Goal: Task Accomplishment & Management: Complete application form

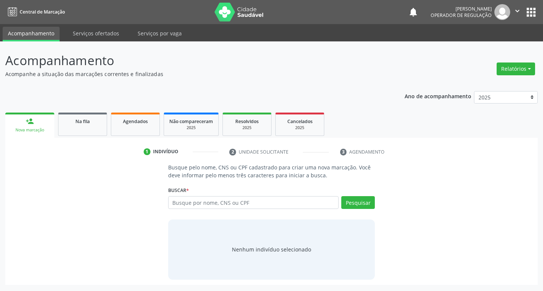
click at [221, 209] on input "text" at bounding box center [253, 202] width 171 height 13
type input "709205233759639"
drag, startPoint x: 357, startPoint y: 203, endPoint x: 345, endPoint y: 194, distance: 14.8
click at [357, 203] on button "Pesquisar" at bounding box center [358, 202] width 34 height 13
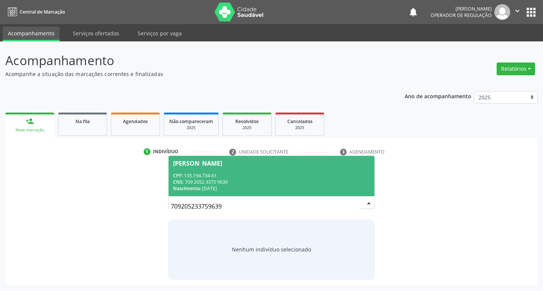
click at [236, 178] on div "CPF: 135.194.734-61" at bounding box center [271, 176] width 197 height 6
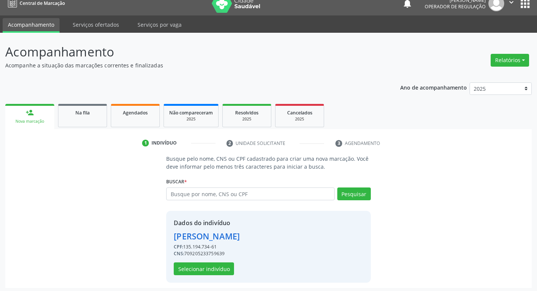
scroll to position [11, 0]
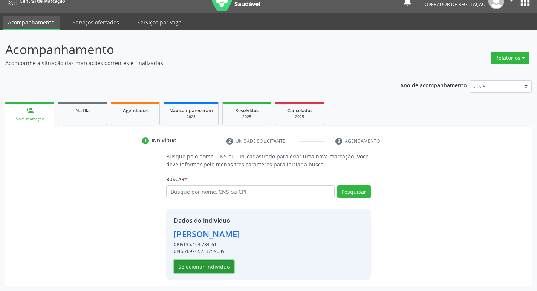
click at [207, 270] on button "Selecionar indivíduo" at bounding box center [204, 266] width 60 height 13
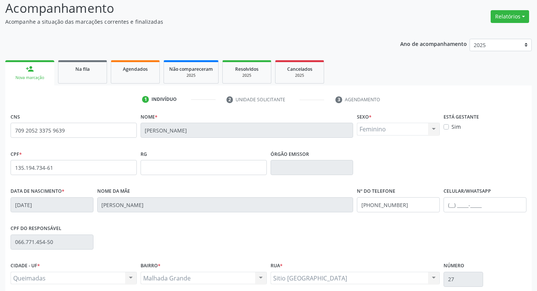
scroll to position [117, 0]
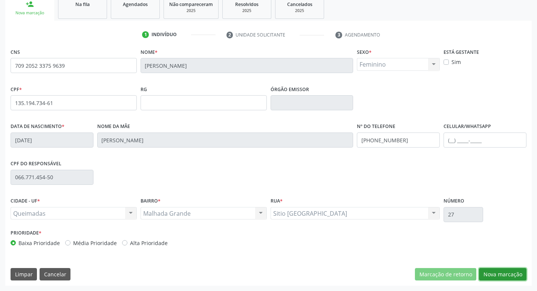
click at [509, 270] on button "Nova marcação" at bounding box center [502, 274] width 47 height 13
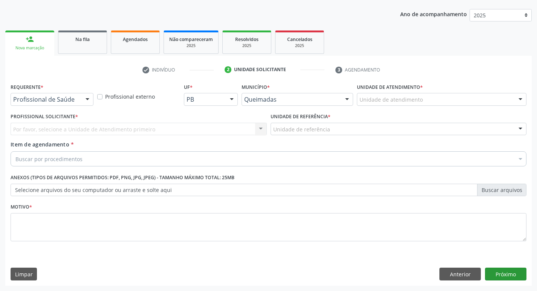
scroll to position [82, 0]
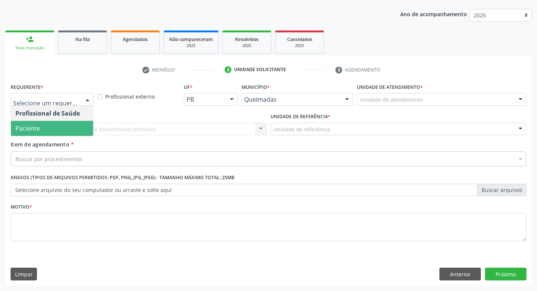
click at [67, 128] on span "Paciente" at bounding box center [52, 128] width 82 height 15
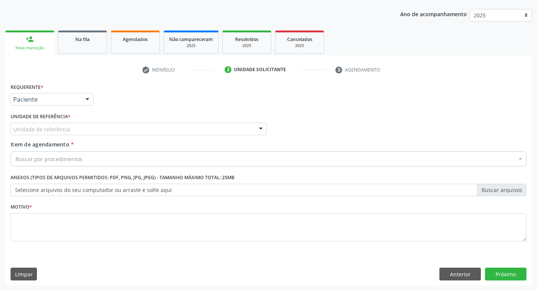
click at [75, 131] on div "Unidade de referência" at bounding box center [139, 129] width 256 height 13
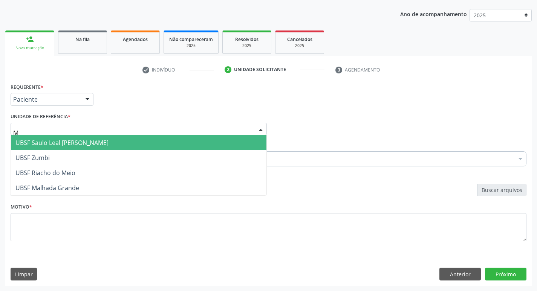
type input "MA"
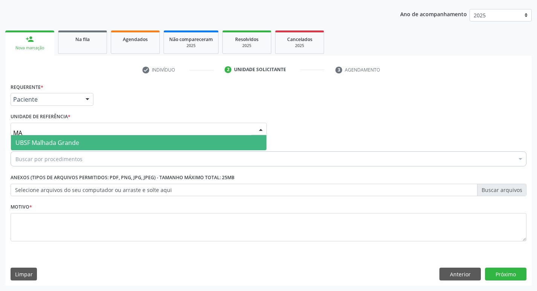
click at [81, 146] on span "UBSF Malhada Grande" at bounding box center [139, 142] width 256 height 15
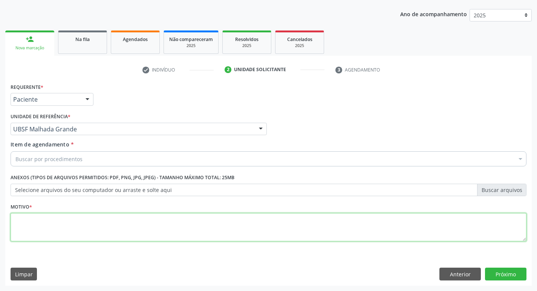
click at [79, 228] on textarea at bounding box center [269, 227] width 516 height 29
type textarea "AVALIACAO"
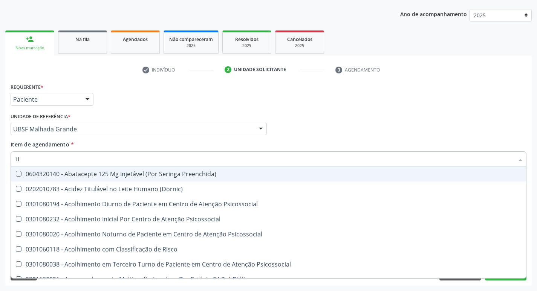
type input "HEMOGR"
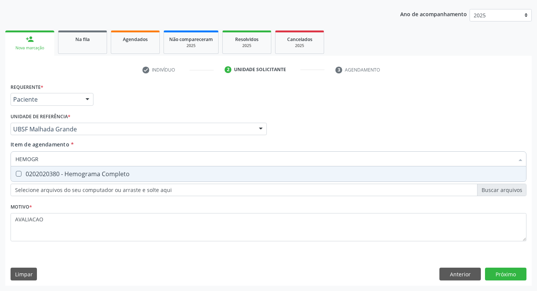
click at [74, 180] on span "0202020380 - Hemograma Completo" at bounding box center [268, 174] width 515 height 15
checkbox Completo "true"
type input "HEMOG"
checkbox Completo "false"
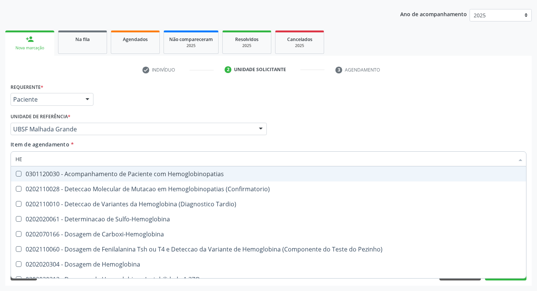
type input "H"
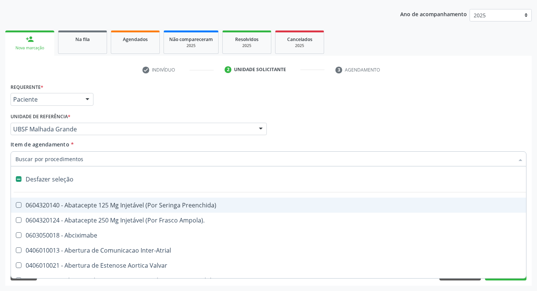
checkbox Capsula\) "false"
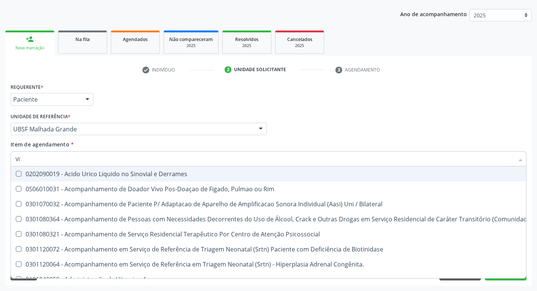
type input "VITAM"
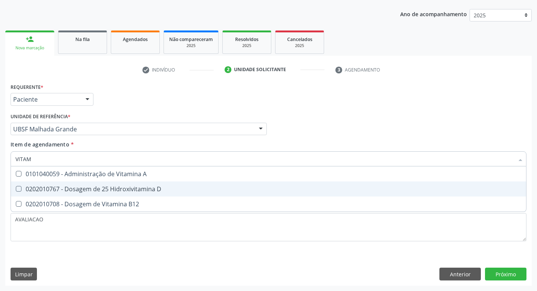
drag, startPoint x: 105, startPoint y: 185, endPoint x: 108, endPoint y: 199, distance: 13.9
click at [106, 187] on div "0202010767 - Dosagem de 25 Hidroxivitamina D" at bounding box center [268, 189] width 506 height 6
checkbox D "true"
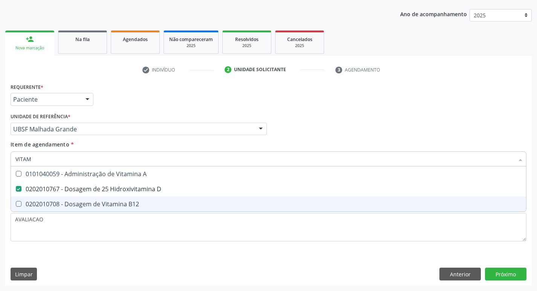
click at [111, 205] on div "0202010708 - Dosagem de Vitamina B12" at bounding box center [268, 204] width 506 height 6
checkbox B12 "true"
type input "VITA"
checkbox D "false"
checkbox B12 "false"
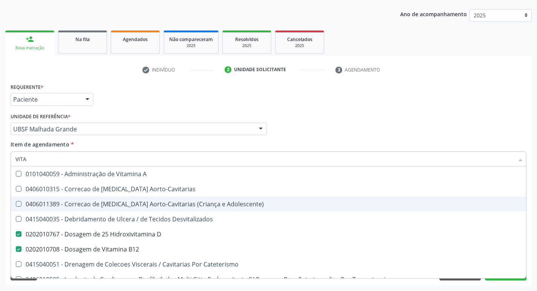
type input "VIT"
checkbox D "false"
checkbox Cateterismo "true"
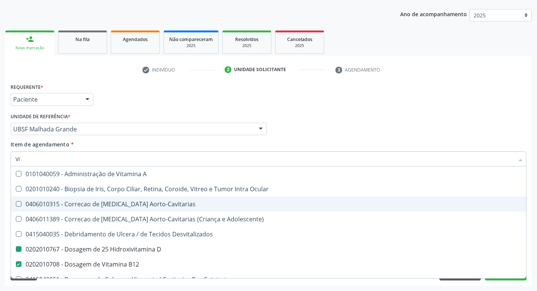
type input "V"
checkbox D "false"
checkbox B12 "false"
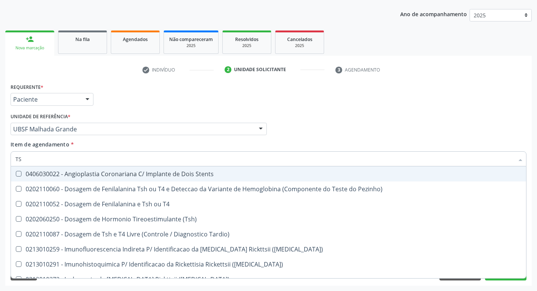
type input "TSH"
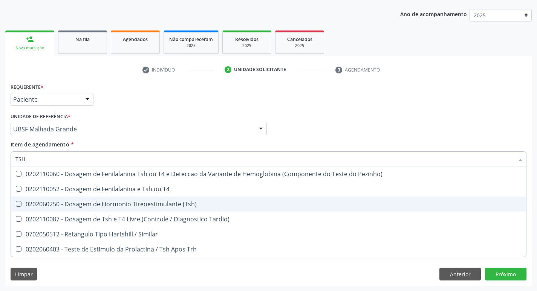
click at [138, 207] on div "0202060250 - Dosagem de Hormonio Tireoestimulante (Tsh)" at bounding box center [268, 204] width 506 height 6
checkbox \(Tsh\) "true"
type input "TS"
checkbox \(Tsh\) "false"
checkbox Tardio\) "true"
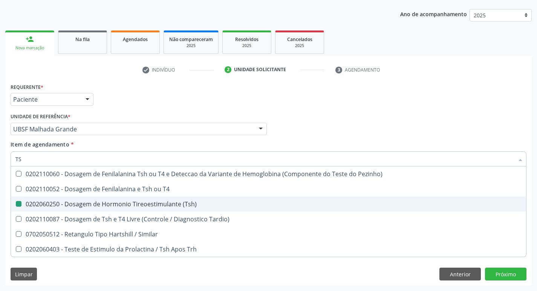
type input "T"
checkbox Tardio\) "false"
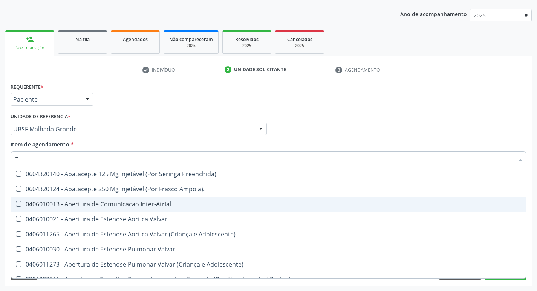
type input "T4"
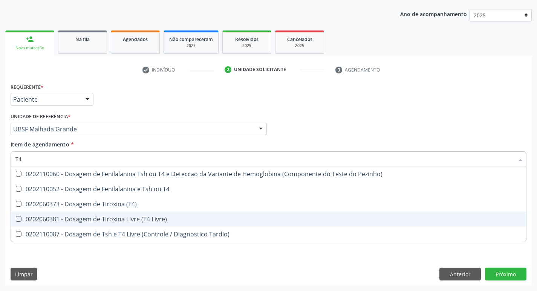
click at [159, 224] on span "0202060381 - Dosagem de Tiroxina Livre (T4 Livre)" at bounding box center [268, 219] width 515 height 15
checkbox Livre\) "true"
type input "T"
checkbox Livre\) "false"
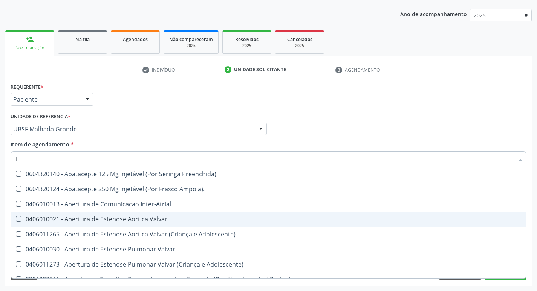
type input "LA"
checkbox Ossea "true"
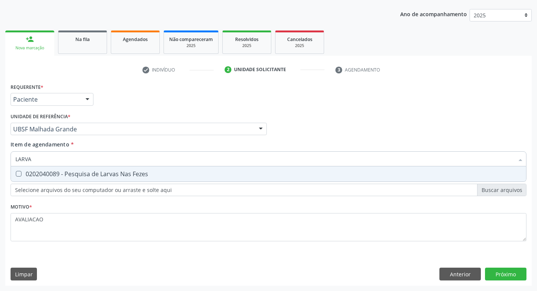
type input "LARVAS"
click at [126, 166] on input "LARVAS" at bounding box center [264, 159] width 499 height 15
click at [128, 175] on div "0202040089 - Pesquisa de Larvas Nas Fezes" at bounding box center [268, 174] width 506 height 6
checkbox Fezes "true"
type input "L"
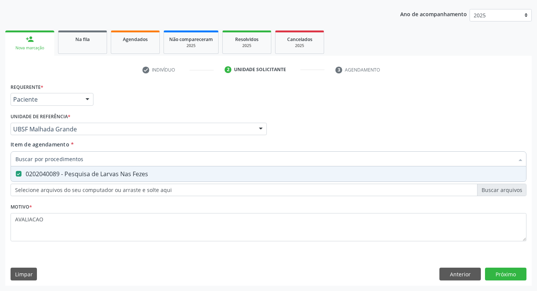
checkbox Fezes "false"
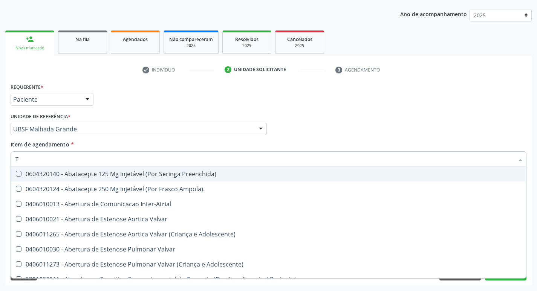
type input "TG"
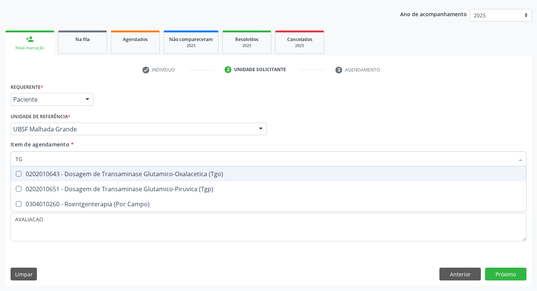
drag, startPoint x: 128, startPoint y: 175, endPoint x: 146, endPoint y: 188, distance: 21.6
click at [128, 175] on div "0202010643 - Dosagem de Transaminase Glutamico-Oxalacetica (Tgo)" at bounding box center [268, 174] width 506 height 6
checkbox \(Tgo\) "true"
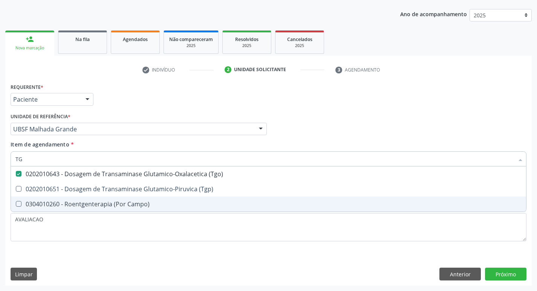
click at [153, 192] on div "0202010651 - Dosagem de Transaminase Glutamico-Piruvica (Tgp)" at bounding box center [268, 189] width 506 height 6
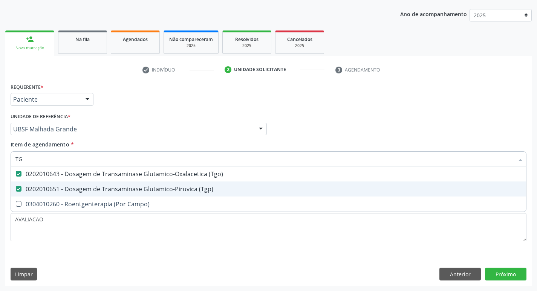
checkbox \(Tgp\) "true"
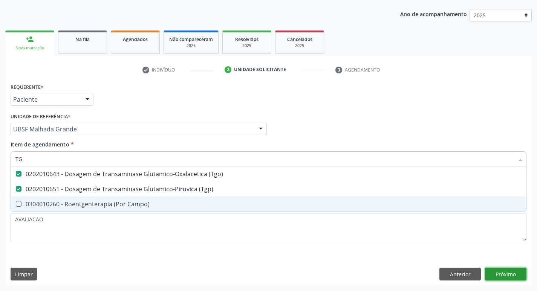
click at [513, 269] on div "Requerente * Paciente Profissional de Saúde Paciente Nenhum resultado encontrad…" at bounding box center [268, 183] width 527 height 205
checkbox Campo\) "true"
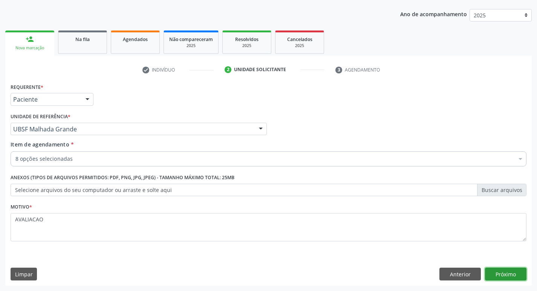
click at [506, 279] on button "Próximo" at bounding box center [505, 274] width 41 height 13
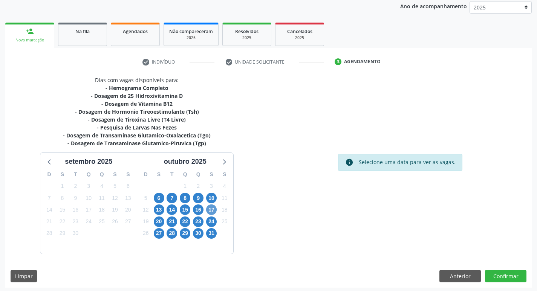
scroll to position [92, 0]
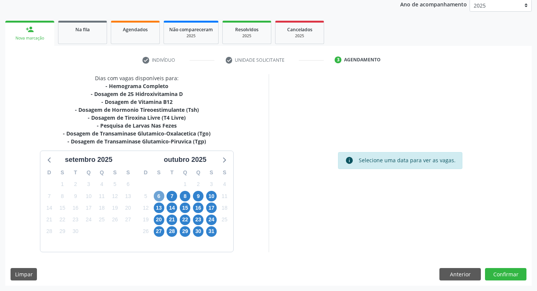
click at [161, 197] on span "6" at bounding box center [159, 196] width 11 height 11
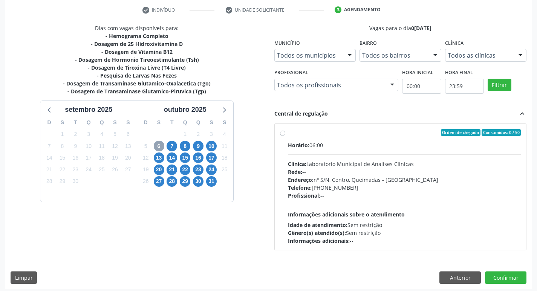
scroll to position [146, 0]
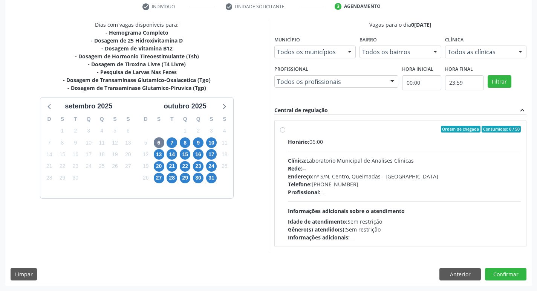
click at [378, 173] on div "Endereço: nº S/N, Centro, Queimadas - PB" at bounding box center [404, 177] width 233 height 8
click at [285, 133] on input "Ordem de chegada Consumidos: 0 / 50 Horário: 06:00 Clínica: Laboratorio Municip…" at bounding box center [282, 129] width 5 height 7
radio input "true"
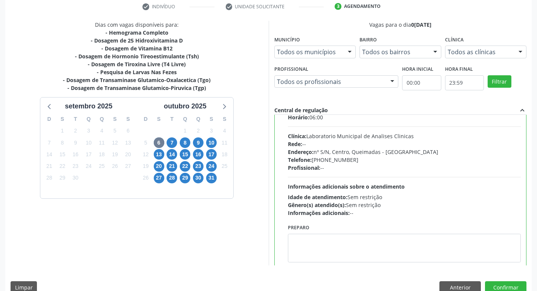
scroll to position [37, 0]
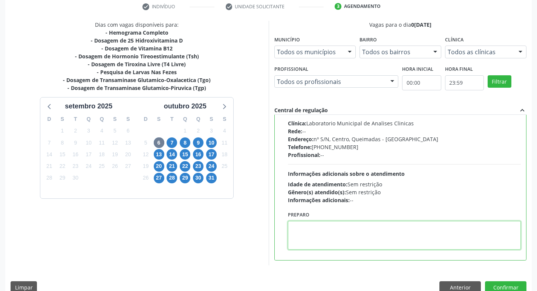
click at [343, 236] on textarea at bounding box center [404, 235] width 233 height 29
type textarea "IR EM [GEOGRAPHIC_DATA]"
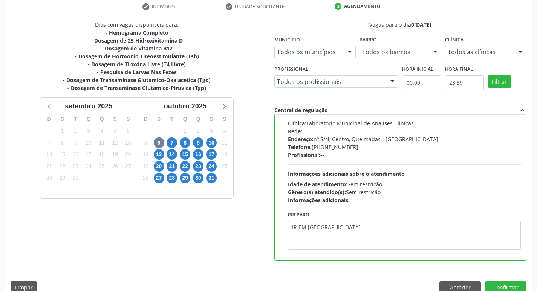
click at [290, 227] on div "Preparo IR EM JEJUM" at bounding box center [404, 233] width 237 height 46
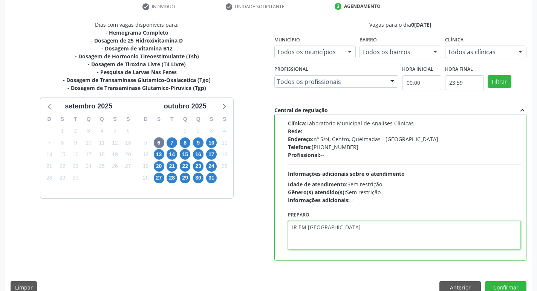
drag, startPoint x: 290, startPoint y: 227, endPoint x: 328, endPoint y: 226, distance: 38.1
click at [328, 226] on textarea "IR EM [GEOGRAPHIC_DATA]" at bounding box center [404, 235] width 233 height 29
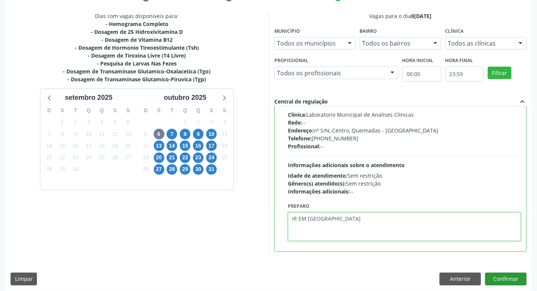
scroll to position [159, 0]
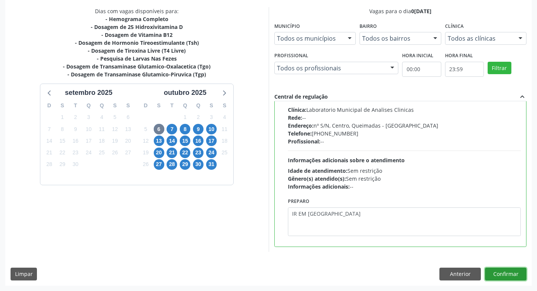
click at [508, 275] on button "Confirmar" at bounding box center [505, 274] width 41 height 13
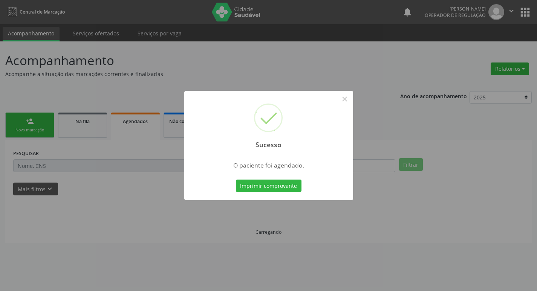
scroll to position [0, 0]
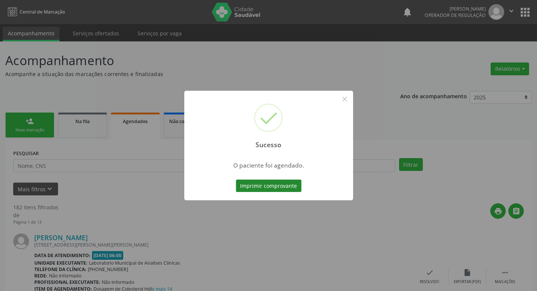
click at [283, 183] on button "Imprimir comprovante" at bounding box center [269, 186] width 66 height 13
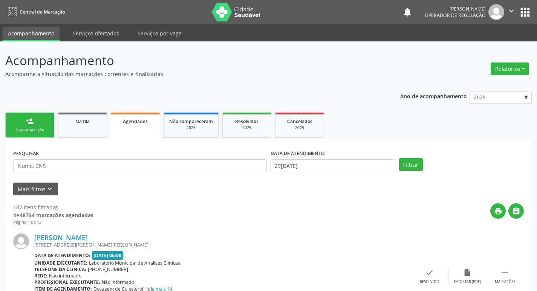
click at [22, 126] on link "person_add Nova marcação" at bounding box center [29, 125] width 49 height 25
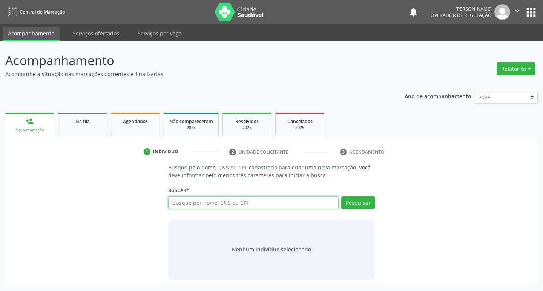
click at [216, 202] on input "text" at bounding box center [253, 202] width 171 height 13
type input "708500388951074"
click at [370, 205] on button "Pesquisar" at bounding box center [358, 202] width 34 height 13
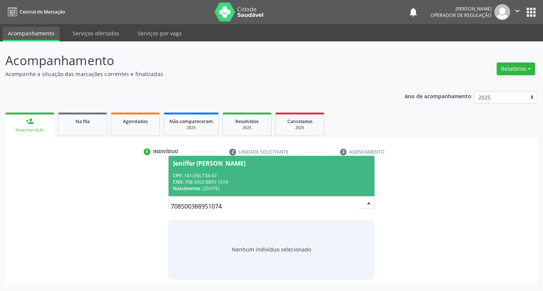
drag, startPoint x: 207, startPoint y: 171, endPoint x: 199, endPoint y: 165, distance: 10.0
click at [205, 169] on span "Jeniffer Lauane dos Santos Gonsalves CPF: 141.056.734-67 CNS: 708 5003 8895 107…" at bounding box center [272, 176] width 206 height 40
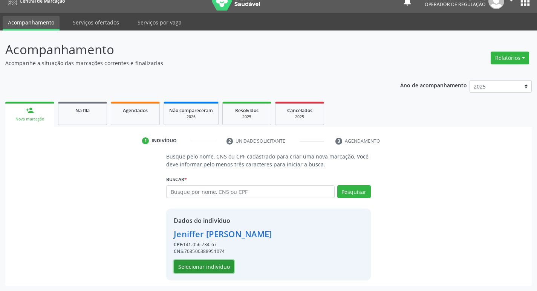
click at [207, 267] on button "Selecionar indivíduo" at bounding box center [204, 266] width 60 height 13
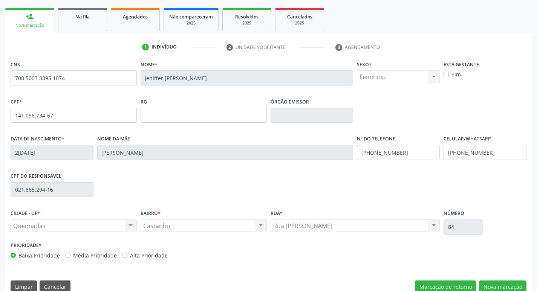
scroll to position [117, 0]
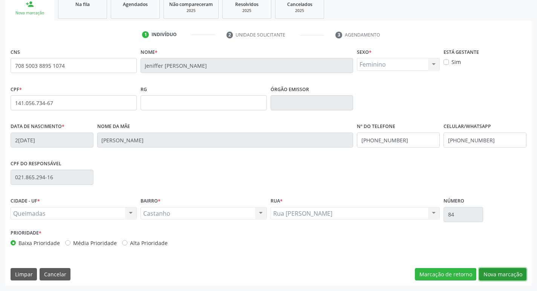
click at [499, 277] on button "Nova marcação" at bounding box center [502, 274] width 47 height 13
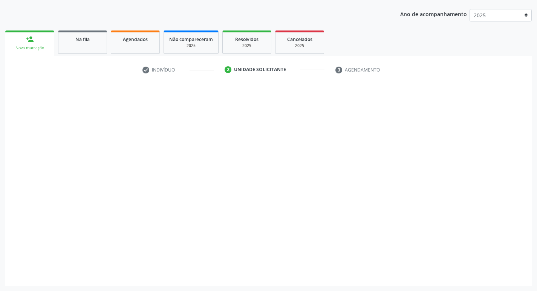
scroll to position [82, 0]
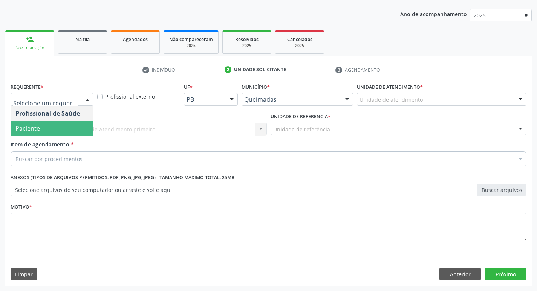
click at [57, 128] on span "Paciente" at bounding box center [52, 128] width 82 height 15
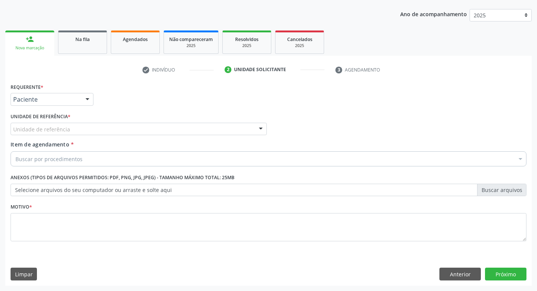
click at [54, 135] on div "Unidade de referência" at bounding box center [139, 129] width 256 height 13
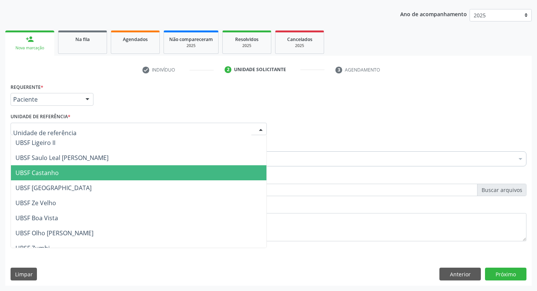
click at [71, 171] on span "UBSF Castanho" at bounding box center [139, 172] width 256 height 15
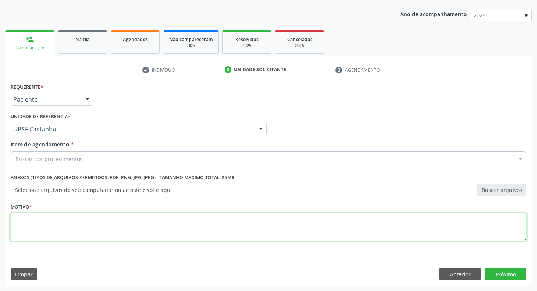
click at [32, 231] on textarea at bounding box center [269, 227] width 516 height 29
type textarea "AVALIACAO"
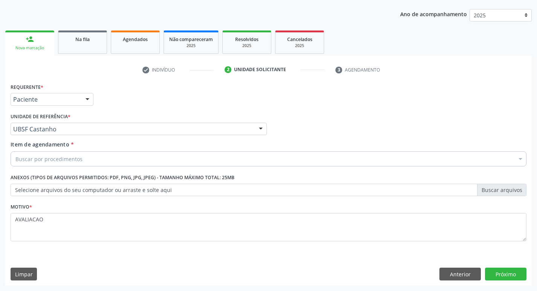
click at [15, 162] on div "Buscar por procedimentos" at bounding box center [269, 159] width 516 height 15
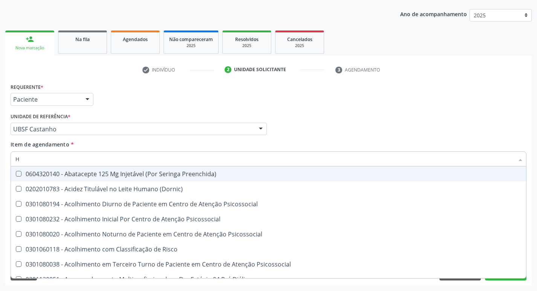
type input "HEMOGR"
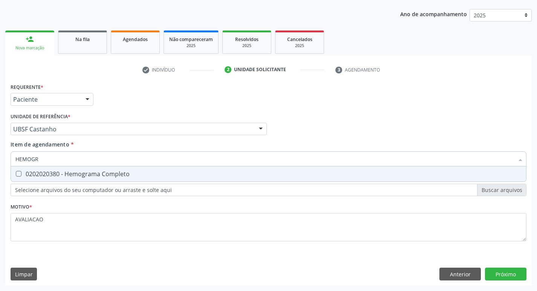
click at [88, 172] on div "0202020380 - Hemograma Completo" at bounding box center [268, 174] width 506 height 6
checkbox Completo "true"
type input "HEMOG"
checkbox Completo "false"
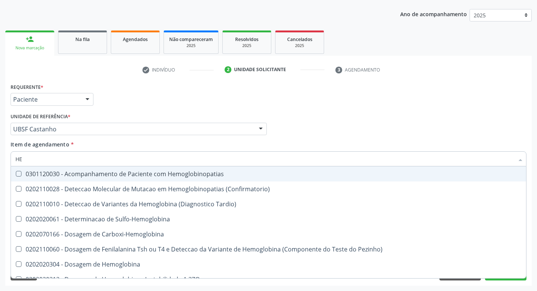
type input "H"
checkbox Completo "false"
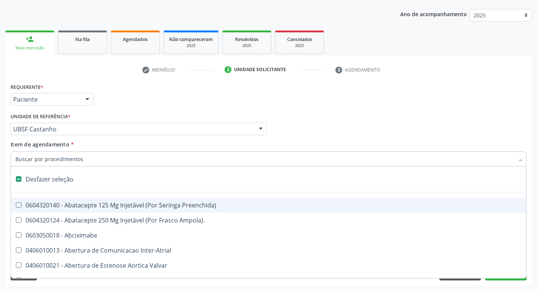
type input "G"
checkbox Persistente "true"
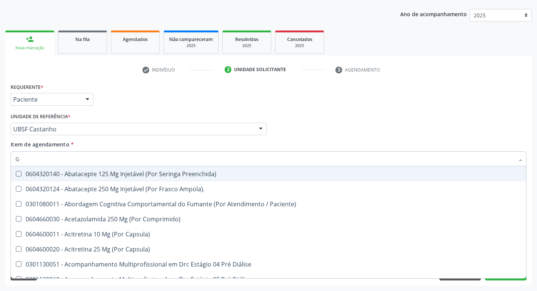
type input "GLICOSE"
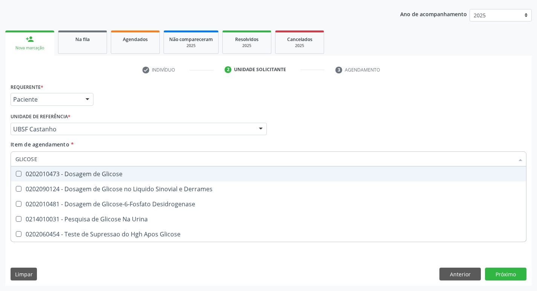
click at [97, 177] on div "0202010473 - Dosagem de Glicose" at bounding box center [268, 174] width 506 height 6
checkbox Glicose "true"
type input "GLICOS"
checkbox Glicose "false"
checkbox Derrames "true"
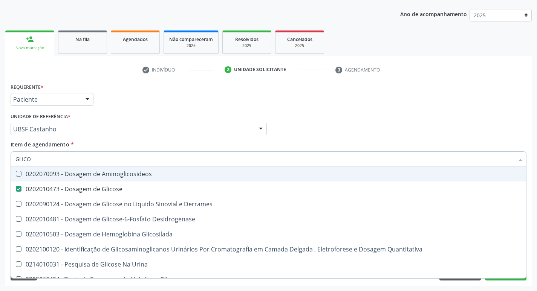
type input "GLIC"
checkbox Glicose "false"
checkbox Derrames "false"
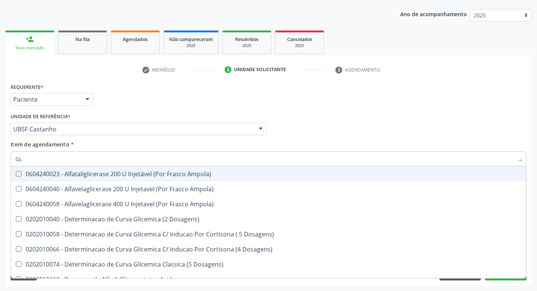
type input "G"
checkbox Glicose "false"
checkbox Derrames "false"
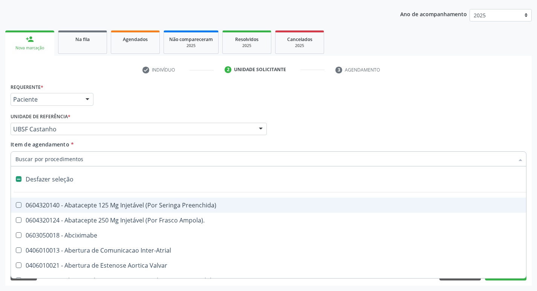
type input "H"
checkbox Convencional\) "true"
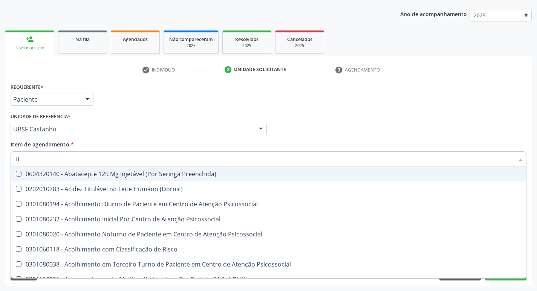
type input "HEMOGLOBINA G"
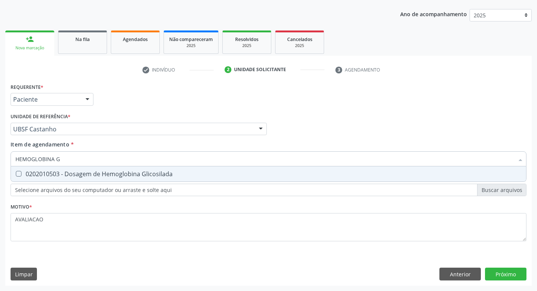
click at [89, 171] on div "0202010503 - Dosagem de Hemoglobina Glicosilada" at bounding box center [268, 174] width 506 height 6
checkbox Glicosilada "true"
type input "HEMOGLOBINA"
checkbox Glicosilada "false"
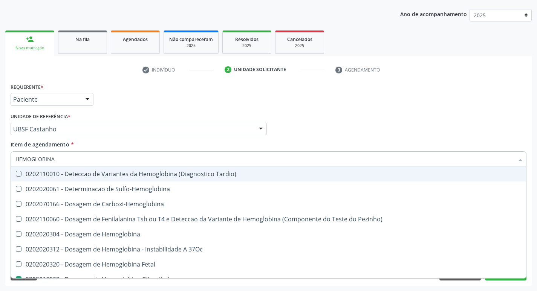
type input "HEMOGLOBIN"
checkbox Glicosilada "false"
checkbox Hemoglobina "true"
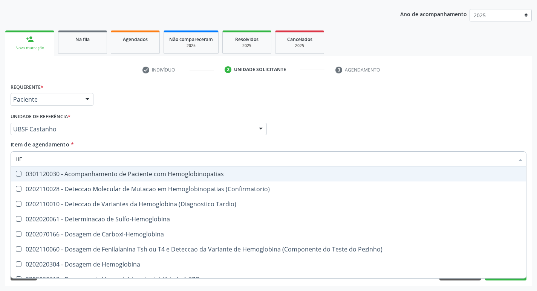
type input "H"
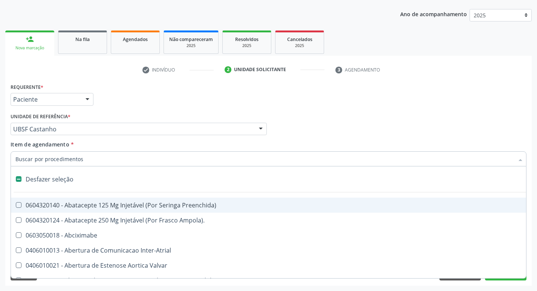
checkbox Dente\) "false"
checkbox Capsula\) "false"
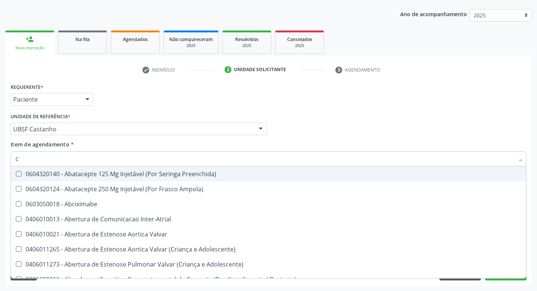
type input "CO"
checkbox Comprimido\) "true"
checkbox Transcutanea "true"
checkbox Osseo "true"
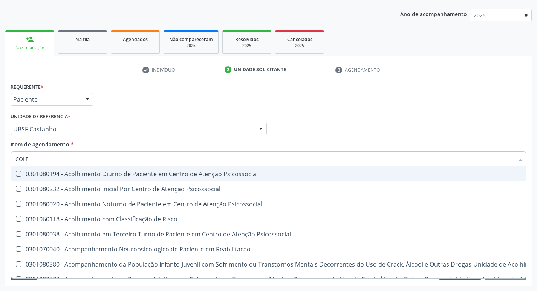
type input "COLES"
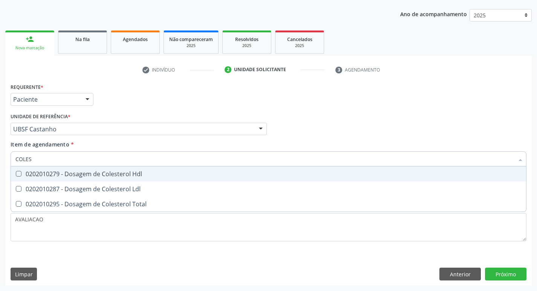
click at [89, 171] on div "0202010279 - Dosagem de Colesterol Hdl" at bounding box center [268, 174] width 506 height 6
checkbox Hdl "true"
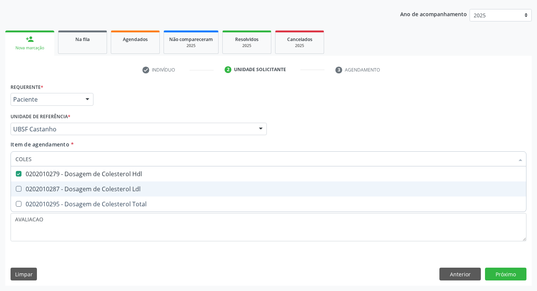
click at [96, 187] on div "0202010287 - Dosagem de Colesterol Ldl" at bounding box center [268, 189] width 506 height 6
checkbox Ldl "true"
type input "COLE"
checkbox Hdl "false"
checkbox Ldl "false"
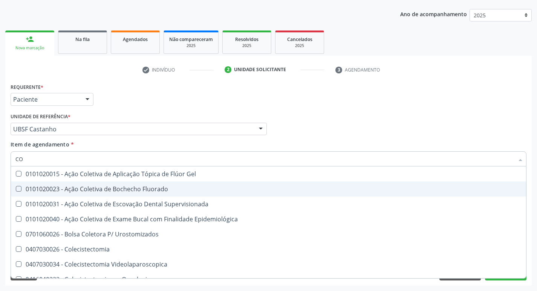
type input "C"
checkbox Hdl "false"
checkbox Ldl "false"
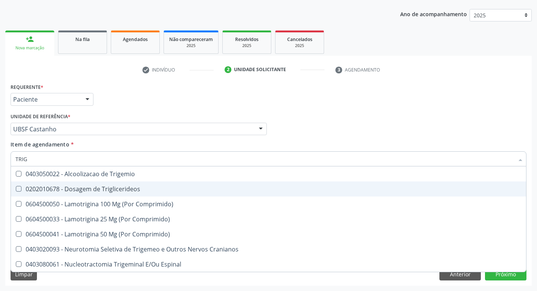
type input "TRIGL"
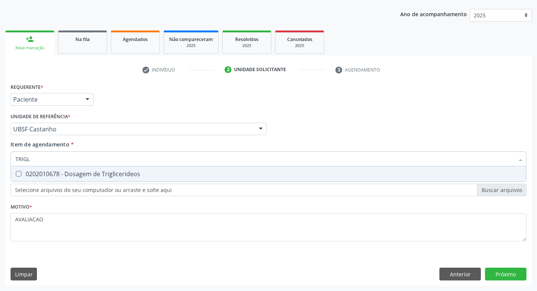
click at [107, 173] on div "0202010678 - Dosagem de Triglicerideos" at bounding box center [268, 174] width 506 height 6
checkbox Triglicerideos "true"
type input "TRIG"
checkbox Triglicerideos "false"
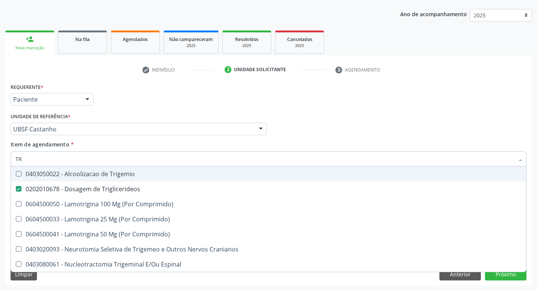
type input "T"
checkbox Triglicerideos "false"
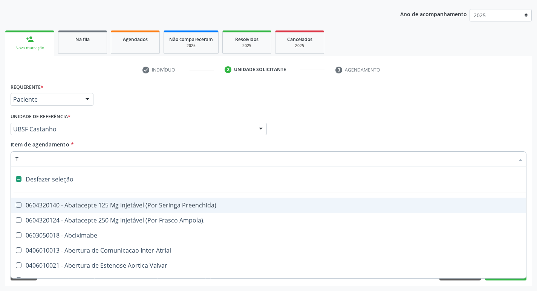
type input "TG"
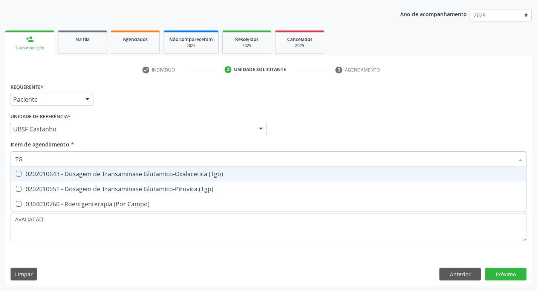
drag, startPoint x: 126, startPoint y: 176, endPoint x: 127, endPoint y: 181, distance: 4.6
click at [126, 177] on div "0202010643 - Dosagem de Transaminase Glutamico-Oxalacetica (Tgo)" at bounding box center [268, 174] width 506 height 6
checkbox \(Tgo\) "true"
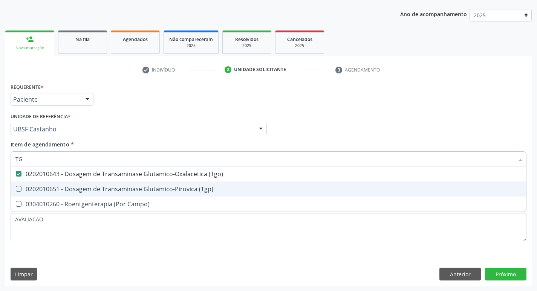
click at [129, 191] on div "0202010651 - Dosagem de Transaminase Glutamico-Piruvica (Tgp)" at bounding box center [268, 189] width 506 height 6
checkbox \(Tgp\) "true"
type input "T"
checkbox \(Tgo\) "false"
checkbox \(Tgp\) "false"
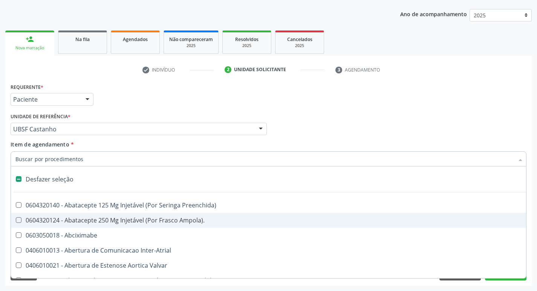
type input "U"
checkbox Cama "true"
checkbox Personalizada "true"
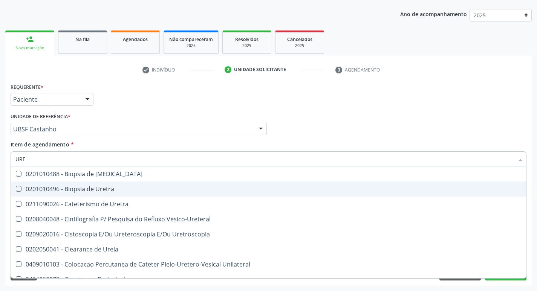
type input "UREI"
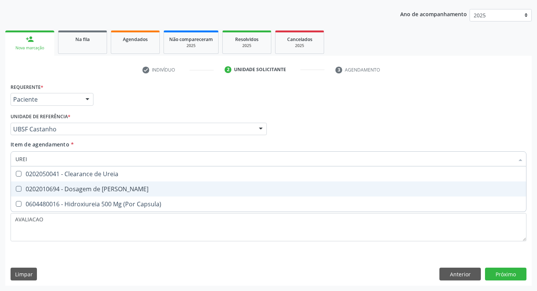
click at [118, 189] on div "0202010694 - Dosagem de [PERSON_NAME]" at bounding box center [268, 189] width 506 height 6
checkbox Ureia "true"
type input "URE"
checkbox Ureia "false"
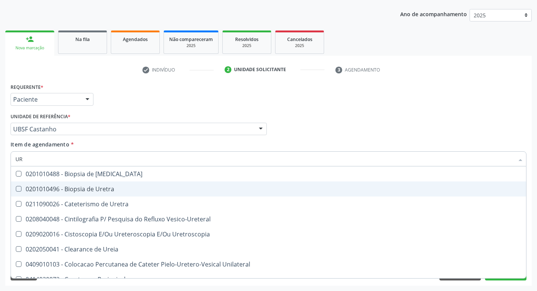
type input "U"
checkbox Ureia "false"
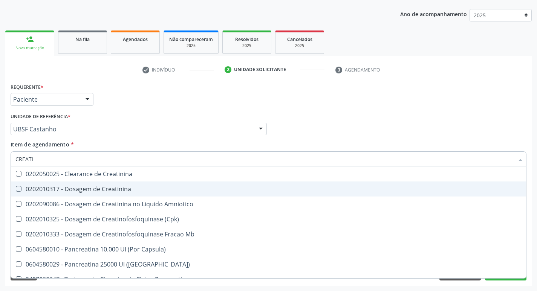
type input "CREATIN"
click at [118, 189] on div "0202010317 - Dosagem de Creatinina" at bounding box center [268, 189] width 506 height 6
checkbox Creatinina "true"
type input "CREAT"
checkbox Creatinina "false"
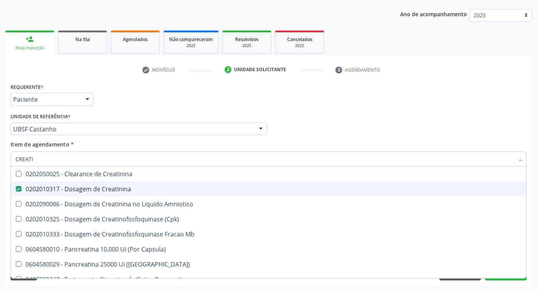
checkbox Amniotico "true"
type input "CRE"
checkbox Amniotico "false"
checkbox Mb "false"
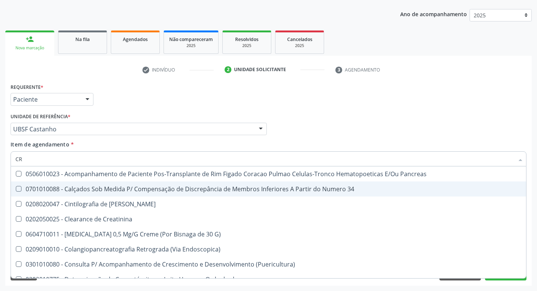
type input "C"
checkbox Creatinina "false"
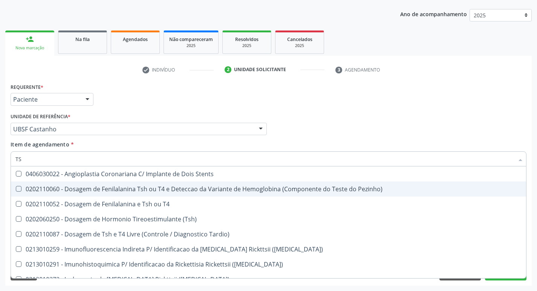
type input "TSH"
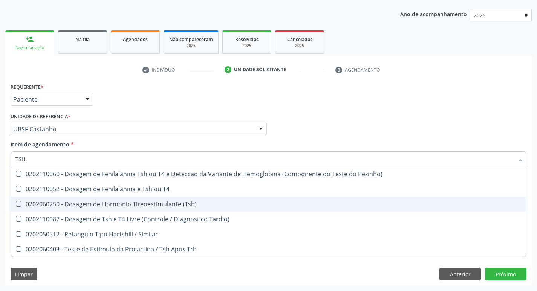
click at [135, 207] on div "0202060250 - Dosagem de Hormonio Tireoestimulante (Tsh)" at bounding box center [268, 204] width 506 height 6
checkbox \(Tsh\) "true"
type input "TS"
checkbox \(Tsh\) "false"
checkbox Tardio\) "true"
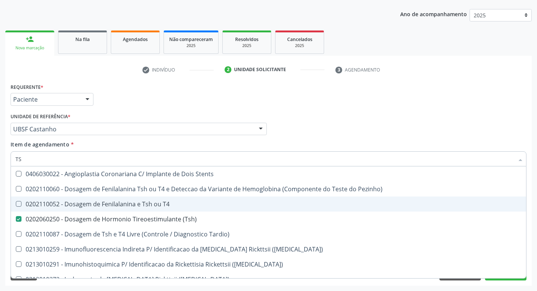
type input "T"
checkbox \(Tsh\) "false"
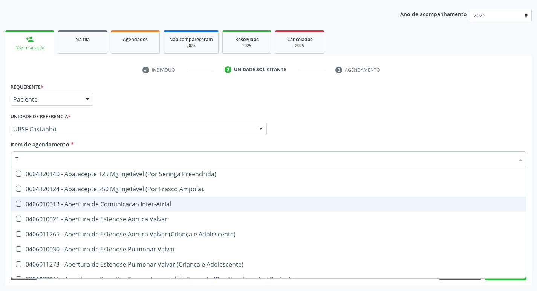
type input "T4"
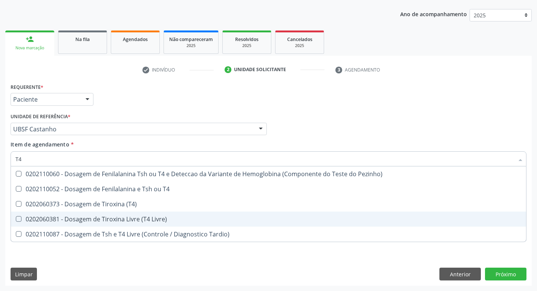
click at [151, 222] on div "0202060381 - Dosagem de Tiroxina Livre (T4 Livre)" at bounding box center [268, 219] width 506 height 6
checkbox Livre\) "true"
type input "T"
checkbox Livre\) "false"
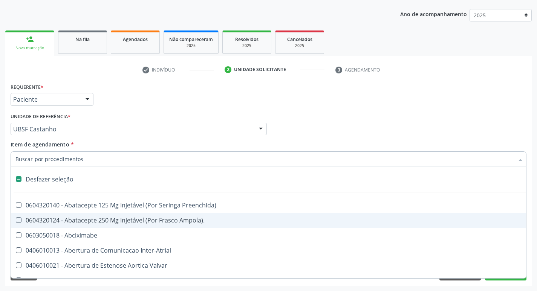
type input "V"
checkbox \(Unilateral\) "true"
checkbox Cornea "true"
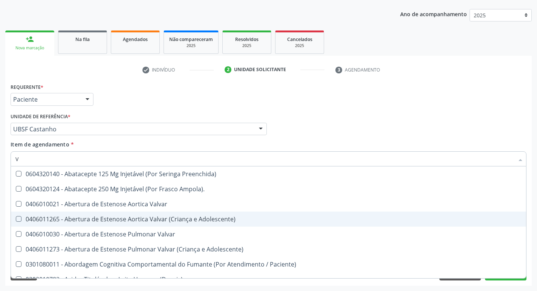
type input "VI"
checkbox Psicoterapia "true"
checkbox Livre\) "false"
checkbox \(Tgp\) "false"
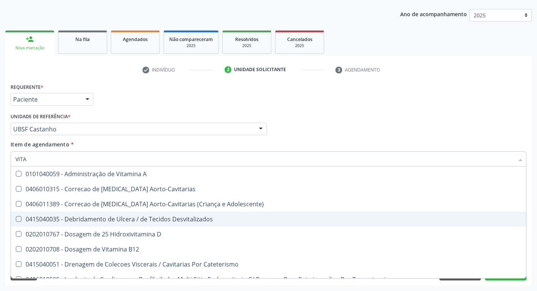
type input "VITAM"
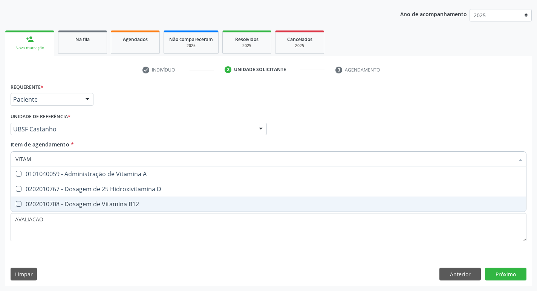
click at [124, 198] on span "0202010708 - Dosagem de Vitamina B12" at bounding box center [268, 204] width 515 height 15
checkbox B12 "true"
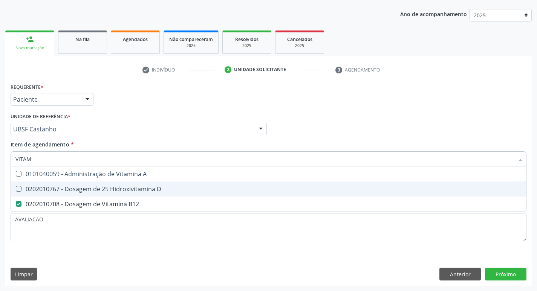
click at [124, 188] on div "0202010767 - Dosagem de 25 Hidroxivitamina D" at bounding box center [268, 189] width 506 height 6
checkbox D "true"
type input "VITA"
checkbox D "false"
checkbox B12 "false"
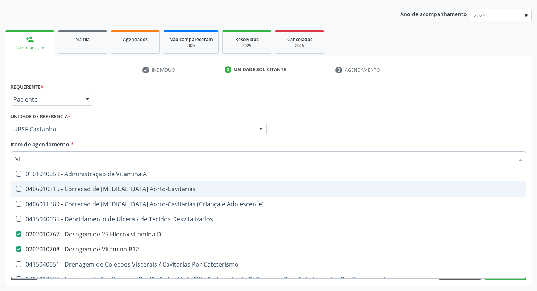
type input "V"
checkbox D "false"
checkbox B12 "false"
checkbox Cateterismo "false"
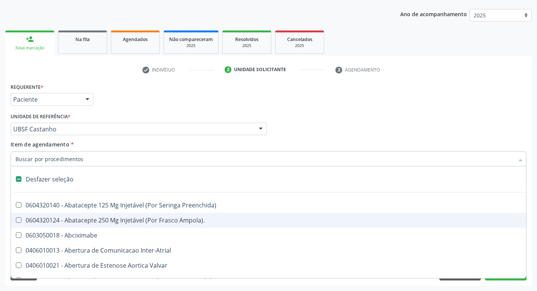
type input "2"
checkbox Total "true"
checkbox Monopolar "true"
checkbox Quadril "true"
checkbox Biologica "true"
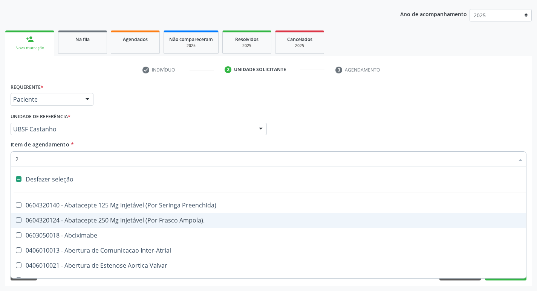
checkbox Vagina "true"
checkbox Puerperal "true"
checkbox Internado "true"
checkbox Anos\) "true"
checkbox Congenita "true"
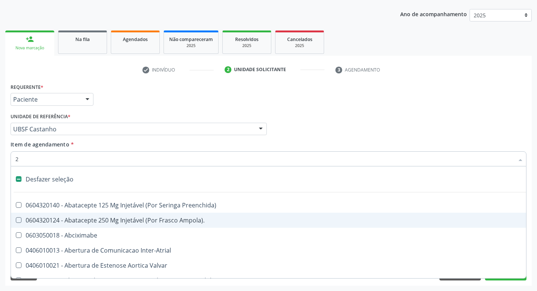
checkbox Adolescente\) "true"
checkbox Aorto-Cavitarias "true"
checkbox Congenita "true"
checkbox Adolescente\) "true"
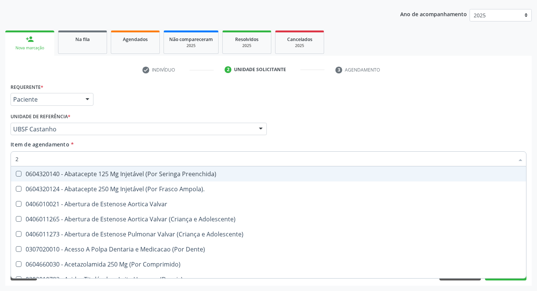
type input "20205001"
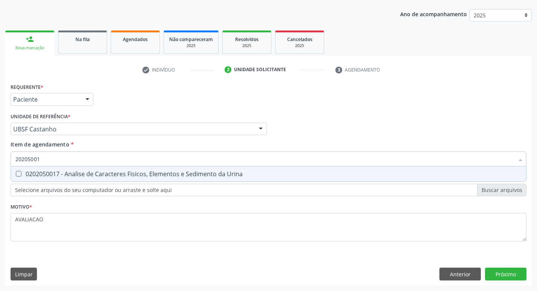
click at [121, 181] on span "0202050017 - Analise de Caracteres Fisicos, Elementos e Sedimento da Urina" at bounding box center [268, 174] width 515 height 15
checkbox Urina "true"
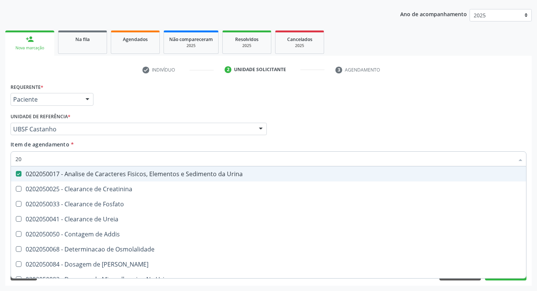
type input "2"
checkbox Urina "false"
checkbox Ureia "false"
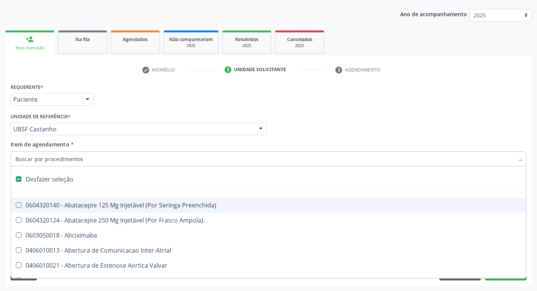
type input "C"
checkbox Dedo "true"
checkbox Urina "false"
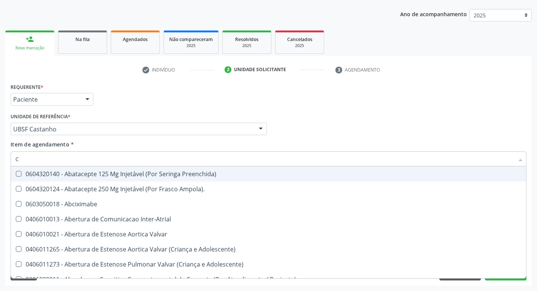
type input "CU"
checkbox Urina "false"
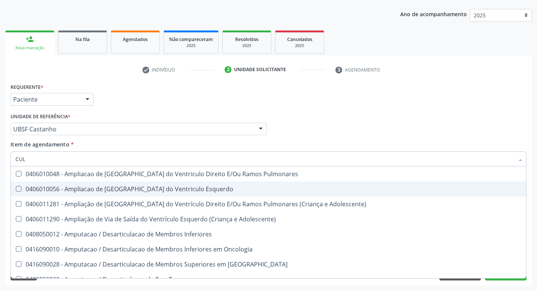
type input "CULTURA"
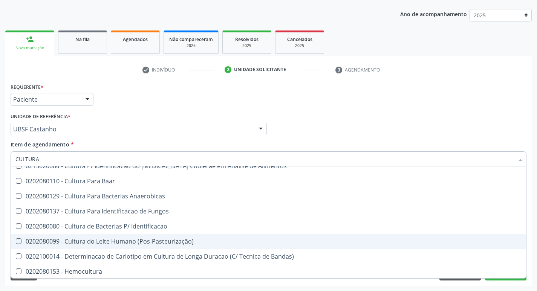
scroll to position [54, 0]
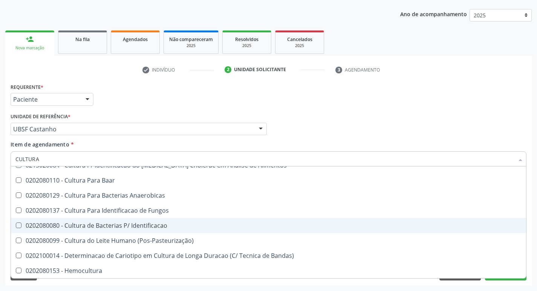
click at [131, 225] on div "0202080080 - Cultura de Bacterias P/ Identificacao" at bounding box center [268, 226] width 506 height 6
checkbox Identificacao "true"
type input "C"
checkbox Identificacao "false"
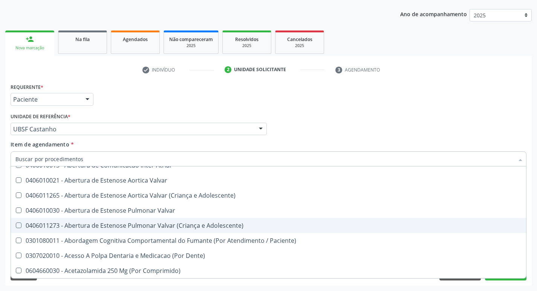
type input "L"
checkbox Pulmonares "true"
checkbox Urina "false"
checkbox Polietileno "true"
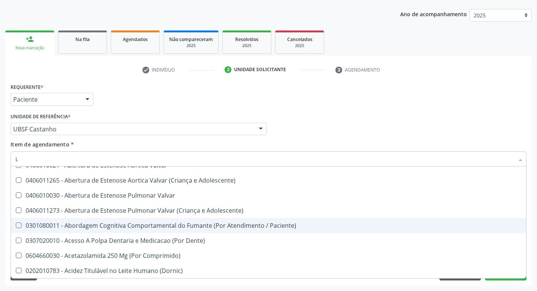
type input "LA"
checkbox Urina "false"
checkbox Aberto\) "true"
checkbox Ossea "true"
checkbox Moles "true"
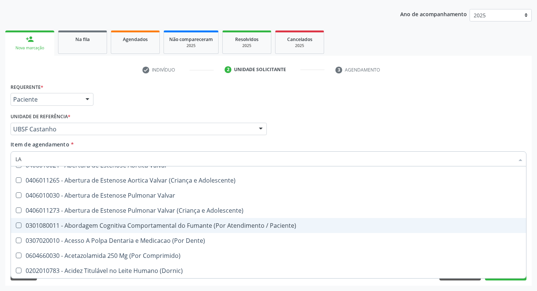
checkbox Identificacao "false"
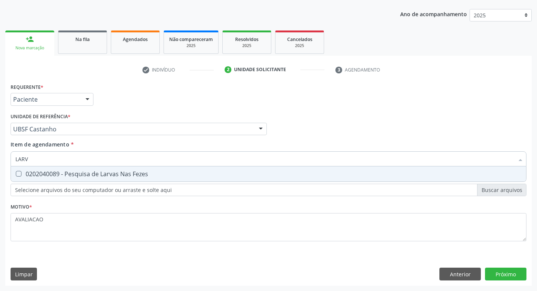
scroll to position [0, 0]
click at [123, 175] on div "0202040089 - Pesquisa de Larvas Nas Fezes" at bounding box center [268, 174] width 506 height 6
click at [514, 276] on div "Requerente * Paciente Profissional de Saúde Paciente Nenhum resultado encontrad…" at bounding box center [268, 183] width 527 height 205
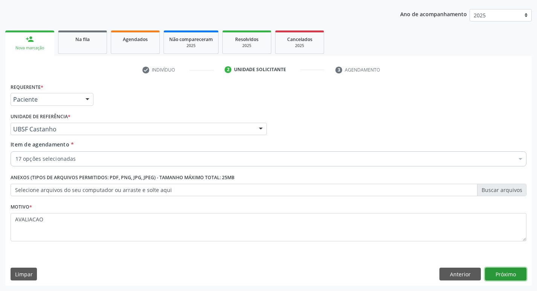
click at [515, 271] on button "Próximo" at bounding box center [505, 274] width 41 height 13
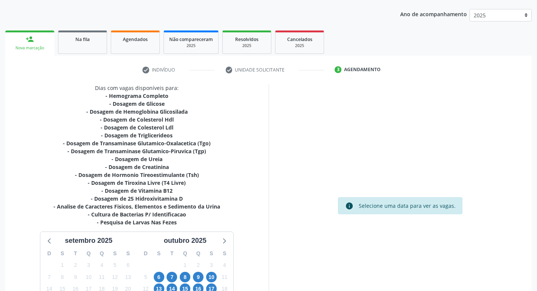
scroll to position [163, 0]
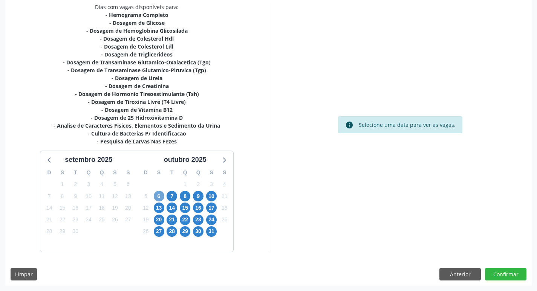
click at [156, 196] on span "6" at bounding box center [159, 196] width 11 height 11
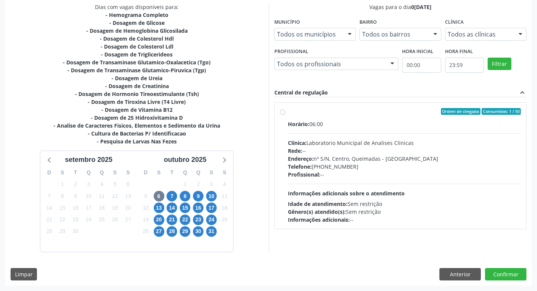
click at [407, 164] on div "Telefone: (83) 33921344" at bounding box center [404, 167] width 233 height 8
click at [285, 115] on input "Ordem de chegada Consumidos: 1 / 50 Horário: 06:00 Clínica: Laboratorio Municip…" at bounding box center [282, 111] width 5 height 7
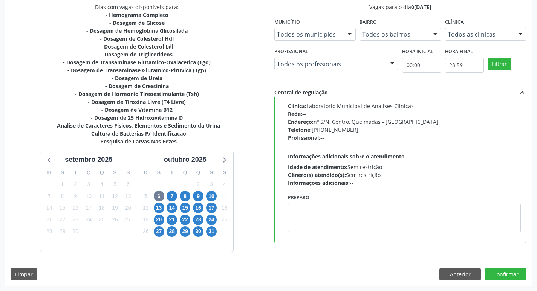
scroll to position [37, 0]
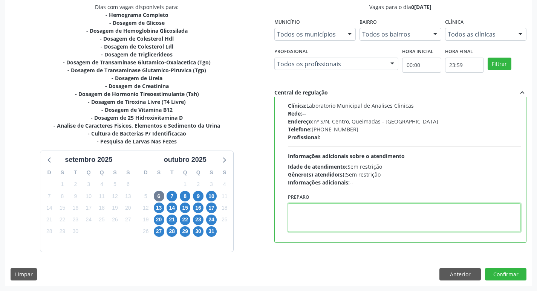
click at [340, 229] on textarea at bounding box center [404, 218] width 233 height 29
paste textarea "IR EM [GEOGRAPHIC_DATA]"
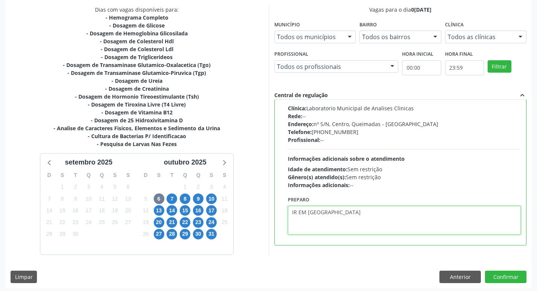
scroll to position [163, 0]
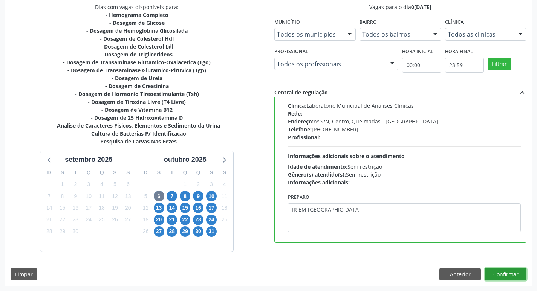
click at [510, 274] on button "Confirmar" at bounding box center [505, 274] width 41 height 13
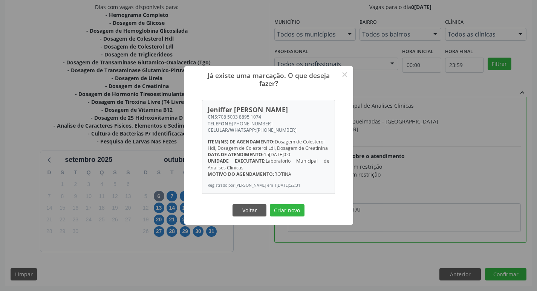
drag, startPoint x: 279, startPoint y: 208, endPoint x: 284, endPoint y: 218, distance: 10.1
click at [280, 209] on div "Já existe uma marcação. O que deseja fazer? × Jeniffer Lauane dos Santos Gonsal…" at bounding box center [268, 145] width 169 height 159
click at [284, 217] on button "Criar novo" at bounding box center [287, 210] width 35 height 13
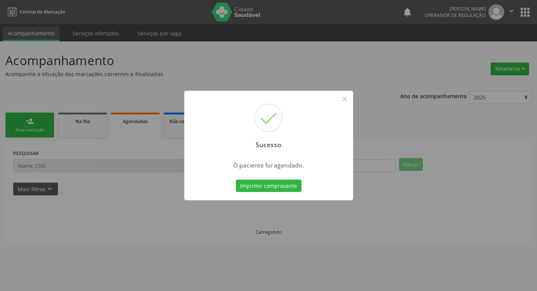
scroll to position [0, 0]
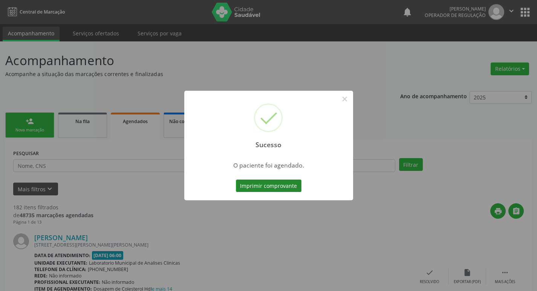
click at [276, 185] on button "Imprimir comprovante" at bounding box center [269, 186] width 66 height 13
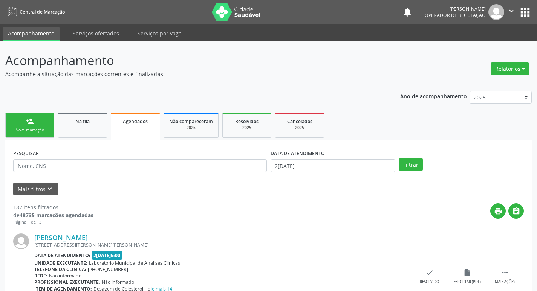
click at [35, 125] on link "person_add Nova marcação" at bounding box center [29, 125] width 49 height 25
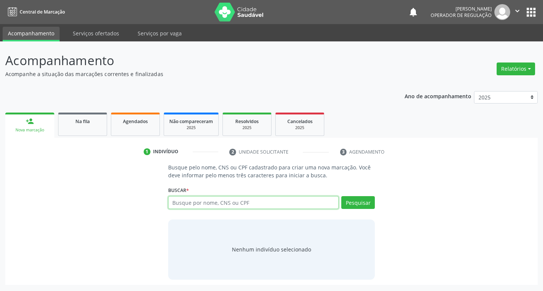
click at [253, 202] on input "text" at bounding box center [253, 202] width 171 height 13
type input "700007921947101"
click at [351, 194] on div "Buscar * Busque por nome, CNS ou CPF Nenhum resultado encontrado para: " " Não …" at bounding box center [271, 199] width 207 height 29
click at [354, 199] on button "Pesquisar" at bounding box center [358, 202] width 34 height 13
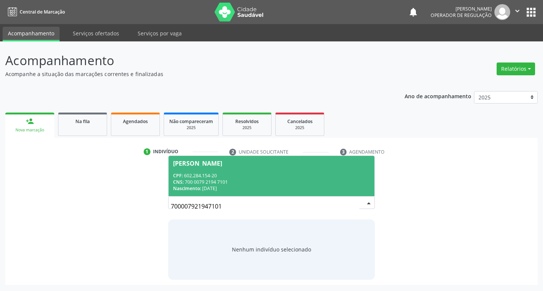
click at [188, 181] on div "CNS: 700 0079 2194 7101" at bounding box center [271, 182] width 197 height 6
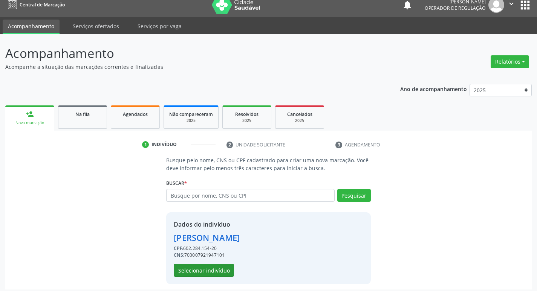
scroll to position [11, 0]
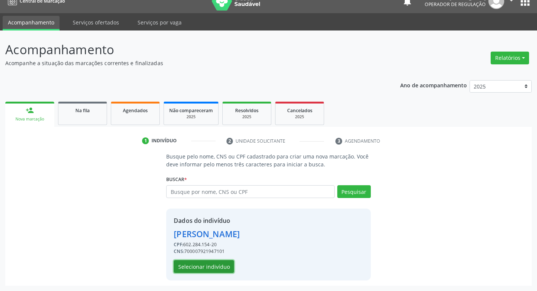
click at [221, 267] on button "Selecionar indivíduo" at bounding box center [204, 266] width 60 height 13
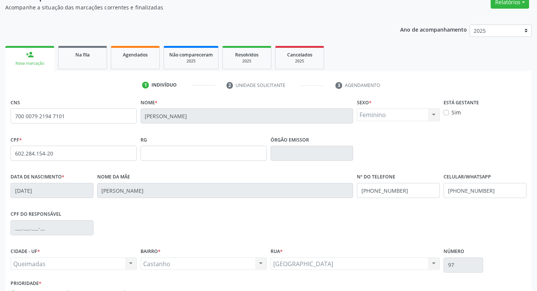
scroll to position [117, 0]
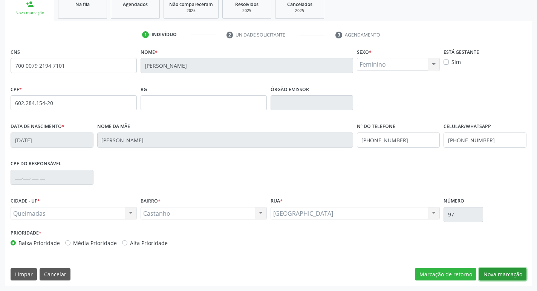
click at [502, 272] on button "Nova marcação" at bounding box center [502, 274] width 47 height 13
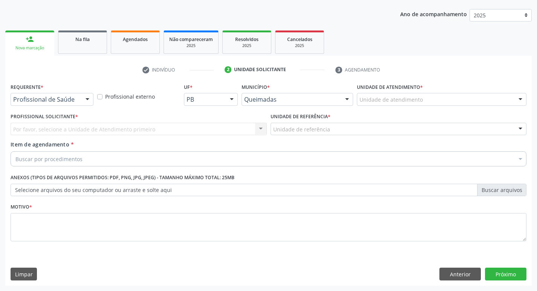
scroll to position [82, 0]
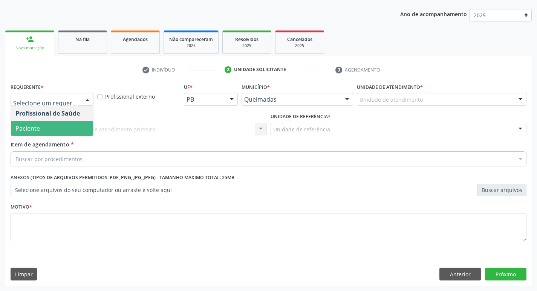
click at [38, 127] on span "Paciente" at bounding box center [27, 128] width 25 height 8
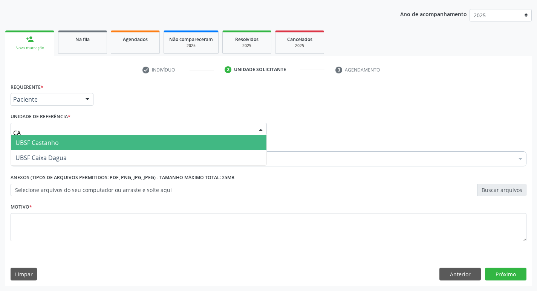
type input "CAS"
click at [64, 146] on span "UBSF Castanho" at bounding box center [139, 142] width 256 height 15
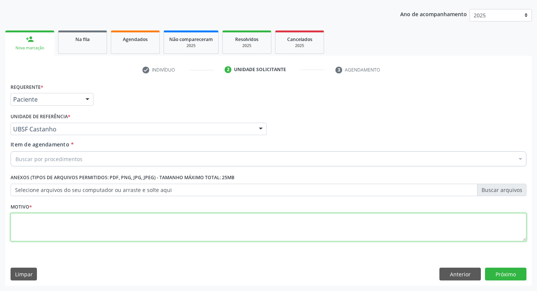
click at [71, 222] on textarea at bounding box center [269, 227] width 516 height 29
type textarea "AVALIACAO"
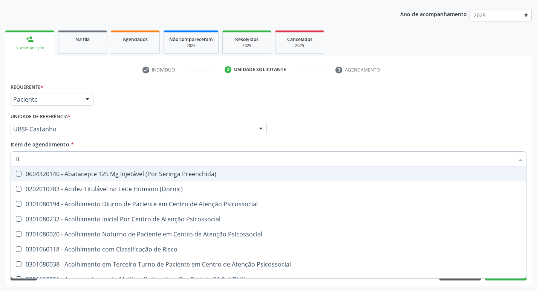
type input "HEMOGR"
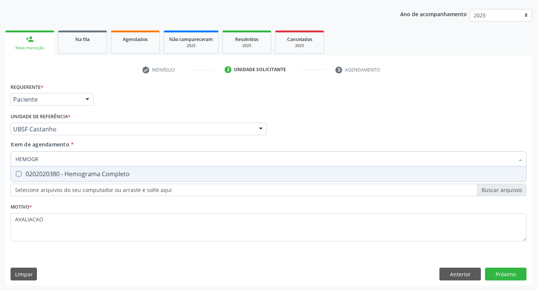
click at [89, 176] on div "0202020380 - Hemograma Completo" at bounding box center [268, 174] width 506 height 6
checkbox Completo "true"
type input "HEMOG"
checkbox Completo "false"
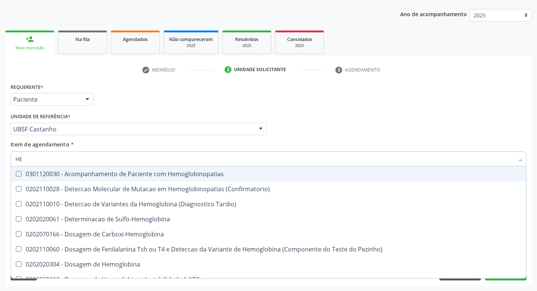
type input "H"
checkbox Completo "false"
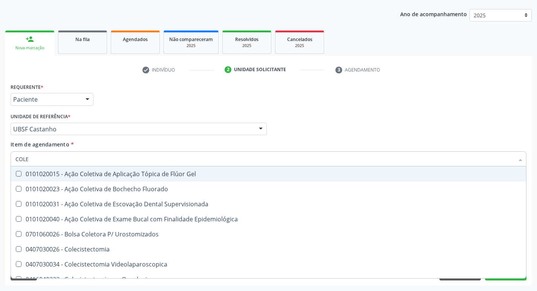
type input "COLES"
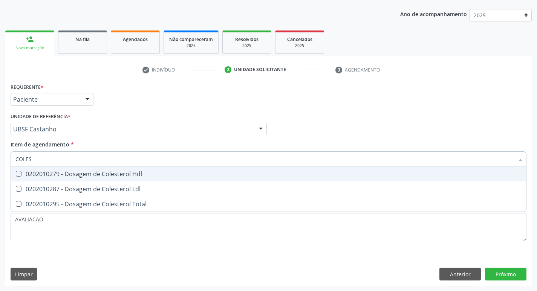
click at [89, 176] on div "0202010279 - Dosagem de Colesterol Hdl" at bounding box center [268, 174] width 506 height 6
checkbox Hdl "true"
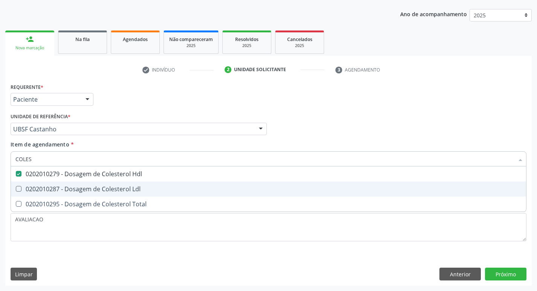
click at [90, 187] on div "0202010287 - Dosagem de Colesterol Ldl" at bounding box center [268, 189] width 506 height 6
checkbox Ldl "true"
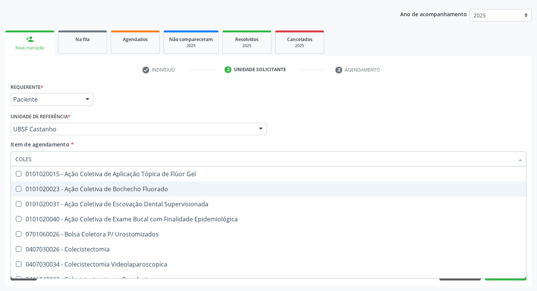
type input "COLE"
checkbox Gel "false"
checkbox Fluorado "false"
type input "C"
checkbox Hdl "false"
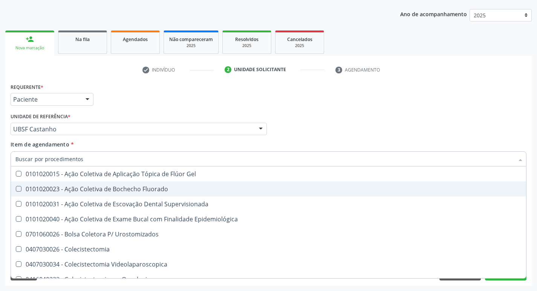
checkbox Ldl "false"
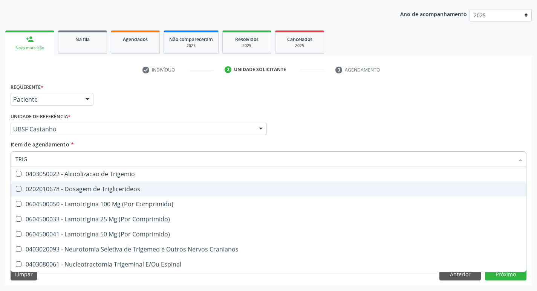
type input "TRIGL"
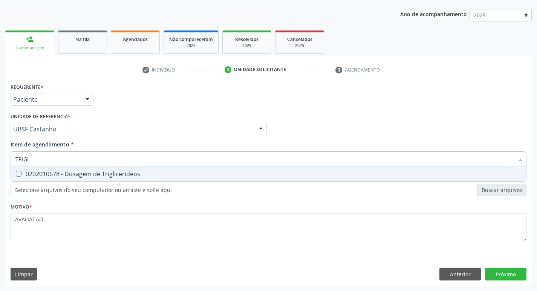
click at [95, 177] on div "0202010678 - Dosagem de Triglicerideos" at bounding box center [268, 174] width 506 height 6
checkbox Triglicerideos "true"
type input "TRIG"
checkbox Triglicerideos "false"
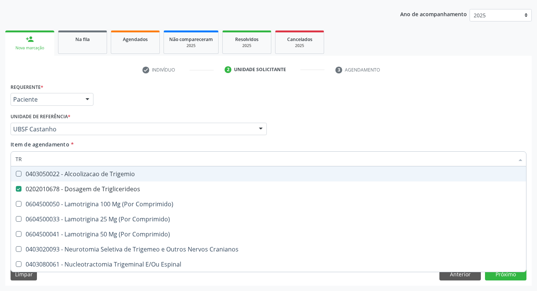
type input "T"
checkbox Triglicerideos "false"
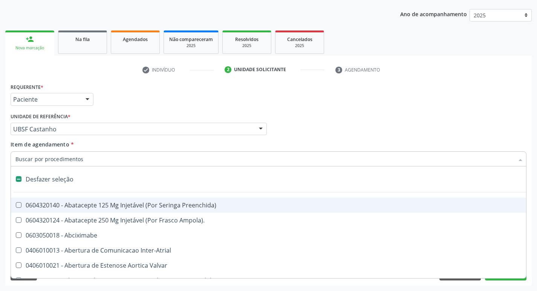
type input "G"
checkbox Comprimido\) "true"
checkbox Sanitária "true"
checkbox Osso "true"
checkbox Persistente "true"
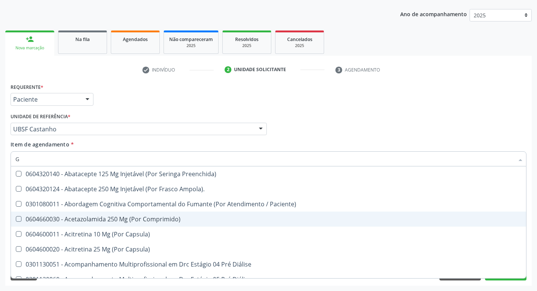
type input "GLICOSE"
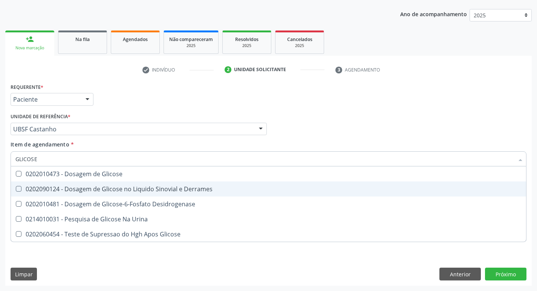
click at [90, 176] on div "0202010473 - Dosagem de Glicose" at bounding box center [268, 174] width 506 height 6
checkbox Glicose "true"
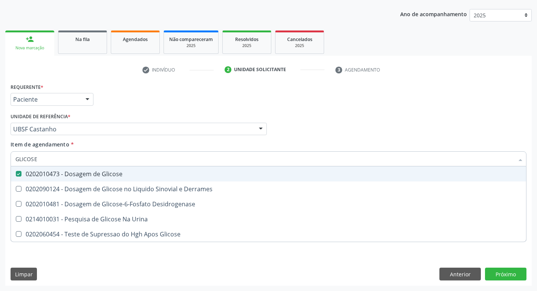
type input "GLICOS"
checkbox Glicose "false"
checkbox Derrames "true"
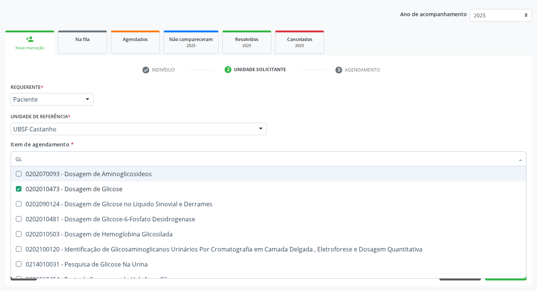
type input "G"
checkbox Glicose "false"
checkbox Derrames "false"
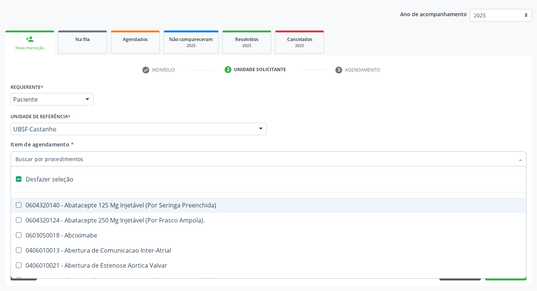
type input "H"
checkbox Lactente\) "true"
checkbox Convencional\) "true"
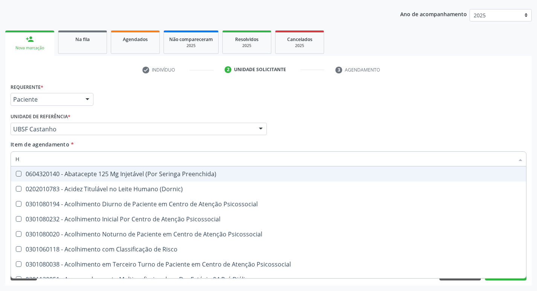
type input "HEMOGLOBINA G"
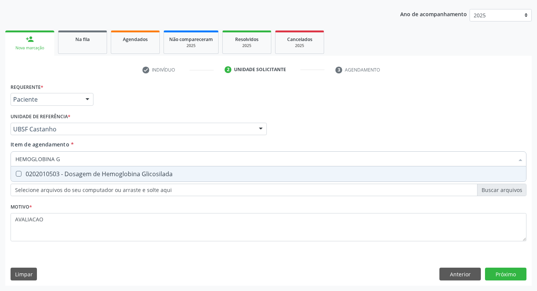
click at [101, 169] on span "0202010503 - Dosagem de Hemoglobina Glicosilada" at bounding box center [268, 174] width 515 height 15
checkbox Glicosilada "true"
type input "HEMOGLOBINA"
checkbox Glicosilada "false"
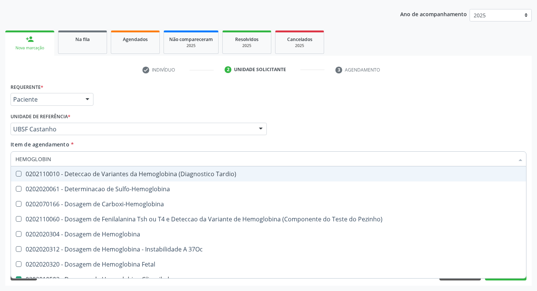
type input "HEMOGLOBI"
checkbox Glicosilada "false"
checkbox Hemoglobina "true"
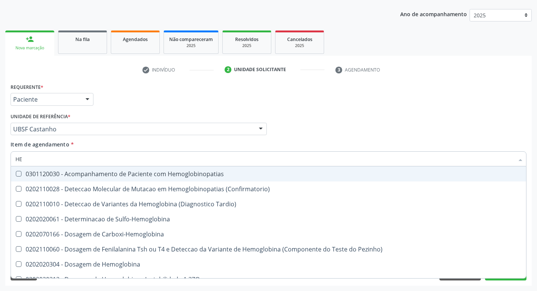
type input "H"
checkbox Glicosilada "false"
checkbox Completo "false"
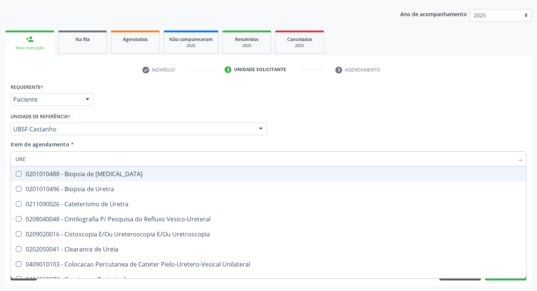
type input "UREI"
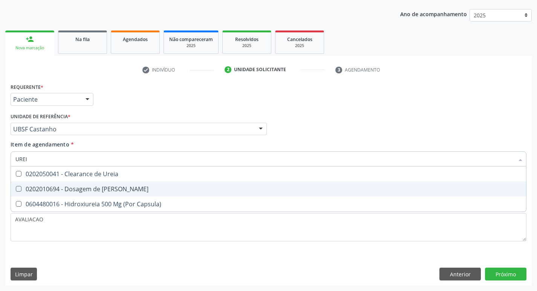
click at [108, 190] on div "0202010694 - Dosagem de [PERSON_NAME]" at bounding box center [268, 189] width 506 height 6
checkbox Ureia "true"
type input "URE"
checkbox Ureia "false"
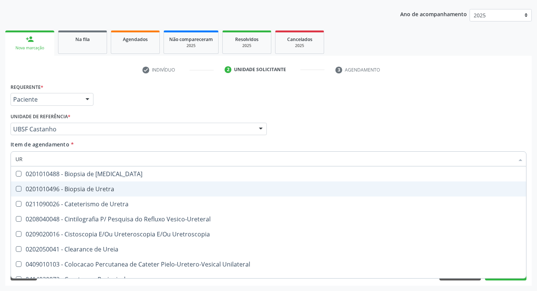
type input "U"
checkbox Ureia "false"
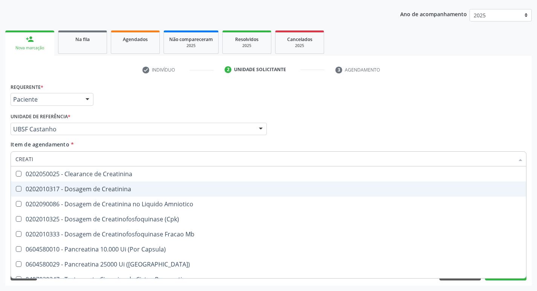
type input "CREATIN"
click at [108, 190] on div "0202010317 - Dosagem de Creatinina" at bounding box center [268, 189] width 506 height 6
checkbox Creatinina "true"
type input "C"
checkbox Creatinina "false"
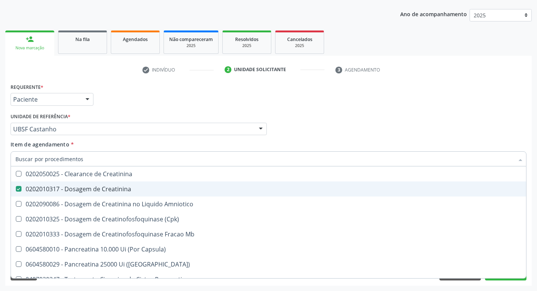
checkbox Amniotico "false"
checkbox Mb "false"
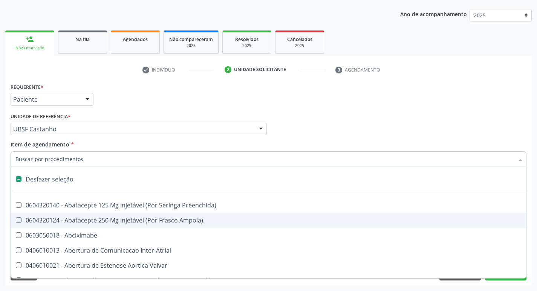
type input "2"
checkbox Monopolar "true"
checkbox Quadril "true"
checkbox Biologica "true"
checkbox Vagina "true"
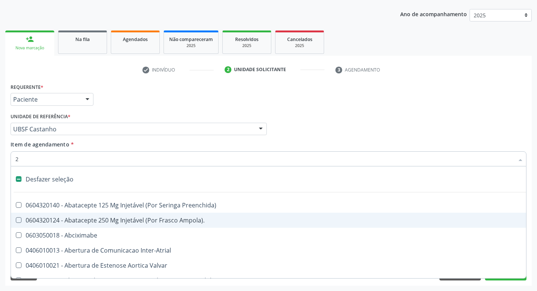
checkbox Puerperal "true"
checkbox Aorto-Cavitarias "true"
checkbox Congenita "true"
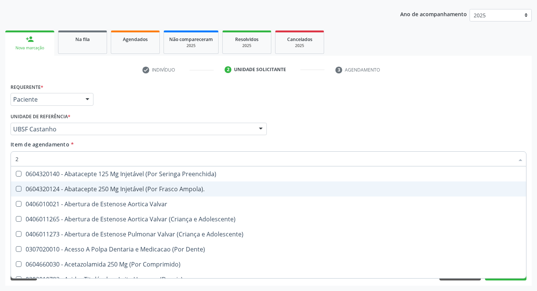
type input "20205001"
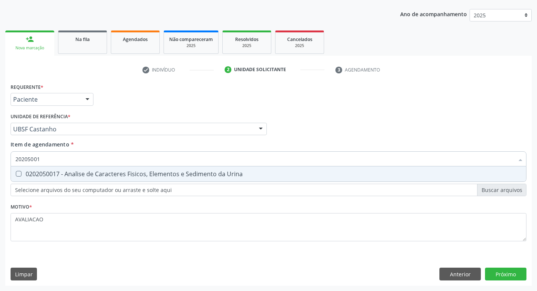
click at [94, 178] on span "0202050017 - Analise de Caracteres Fisicos, Elementos e Sedimento da Urina" at bounding box center [268, 174] width 515 height 15
checkbox Urina "true"
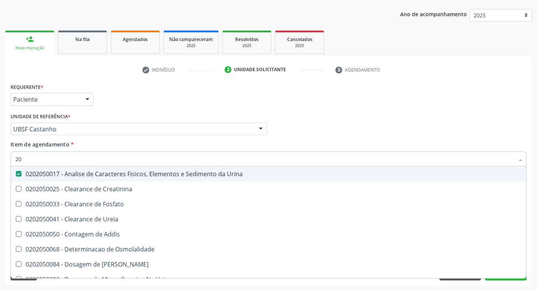
type input "2"
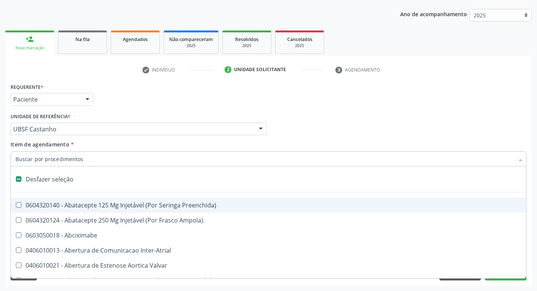
checkbox Preenchida\) "false"
checkbox Inter-Atrial "false"
type input "U"
checkbox Frasco-Ampola\) "true"
checkbox Urina "false"
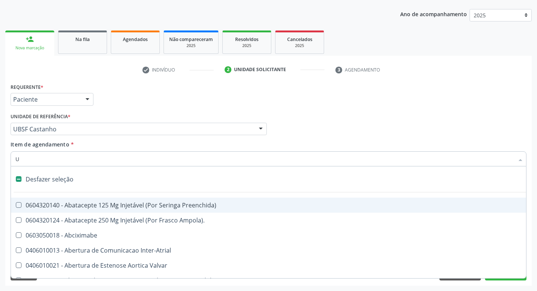
checkbox Pulmonar\) "true"
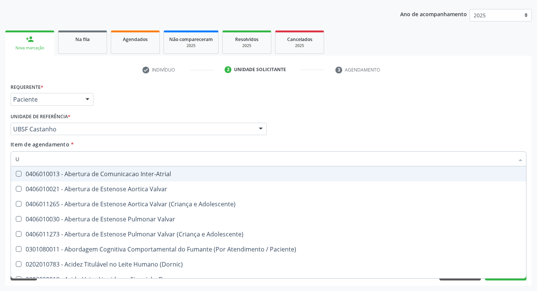
type input "UR"
checkbox Reabilitacao "true"
checkbox Urina "false"
checkbox Nivel "true"
type input "URI"
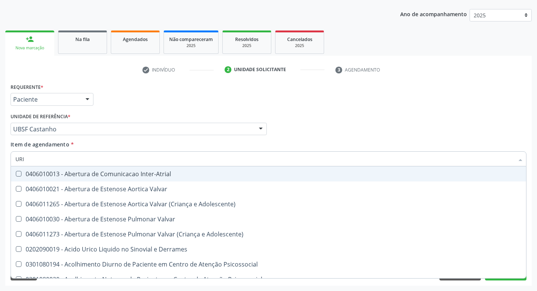
checkbox Adolescente\) "true"
checkbox Urina "false"
type input "URIC"
checkbox Adolescente\) "false"
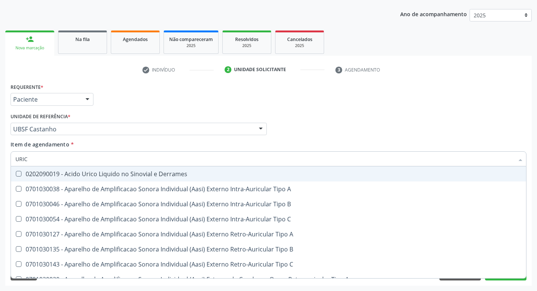
type input "URICO"
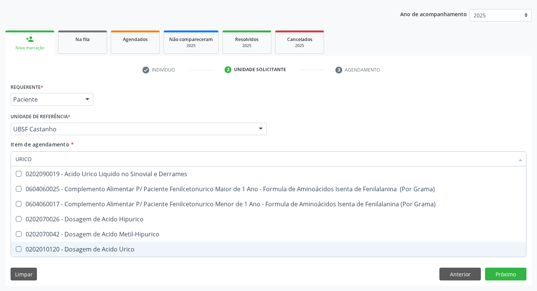
click at [139, 245] on span "0202010120 - Dosagem de Acido Urico" at bounding box center [268, 249] width 515 height 15
checkbox Urico "true"
type input "URIC"
checkbox Urico "false"
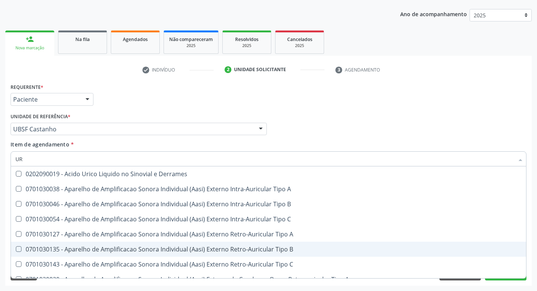
type input "U"
checkbox B "false"
checkbox Urico "false"
checkbox Pré-Auricular "false"
checkbox A "false"
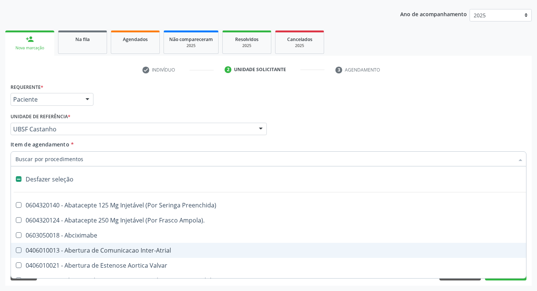
type input "P"
checkbox Urina "false"
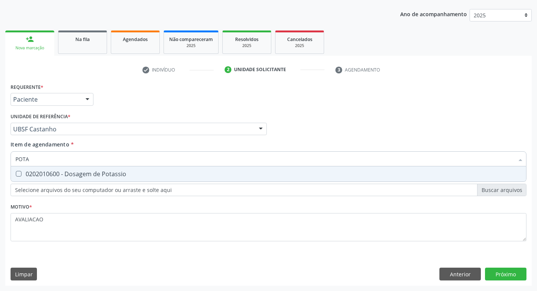
type input "POTAS"
click at [126, 175] on div "0202010600 - Dosagem de Potassio" at bounding box center [268, 174] width 506 height 6
checkbox Potassio "true"
click at [508, 272] on div "Requerente * Paciente Profissional de Saúde Paciente Nenhum resultado encontrad…" at bounding box center [268, 183] width 527 height 205
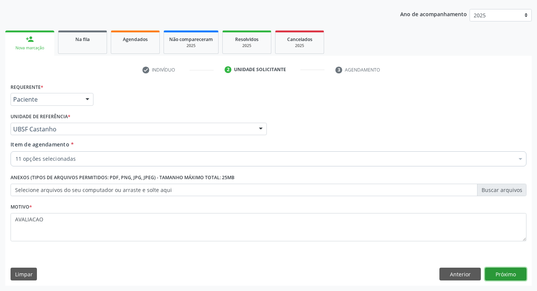
click at [503, 275] on button "Próximo" at bounding box center [505, 274] width 41 height 13
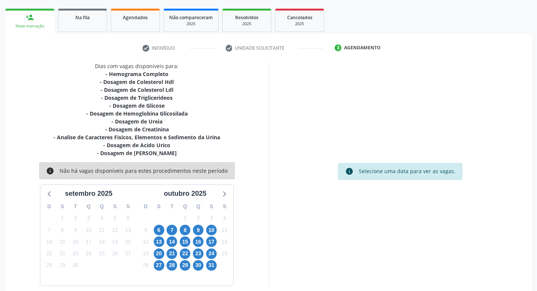
scroll to position [116, 0]
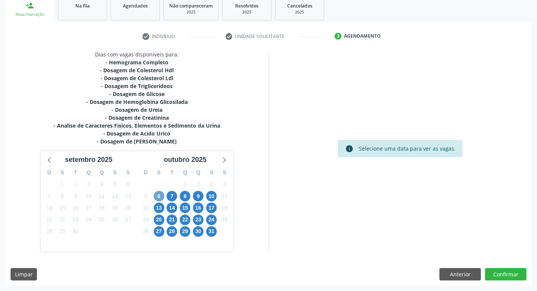
click at [156, 199] on span "6" at bounding box center [159, 196] width 11 height 11
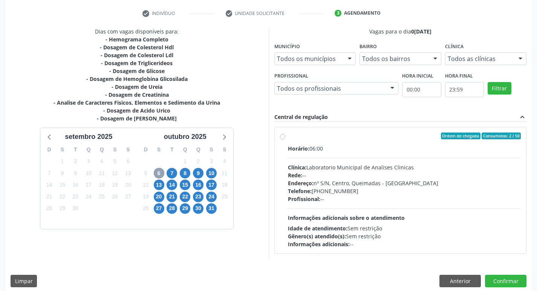
scroll to position [146, 0]
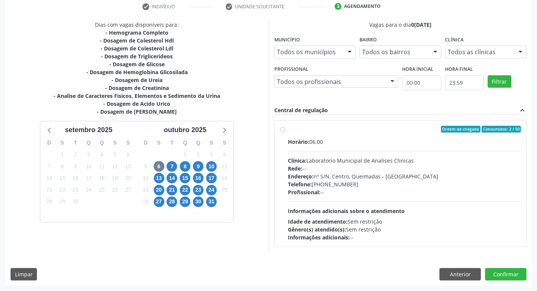
click at [328, 185] on div "Telefone: (83) 33921344" at bounding box center [404, 185] width 233 height 8
click at [285, 133] on input "Ordem de chegada Consumidos: 2 / 50 Horário: 06:00 Clínica: Laboratorio Municip…" at bounding box center [282, 129] width 5 height 7
radio input "true"
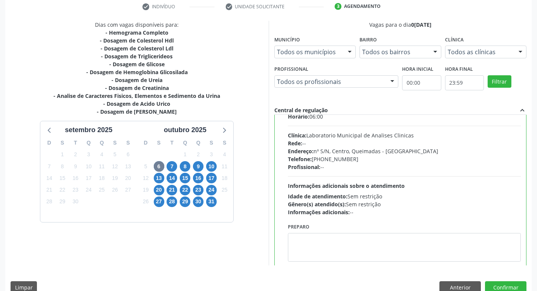
scroll to position [37, 0]
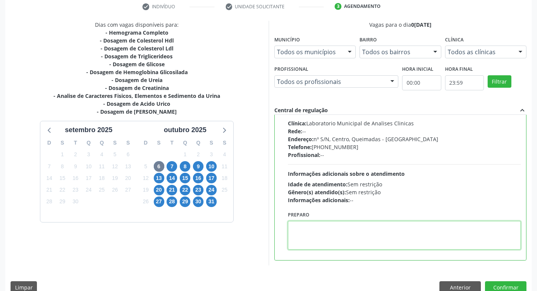
click at [329, 243] on textarea at bounding box center [404, 235] width 233 height 29
paste textarea "IR EM [GEOGRAPHIC_DATA]"
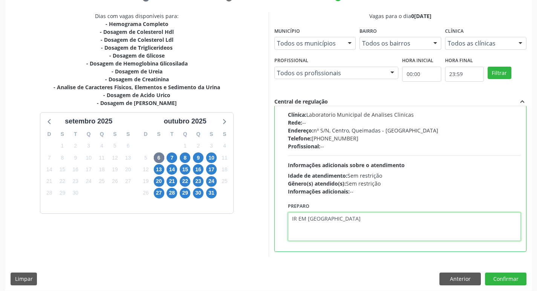
scroll to position [159, 0]
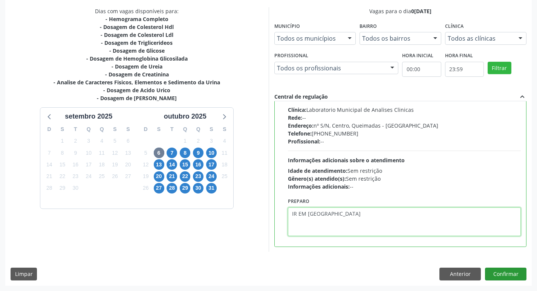
type textarea "IR EM [GEOGRAPHIC_DATA]"
click at [502, 275] on button "Confirmar" at bounding box center [505, 274] width 41 height 13
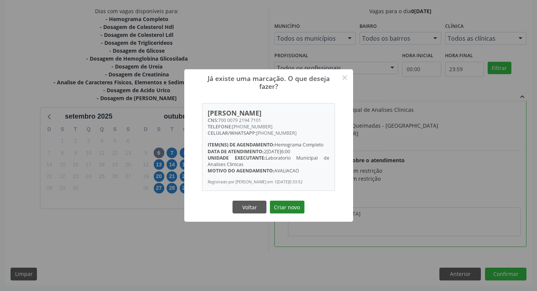
click at [290, 214] on button "Criar novo" at bounding box center [287, 207] width 35 height 13
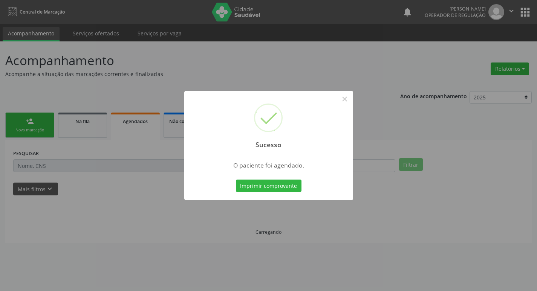
scroll to position [0, 0]
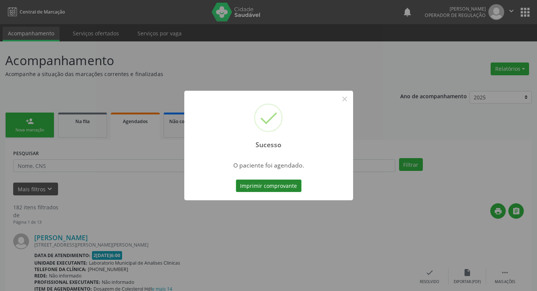
click at [283, 191] on button "Imprimir comprovante" at bounding box center [269, 186] width 66 height 13
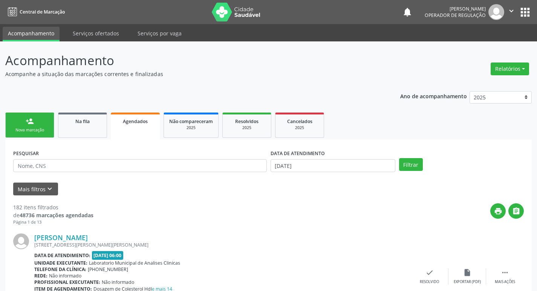
click at [34, 133] on div "Nova marcação" at bounding box center [30, 130] width 38 height 6
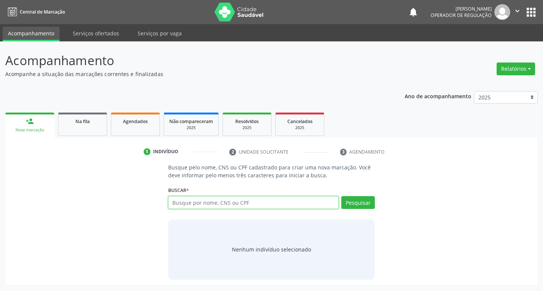
click at [225, 204] on input "text" at bounding box center [253, 202] width 171 height 13
type input "706809247888928"
click at [356, 208] on button "Pesquisar" at bounding box center [358, 202] width 34 height 13
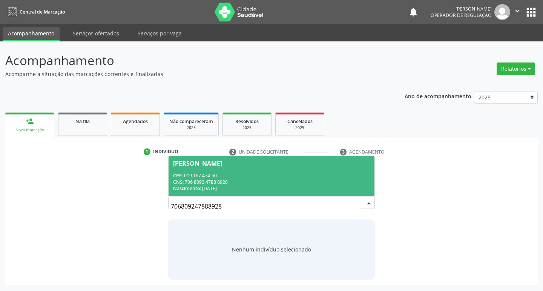
click at [223, 181] on div "CNS: 706 8092 4788 8928" at bounding box center [271, 182] width 197 height 6
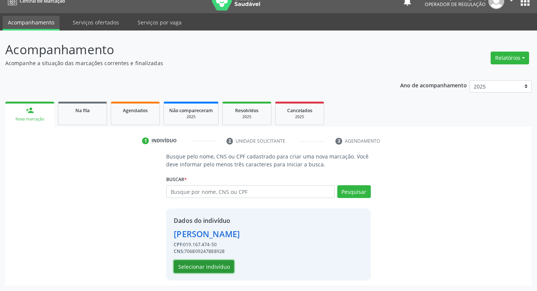
click at [225, 265] on button "Selecionar indivíduo" at bounding box center [204, 266] width 60 height 13
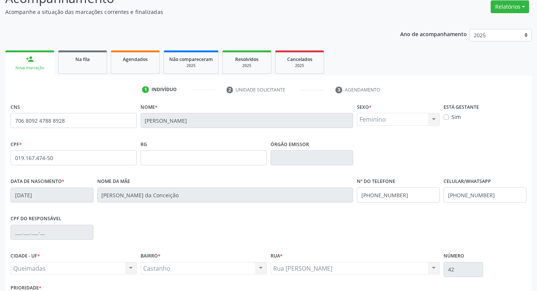
scroll to position [117, 0]
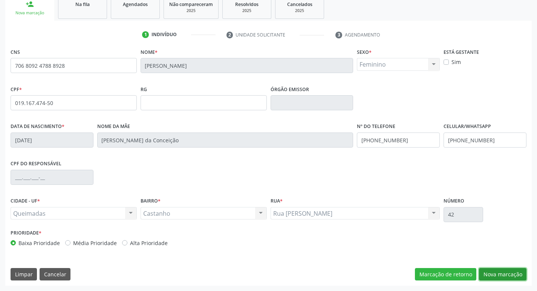
click at [489, 274] on button "Nova marcação" at bounding box center [502, 274] width 47 height 13
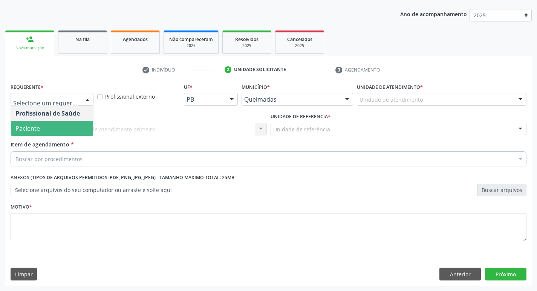
click at [38, 129] on span "Paciente" at bounding box center [27, 128] width 25 height 8
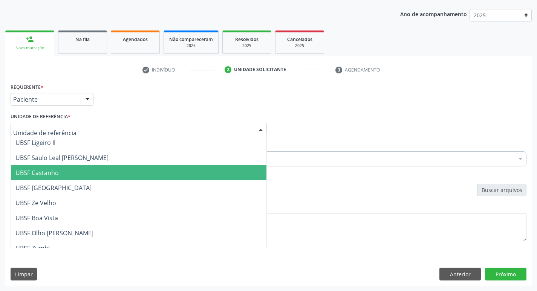
click at [63, 169] on span "UBSF Castanho" at bounding box center [139, 172] width 256 height 15
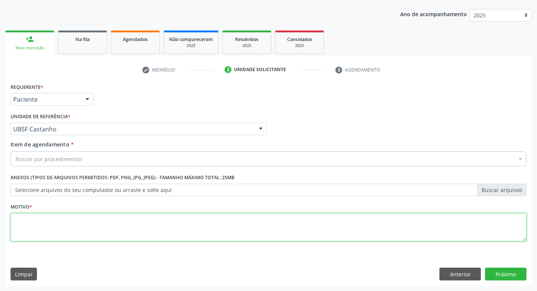
click at [37, 235] on textarea at bounding box center [269, 227] width 516 height 29
type textarea "AVALIACAO"
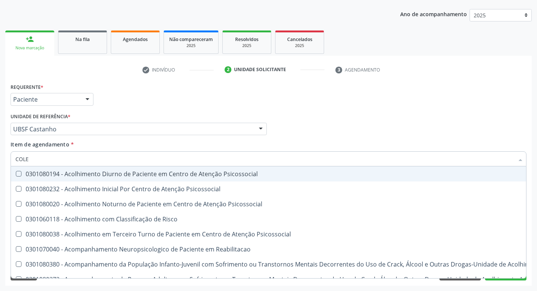
type input "COLES"
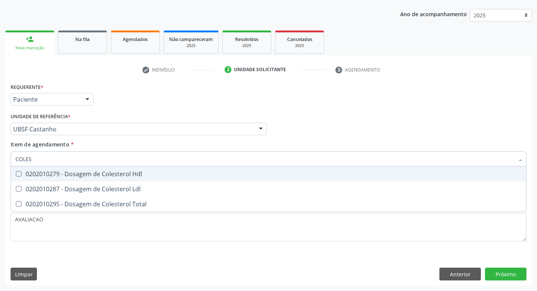
click at [96, 177] on div "0202010279 - Dosagem de Colesterol Hdl" at bounding box center [268, 174] width 506 height 6
checkbox Hdl "true"
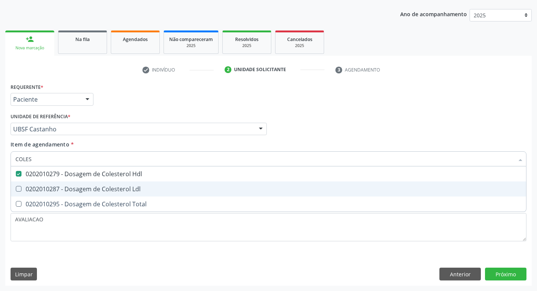
click at [110, 190] on div "0202010287 - Dosagem de Colesterol Ldl" at bounding box center [268, 189] width 506 height 6
checkbox Ldl "true"
type input "COLE"
checkbox Hdl "false"
checkbox Ldl "false"
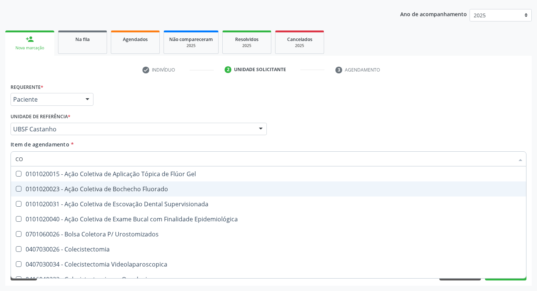
type input "C"
checkbox Hdl "false"
checkbox Ldl "false"
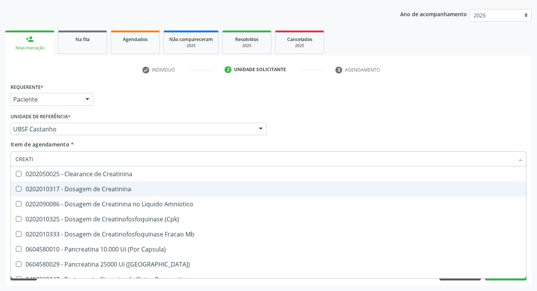
type input "CREATIN"
click at [109, 190] on div "0202010317 - Dosagem de Creatinina" at bounding box center [268, 189] width 506 height 6
checkbox Creatinina "true"
type input "C"
checkbox Creatinina "false"
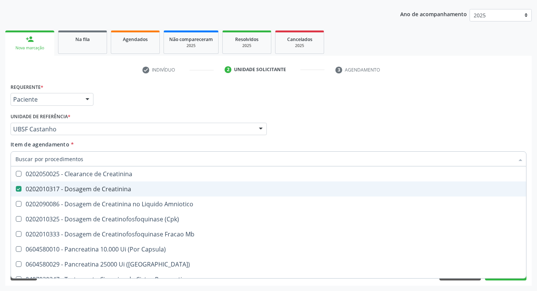
checkbox Amniotico "false"
checkbox Mb "false"
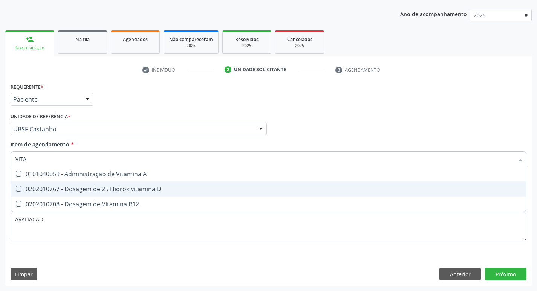
type input "VITAM"
click at [109, 190] on div "0202010767 - Dosagem de 25 Hidroxivitamina D" at bounding box center [268, 189] width 506 height 6
checkbox D "true"
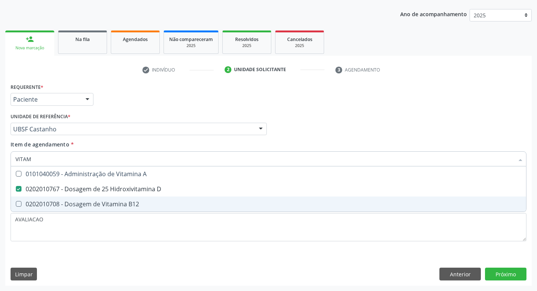
click at [114, 202] on div "0202010708 - Dosagem de Vitamina B12" at bounding box center [268, 204] width 506 height 6
checkbox B12 "true"
type input "VITA"
checkbox D "false"
checkbox B12 "false"
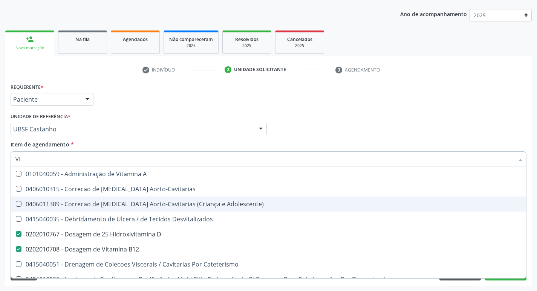
type input "V"
checkbox D "false"
checkbox B12 "false"
checkbox Cateterismo "false"
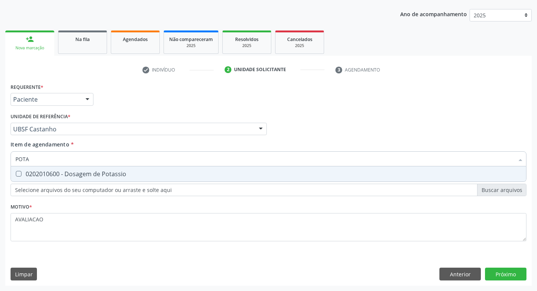
type input "POTAS"
click at [106, 173] on div "0202010600 - Dosagem de Potassio" at bounding box center [268, 174] width 506 height 6
checkbox Potassio "true"
type input "POT"
checkbox Potassio "false"
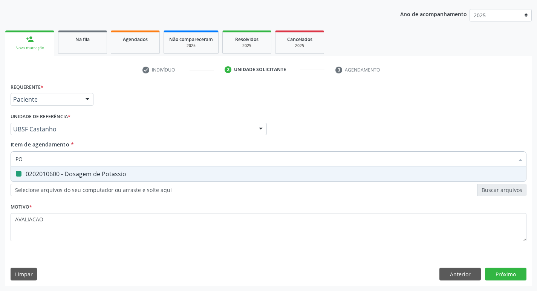
type input "P"
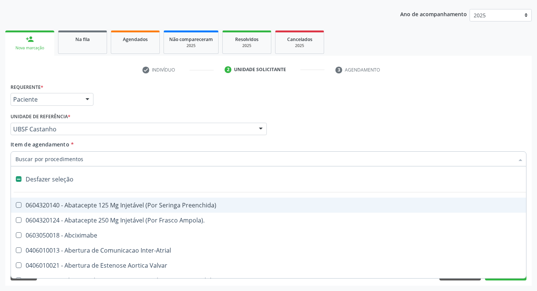
type input "S"
checkbox \(Total\) "true"
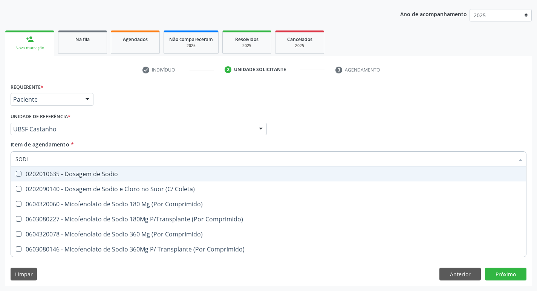
type input "SODIO"
click at [106, 173] on div "0202010635 - Dosagem de Sodio" at bounding box center [268, 174] width 506 height 6
checkbox Sodio "true"
type input "S"
checkbox Sodio "false"
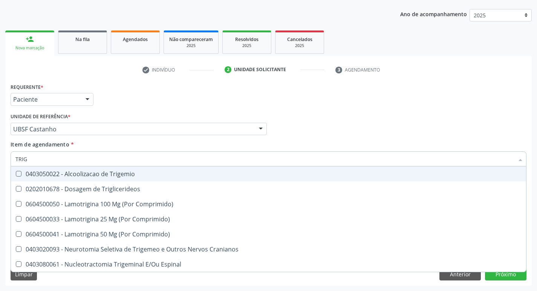
type input "TRIGL"
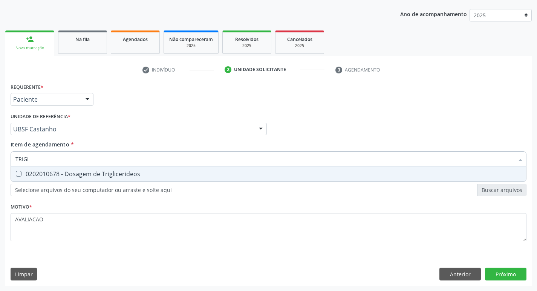
click at [106, 173] on div "0202010678 - Dosagem de Triglicerideos" at bounding box center [268, 174] width 506 height 6
checkbox Triglicerideos "true"
type input "TRIG"
checkbox Triglicerideos "false"
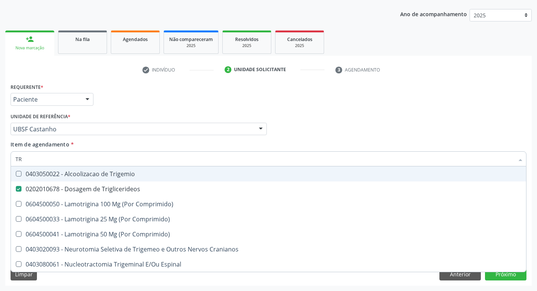
type input "T"
checkbox Triglicerideos "false"
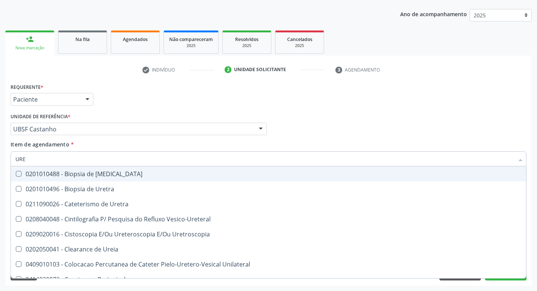
type input "UREI"
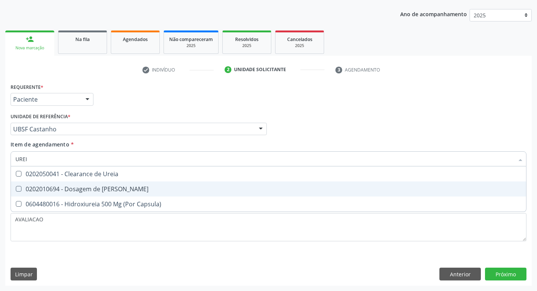
click at [119, 182] on span "0202010694 - Dosagem de [PERSON_NAME]" at bounding box center [268, 189] width 515 height 15
checkbox Ureia "true"
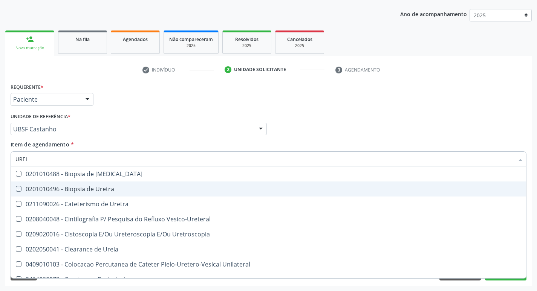
type input "URE"
checkbox Uretra "false"
type input "U"
checkbox Ureia "false"
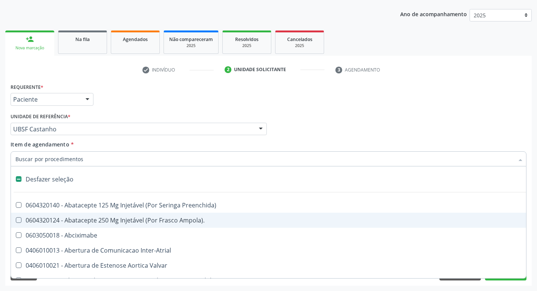
type input "V"
checkbox Campo\) "true"
checkbox Miocardio "true"
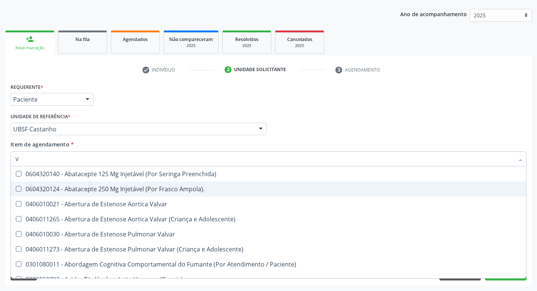
type input "VI"
checkbox Periféricas "true"
checkbox Sexual "true"
checkbox D "false"
checkbox B12 "false"
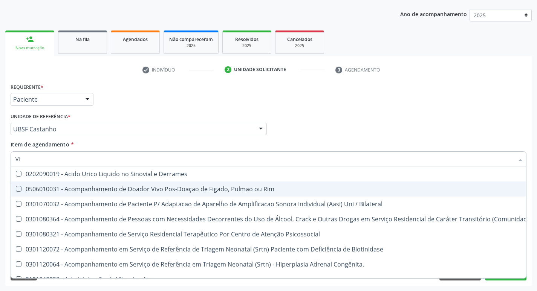
type input "VIT"
checkbox Biotinidase "true"
checkbox Congênita\ "true"
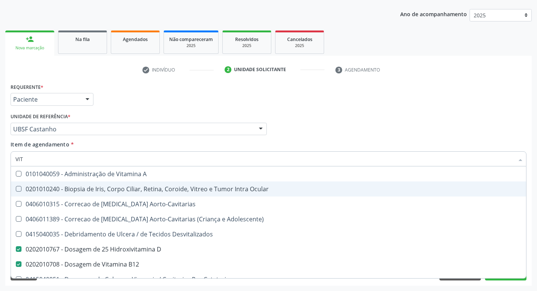
type input "VITA"
checkbox Desvitalizados "true"
checkbox B12 "false"
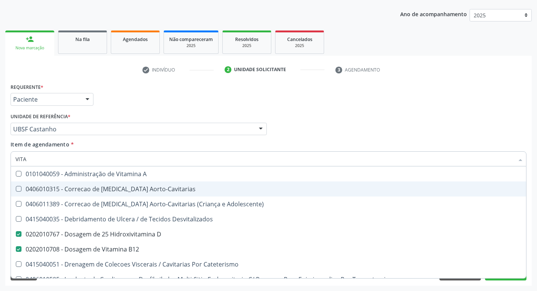
type input "VITAM"
checkbox Aorto-Cavitarias "true"
checkbox Adolescente\) "true"
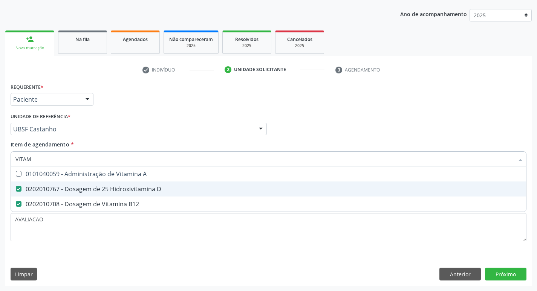
type input "VITA"
checkbox D "false"
checkbox B12 "false"
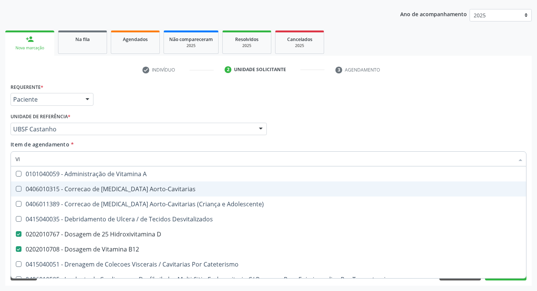
type input "V"
checkbox D "false"
checkbox B12 "false"
checkbox Cateterismo "false"
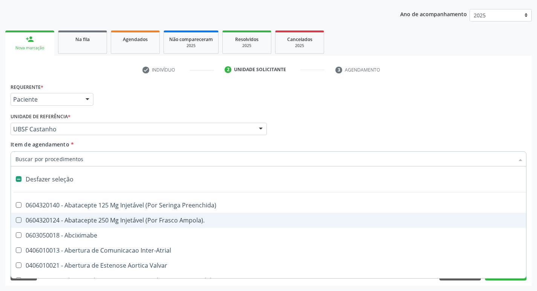
type input "2"
checkbox Total "true"
checkbox Monopolar "true"
checkbox Quadril "true"
checkbox Biologica "true"
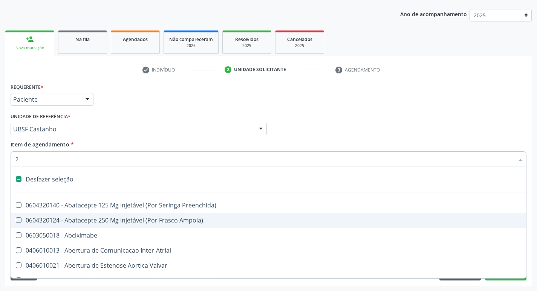
checkbox Conica "true"
checkbox Inter-Ventricular "true"
checkbox Aorto-Cavitarias "true"
checkbox Congenita "true"
checkbox Adolescente\) "true"
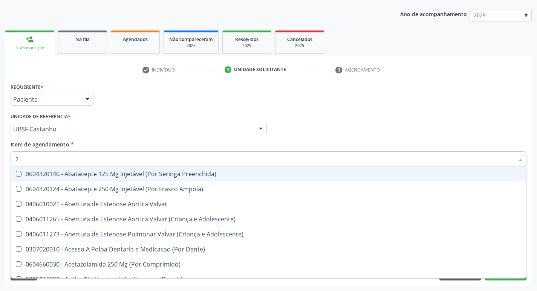
type input "20205001"
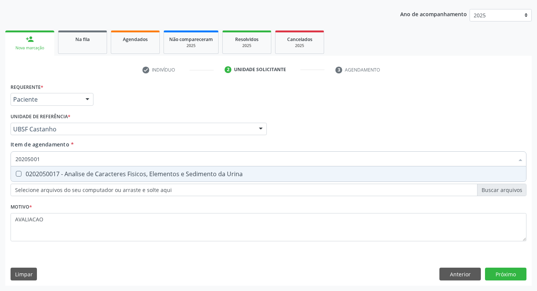
click at [118, 165] on input "20205001" at bounding box center [264, 159] width 499 height 15
click at [121, 173] on div "0202050017 - Analise de Caracteres Fisicos, Elementos e Sedimento da Urina" at bounding box center [268, 174] width 506 height 6
checkbox Urina "true"
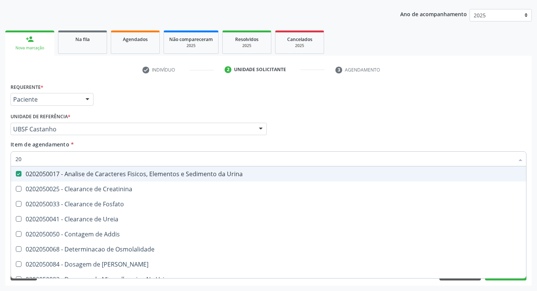
type input "2"
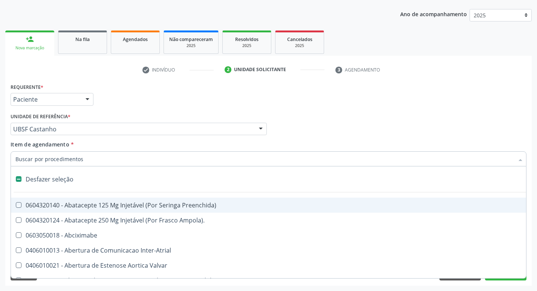
checkbox Preenchida\) "false"
checkbox Inter-Atrial "false"
type input "G"
checkbox Urina "false"
checkbox Aberto\) "true"
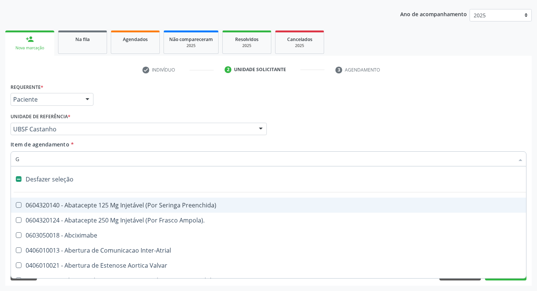
checkbox Comprimido\) "true"
checkbox Sanitária "true"
checkbox Criança "true"
checkbox Capsula\) "true"
checkbox Transferências "true"
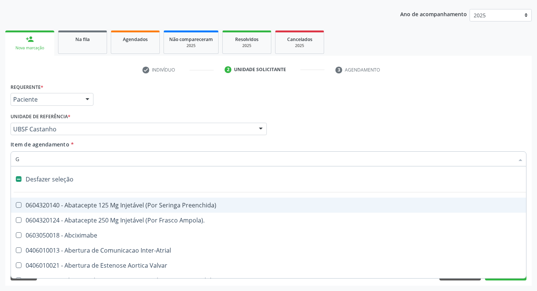
checkbox Osso "true"
checkbox \(Dacriocintilografia\) "true"
checkbox Estimulo "true"
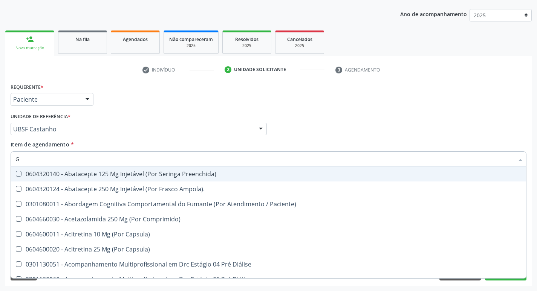
type input "GLICOSE"
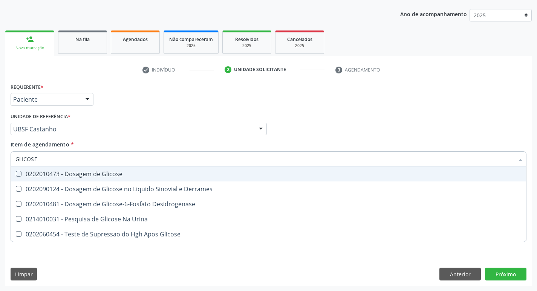
click at [98, 177] on div "0202010473 - Dosagem de Glicose" at bounding box center [268, 174] width 506 height 6
checkbox Glicose "true"
type input "GLICOS"
checkbox Glicose "false"
checkbox Derrames "true"
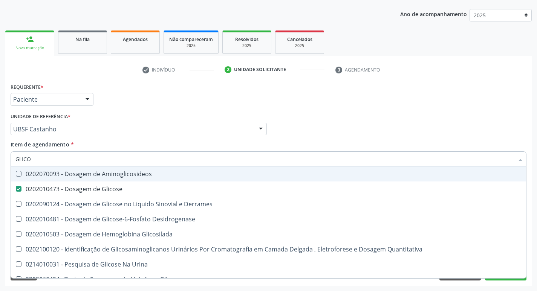
type input "GLIC"
checkbox Glicose "false"
checkbox Derrames "false"
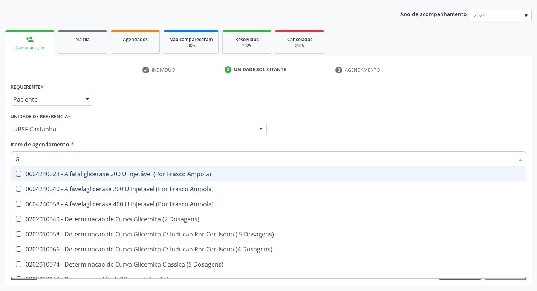
type input "G"
checkbox Glicose "false"
checkbox Derrames "false"
checkbox Triglicerideos "false"
checkbox Capilar "false"
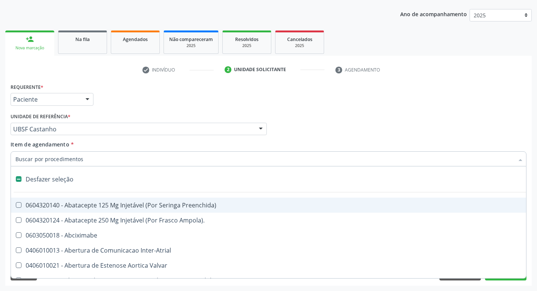
type input "H"
checkbox Urina "false"
checkbox Coronariano "true"
checkbox Lactente\) "true"
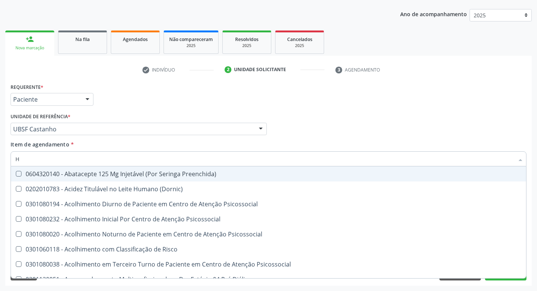
type input "HEMOGLOBINA G"
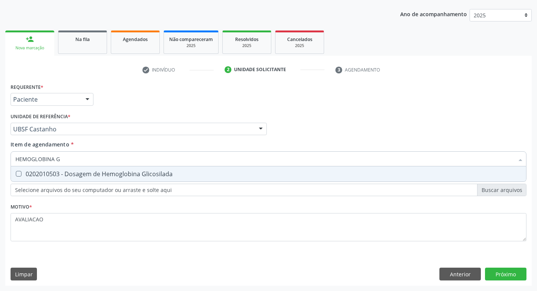
click at [102, 173] on div "0202010503 - Dosagem de Hemoglobina Glicosilada" at bounding box center [268, 174] width 506 height 6
checkbox Glicosilada "true"
type input "HEMOGLOBINA"
checkbox Glicosilada "false"
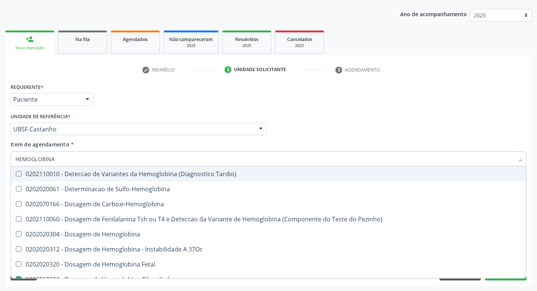
type input "HEMOGLOBIN"
checkbox Glicosilada "false"
checkbox Hemoglobina "true"
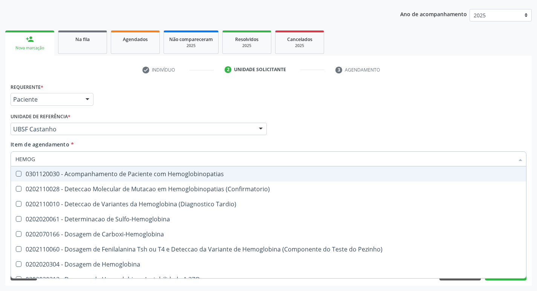
type input "HEMO"
checkbox Glicosilada "false"
type input "H"
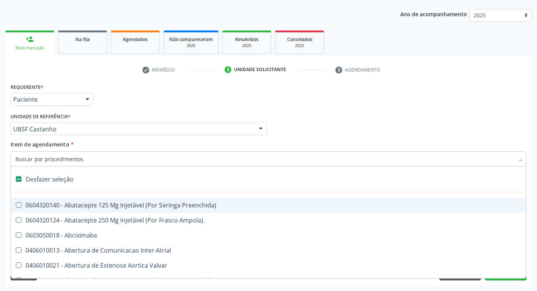
type input "H"
checkbox Urina "false"
checkbox Coronariano "true"
checkbox Lactente\) "true"
checkbox A "true"
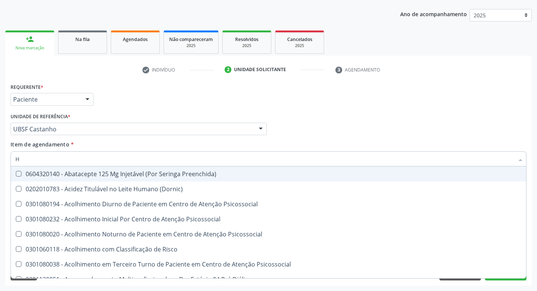
type input "HEMOGR"
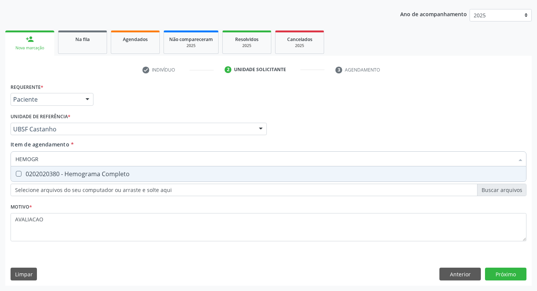
click at [81, 178] on span "0202020380 - Hemograma Completo" at bounding box center [268, 174] width 515 height 15
checkbox Completo "true"
type input "HEMOG"
checkbox Completo "false"
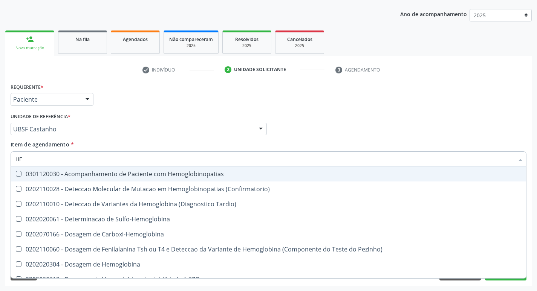
type input "H"
checkbox Glicosilada "false"
checkbox Completo "false"
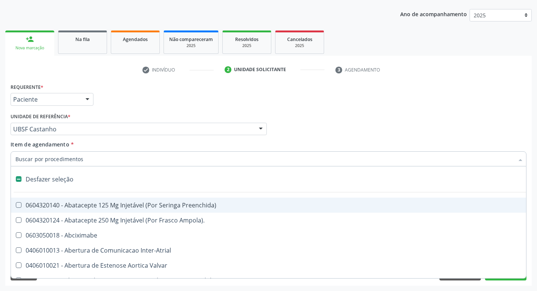
type input "T"
checkbox Dedo "true"
checkbox Urina "false"
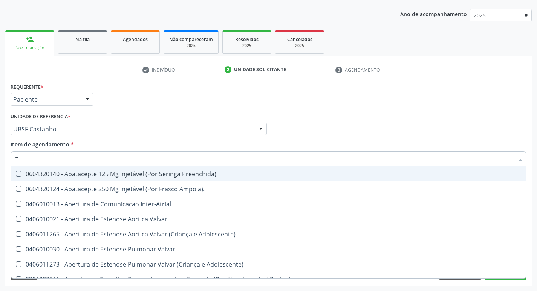
type input "TG"
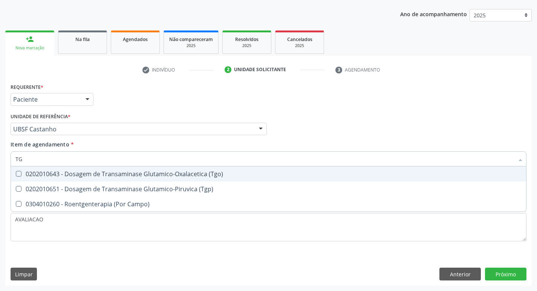
click at [131, 176] on div "0202010643 - Dosagem de Transaminase Glutamico-Oxalacetica (Tgo)" at bounding box center [268, 174] width 506 height 6
checkbox \(Tgo\) "true"
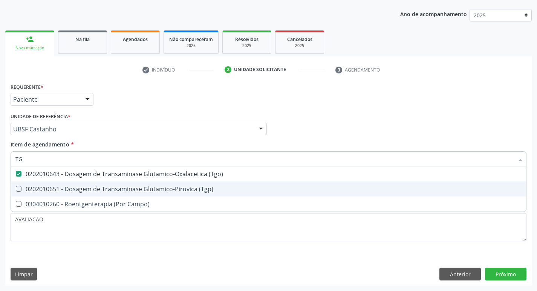
drag, startPoint x: 134, startPoint y: 186, endPoint x: 130, endPoint y: 187, distance: 3.8
click at [131, 187] on div "0202010651 - Dosagem de Transaminase Glutamico-Piruvica (Tgp)" at bounding box center [268, 189] width 506 height 6
checkbox \(Tgp\) "true"
type input "T"
checkbox \(Tgo\) "false"
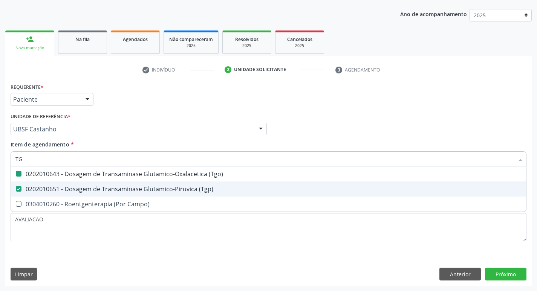
checkbox \(Tgp\) "false"
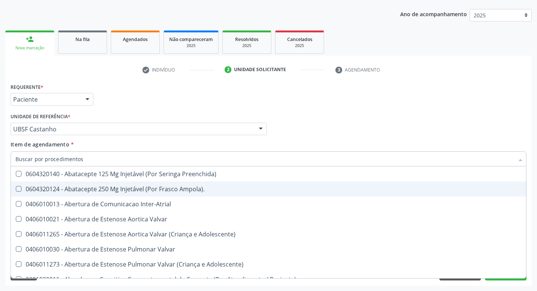
checkbox Urina "false"
checkbox Central "true"
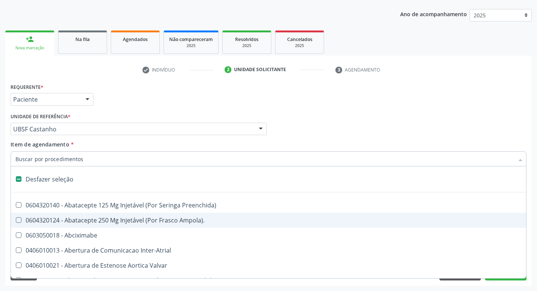
type input "C"
checkbox Dedo "true"
checkbox Urina "false"
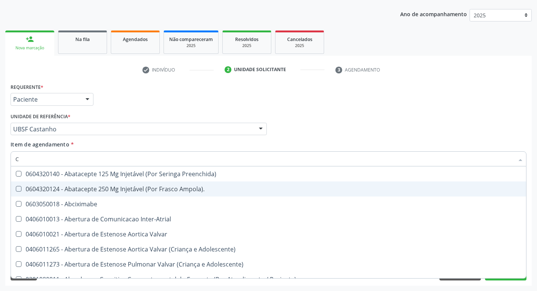
type input "CULTURA"
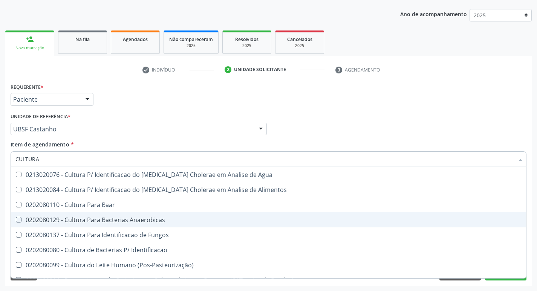
scroll to position [54, 0]
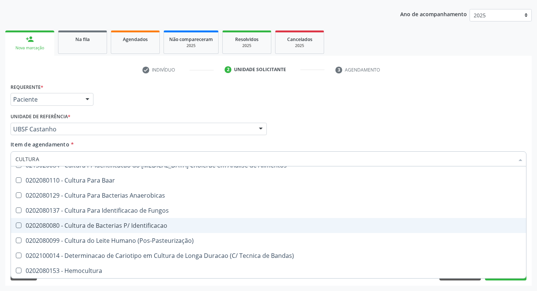
click at [150, 223] on div "0202080080 - Cultura de Bacterias P/ Identificacao" at bounding box center [268, 226] width 506 height 6
checkbox Identificacao "true"
type input "C"
checkbox Identificacao "false"
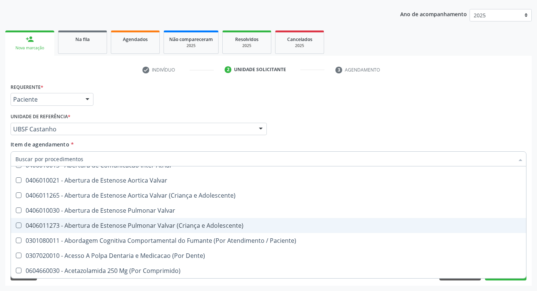
type input "L"
checkbox Pulmonares "true"
checkbox Urina "false"
checkbox Polietileno "true"
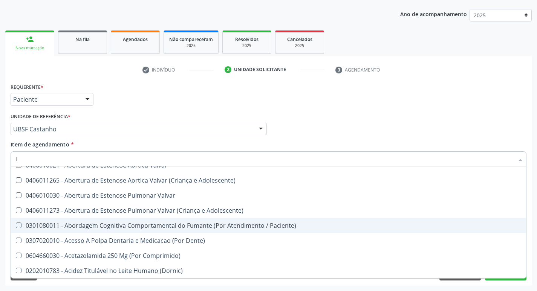
type input "LA"
checkbox Urina "false"
checkbox Aberto\) "true"
checkbox Moles "true"
checkbox Identificacao "false"
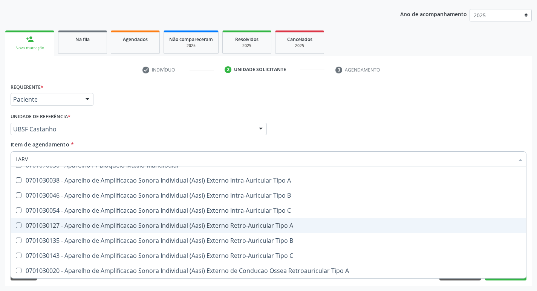
scroll to position [0, 0]
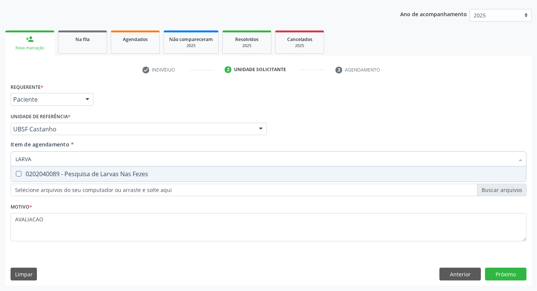
type input "LARVAS"
click at [163, 182] on div "Desfazer seleção 0202040089 - Pesquisa de Larvas Nas Fezes Nenhum resultado enc…" at bounding box center [269, 174] width 516 height 15
click at [154, 176] on div "0202040089 - Pesquisa de Larvas Nas Fezes" at bounding box center [268, 174] width 506 height 6
checkbox Fezes "true"
type input "L"
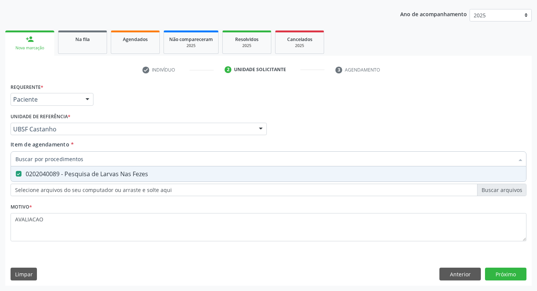
checkbox Fezes "false"
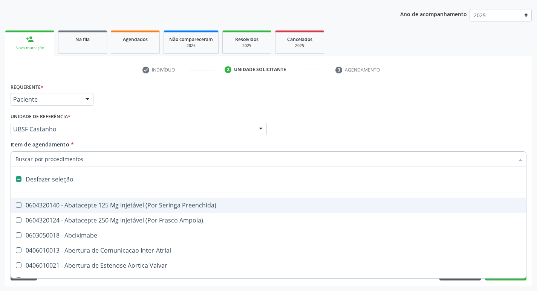
type input "T"
checkbox Dedo "true"
checkbox Urina "false"
checkbox Oro-Sinusal "true"
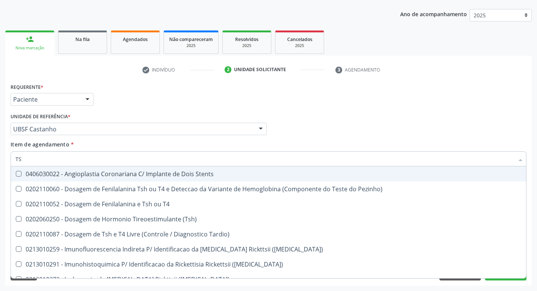
type input "TSH"
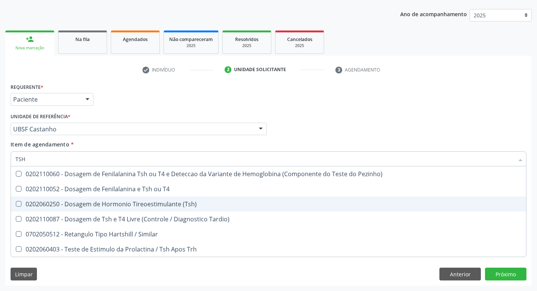
click at [176, 202] on div "0202060250 - Dosagem de Hormonio Tireoestimulante (Tsh)" at bounding box center [268, 204] width 506 height 6
checkbox \(Tsh\) "true"
type input "TS"
checkbox \(Tsh\) "false"
checkbox Tardio\) "true"
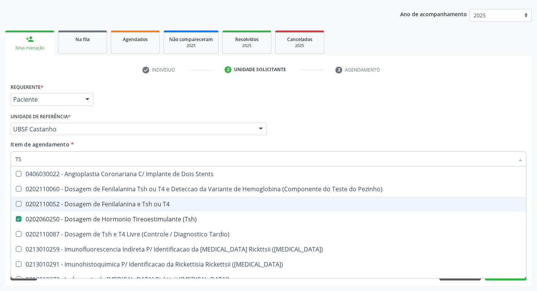
type input "T"
checkbox \(Tsh\) "false"
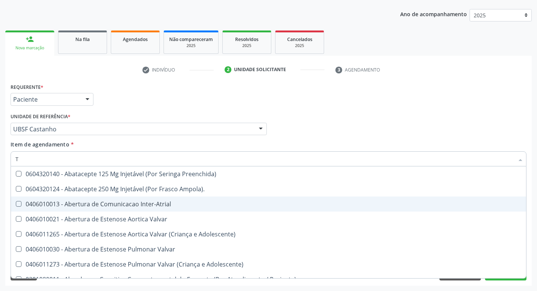
type input "T4"
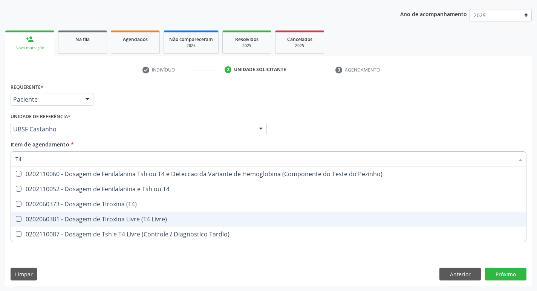
click at [175, 221] on div "0202060381 - Dosagem de Tiroxina Livre (T4 Livre)" at bounding box center [268, 219] width 506 height 6
checkbox Livre\) "true"
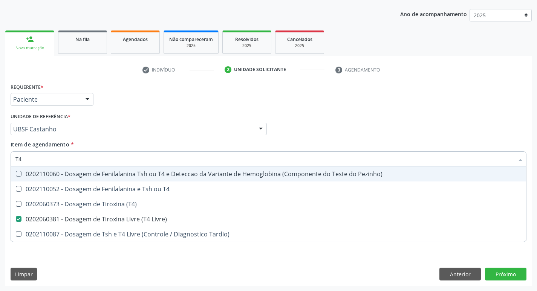
click at [429, 107] on div "Requerente * Paciente Profissional de Saúde Paciente Nenhum resultado encontrad…" at bounding box center [269, 95] width 520 height 29
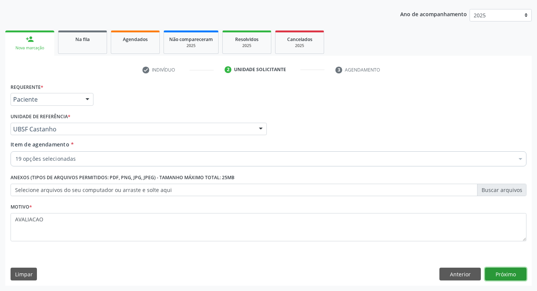
click at [509, 274] on button "Próximo" at bounding box center [505, 274] width 41 height 13
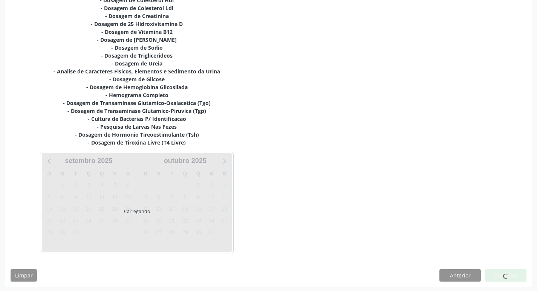
scroll to position [179, 0]
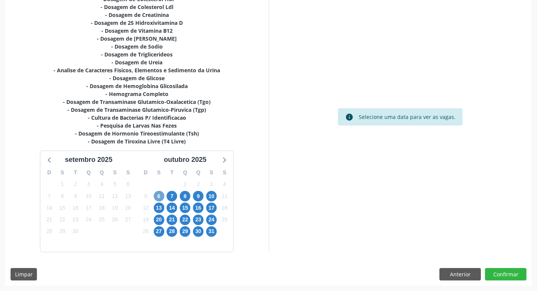
click at [159, 198] on span "6" at bounding box center [159, 196] width 11 height 11
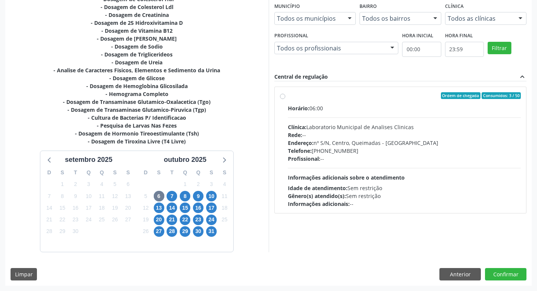
click at [322, 132] on div "Rede: --" at bounding box center [404, 135] width 233 height 8
click at [285, 99] on input "Ordem de chegada Consumidos: 3 / 50 Horário: 06:00 Clínica: Laboratorio Municip…" at bounding box center [282, 95] width 5 height 7
radio input "true"
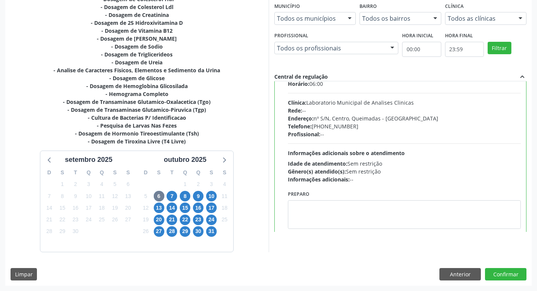
scroll to position [37, 0]
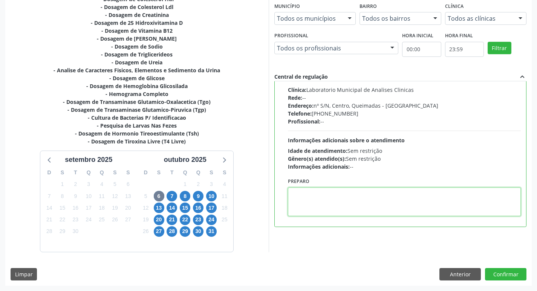
click at [313, 208] on textarea at bounding box center [404, 202] width 233 height 29
paste textarea "IR EM [GEOGRAPHIC_DATA]"
type textarea "IR EM [GEOGRAPHIC_DATA]"
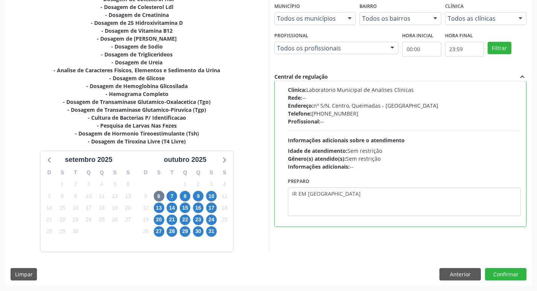
click at [512, 266] on div "Dias com vagas disponíveis para: - Dosagem de Colesterol Hdl - Dosagem de Coles…" at bounding box center [268, 136] width 527 height 299
click at [512, 270] on button "Confirmar" at bounding box center [505, 274] width 41 height 13
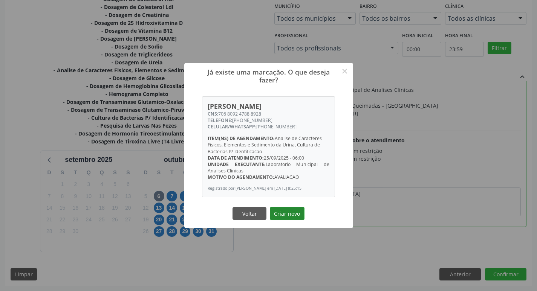
click at [285, 209] on button "Criar novo" at bounding box center [287, 213] width 35 height 13
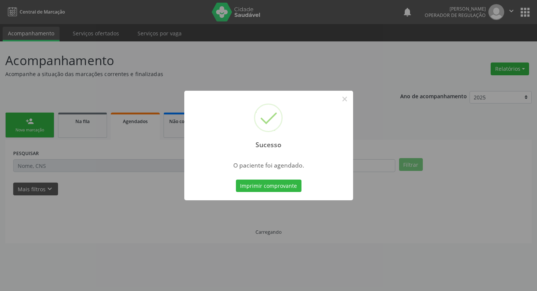
scroll to position [0, 0]
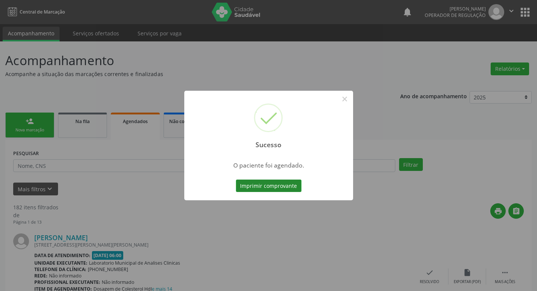
click at [257, 188] on button "Imprimir comprovante" at bounding box center [269, 186] width 66 height 13
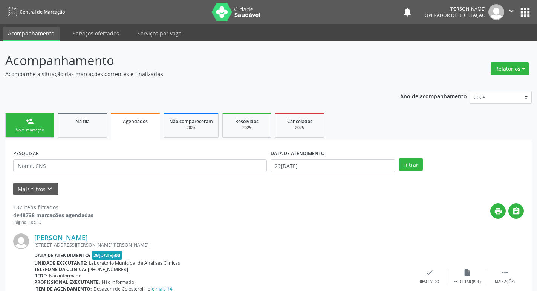
click at [21, 126] on link "person_add Nova marcação" at bounding box center [29, 125] width 49 height 25
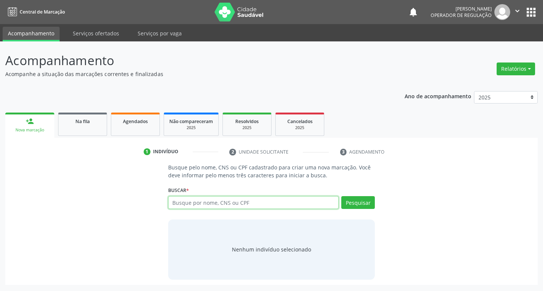
click at [223, 203] on input "text" at bounding box center [253, 202] width 171 height 13
type input "705004257340156"
click at [349, 204] on button "Pesquisar" at bounding box center [358, 202] width 34 height 13
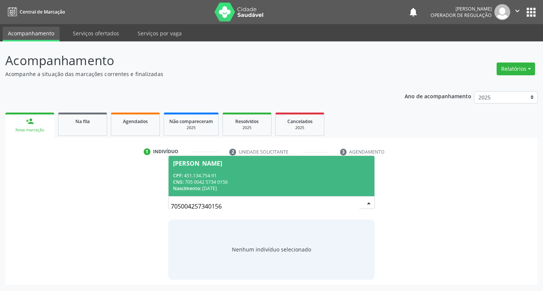
click at [236, 191] on div "Nascimento: 04/07/1965" at bounding box center [271, 188] width 197 height 6
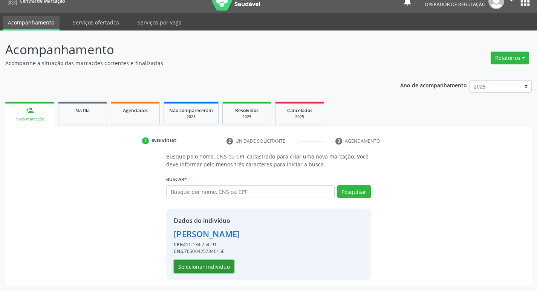
click at [204, 263] on button "Selecionar indivíduo" at bounding box center [204, 266] width 60 height 13
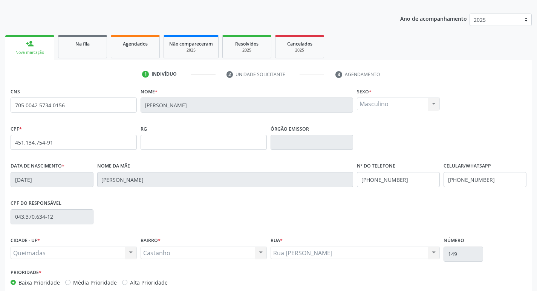
scroll to position [117, 0]
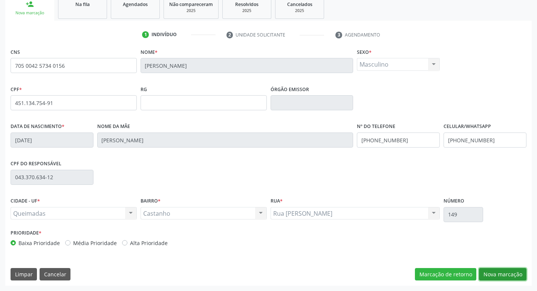
click at [509, 275] on button "Nova marcação" at bounding box center [502, 274] width 47 height 13
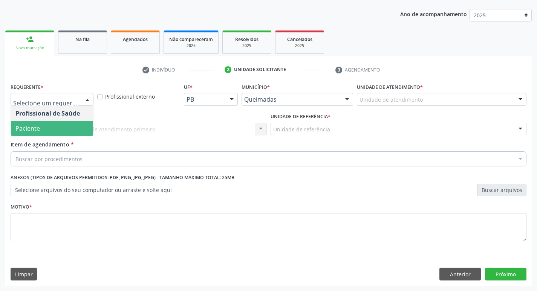
click at [33, 128] on span "Paciente" at bounding box center [27, 128] width 25 height 8
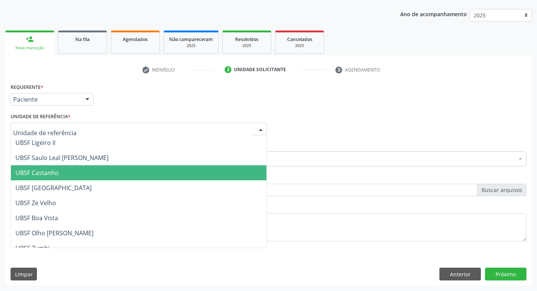
click at [59, 177] on span "UBSF Castanho" at bounding box center [139, 172] width 256 height 15
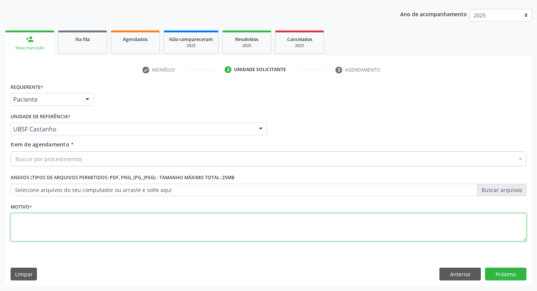
click at [39, 234] on textarea at bounding box center [269, 227] width 516 height 29
type textarea "AVALIACAO"
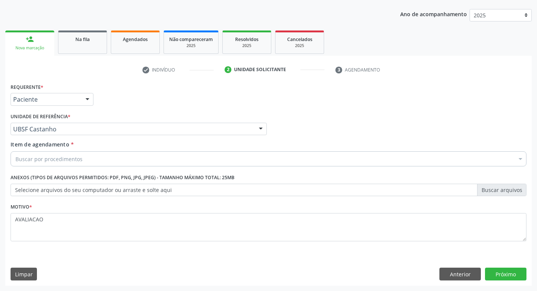
click at [48, 164] on div "Buscar por procedimentos" at bounding box center [269, 159] width 516 height 15
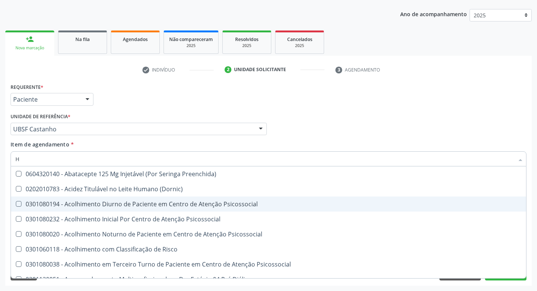
type input "HEMOGR"
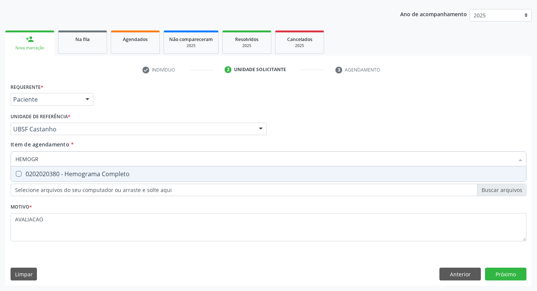
click at [107, 179] on span "0202020380 - Hemograma Completo" at bounding box center [268, 174] width 515 height 15
checkbox Completo "true"
type input "HEMOG"
checkbox Completo "false"
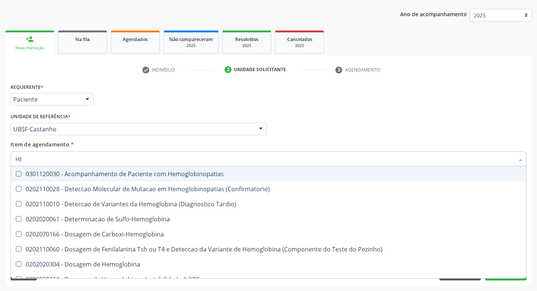
type input "H"
checkbox Completo "false"
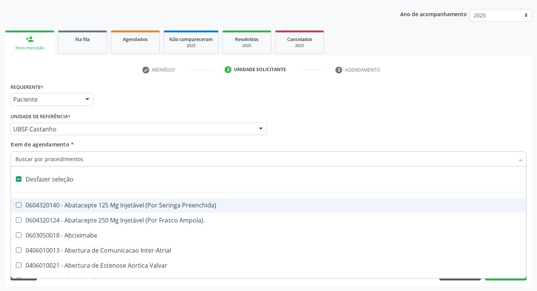
type input "G"
checkbox Persistente "true"
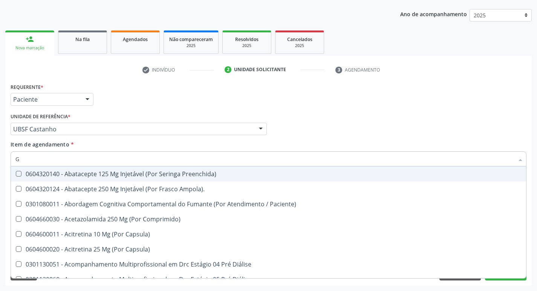
type input "GLICOSE"
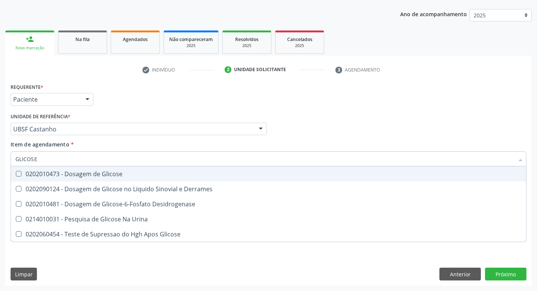
click at [97, 172] on div "0202010473 - Dosagem de Glicose" at bounding box center [268, 174] width 506 height 6
checkbox Glicose "true"
type input "GLICOS"
checkbox Glicose "false"
checkbox Derrames "true"
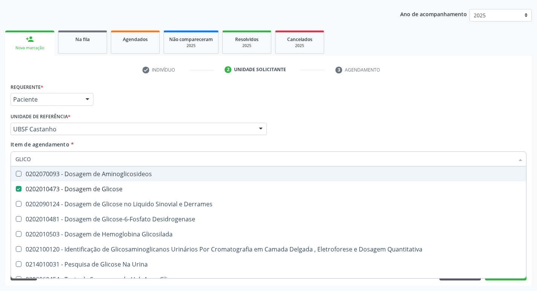
type input "GLIC"
checkbox Glicose "false"
checkbox Derrames "false"
type input "G"
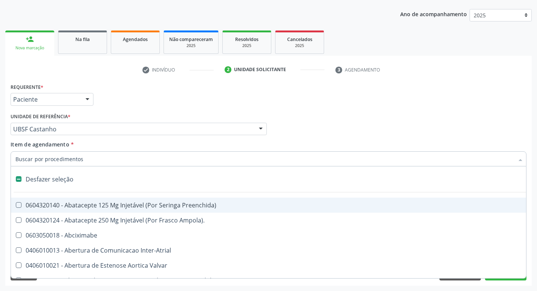
type input "H"
checkbox Convencional\) "true"
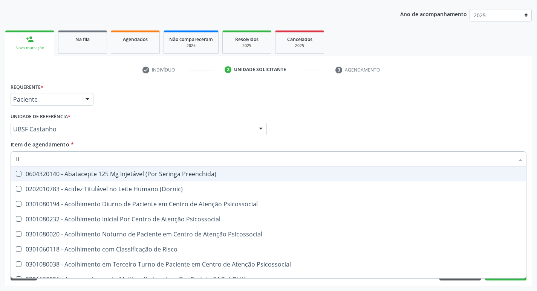
type input "HEMOGLOBINA G"
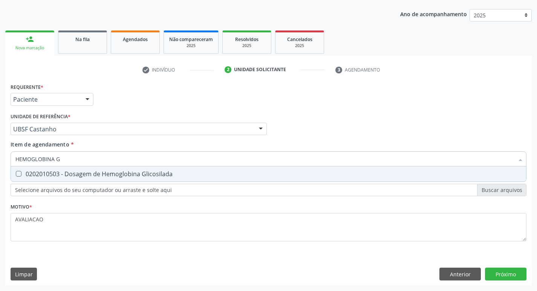
click at [103, 179] on span "0202010503 - Dosagem de Hemoglobina Glicosilada" at bounding box center [268, 174] width 515 height 15
checkbox Glicosilada "true"
type input "HEMOGLOBINA"
checkbox Glicosilada "false"
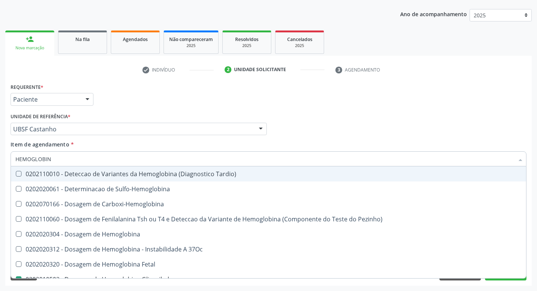
type input "HEMOGLOBI"
checkbox Glicosilada "false"
checkbox Hemoglobina "true"
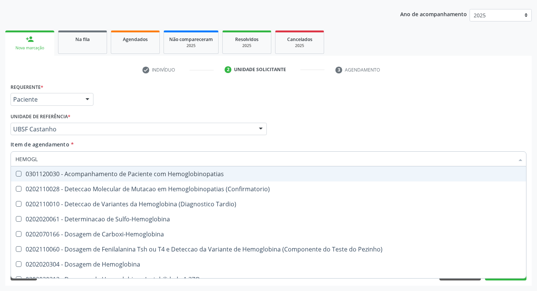
type input "HEMOG"
checkbox S "true"
type input "H"
checkbox Glicosilada "false"
checkbox S "false"
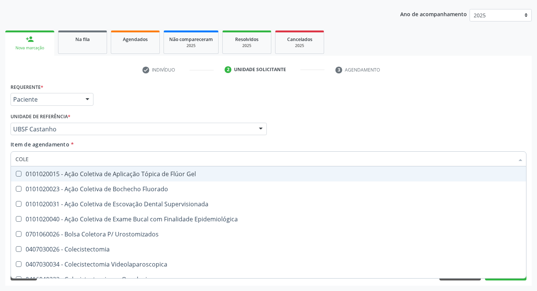
type input "COLES"
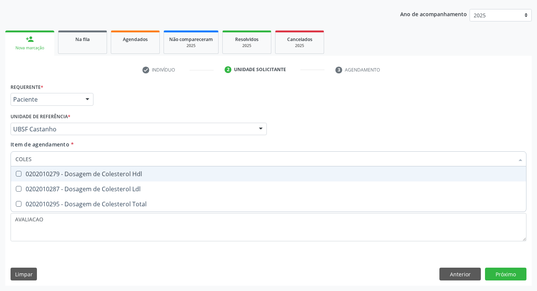
click at [103, 179] on span "0202010279 - Dosagem de Colesterol Hdl" at bounding box center [268, 174] width 515 height 15
checkbox Hdl "true"
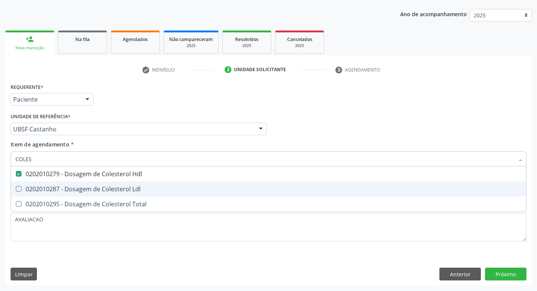
click at [110, 190] on div "0202010287 - Dosagem de Colesterol Ldl" at bounding box center [268, 189] width 506 height 6
checkbox Ldl "true"
type input "COLE"
checkbox Hdl "false"
checkbox Ldl "false"
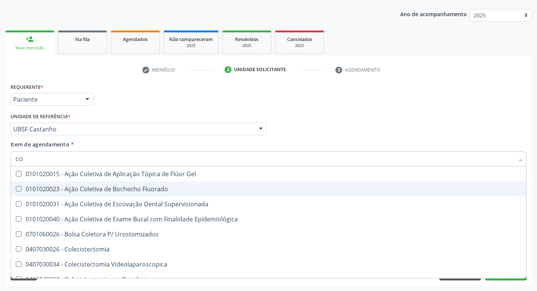
type input "C"
checkbox Hdl "false"
checkbox Ldl "false"
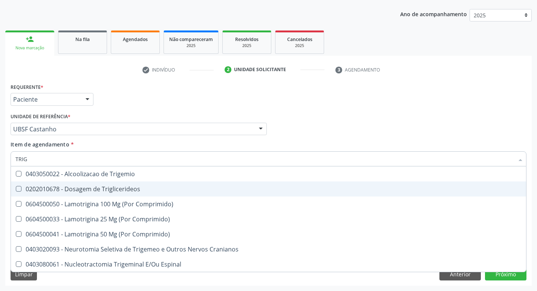
type input "TRIGL"
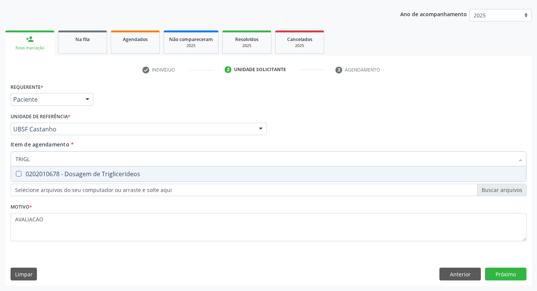
click at [110, 178] on span "0202010678 - Dosagem de Triglicerideos" at bounding box center [268, 174] width 515 height 15
checkbox Triglicerideos "true"
type input "TRIG"
checkbox Triglicerideos "false"
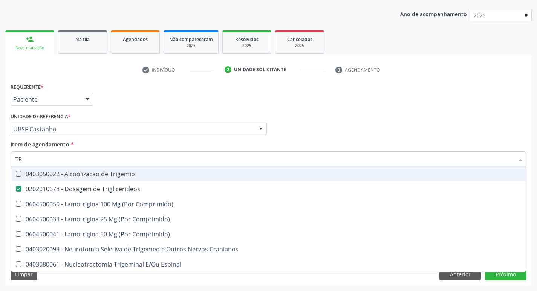
type input "T"
type input "U"
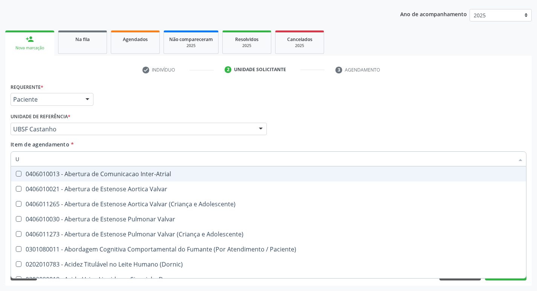
checkbox Valvar "false"
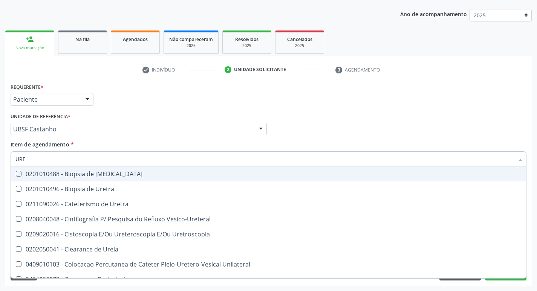
type input "UREI"
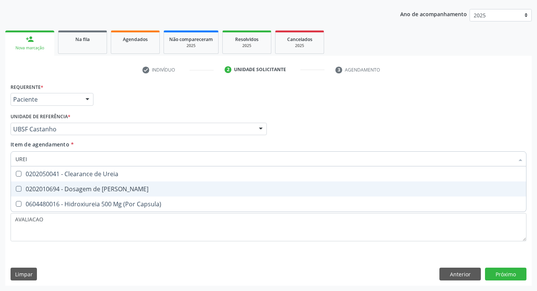
click at [110, 184] on span "0202010694 - Dosagem de Ureia" at bounding box center [268, 189] width 515 height 15
checkbox Ureia "true"
type input "URE"
checkbox Ureia "false"
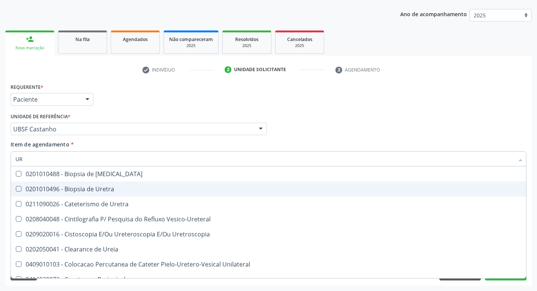
type input "U"
checkbox Ureia "false"
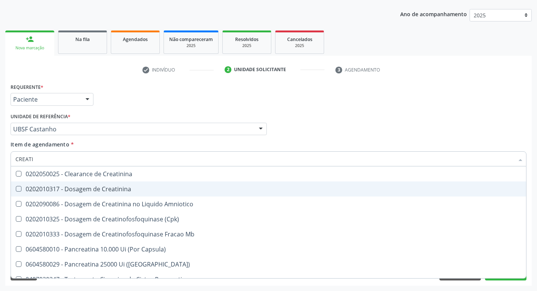
type input "CREATIN"
click at [110, 184] on span "0202010317 - Dosagem de Creatinina" at bounding box center [268, 189] width 515 height 15
checkbox Creatinina "true"
type input "CREA"
checkbox Creatinina "false"
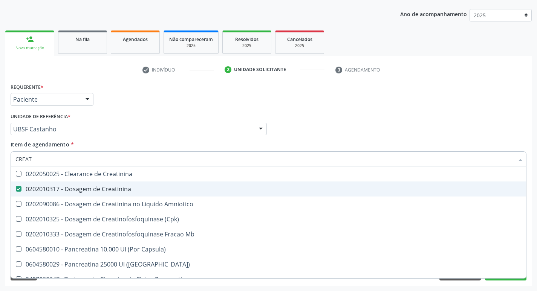
checkbox Amniotico "false"
checkbox Mb "true"
type input "C"
checkbox Mb "false"
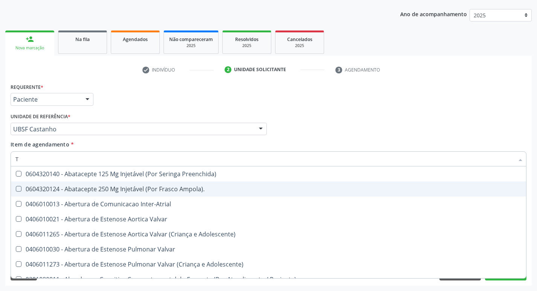
type input "TG"
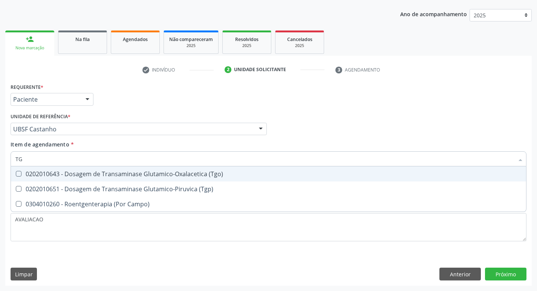
drag, startPoint x: 143, startPoint y: 179, endPoint x: 153, endPoint y: 183, distance: 11.1
click at [151, 182] on ul "Desfazer seleção 0202010643 - Dosagem de Transaminase Glutamico-Oxalacetica (Tg…" at bounding box center [268, 189] width 515 height 45
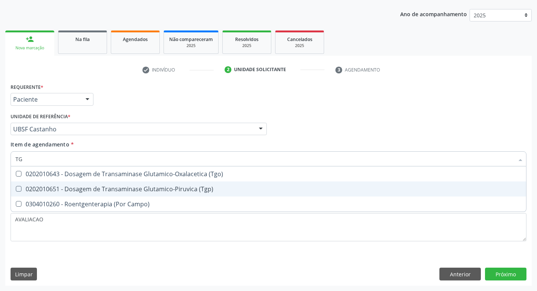
click at [155, 187] on div "0202010651 - Dosagem de Transaminase Glutamico-Piruvica (Tgp)" at bounding box center [268, 189] width 506 height 6
checkbox \(Tgp\) "true"
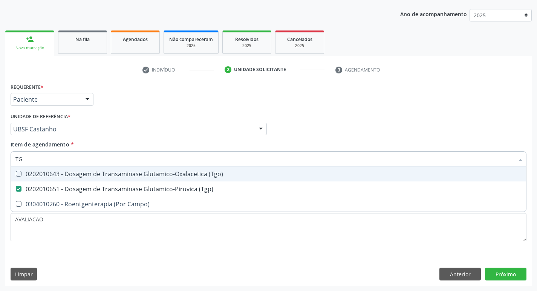
click at [152, 176] on div "0202010643 - Dosagem de Transaminase Glutamico-Oxalacetica (Tgo)" at bounding box center [268, 174] width 506 height 6
checkbox \(Tgo\) "true"
type input "T"
checkbox \(Tgo\) "false"
checkbox \(Tgp\) "false"
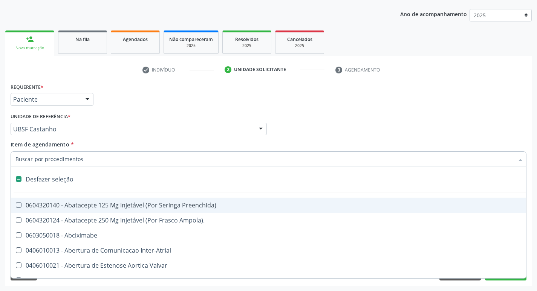
type input "P"
checkbox Aortico "true"
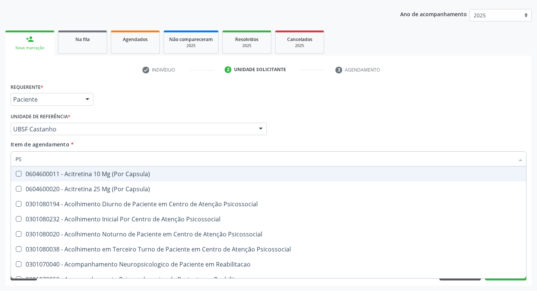
type input "PSA"
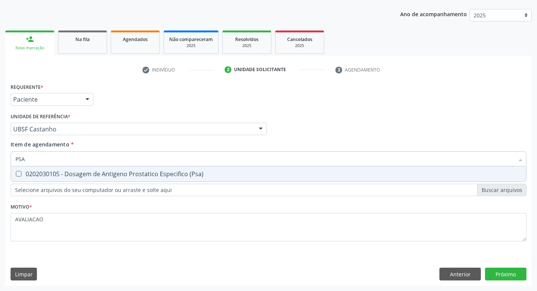
click at [152, 176] on div "0202030105 - Dosagem de Antigeno Prostatico Especifico (Psa)" at bounding box center [268, 174] width 506 height 6
checkbox \(Psa\) "true"
type input "PS"
checkbox \(Psa\) "false"
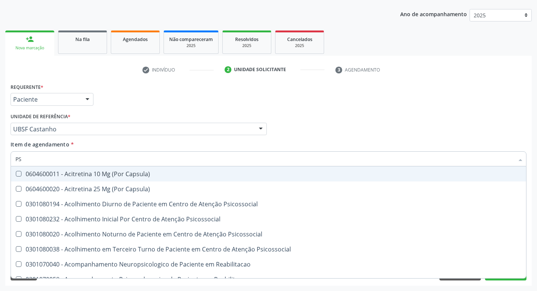
type input "P"
checkbox \(Psa\) "false"
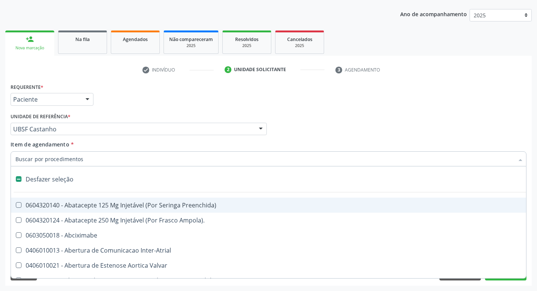
type input "V"
checkbox Cornea "true"
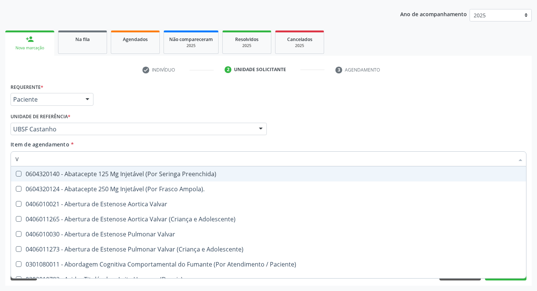
type input "VI"
checkbox Psicoterapia "true"
checkbox \(Tgp\) "false"
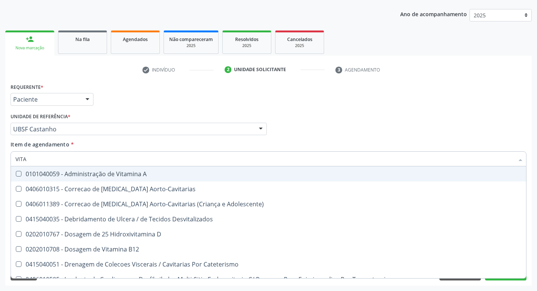
type input "VITAM"
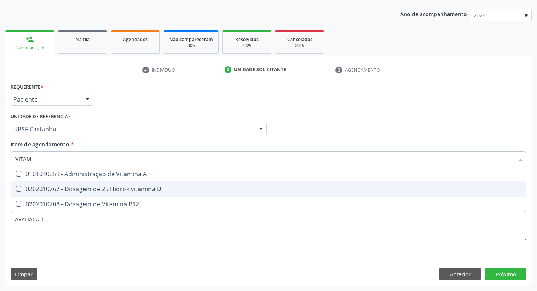
click at [176, 193] on span "0202010767 - Dosagem de 25 Hidroxivitamina D" at bounding box center [268, 189] width 515 height 15
checkbox D "true"
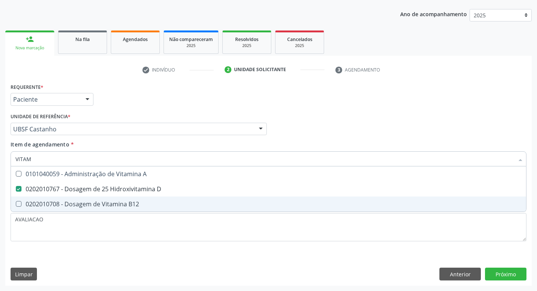
click at [166, 198] on span "0202010708 - Dosagem de Vitamina B12" at bounding box center [268, 204] width 515 height 15
checkbox B12 "true"
type input "VITA"
checkbox D "false"
checkbox B12 "false"
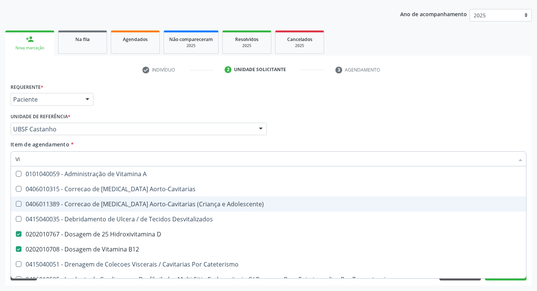
type input "V"
checkbox D "false"
checkbox B12 "false"
checkbox Cateterismo "false"
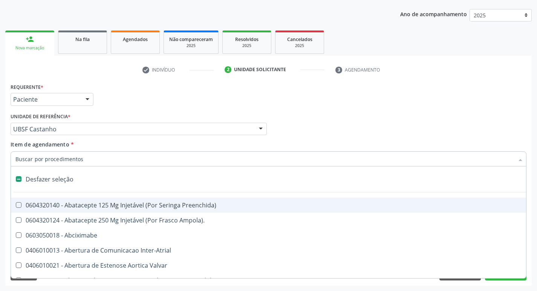
type input "2"
checkbox Total "true"
checkbox \(Coloscopia\) "true"
checkbox Monopolar "true"
checkbox Quadril "true"
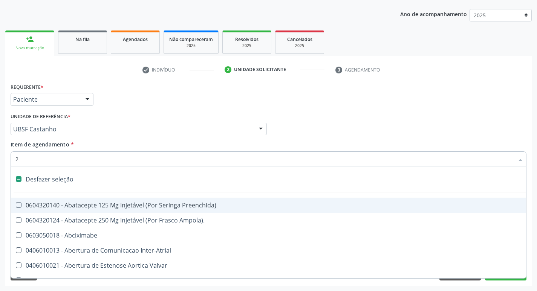
checkbox Biologica "true"
checkbox Vagina "true"
checkbox Puerperal "true"
checkbox Congenita "true"
checkbox Adolescente\) "true"
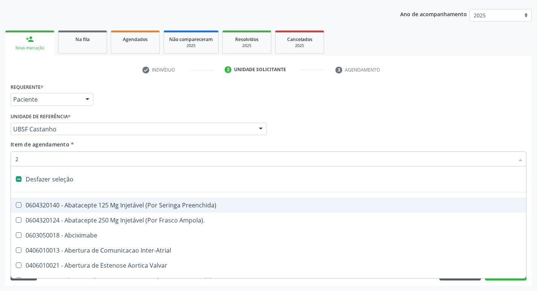
checkbox Aorto-Cavitarias "true"
checkbox Congenita "true"
checkbox Adolescente\) "true"
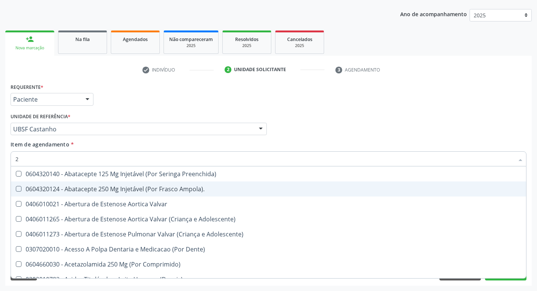
type input "20205001"
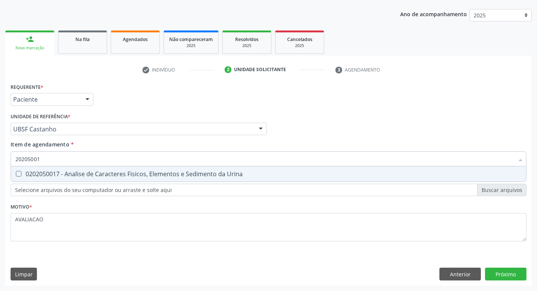
click at [100, 179] on span "0202050017 - Analise de Caracteres Fisicos, Elementos e Sedimento da Urina" at bounding box center [268, 174] width 515 height 15
checkbox Urina "true"
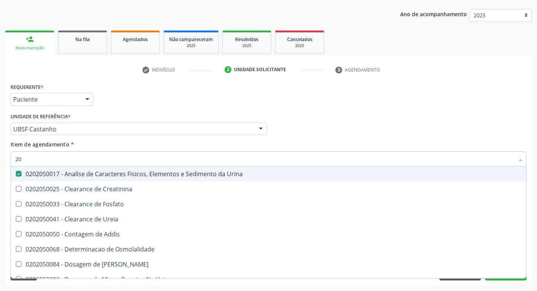
type input "2"
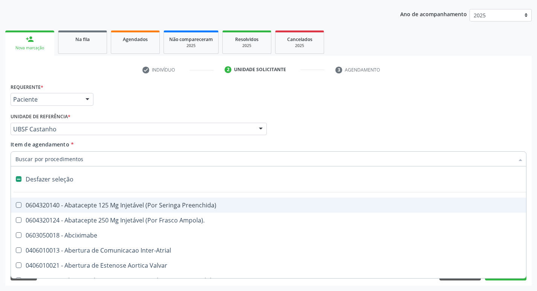
checkbox Preenchida\) "false"
checkbox Inter-Atrial "false"
type input "C"
checkbox Dedo "true"
checkbox Urina "false"
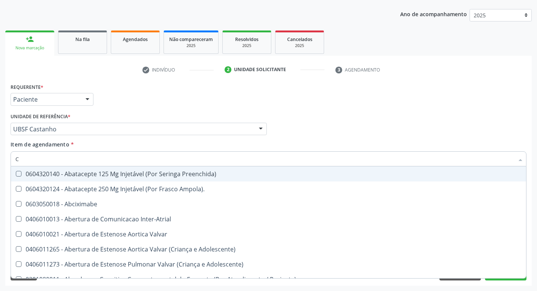
type input "CULTURA"
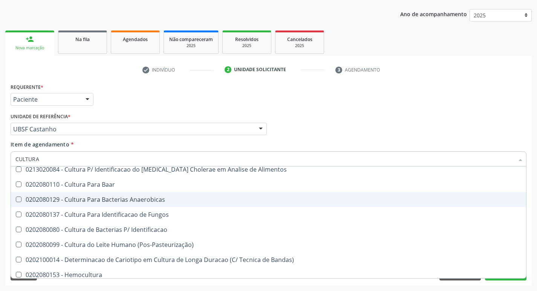
scroll to position [54, 0]
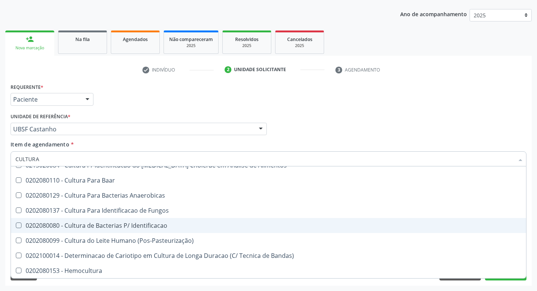
click at [158, 228] on div "0202080080 - Cultura de Bacterias P/ Identificacao" at bounding box center [268, 226] width 506 height 6
checkbox Identificacao "true"
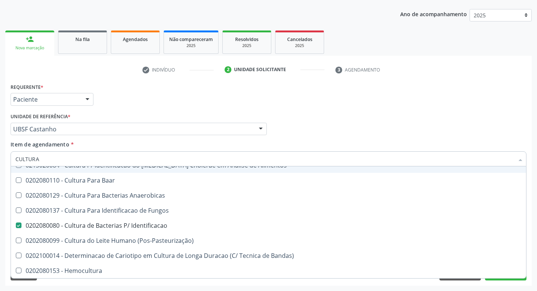
click at [413, 105] on div "Requerente * Paciente Profissional de Saúde Paciente Nenhum resultado encontrad…" at bounding box center [269, 95] width 520 height 29
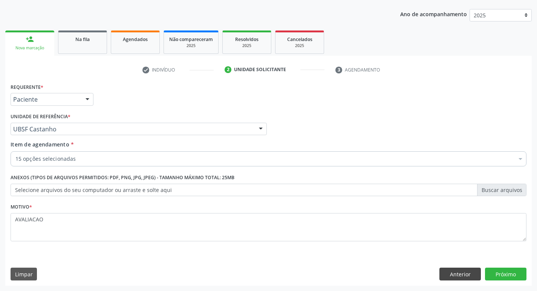
scroll to position [0, 0]
click at [491, 273] on button "Próximo" at bounding box center [505, 274] width 41 height 13
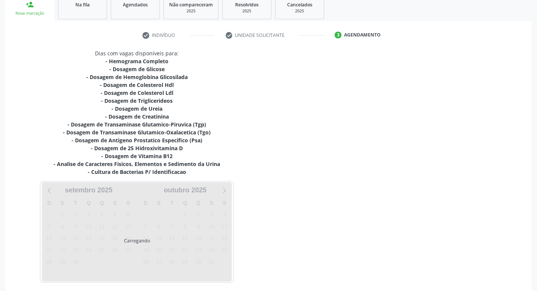
scroll to position [147, 0]
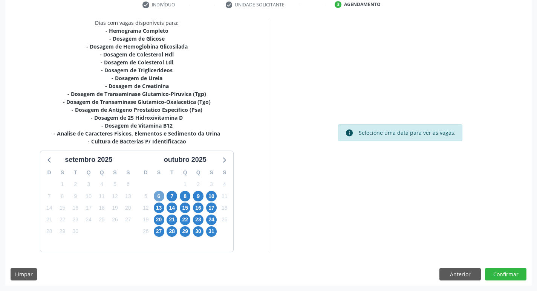
click at [161, 198] on span "6" at bounding box center [159, 196] width 11 height 11
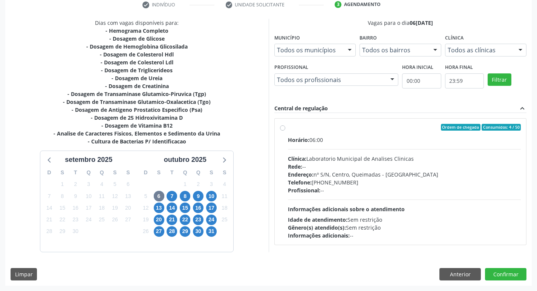
click at [390, 139] on div "Horário: 06:00" at bounding box center [404, 140] width 233 height 8
click at [285, 131] on input "Ordem de chegada Consumidos: 4 / 50 Horário: 06:00 Clínica: Laboratorio Municip…" at bounding box center [282, 127] width 5 height 7
radio input "true"
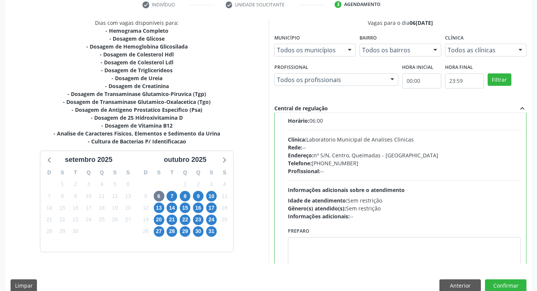
scroll to position [37, 0]
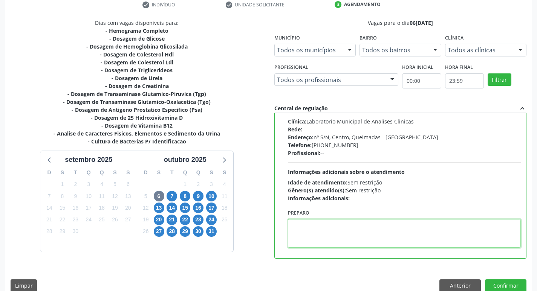
click at [302, 239] on textarea at bounding box center [404, 233] width 233 height 29
paste textarea "IR EM [GEOGRAPHIC_DATA]"
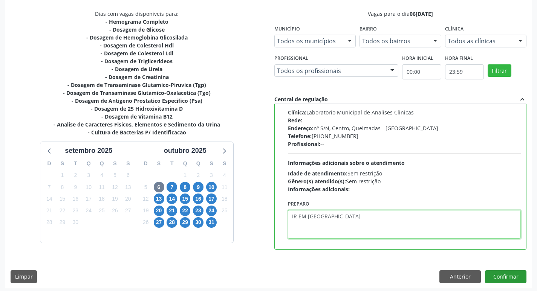
scroll to position [159, 0]
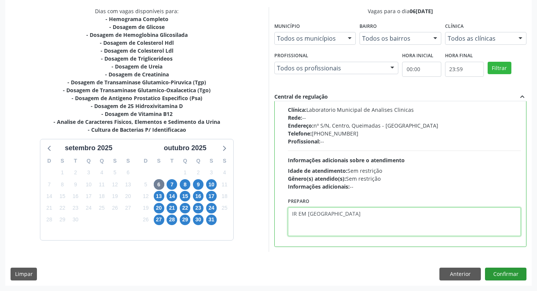
type textarea "IR EM [GEOGRAPHIC_DATA]"
click at [502, 273] on button "Confirmar" at bounding box center [505, 274] width 41 height 13
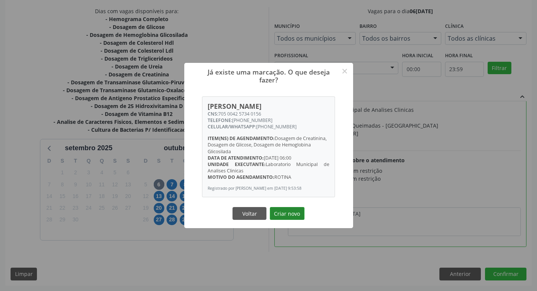
click at [278, 217] on button "Criar novo" at bounding box center [287, 213] width 35 height 13
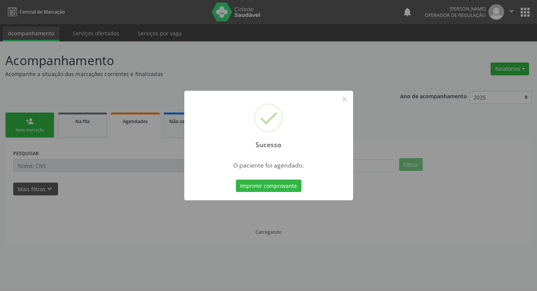
scroll to position [0, 0]
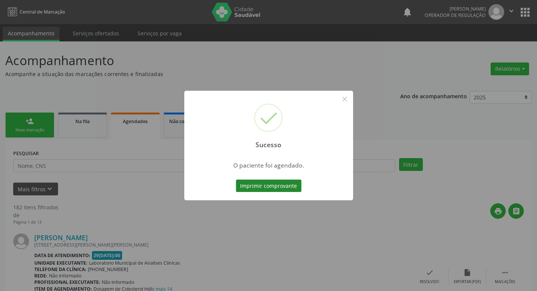
click at [289, 184] on button "Imprimir comprovante" at bounding box center [269, 186] width 66 height 13
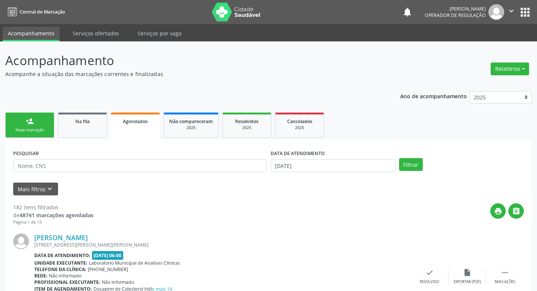
click at [43, 119] on link "person_add Nova marcação" at bounding box center [29, 125] width 49 height 25
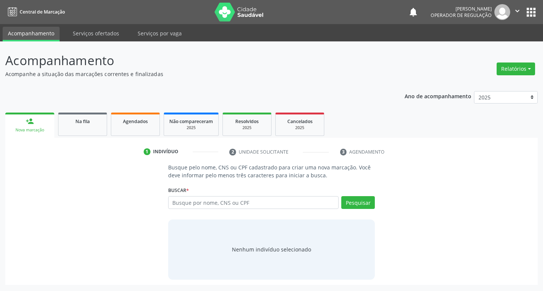
click at [186, 195] on label "Buscar *" at bounding box center [178, 191] width 21 height 12
click at [188, 201] on input "text" at bounding box center [253, 202] width 171 height 13
type input "702508375639032"
click at [365, 204] on button "Pesquisar" at bounding box center [358, 202] width 34 height 13
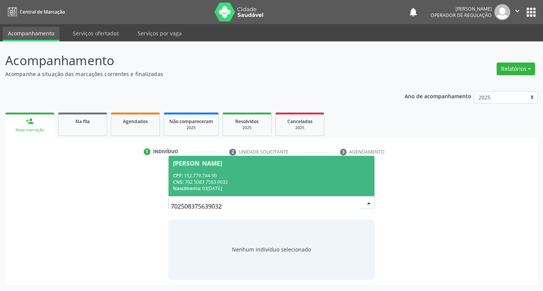
click at [255, 172] on span "[PERSON_NAME] CPF: 152.779.744-90 CNS: 702 5083 7563 9032 Nascimento: [DATE]" at bounding box center [272, 176] width 206 height 40
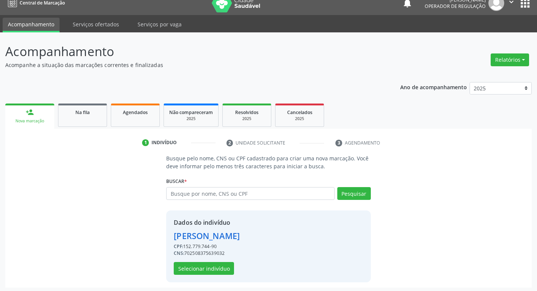
scroll to position [11, 0]
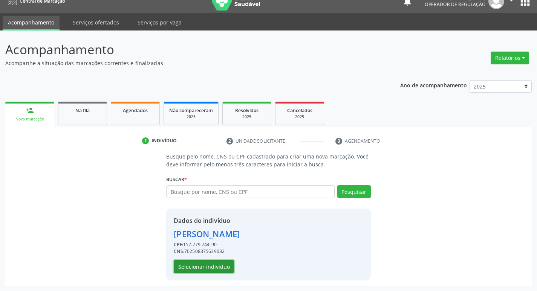
click at [224, 265] on button "Selecionar indivíduo" at bounding box center [204, 266] width 60 height 13
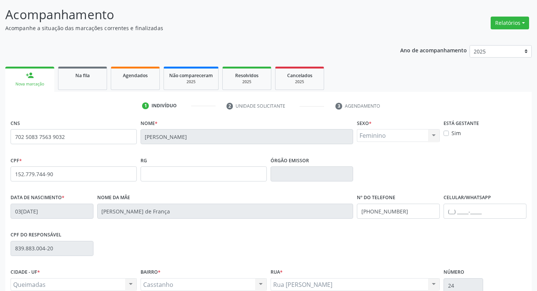
scroll to position [117, 0]
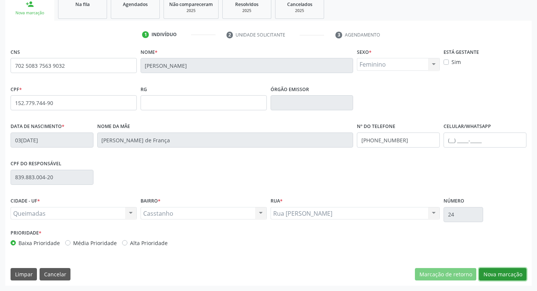
click at [493, 271] on button "Nova marcação" at bounding box center [502, 274] width 47 height 13
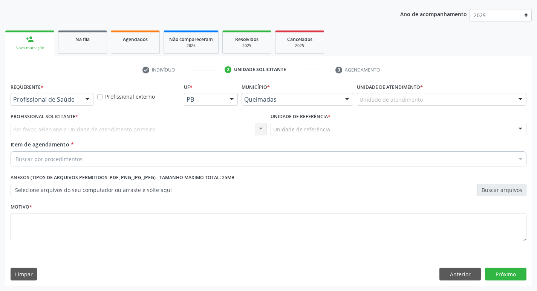
click at [38, 106] on div "Profissional de Saúde Profissional de Saúde Paciente Nenhum resultado encontrad…" at bounding box center [52, 99] width 83 height 13
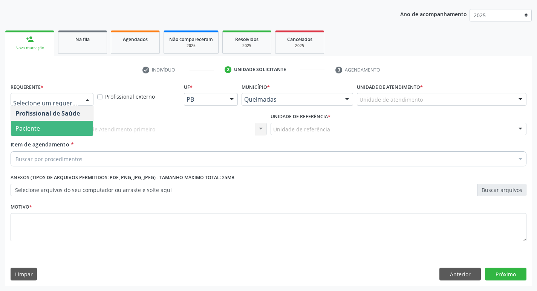
click at [53, 132] on span "Paciente" at bounding box center [52, 128] width 82 height 15
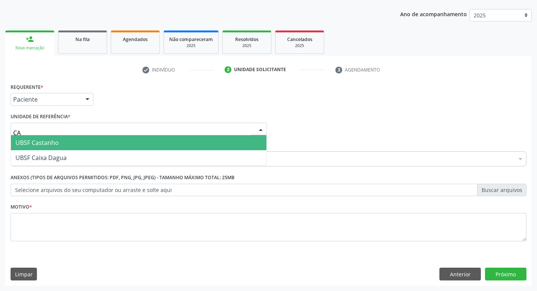
type input "CAS"
click at [72, 141] on span "UBSF Castanho" at bounding box center [139, 142] width 256 height 15
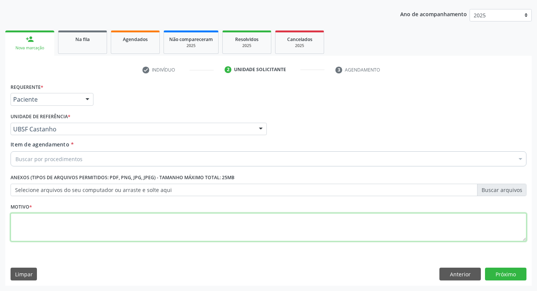
click at [64, 219] on textarea at bounding box center [269, 227] width 516 height 29
type textarea "AVALIACAO"
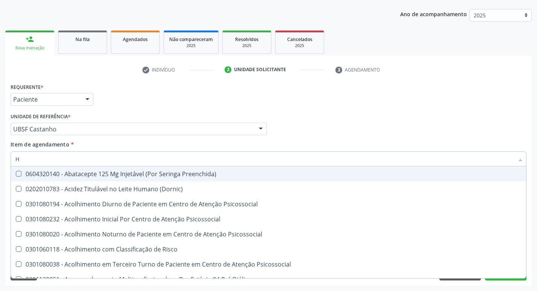
type input "HEMOGR"
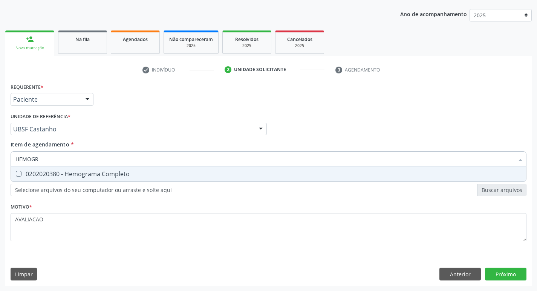
click at [86, 179] on span "0202020380 - Hemograma Completo" at bounding box center [268, 174] width 515 height 15
checkbox Completo "true"
type input "HEMOG"
checkbox Completo "false"
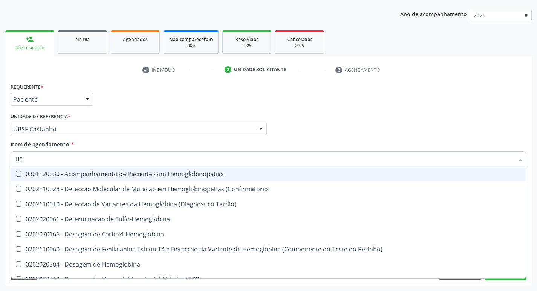
type input "H"
checkbox Completo "false"
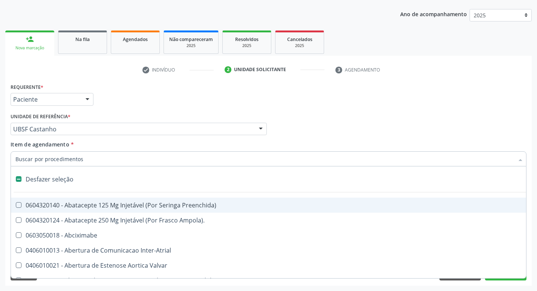
type input "G"
checkbox Persistente "true"
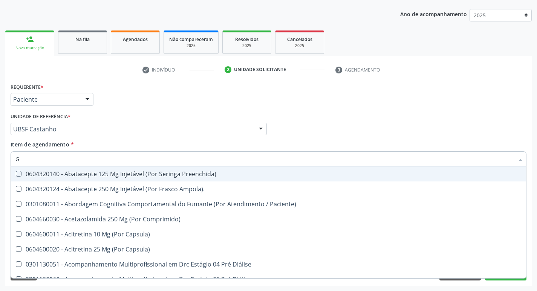
type input "GLICOSE"
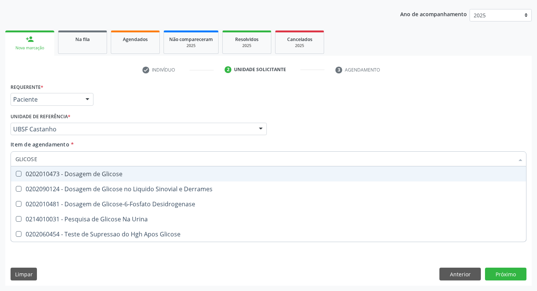
click at [107, 179] on span "0202010473 - Dosagem de Glicose" at bounding box center [268, 174] width 515 height 15
checkbox Glicose "true"
type input "GLICOS"
checkbox Glicose "false"
checkbox Derrames "true"
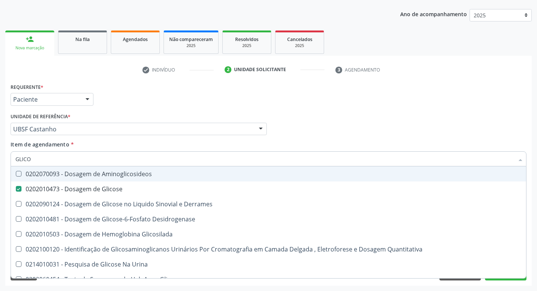
type input "GLIC"
checkbox Glicose "false"
checkbox Derrames "false"
type input "G"
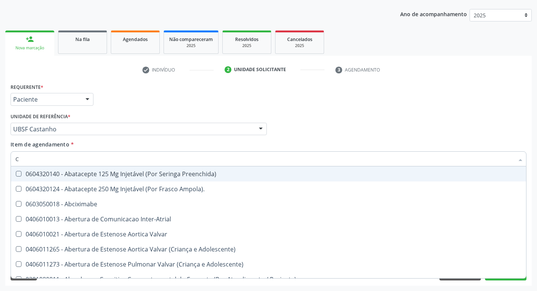
type input "CO"
checkbox Comprimido\) "true"
checkbox Osseo "true"
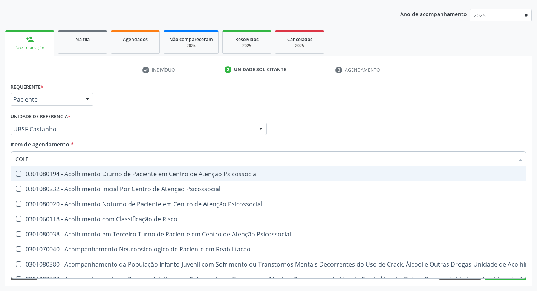
type input "COLES"
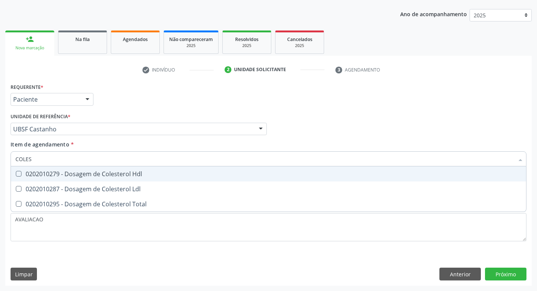
click at [107, 179] on span "0202010279 - Dosagem de Colesterol Hdl" at bounding box center [268, 174] width 515 height 15
checkbox Hdl "true"
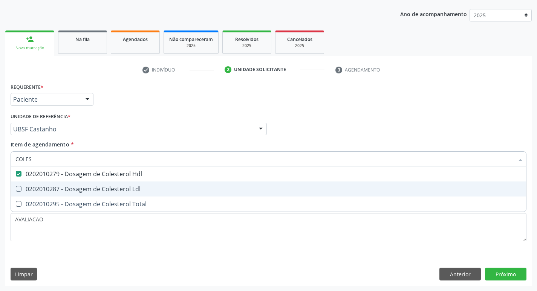
click at [133, 187] on div "0202010287 - Dosagem de Colesterol Ldl" at bounding box center [268, 189] width 506 height 6
checkbox Ldl "true"
type input "COLE"
checkbox Hdl "false"
checkbox Ldl "false"
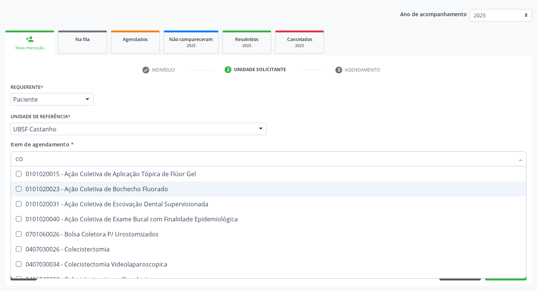
type input "C"
checkbox Hdl "false"
checkbox Ldl "false"
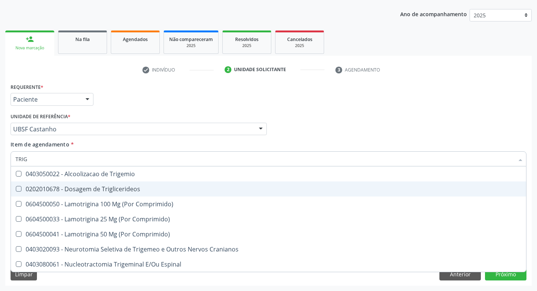
type input "TRIGL"
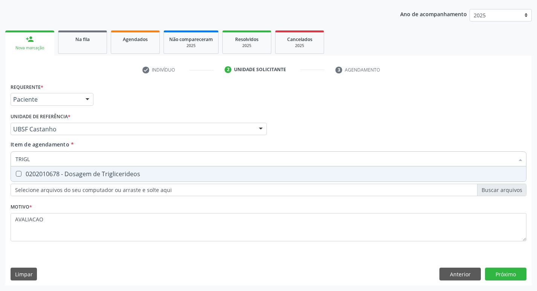
click at [123, 179] on span "0202010678 - Dosagem de Triglicerideos" at bounding box center [268, 174] width 515 height 15
checkbox Triglicerideos "true"
type input "TRIG"
checkbox Triglicerideos "false"
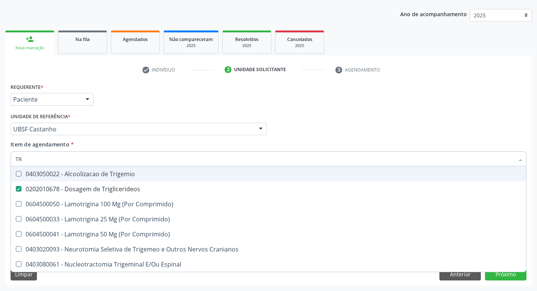
type input "T"
checkbox Triglicerideos "false"
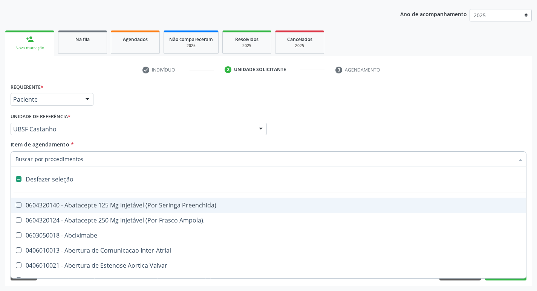
type input "2"
checkbox Monopolar "true"
checkbox Quadril "true"
checkbox Vagina "true"
checkbox Aorto-Cavitarias "true"
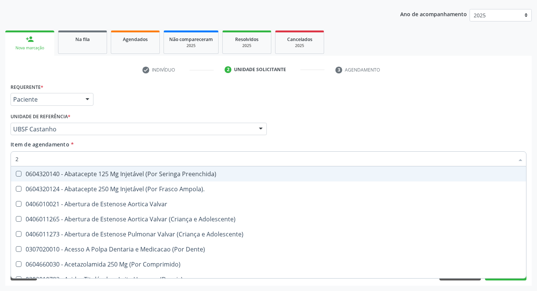
type input "20205001"
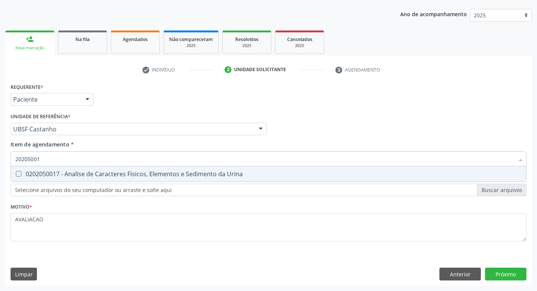
click at [99, 179] on span "0202050017 - Analise de Caracteres Fisicos, Elementos e Sedimento da Urina" at bounding box center [268, 174] width 515 height 15
checkbox Urina "true"
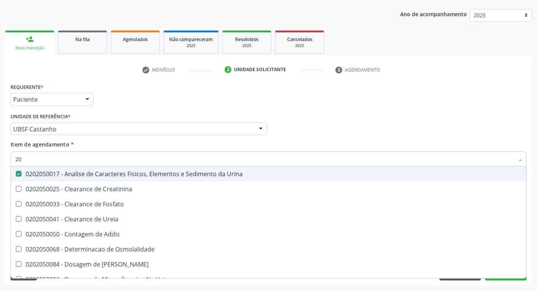
type input "2"
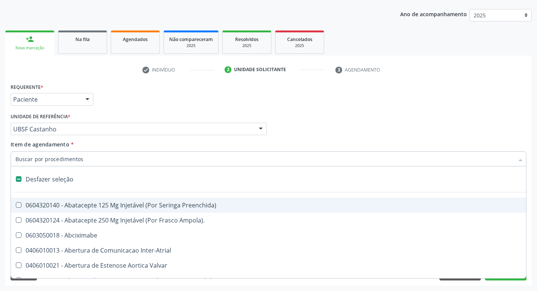
checkbox Preenchida\) "false"
checkbox Inter-Atrial "false"
type input "V"
checkbox Urina "false"
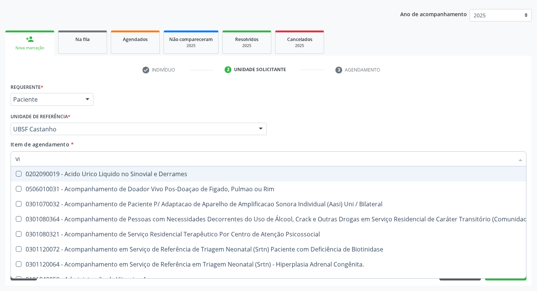
type input "VITAM"
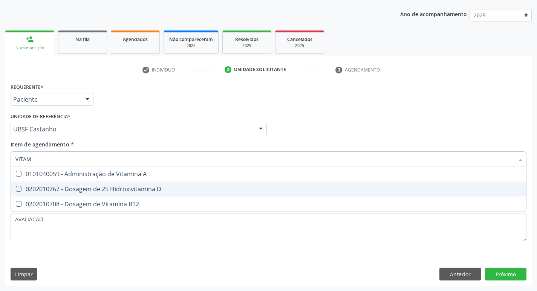
click at [116, 186] on div "0202010767 - Dosagem de 25 Hidroxivitamina D" at bounding box center [268, 189] width 506 height 6
checkbox D "true"
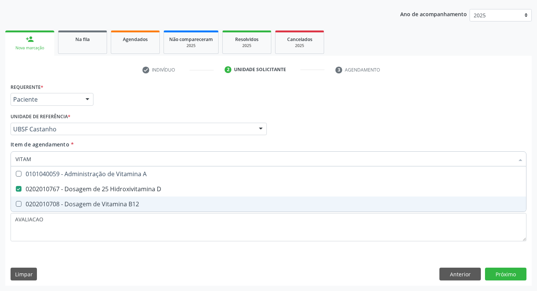
click at [118, 204] on div "0202010708 - Dosagem de Vitamina B12" at bounding box center [268, 204] width 506 height 6
checkbox B12 "true"
type input "VITA"
checkbox D "false"
checkbox B12 "false"
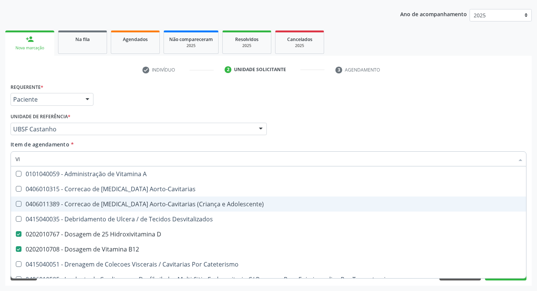
type input "V"
checkbox D "false"
checkbox B12 "false"
checkbox Cateterismo "false"
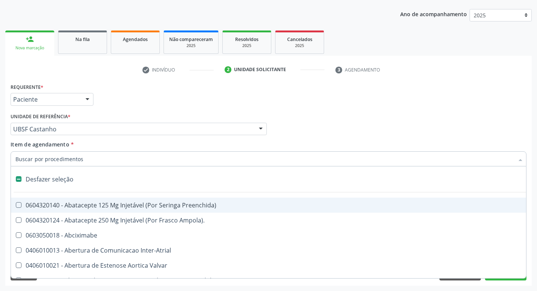
type input "L"
checkbox Pulmonares "true"
checkbox Urina "false"
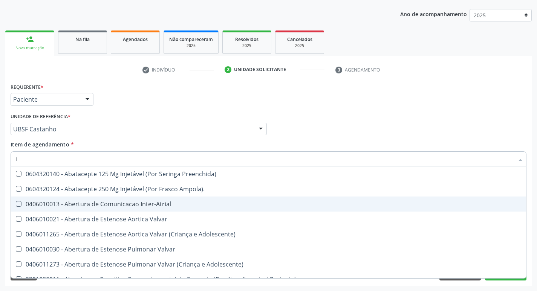
type input "LA"
checkbox Urina "false"
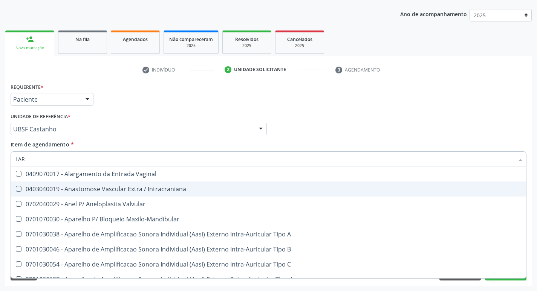
type input "LARVAS"
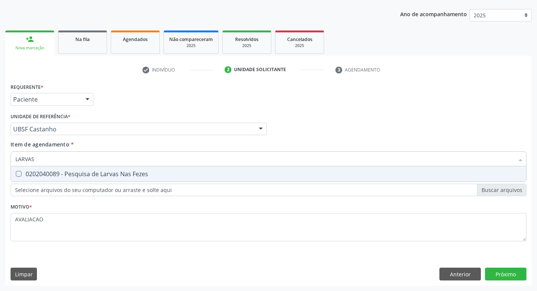
click at [142, 173] on div "0202040089 - Pesquisa de Larvas Nas Fezes" at bounding box center [268, 174] width 506 height 6
checkbox Fezes "true"
click at [504, 276] on div "Requerente * Paciente Profissional de Saúde Paciente Nenhum resultado encontrad…" at bounding box center [268, 183] width 527 height 205
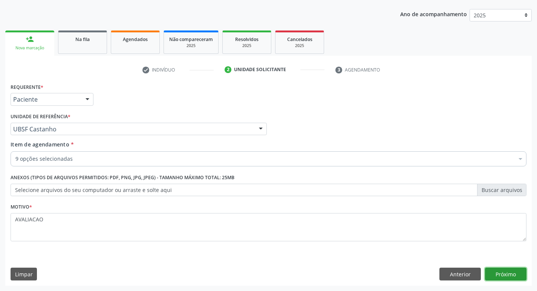
click at [510, 274] on button "Próximo" at bounding box center [505, 274] width 41 height 13
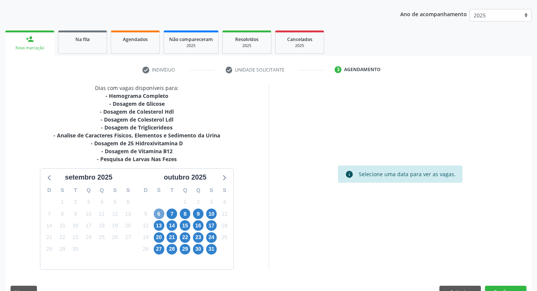
click at [157, 215] on span "6" at bounding box center [159, 214] width 11 height 11
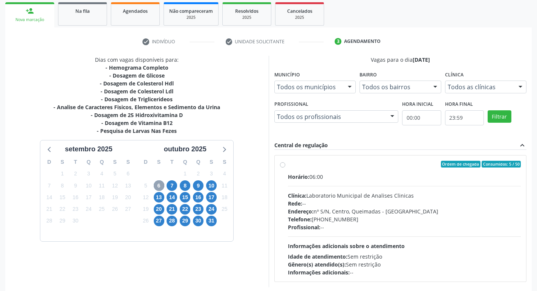
scroll to position [146, 0]
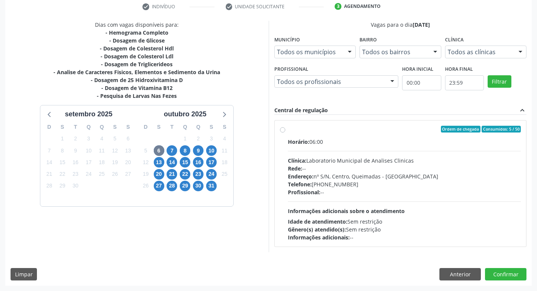
click at [381, 170] on div "Rede: --" at bounding box center [404, 169] width 233 height 8
click at [285, 133] on input "Ordem de chegada Consumidos: 5 / 50 Horário: 06:00 Clínica: Laboratorio Municip…" at bounding box center [282, 129] width 5 height 7
radio input "true"
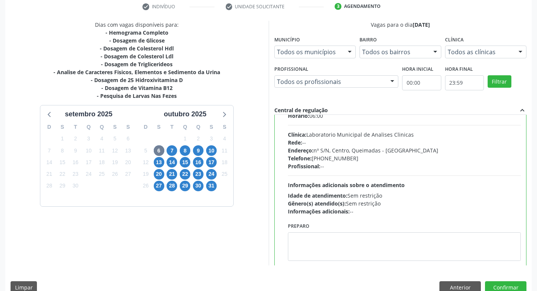
scroll to position [37, 0]
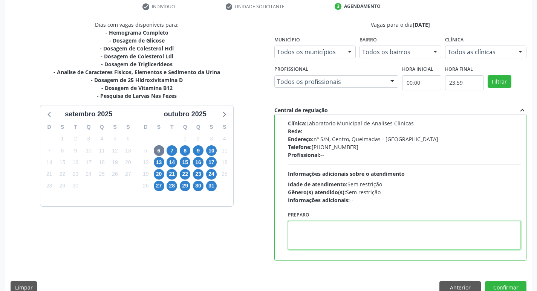
click at [346, 233] on textarea at bounding box center [404, 235] width 233 height 29
paste textarea "IR EM [GEOGRAPHIC_DATA]"
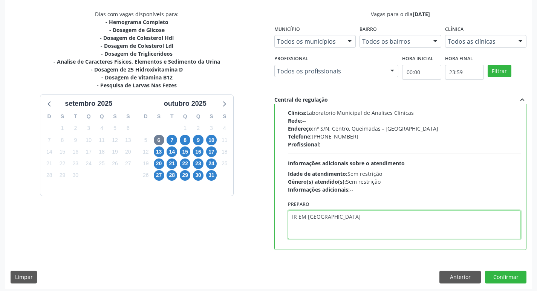
scroll to position [159, 0]
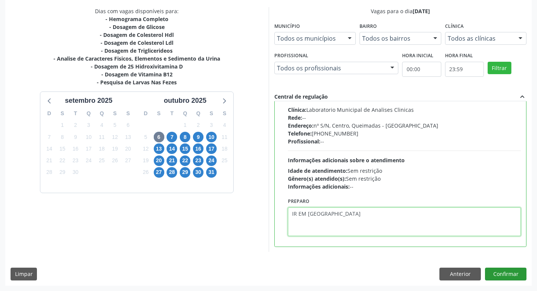
type textarea "IR EM [GEOGRAPHIC_DATA]"
click at [505, 273] on button "Confirmar" at bounding box center [505, 274] width 41 height 13
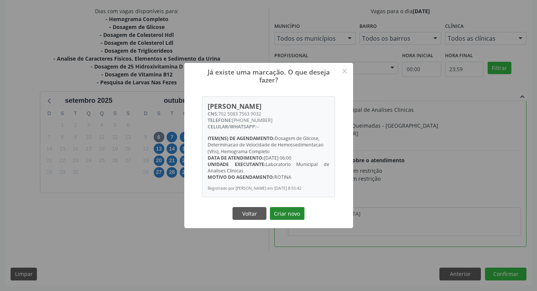
click at [299, 213] on button "Criar novo" at bounding box center [287, 213] width 35 height 13
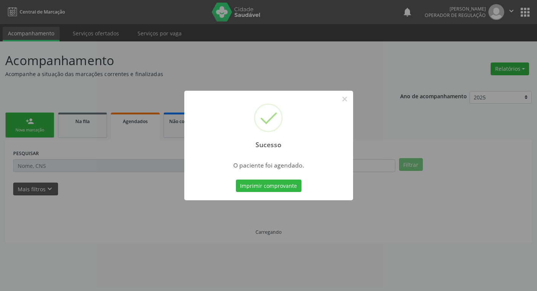
scroll to position [0, 0]
click at [255, 182] on button "Imprimir comprovante" at bounding box center [272, 186] width 66 height 13
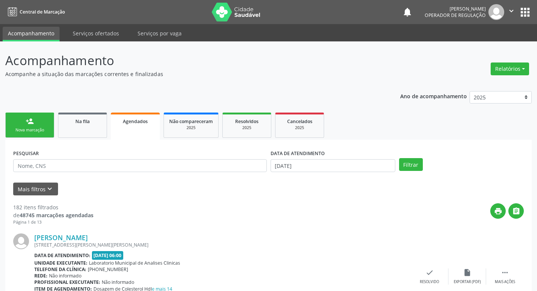
click at [40, 131] on div "Nova marcação" at bounding box center [30, 130] width 38 height 6
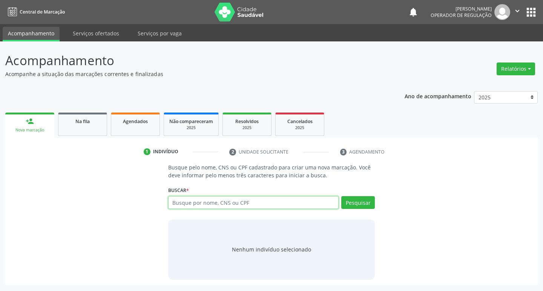
click at [218, 205] on input "text" at bounding box center [253, 202] width 171 height 13
type input "702105706307296"
click at [366, 202] on button "Pesquisar" at bounding box center [358, 202] width 34 height 13
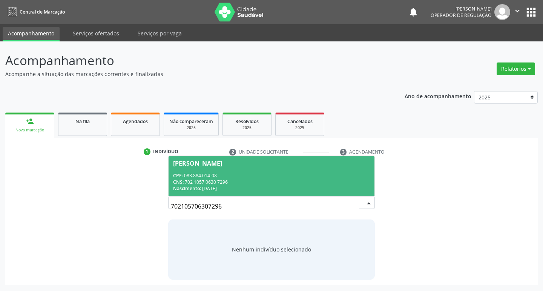
click at [206, 164] on div "Luciano Jose da Silva" at bounding box center [197, 164] width 49 height 6
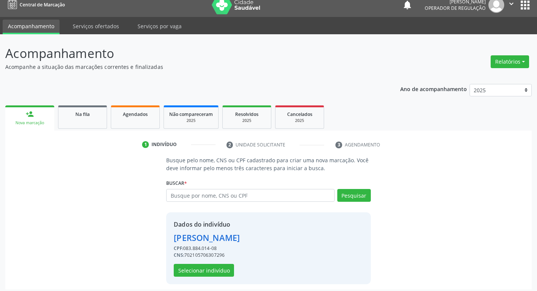
scroll to position [11, 0]
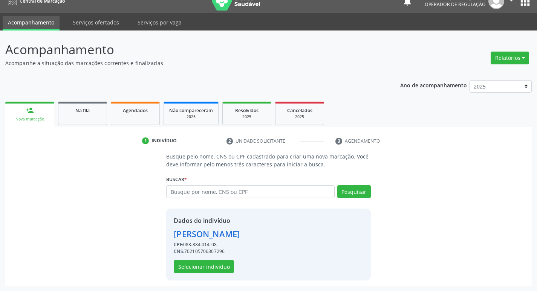
click at [212, 275] on div "Dados do indivíduo Luciano Jose da Silva CPF: 083.884.014-08 CNS: 7021057063072…" at bounding box center [268, 245] width 204 height 72
click at [212, 270] on button "Selecionar indivíduo" at bounding box center [204, 266] width 60 height 13
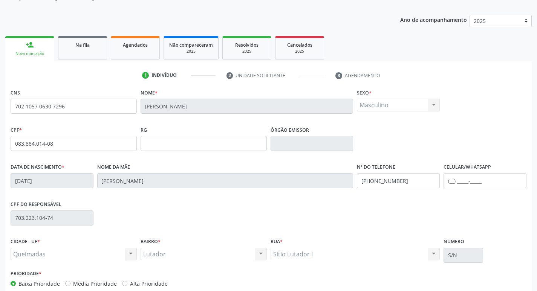
scroll to position [117, 0]
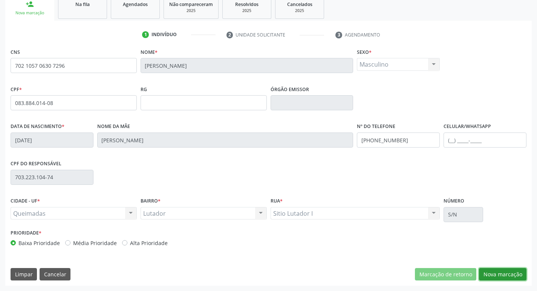
click at [502, 276] on button "Nova marcação" at bounding box center [502, 274] width 47 height 13
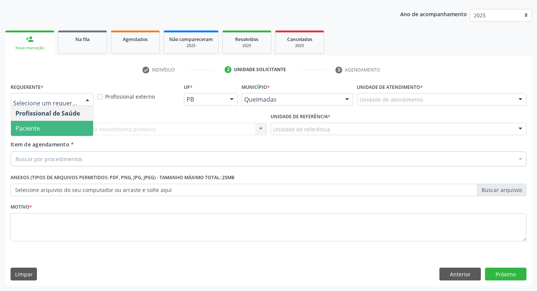
click at [46, 131] on span "Paciente" at bounding box center [52, 128] width 82 height 15
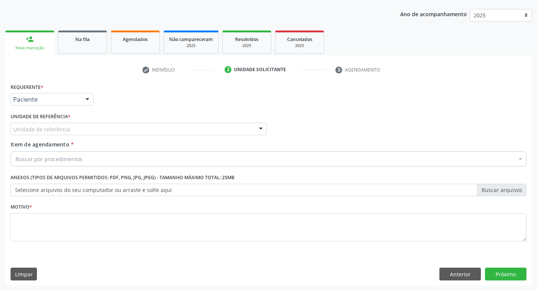
click at [71, 147] on span "*" at bounding box center [72, 144] width 3 height 7
click at [15, 152] on input "Item de agendamento *" at bounding box center [15, 159] width 0 height 15
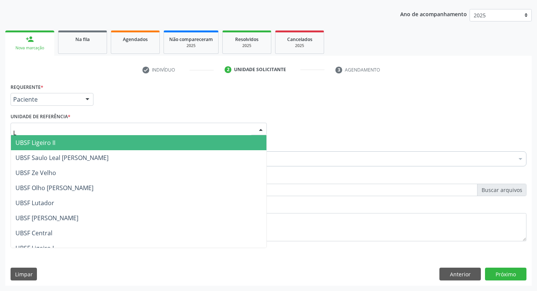
type input "LU"
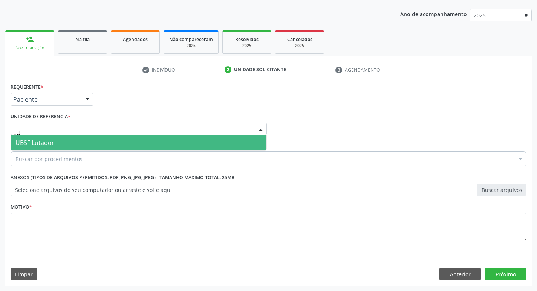
click at [45, 146] on span "UBSF Lutador" at bounding box center [34, 143] width 39 height 8
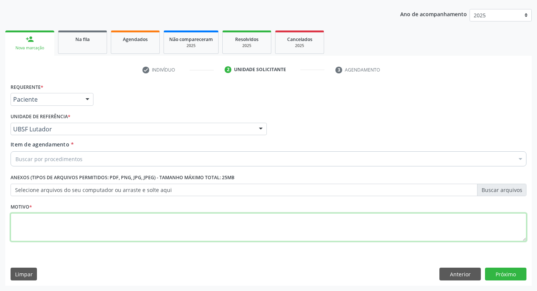
click at [27, 227] on textarea at bounding box center [269, 227] width 516 height 29
type textarea "AVALIACAO"
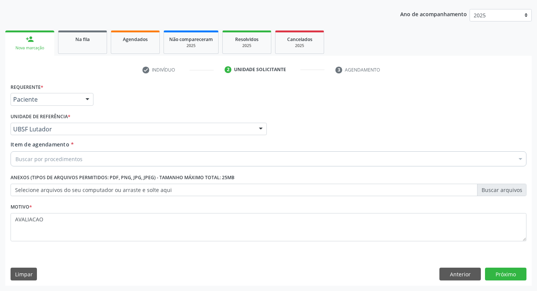
click at [101, 158] on div "Buscar por procedimentos" at bounding box center [269, 159] width 516 height 15
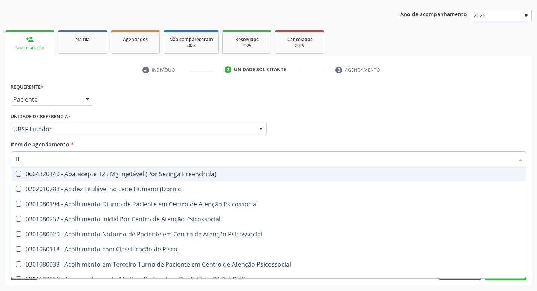
type input "HEMOGR"
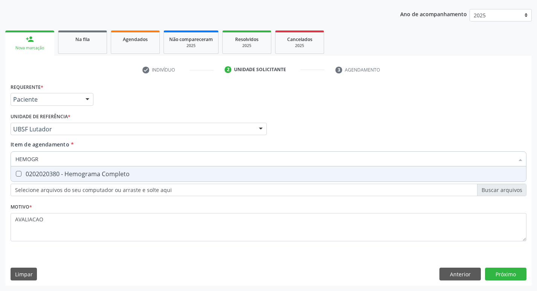
click at [90, 175] on div "0202020380 - Hemograma Completo" at bounding box center [268, 174] width 506 height 6
checkbox Completo "true"
click at [507, 275] on div "Requerente * Paciente Profissional de Saúde Paciente Nenhum resultado encontrad…" at bounding box center [268, 183] width 527 height 205
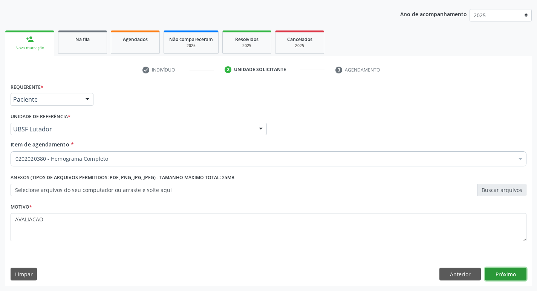
click at [500, 274] on button "Próximo" at bounding box center [505, 274] width 41 height 13
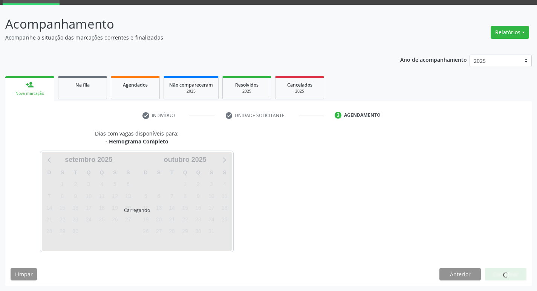
scroll to position [37, 0]
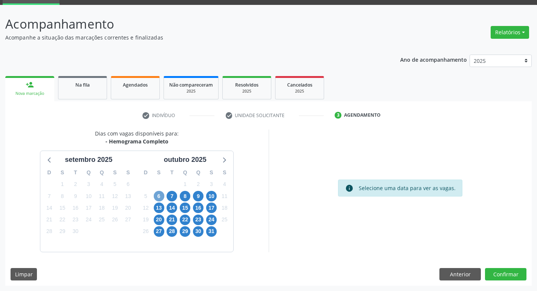
click at [156, 197] on span "6" at bounding box center [159, 196] width 11 height 11
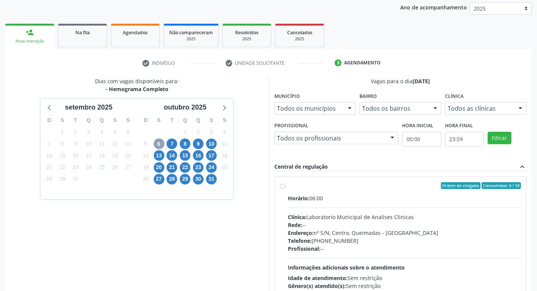
scroll to position [146, 0]
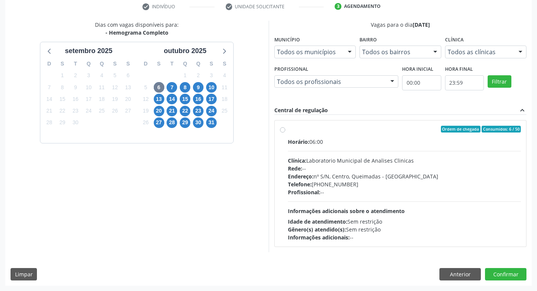
click at [362, 151] on hr at bounding box center [404, 151] width 233 height 0
click at [285, 133] on input "Ordem de chegada Consumidos: 6 / 50 Horário: 06:00 Clínica: Laboratorio Municip…" at bounding box center [282, 129] width 5 height 7
radio input "true"
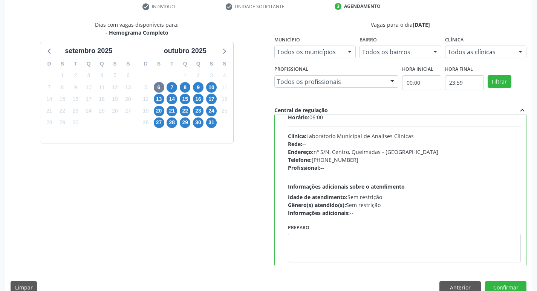
scroll to position [37, 0]
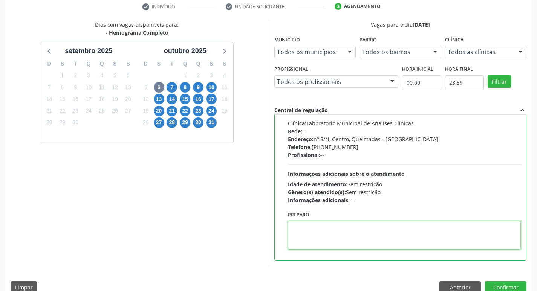
click at [329, 230] on textarea at bounding box center [404, 235] width 233 height 29
paste textarea "IR EM [GEOGRAPHIC_DATA]"
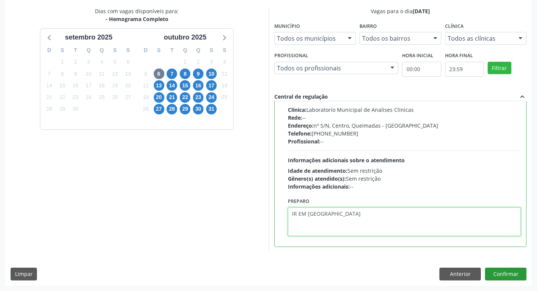
type textarea "IR EM [GEOGRAPHIC_DATA]"
click at [505, 274] on button "Confirmar" at bounding box center [505, 274] width 41 height 13
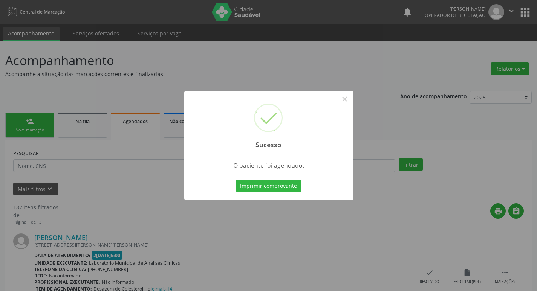
click at [284, 185] on button "Imprimir comprovante" at bounding box center [269, 186] width 66 height 13
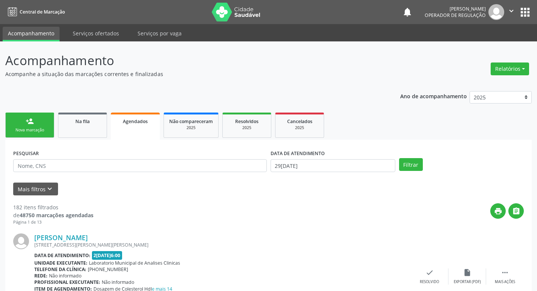
click at [37, 133] on div "Nova marcação" at bounding box center [30, 130] width 38 height 6
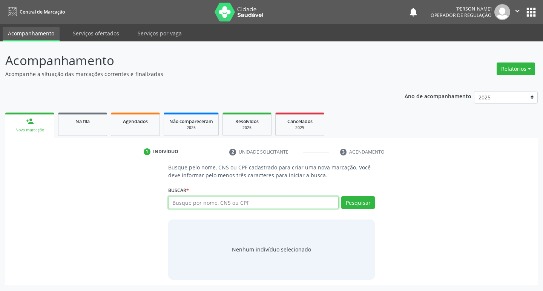
click at [179, 203] on input "text" at bounding box center [253, 202] width 171 height 13
type input "704202267361480"
click at [353, 206] on button "Pesquisar" at bounding box center [358, 202] width 34 height 13
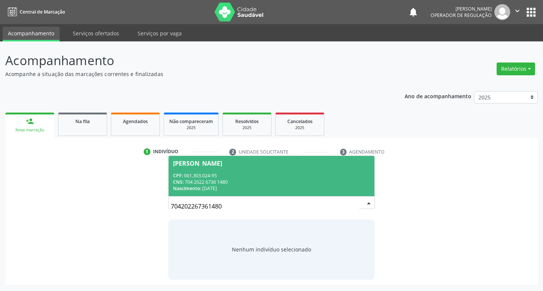
click at [181, 174] on span "CPF:" at bounding box center [178, 176] width 10 height 6
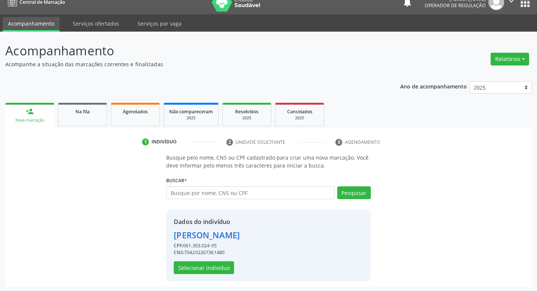
scroll to position [11, 0]
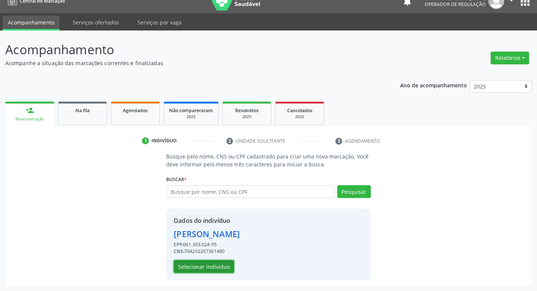
click at [212, 269] on button "Selecionar indivíduo" at bounding box center [204, 266] width 60 height 13
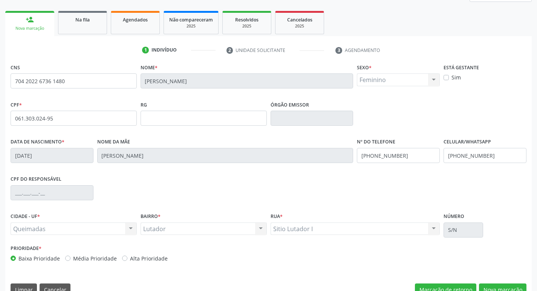
scroll to position [117, 0]
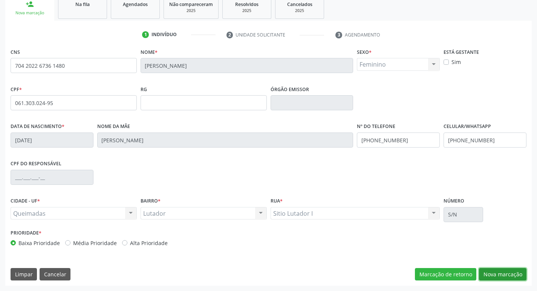
click at [504, 268] on button "Nova marcação" at bounding box center [502, 274] width 47 height 13
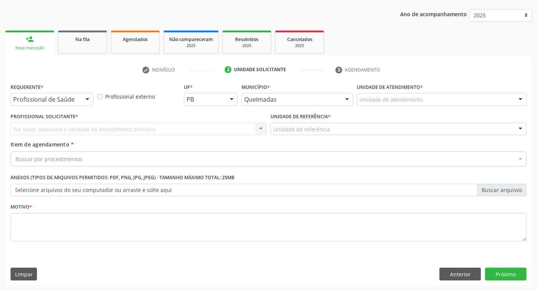
scroll to position [82, 0]
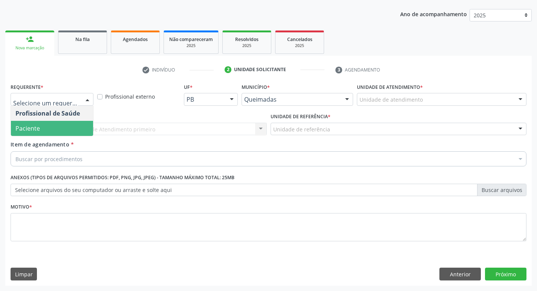
click at [52, 138] on div "Profissional Solicitante * Por favor, selecione a Unidade de Atendimento primei…" at bounding box center [139, 125] width 260 height 29
click at [34, 132] on span "Paciente" at bounding box center [27, 128] width 25 height 8
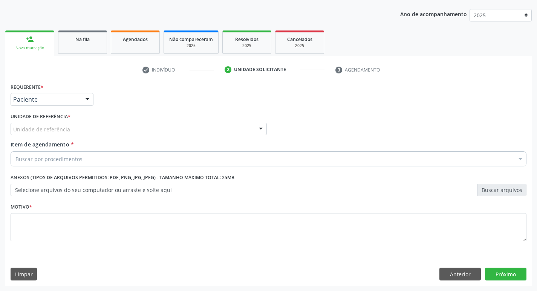
click at [40, 133] on div "Unidade de referência" at bounding box center [139, 129] width 256 height 13
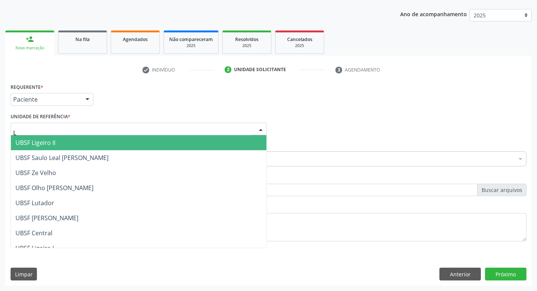
type input "LU"
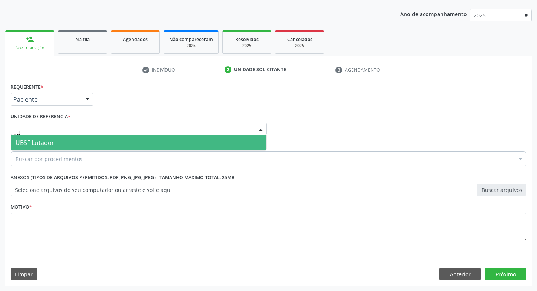
click at [44, 145] on span "UBSF Lutador" at bounding box center [34, 143] width 39 height 8
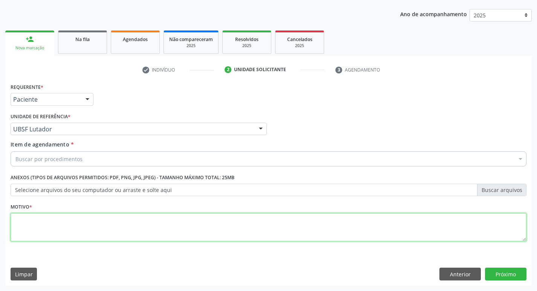
click at [51, 228] on textarea at bounding box center [269, 227] width 516 height 29
type textarea "AVALIACAO"
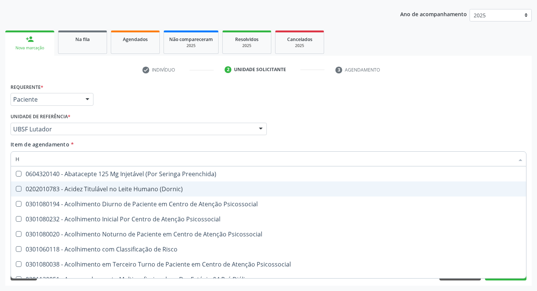
type input "HEMOGR"
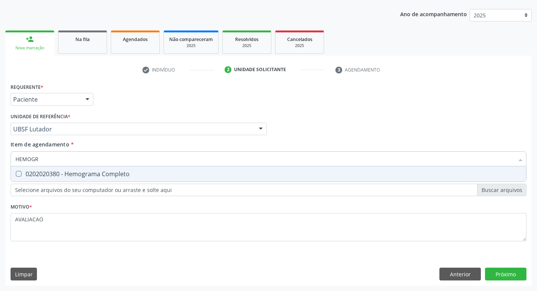
click at [112, 164] on input "HEMOGR" at bounding box center [264, 159] width 499 height 15
click at [118, 172] on div "0202020380 - Hemograma Completo" at bounding box center [268, 174] width 506 height 6
checkbox Completo "true"
click at [503, 276] on div "Requerente * Paciente Profissional de Saúde Paciente Nenhum resultado encontrad…" at bounding box center [268, 183] width 527 height 205
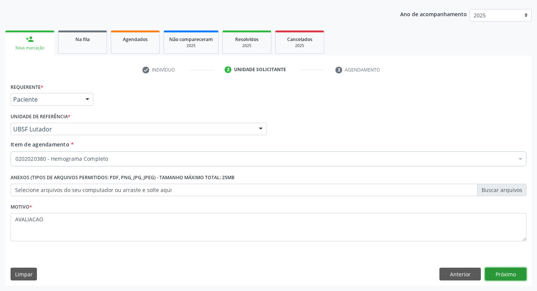
click at [503, 272] on button "Próximo" at bounding box center [505, 274] width 41 height 13
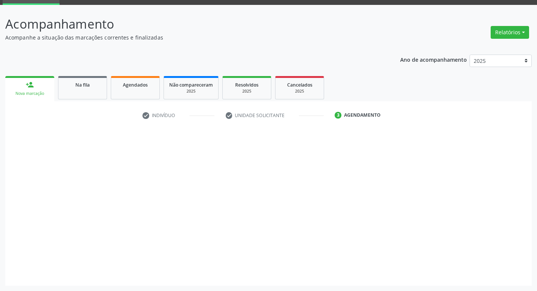
scroll to position [37, 0]
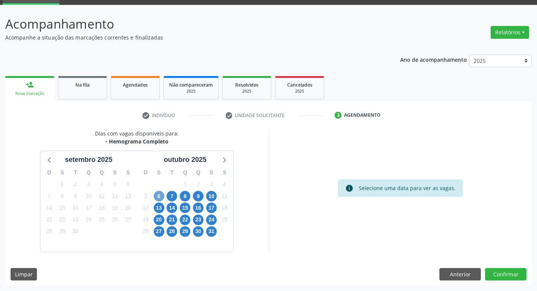
click at [158, 199] on span "6" at bounding box center [159, 196] width 11 height 11
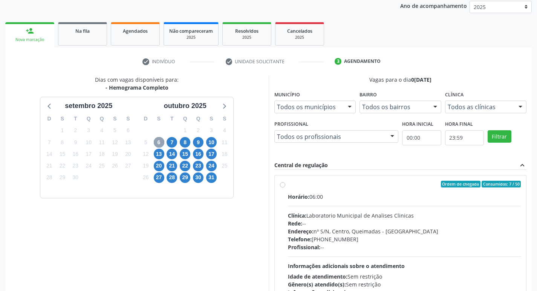
scroll to position [146, 0]
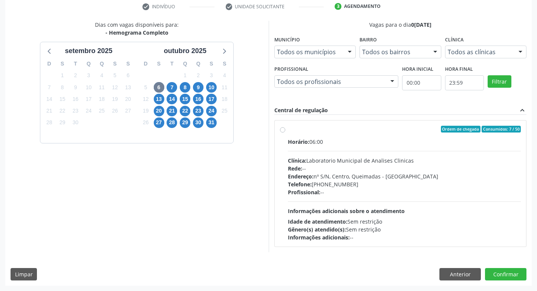
click at [364, 175] on div "Endereço: nº S/N, Centro, Queimadas - [GEOGRAPHIC_DATA]" at bounding box center [404, 177] width 233 height 8
click at [285, 133] on input "Ordem de chegada Consumidos: 7 / 50 Horário: 06:00 Clínica: Laboratorio Municip…" at bounding box center [282, 129] width 5 height 7
radio input "true"
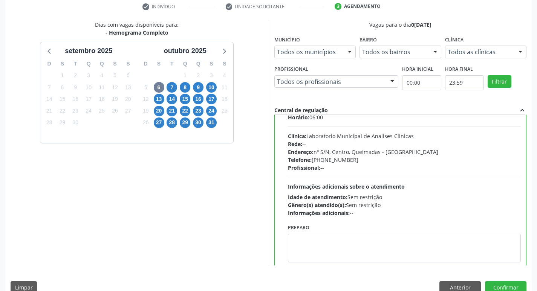
scroll to position [37, 0]
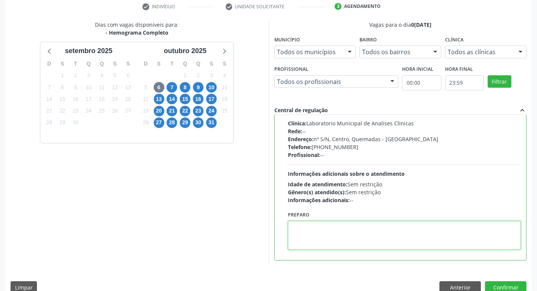
click at [326, 234] on textarea at bounding box center [404, 235] width 233 height 29
paste textarea "IR EM [GEOGRAPHIC_DATA]"
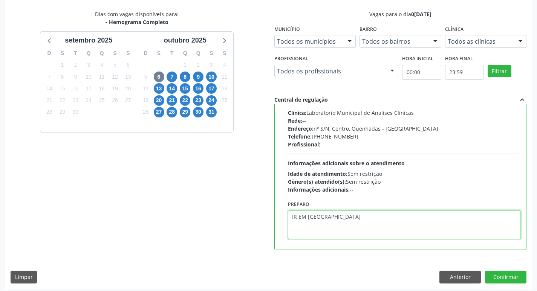
scroll to position [159, 0]
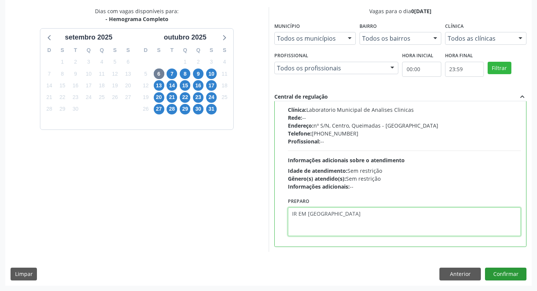
type textarea "IR EM [GEOGRAPHIC_DATA]"
click at [502, 271] on button "Confirmar" at bounding box center [505, 274] width 41 height 13
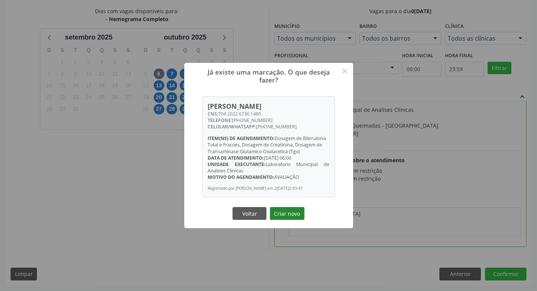
click at [285, 218] on button "Criar novo" at bounding box center [287, 213] width 35 height 13
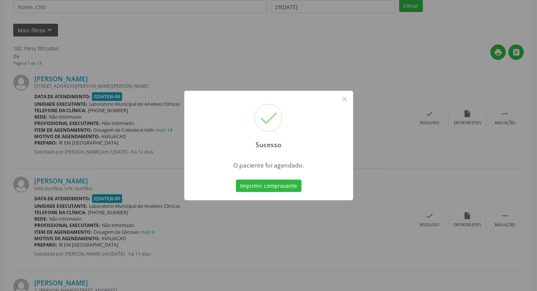
scroll to position [0, 0]
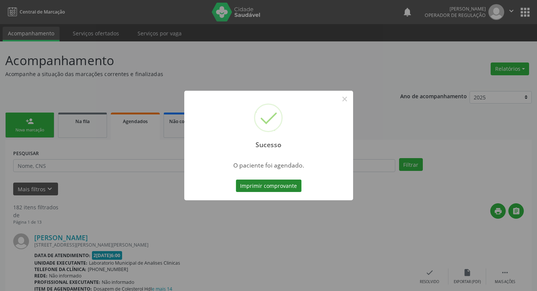
click at [270, 184] on button "Imprimir comprovante" at bounding box center [269, 186] width 66 height 13
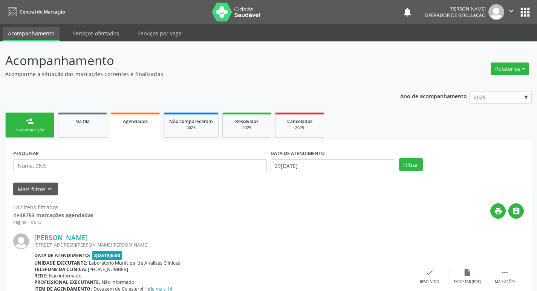
click at [36, 127] on div "Nova marcação" at bounding box center [30, 130] width 38 height 6
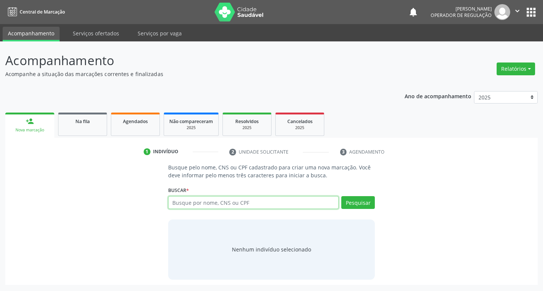
click at [196, 207] on input "text" at bounding box center [253, 202] width 171 height 13
type input "700008537493907"
click at [348, 207] on button "Pesquisar" at bounding box center [358, 202] width 34 height 13
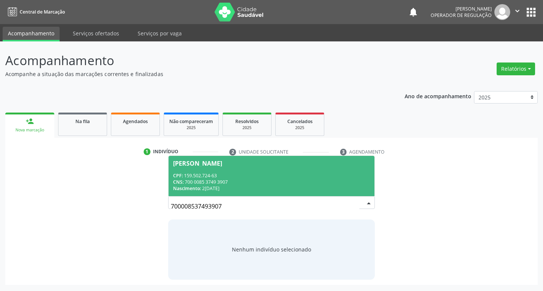
click at [241, 186] on div "Nascimento: 29/07/2009" at bounding box center [271, 188] width 197 height 6
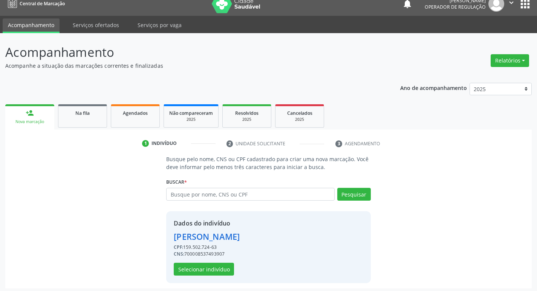
scroll to position [11, 0]
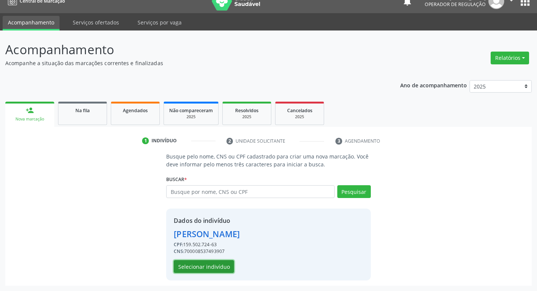
click at [227, 271] on button "Selecionar indivíduo" at bounding box center [204, 266] width 60 height 13
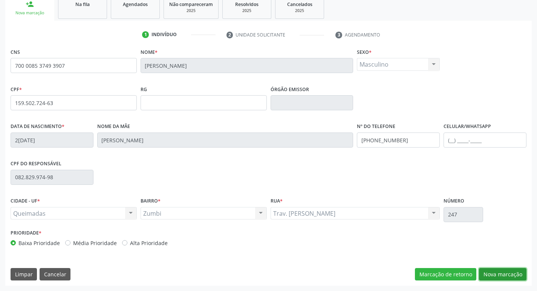
click at [515, 273] on button "Nova marcação" at bounding box center [502, 274] width 47 height 13
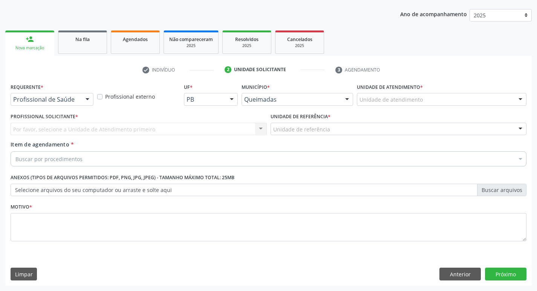
scroll to position [82, 0]
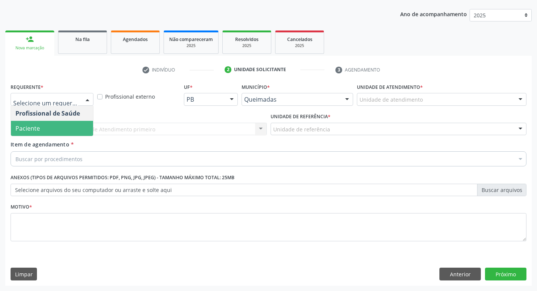
click at [61, 127] on span "Paciente" at bounding box center [52, 128] width 82 height 15
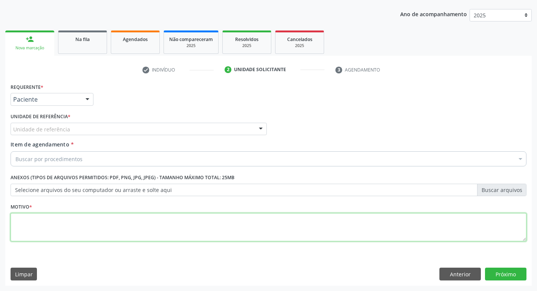
click at [85, 219] on textarea at bounding box center [269, 227] width 516 height 29
type textarea "AVALIACAO"
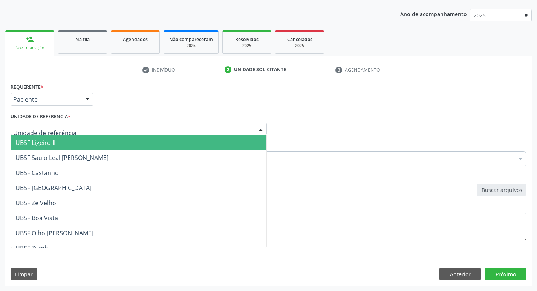
type input "X"
type input "Z"
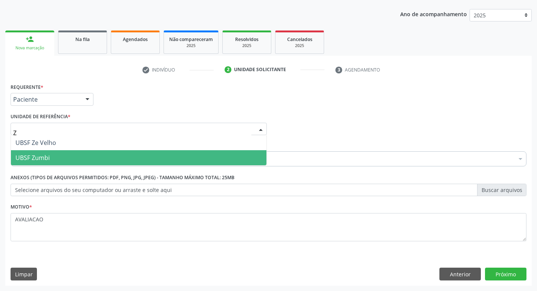
click at [63, 158] on span "UBSF Zumbi" at bounding box center [139, 157] width 256 height 15
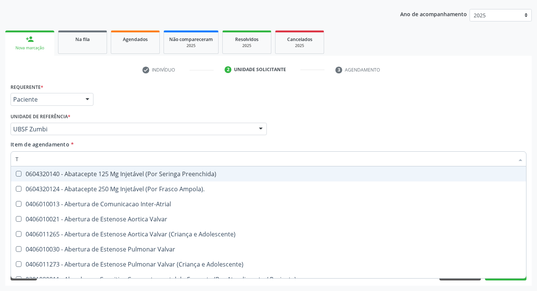
type input "TG"
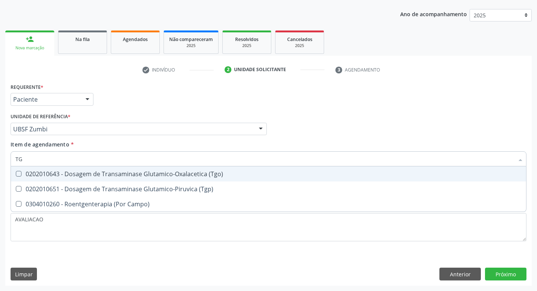
drag, startPoint x: 210, startPoint y: 170, endPoint x: 212, endPoint y: 176, distance: 7.0
click at [211, 175] on span "0202010643 - Dosagem de Transaminase Glutamico-Oxalacetica (Tgo)" at bounding box center [268, 174] width 515 height 15
checkbox \(Tgo\) "true"
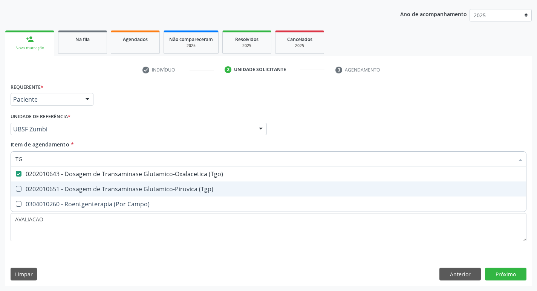
click at [210, 185] on span "0202010651 - Dosagem de Transaminase Glutamico-Piruvica (Tgp)" at bounding box center [268, 189] width 515 height 15
checkbox \(Tgp\) "true"
type input "T"
checkbox \(Tgo\) "false"
checkbox \(Tgp\) "false"
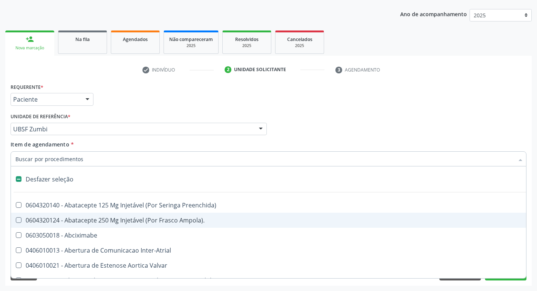
type input "G"
checkbox Quantitativa\) "true"
checkbox Esforco "true"
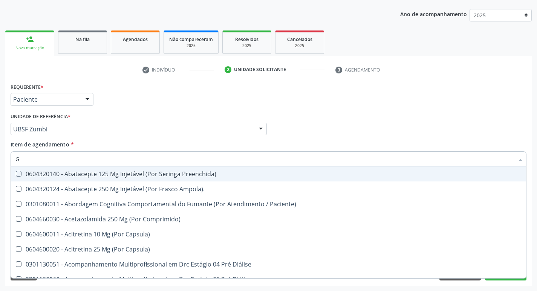
type input "GLICOSE"
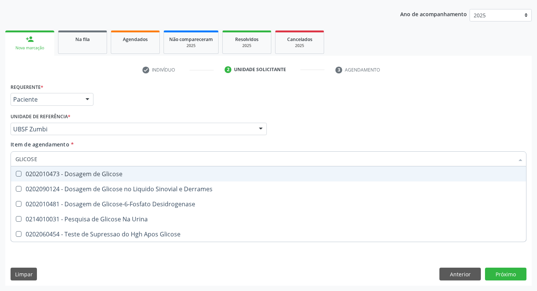
click at [88, 177] on div "0202010473 - Dosagem de Glicose" at bounding box center [268, 174] width 506 height 6
checkbox Glicose "true"
type input "GLICOS"
checkbox Glicose "false"
checkbox Derrames "true"
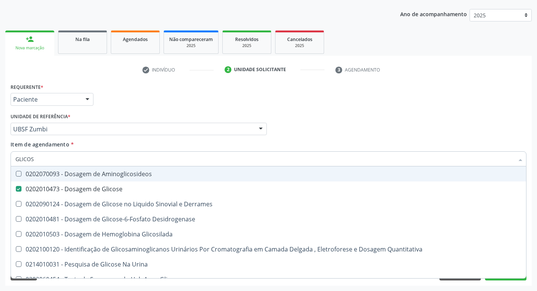
type input "GLICO"
checkbox Glicose "false"
checkbox Derrames "true"
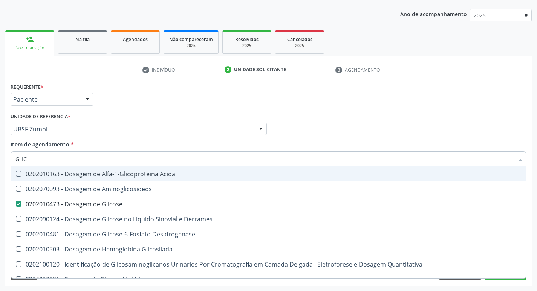
type input "GLI"
checkbox Glicose "false"
type input "G"
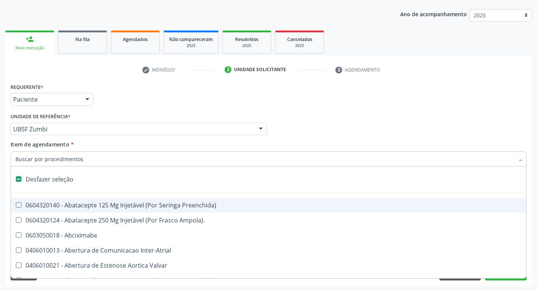
type input "2"
checkbox Vagina "true"
checkbox Congenita "true"
checkbox Adolescente\) "true"
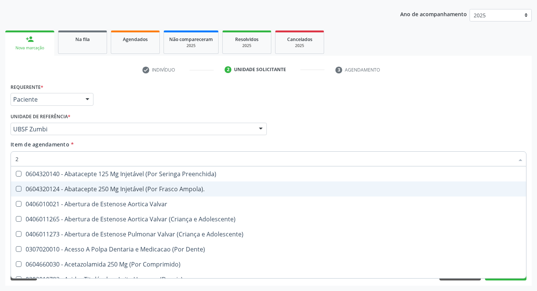
type input "20204003"
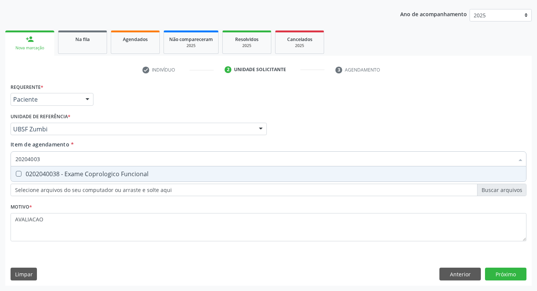
click at [105, 175] on div "0202040038 - Exame Coprologico Funcional" at bounding box center [268, 174] width 506 height 6
checkbox Funcional "true"
type input "2020400"
checkbox Funcional "false"
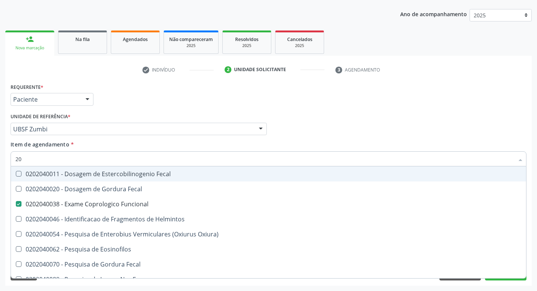
type input "2"
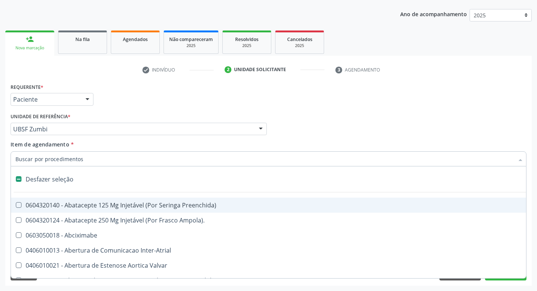
checkbox Abciximabe "false"
type input "2"
checkbox Vagina "true"
checkbox Congenita "true"
checkbox Adolescente\) "true"
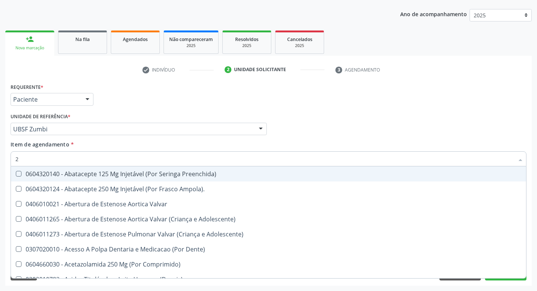
type input "20205001"
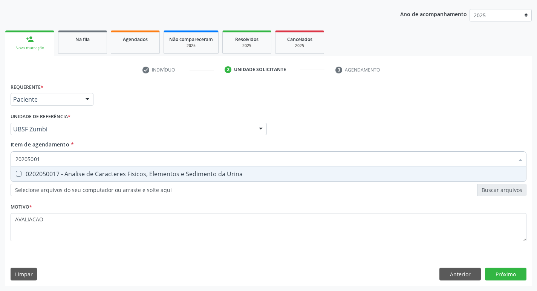
click at [74, 174] on div "0202050017 - Analise de Caracteres Fisicos, Elementos e Sedimento da Urina" at bounding box center [268, 174] width 506 height 6
checkbox Urina "true"
click at [515, 277] on div "Requerente * Paciente Profissional de Saúde Paciente Nenhum resultado encontrad…" at bounding box center [268, 183] width 527 height 205
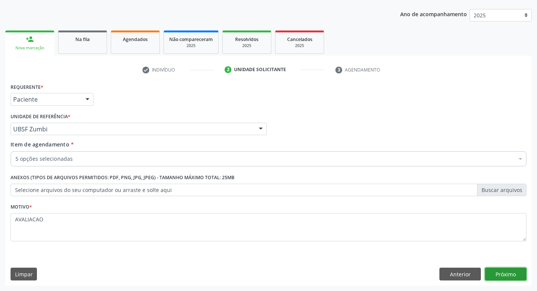
click at [507, 268] on button "Próximo" at bounding box center [505, 274] width 41 height 13
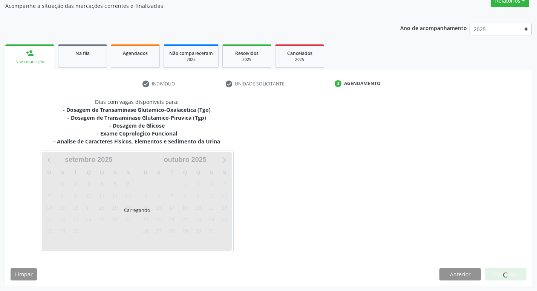
scroll to position [68, 0]
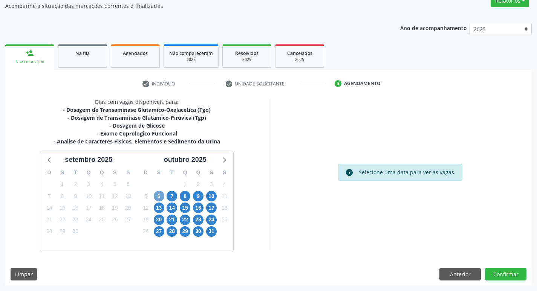
click at [158, 201] on span "6" at bounding box center [159, 196] width 11 height 11
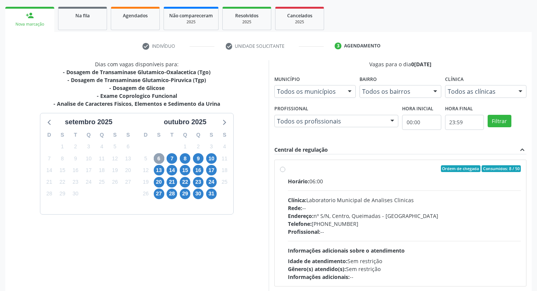
scroll to position [146, 0]
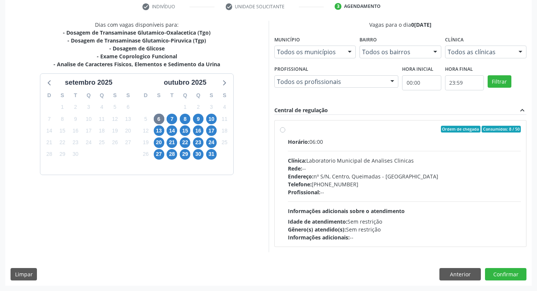
click at [358, 184] on div "Telefone: [PHONE_NUMBER]" at bounding box center [404, 185] width 233 height 8
click at [285, 133] on input "Ordem de chegada Consumidos: 8 / 50 Horário: 06:00 Clínica: Laboratorio Municip…" at bounding box center [282, 129] width 5 height 7
radio input "true"
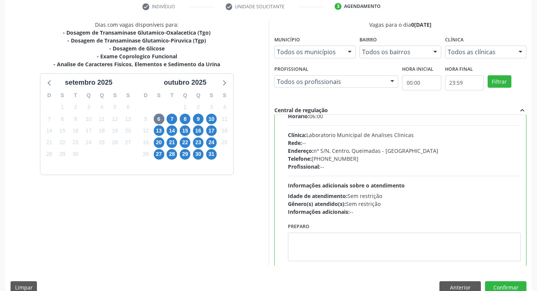
scroll to position [37, 0]
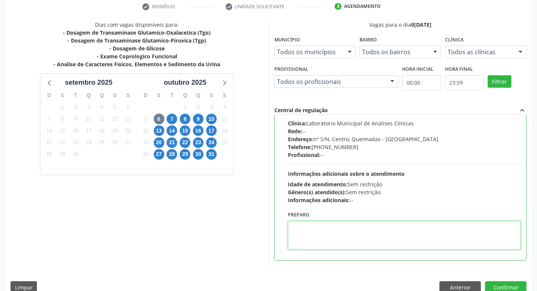
click at [321, 230] on textarea at bounding box center [404, 235] width 233 height 29
paste textarea "IR EM [GEOGRAPHIC_DATA]"
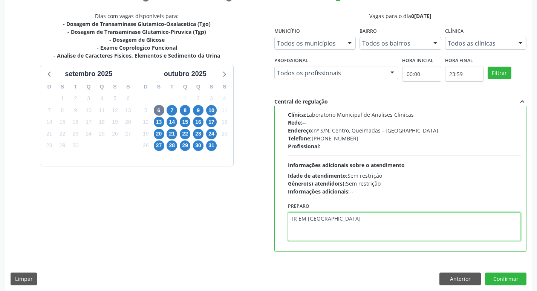
scroll to position [159, 0]
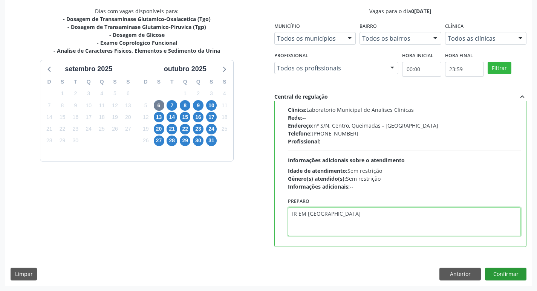
type textarea "IR EM [GEOGRAPHIC_DATA]"
click at [503, 273] on button "Confirmar" at bounding box center [505, 274] width 41 height 13
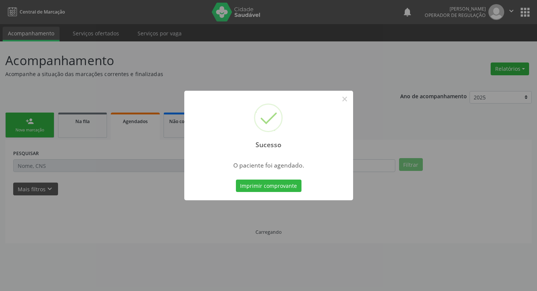
scroll to position [0, 0]
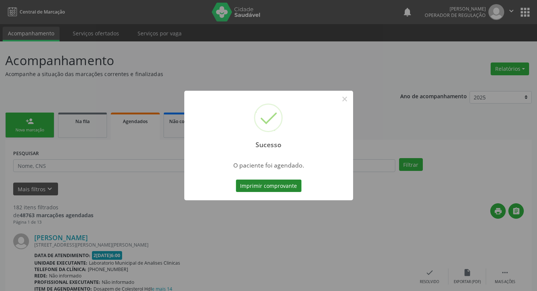
click at [283, 183] on button "Imprimir comprovante" at bounding box center [269, 186] width 66 height 13
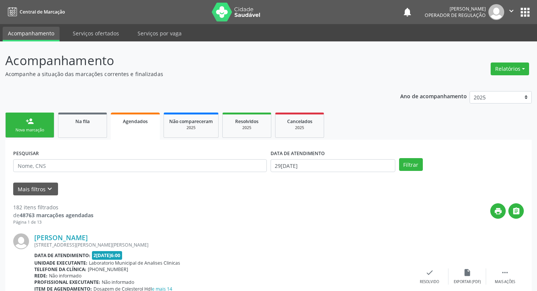
click at [36, 127] on link "person_add Nova marcação" at bounding box center [29, 125] width 49 height 25
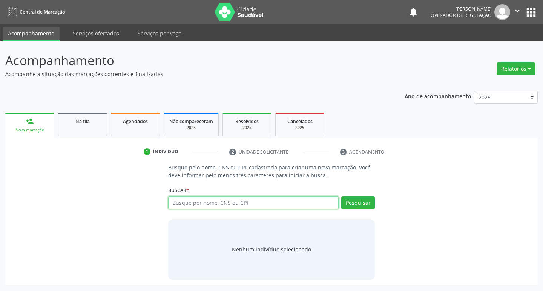
click at [179, 202] on input "text" at bounding box center [253, 202] width 171 height 13
type input "708708148326693"
click at [350, 200] on button "Pesquisar" at bounding box center [358, 202] width 34 height 13
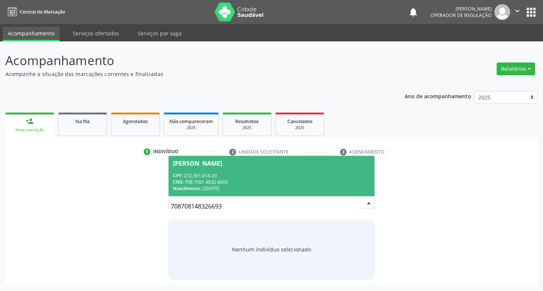
click at [207, 179] on div "CNS: 708 7081 4832 6693" at bounding box center [271, 182] width 197 height 6
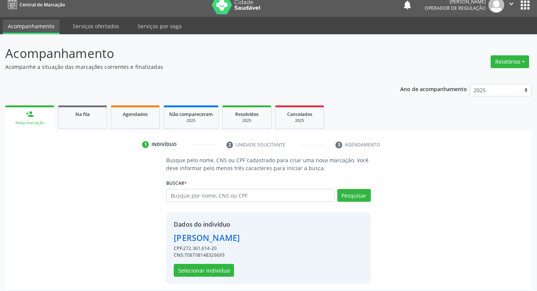
scroll to position [11, 0]
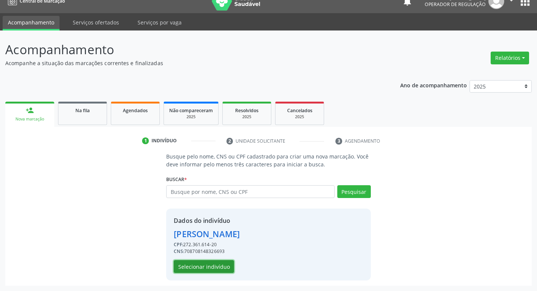
click at [194, 269] on button "Selecionar indivíduo" at bounding box center [204, 266] width 60 height 13
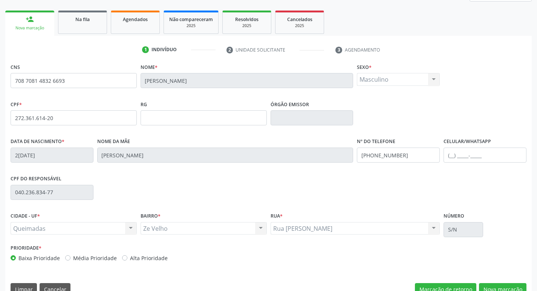
scroll to position [117, 0]
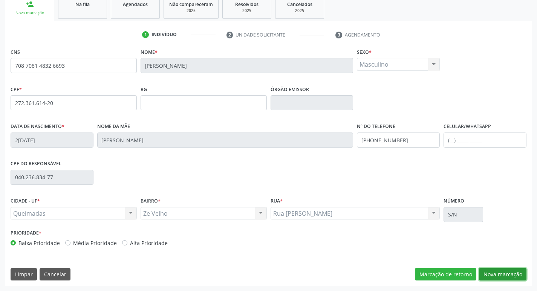
click at [496, 274] on button "Nova marcação" at bounding box center [502, 274] width 47 height 13
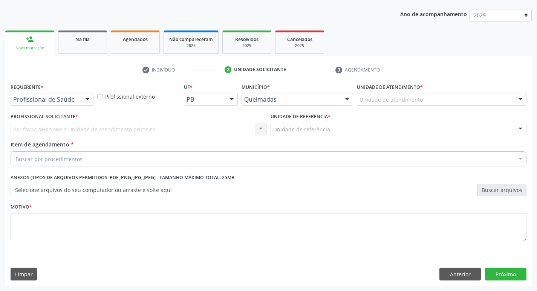
click at [55, 95] on div "Profissional de Saúde" at bounding box center [52, 99] width 83 height 13
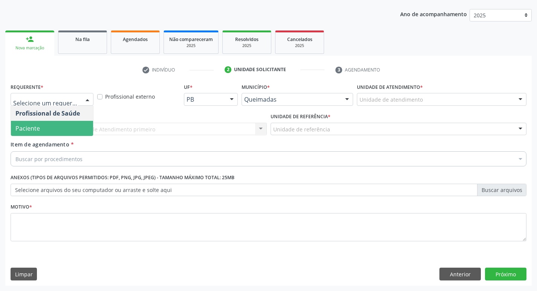
click at [55, 132] on span "Paciente" at bounding box center [52, 128] width 82 height 15
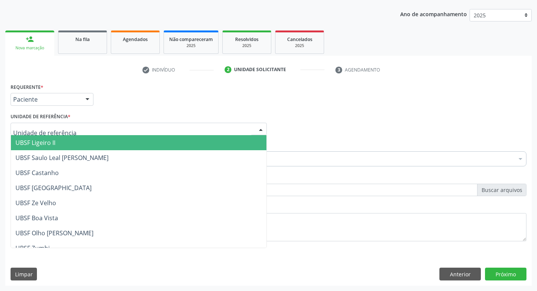
type input "Z"
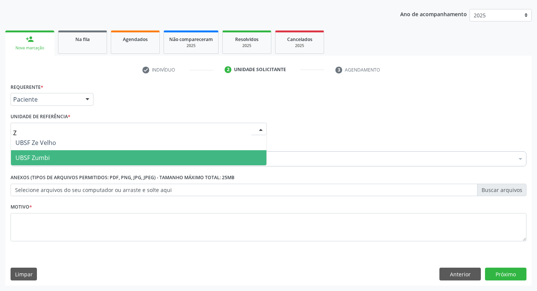
click at [53, 156] on span "UBSF Zumbi" at bounding box center [139, 157] width 256 height 15
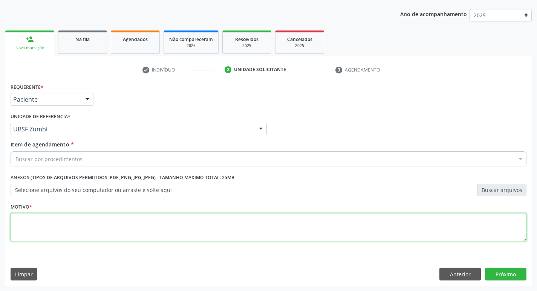
click at [60, 225] on textarea at bounding box center [269, 227] width 516 height 29
type textarea "AVALIACAO"
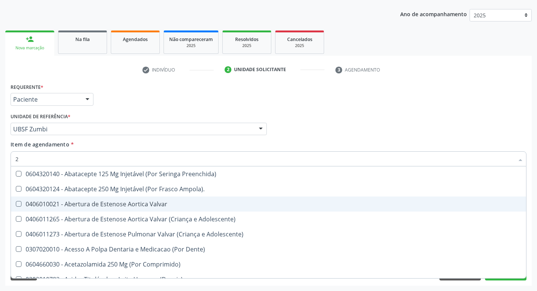
type input "20205001"
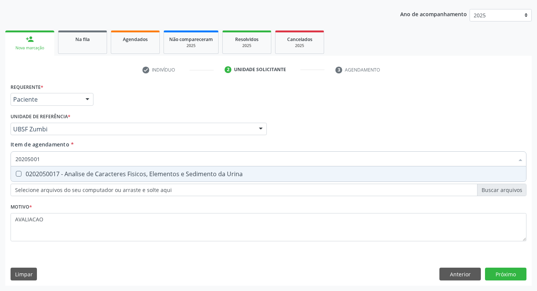
click at [103, 177] on div "0202050017 - Analise de Caracteres Fisicos, Elementos e Sedimento da Urina" at bounding box center [268, 174] width 506 height 6
checkbox Urina "true"
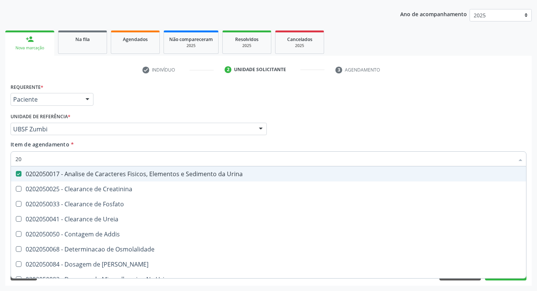
type input "2"
checkbox Urina "false"
checkbox Ureia "false"
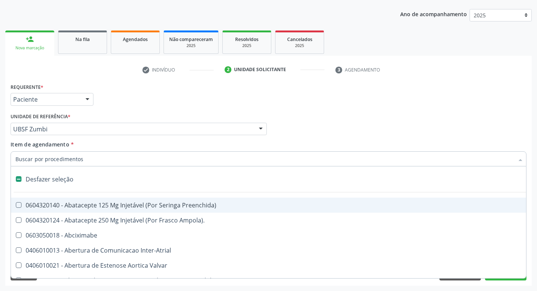
type input "H"
checkbox Urina "false"
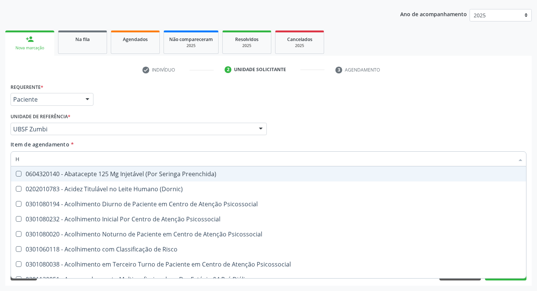
type input "HEMOGR"
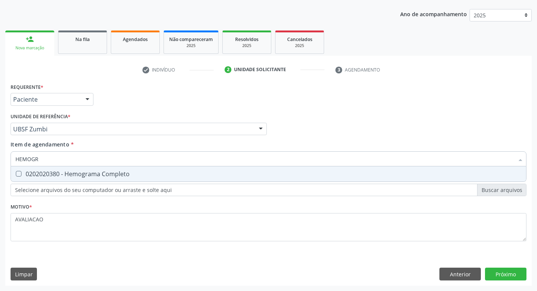
click at [100, 176] on div "0202020380 - Hemograma Completo" at bounding box center [268, 174] width 506 height 6
checkbox Completo "true"
type input "HEMOG"
checkbox Completo "false"
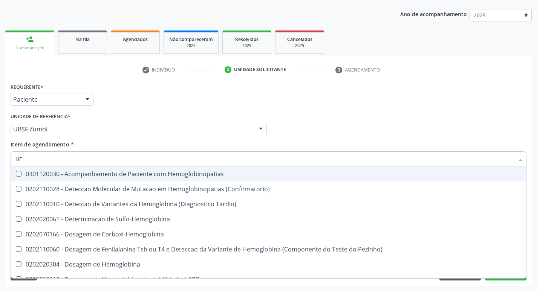
type input "H"
checkbox Completo "false"
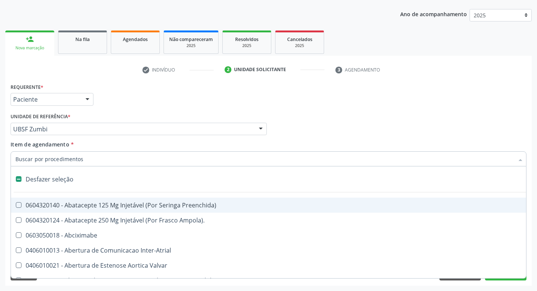
type input "G"
checkbox Urina "false"
checkbox Persistente "true"
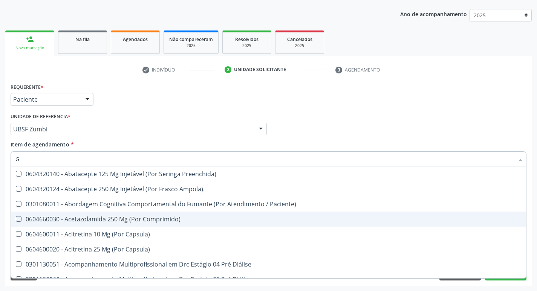
type input "GLICOSE"
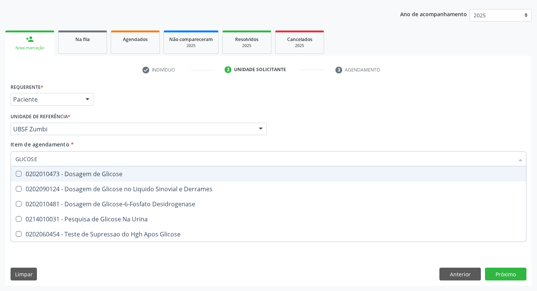
click at [115, 175] on div "0202010473 - Dosagem de Glicose" at bounding box center [268, 174] width 506 height 6
checkbox Glicose "true"
type input "GLICOS"
checkbox Glicose "false"
checkbox Derrames "true"
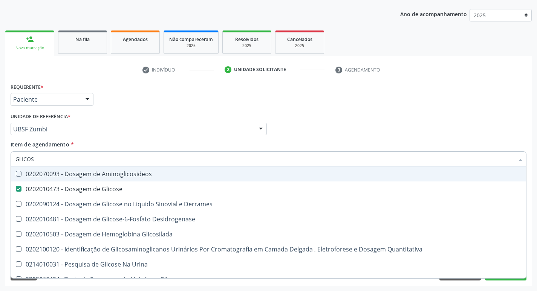
type input "GLICO"
checkbox Glicose "false"
checkbox Derrames "true"
type input "GLI"
checkbox Derrames "false"
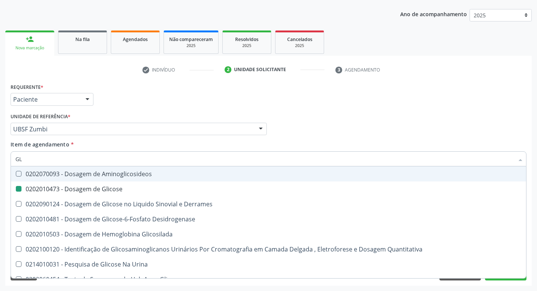
type input "G"
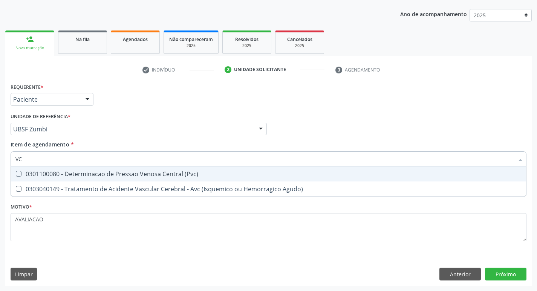
type input "V"
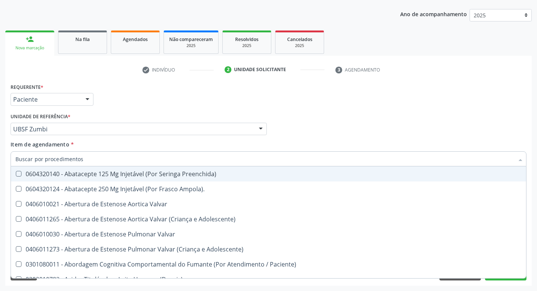
checkbox Não\) "true"
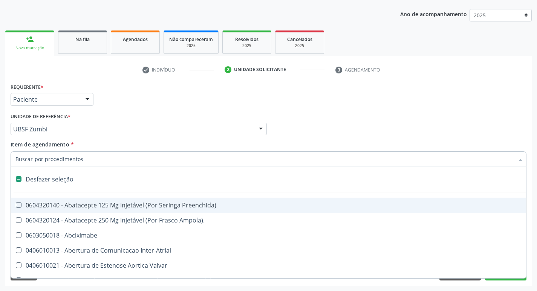
type input "C"
checkbox Dedo "true"
checkbox Urina "false"
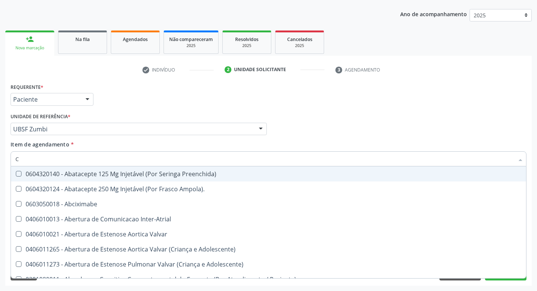
type input "CO"
checkbox Frasco-Ampola\) "true"
checkbox Urina "false"
checkbox Comprimido\) "true"
checkbox Osseo "true"
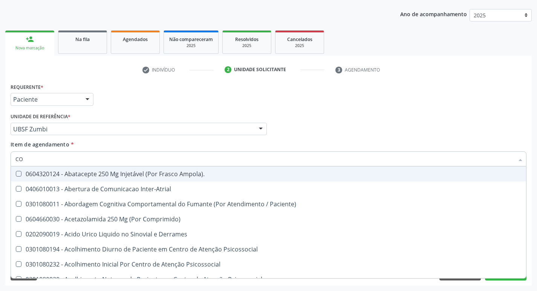
type input "COL"
checkbox Urina "false"
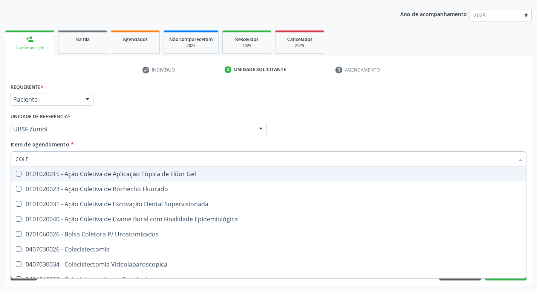
type input "COLES"
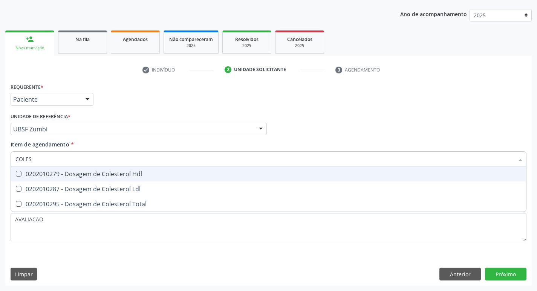
click at [115, 175] on div "0202010279 - Dosagem de Colesterol Hdl" at bounding box center [268, 174] width 506 height 6
checkbox Hdl "true"
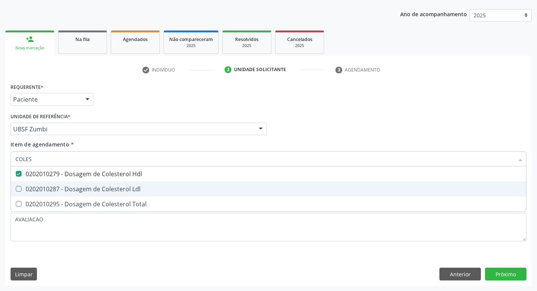
click at [116, 189] on div "0202010287 - Dosagem de Colesterol Ldl" at bounding box center [268, 189] width 506 height 6
checkbox Ldl "true"
type input "COLE"
checkbox Hdl "false"
checkbox Ldl "false"
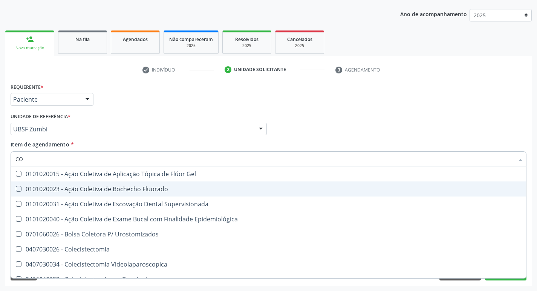
type input "C"
checkbox Hdl "false"
checkbox Ldl "false"
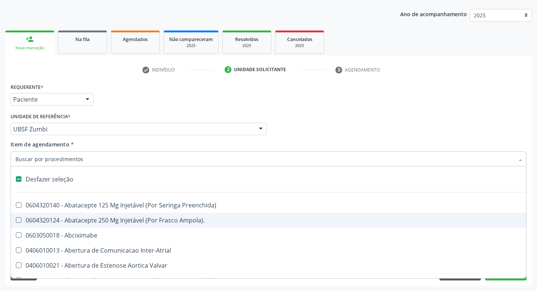
type input "T"
checkbox Dedo "true"
checkbox Urina "false"
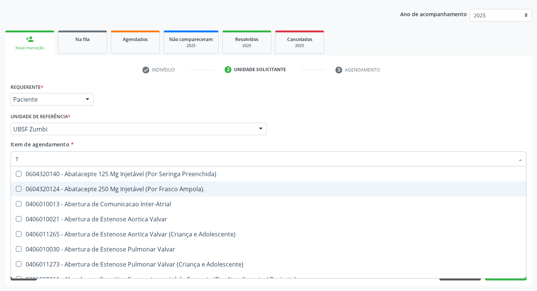
type input "TR"
checkbox Urina "false"
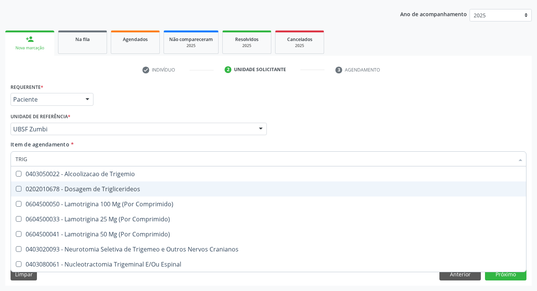
type input "TRIGL"
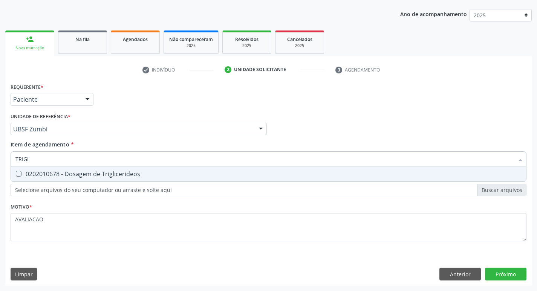
click at [101, 173] on div "0202010678 - Dosagem de Triglicerideos" at bounding box center [268, 174] width 506 height 6
checkbox Triglicerideos "true"
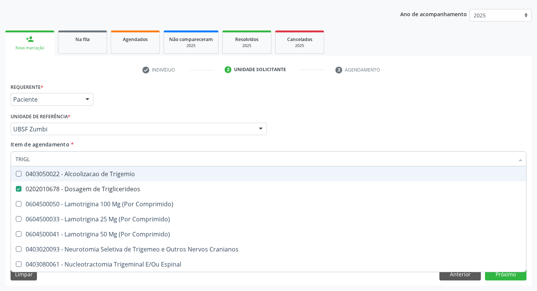
type input "TRIG"
checkbox Trigemio "false"
type input "T"
checkbox Triglicerideos "false"
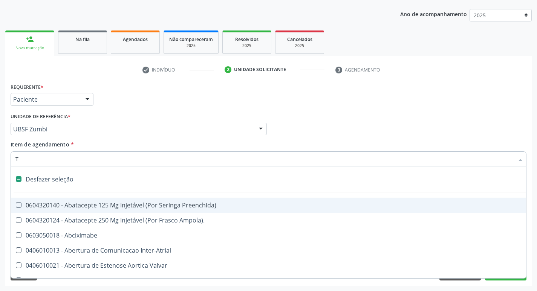
type input "TG"
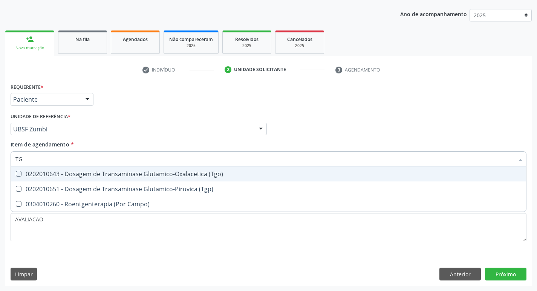
click at [101, 173] on div "0202010643 - Dosagem de Transaminase Glutamico-Oxalacetica (Tgo)" at bounding box center [268, 174] width 506 height 6
checkbox \(Tgo\) "true"
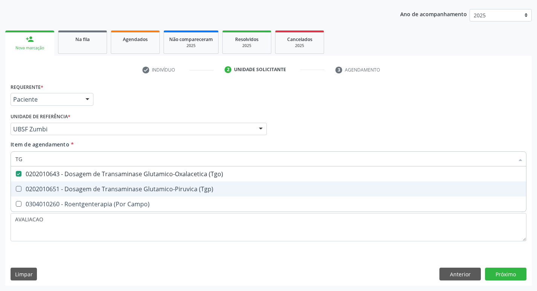
click at [114, 191] on div "0202010651 - Dosagem de Transaminase Glutamico-Piruvica (Tgp)" at bounding box center [268, 189] width 506 height 6
checkbox \(Tgp\) "true"
type input "T"
checkbox \(Tgo\) "false"
checkbox \(Tgp\) "false"
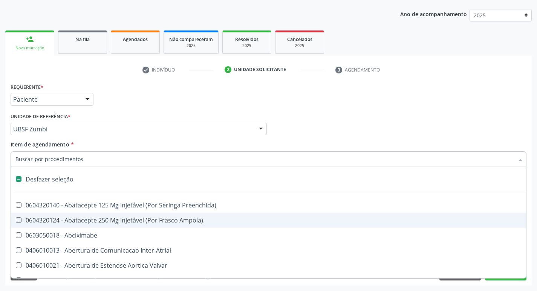
checkbox Dedo "false"
checkbox Urina "true"
type input "U"
checkbox Frasco-Ampola\) "true"
checkbox Urina "false"
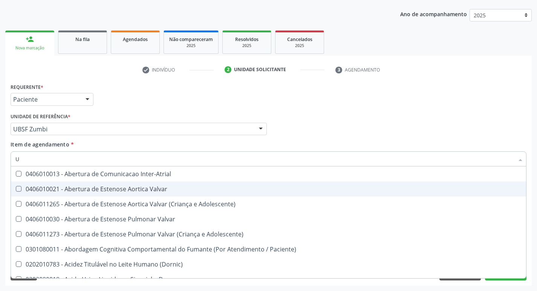
type input "UR"
checkbox Reabilitacao "true"
checkbox Urina "false"
type input "URE"
checkbox Urina "false"
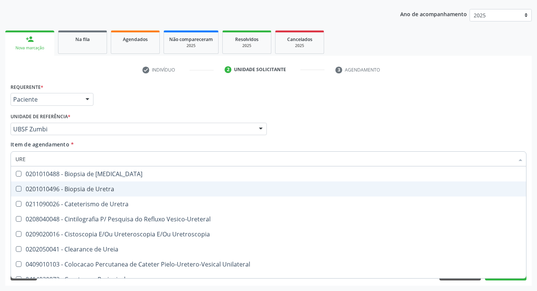
type input "UREI"
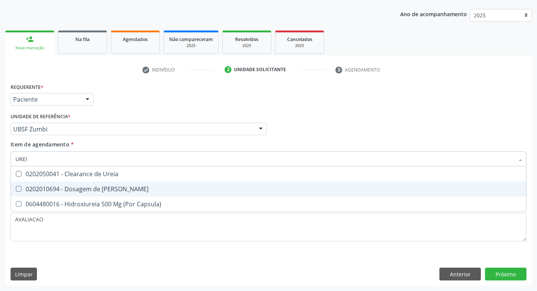
click at [114, 191] on div "0202010694 - Dosagem de [PERSON_NAME]" at bounding box center [268, 189] width 506 height 6
checkbox Ureia "true"
type input "URE"
checkbox Ureia "false"
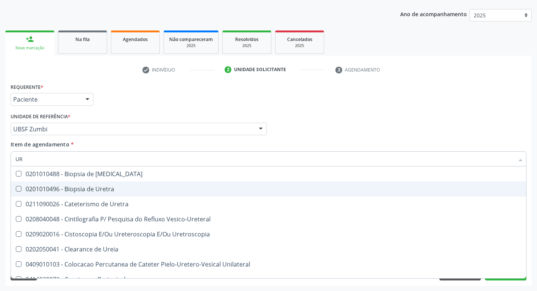
type input "U"
checkbox Ureia "false"
checkbox Bubonica\) "false"
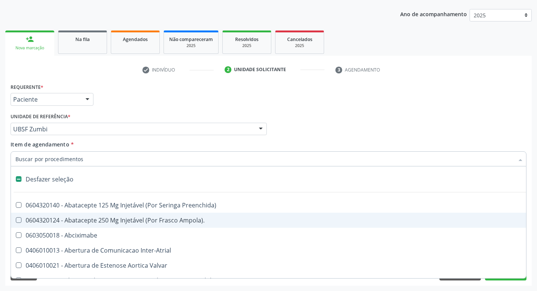
type input "C"
checkbox Dedo "true"
checkbox Urina "false"
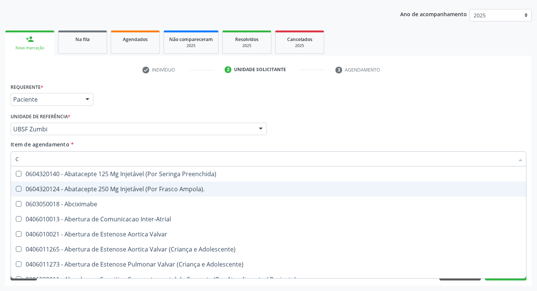
type input "CR"
checkbox Urina "false"
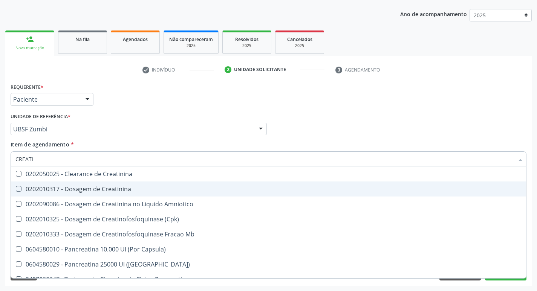
type input "CREATIN"
click at [114, 191] on div "0202010317 - Dosagem de Creatinina" at bounding box center [268, 189] width 506 height 6
checkbox Creatinina "true"
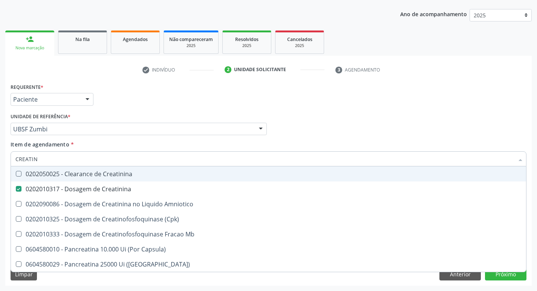
click at [466, 131] on div "Profissional Solicitante Por favor, selecione a Unidade de Atendimento primeiro…" at bounding box center [269, 125] width 520 height 29
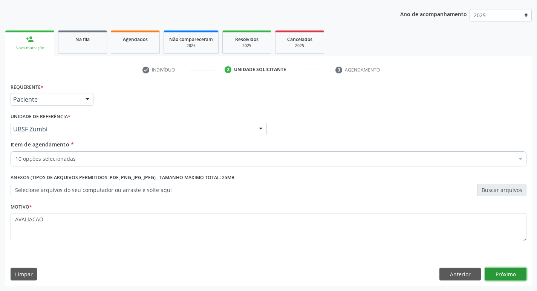
click at [502, 274] on button "Próximo" at bounding box center [505, 274] width 41 height 13
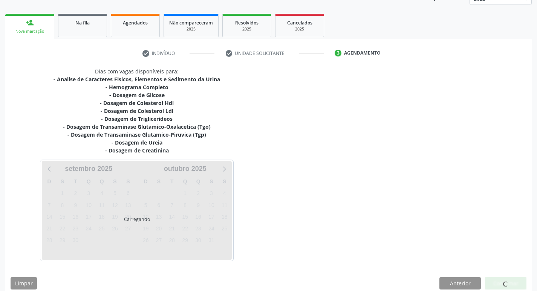
scroll to position [108, 0]
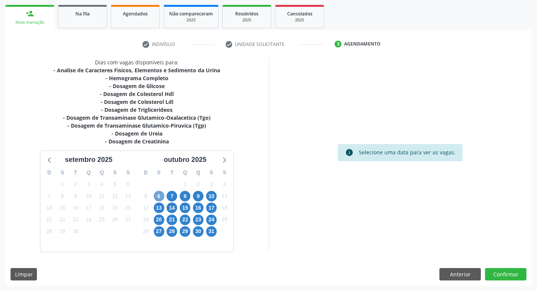
click at [158, 195] on span "6" at bounding box center [159, 196] width 11 height 11
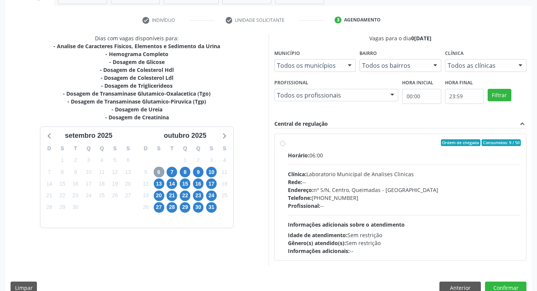
scroll to position [146, 0]
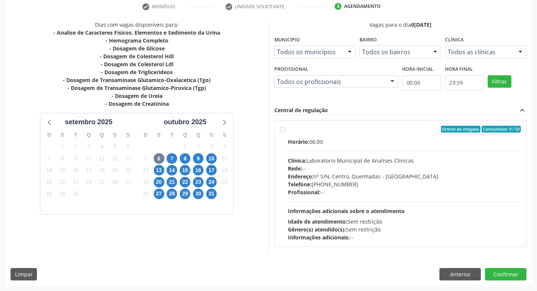
click at [371, 169] on div "Rede: --" at bounding box center [404, 169] width 233 height 8
click at [285, 133] on input "Ordem de chegada Consumidos: 9 / 50 Horário: 06:00 Clínica: Laboratorio Municip…" at bounding box center [282, 129] width 5 height 7
radio input "true"
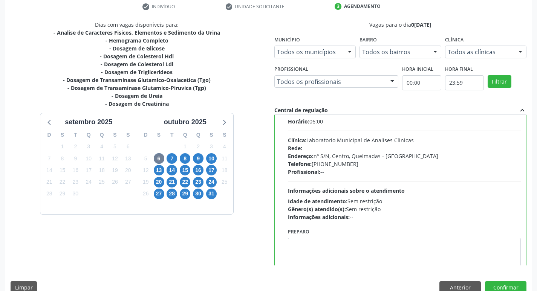
scroll to position [37, 0]
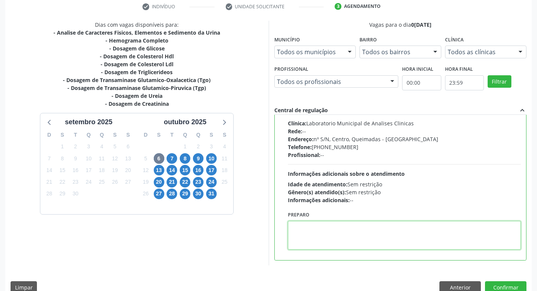
click at [315, 242] on textarea at bounding box center [404, 235] width 233 height 29
paste textarea "IR EM [GEOGRAPHIC_DATA]"
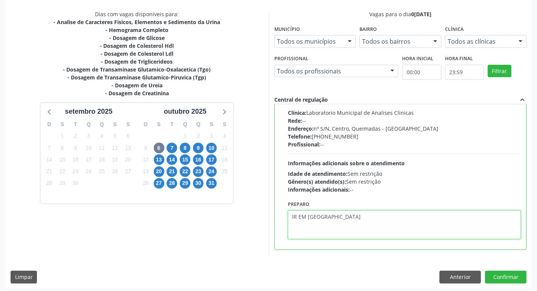
scroll to position [159, 0]
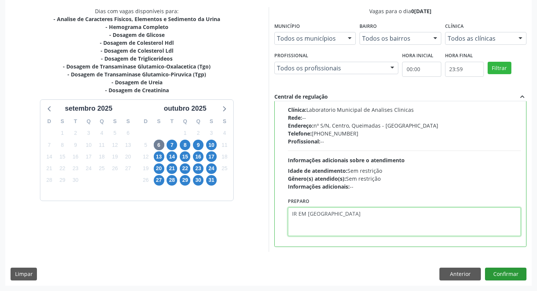
type textarea "IR EM [GEOGRAPHIC_DATA]"
click at [506, 273] on button "Confirmar" at bounding box center [505, 274] width 41 height 13
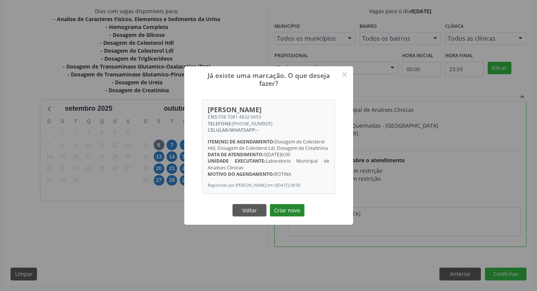
click at [291, 210] on button "Criar novo" at bounding box center [287, 210] width 35 height 13
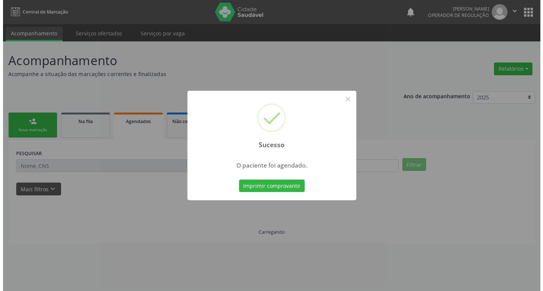
scroll to position [0, 0]
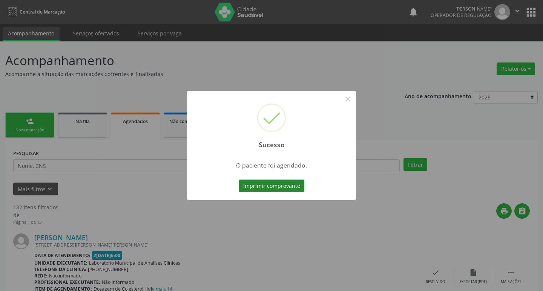
click at [267, 187] on button "Imprimir comprovante" at bounding box center [272, 186] width 66 height 13
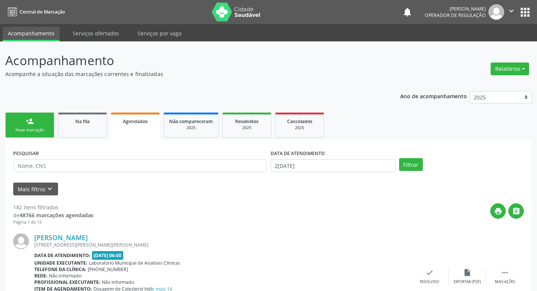
click at [33, 122] on div "person_add" at bounding box center [30, 121] width 8 height 8
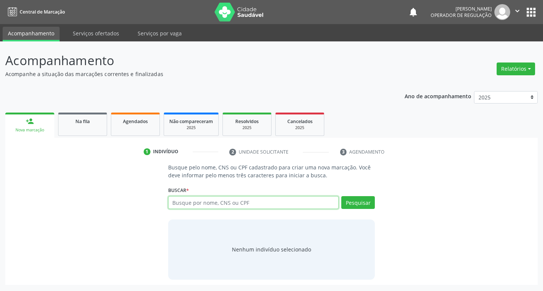
click at [175, 205] on input "text" at bounding box center [253, 202] width 171 height 13
type input "[PERSON_NAME]"
click at [349, 203] on button "Pesquisar" at bounding box center [358, 202] width 34 height 13
type input "[PERSON_NAME]"
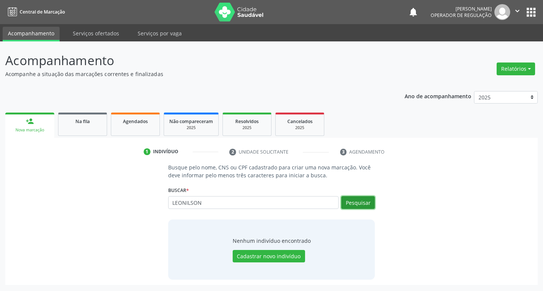
click at [347, 204] on button "Pesquisar" at bounding box center [358, 202] width 34 height 13
click at [218, 208] on input "LEONILSON" at bounding box center [253, 202] width 171 height 13
type input "L"
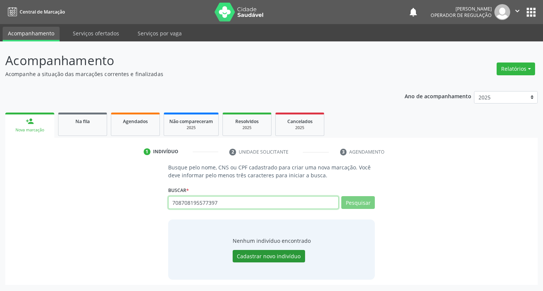
type input "708708195577397"
click at [274, 251] on button "Cadastrar novo indivíduo" at bounding box center [269, 256] width 72 height 13
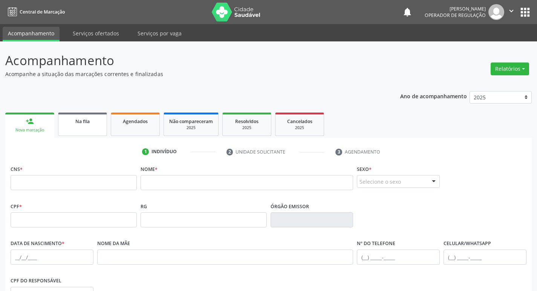
click at [72, 126] on link "Na fila" at bounding box center [82, 124] width 49 height 23
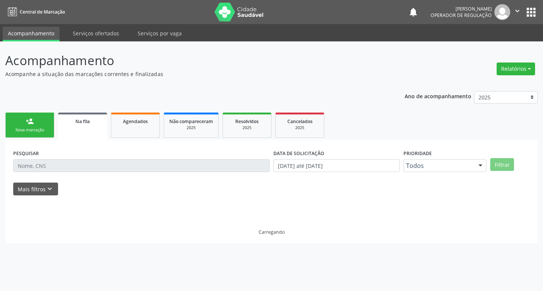
click at [35, 122] on link "person_add Nova marcação" at bounding box center [29, 125] width 49 height 25
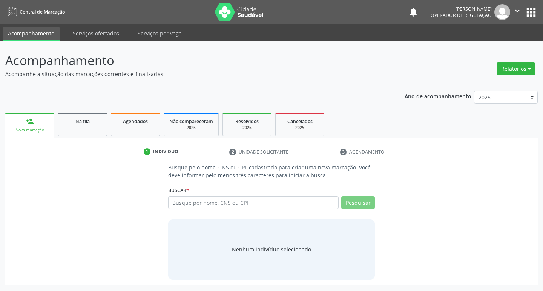
click at [35, 122] on link "person_add Nova marcação" at bounding box center [29, 125] width 49 height 25
drag, startPoint x: 179, startPoint y: 201, endPoint x: 172, endPoint y: 202, distance: 7.6
click at [177, 202] on input "text" at bounding box center [253, 202] width 171 height 13
click at [234, 210] on div "Busque por nome, CNS ou CPF Nenhum resultado encontrado para: " " Não há nenhum…" at bounding box center [271, 205] width 207 height 18
click at [227, 204] on input "708708195577397" at bounding box center [253, 202] width 171 height 13
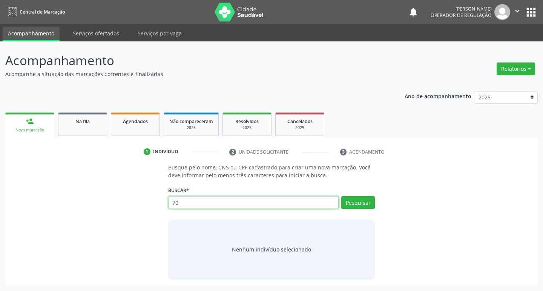
type input "7"
type input "02101546400"
click at [366, 198] on button "Pesquisar" at bounding box center [358, 202] width 34 height 13
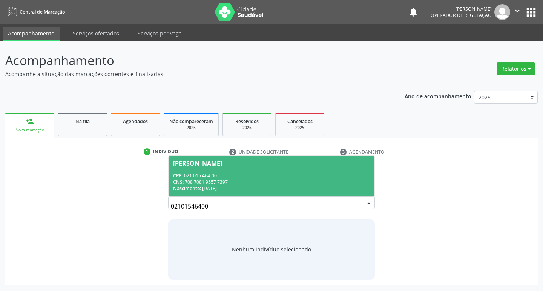
click at [228, 177] on div "CPF: 021.015.464-00" at bounding box center [271, 176] width 197 height 6
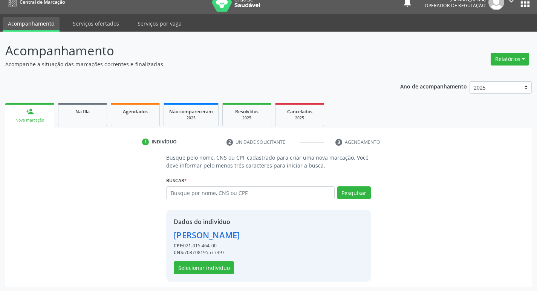
scroll to position [11, 0]
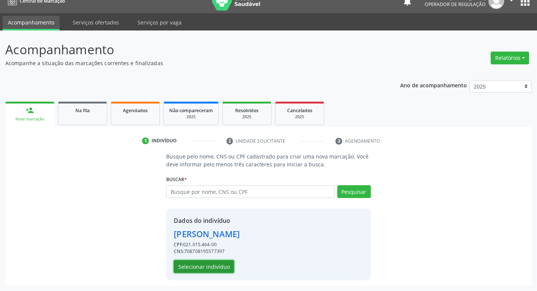
click at [211, 270] on button "Selecionar indivíduo" at bounding box center [204, 266] width 60 height 13
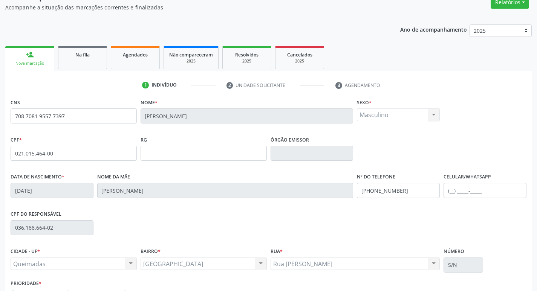
scroll to position [117, 0]
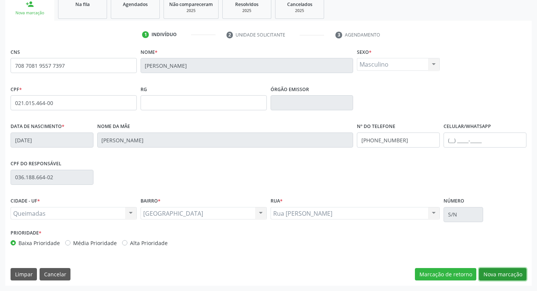
click at [502, 272] on button "Nova marcação" at bounding box center [502, 274] width 47 height 13
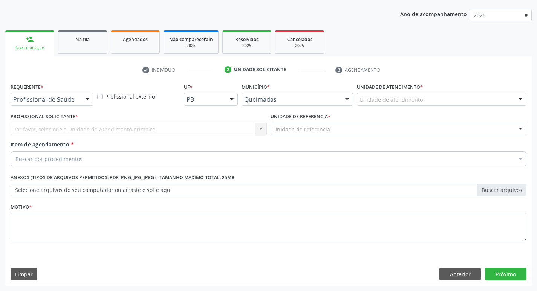
scroll to position [82, 0]
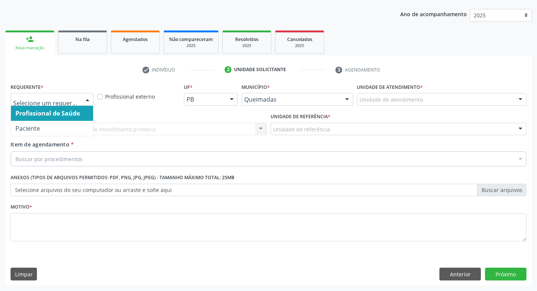
click at [58, 104] on div at bounding box center [52, 99] width 83 height 13
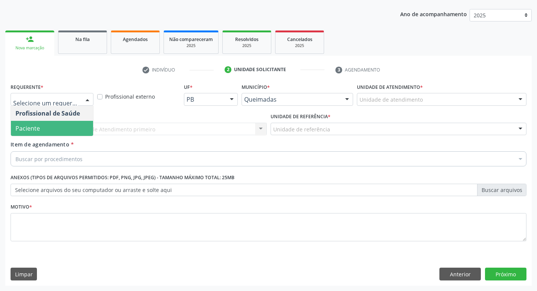
click at [58, 126] on span "Paciente" at bounding box center [52, 128] width 82 height 15
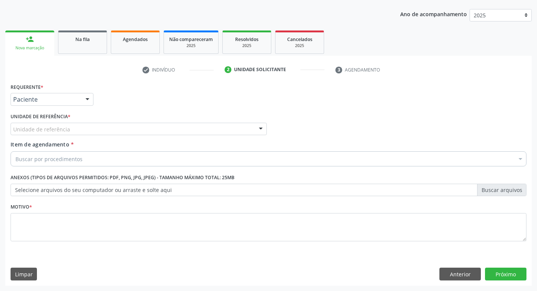
click at [53, 123] on div "Unidade de referência" at bounding box center [139, 129] width 256 height 13
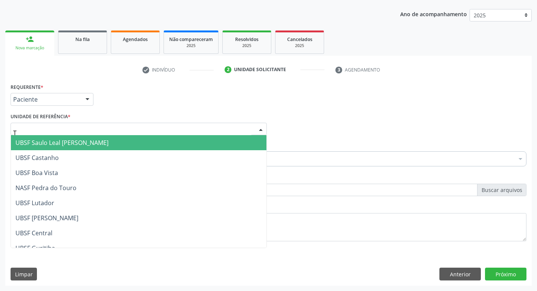
type input "TI"
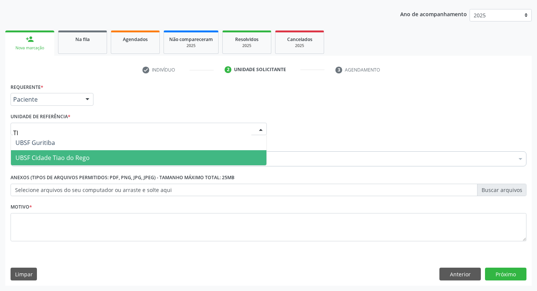
click at [77, 156] on span "UBSF Cidade Tiao do Rego" at bounding box center [52, 158] width 74 height 8
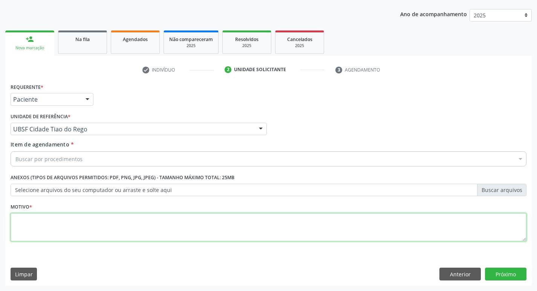
click at [45, 234] on textarea at bounding box center [269, 227] width 516 height 29
type textarea "AVALIACAO"
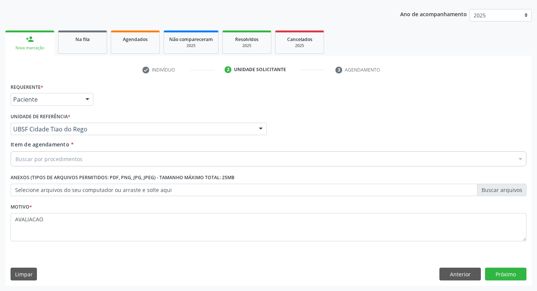
click at [43, 165] on div "Buscar por procedimentos" at bounding box center [269, 159] width 516 height 15
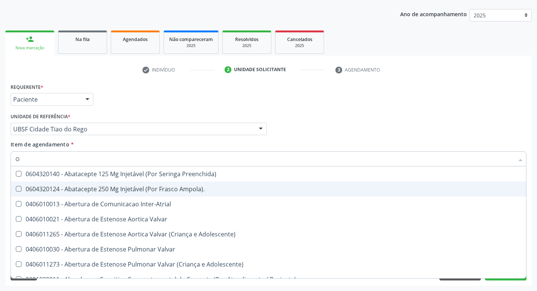
type input "OFTALMOLO"
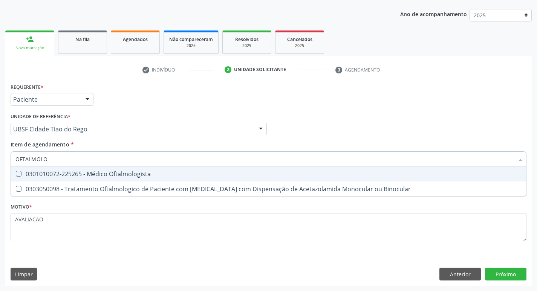
click at [100, 174] on div "0301010072-225265 - Médico Oftalmologista" at bounding box center [268, 174] width 506 height 6
checkbox Oftalmologista "true"
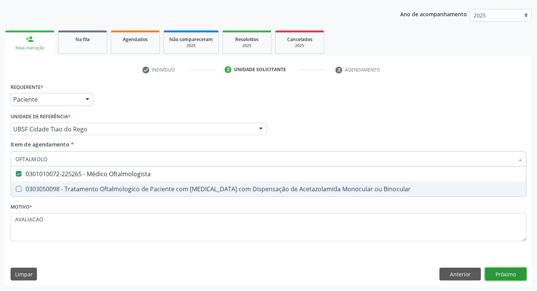
click at [519, 270] on div "Requerente * Paciente Profissional de Saúde Paciente Nenhum resultado encontrad…" at bounding box center [268, 183] width 527 height 205
checkbox Binocular "true"
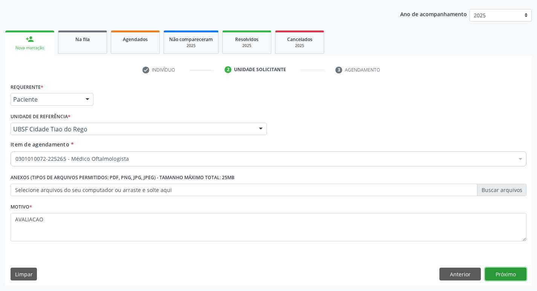
click at [496, 271] on button "Próximo" at bounding box center [505, 274] width 41 height 13
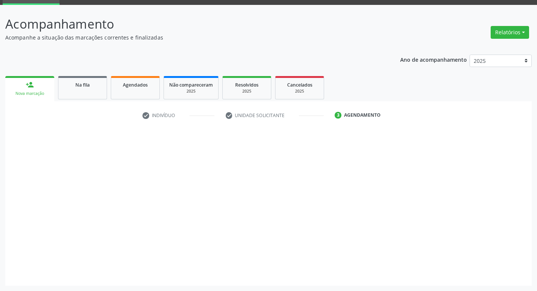
scroll to position [37, 0]
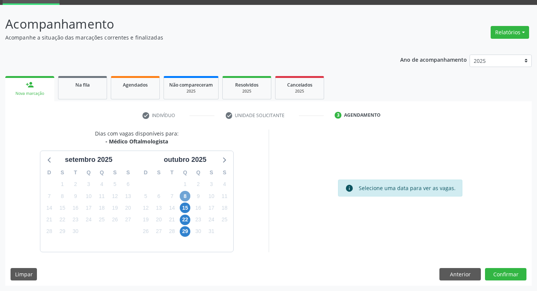
click at [187, 196] on span "8" at bounding box center [185, 196] width 11 height 11
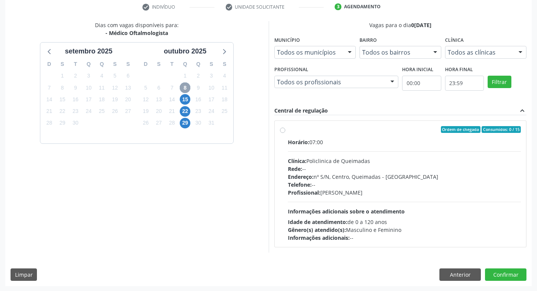
scroll to position [146, 0]
click at [308, 178] on span "Endereço:" at bounding box center [301, 176] width 26 height 7
click at [285, 133] on input "Ordem de chegada Consumidos: 0 / 15 Horário: 07:00 Clínica: Policlinica de Quei…" at bounding box center [282, 129] width 5 height 7
radio input "true"
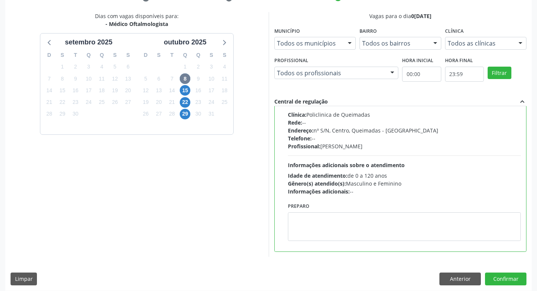
scroll to position [159, 0]
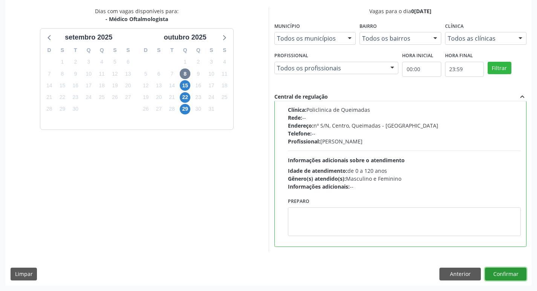
click at [497, 276] on button "Confirmar" at bounding box center [505, 274] width 41 height 13
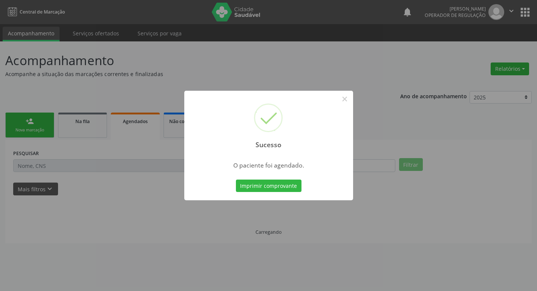
scroll to position [0, 0]
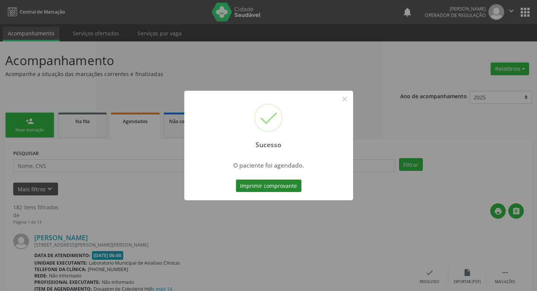
click at [268, 184] on button "Imprimir comprovante" at bounding box center [269, 186] width 66 height 13
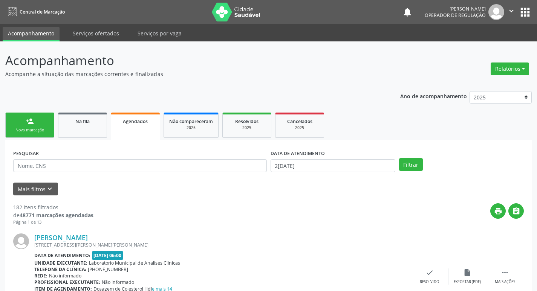
click at [25, 125] on link "person_add Nova marcação" at bounding box center [29, 125] width 49 height 25
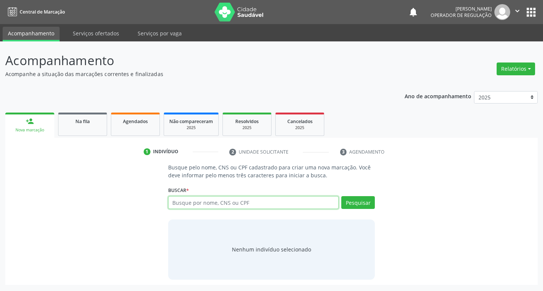
click at [186, 204] on input "text" at bounding box center [253, 202] width 171 height 13
type input "03618866402"
click at [362, 205] on button "Pesquisar" at bounding box center [358, 202] width 34 height 13
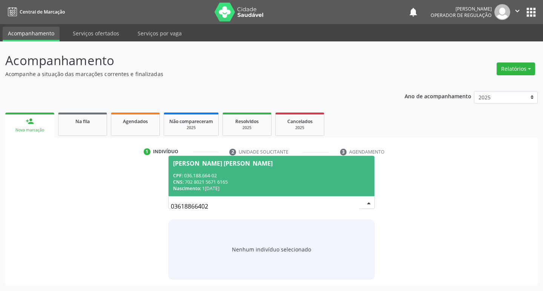
click at [216, 200] on input "03618866402" at bounding box center [265, 206] width 189 height 15
click at [212, 182] on div "CNS: 702 8021 5671 6165" at bounding box center [271, 182] width 197 height 6
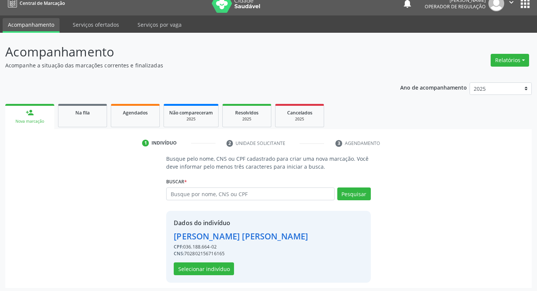
scroll to position [11, 0]
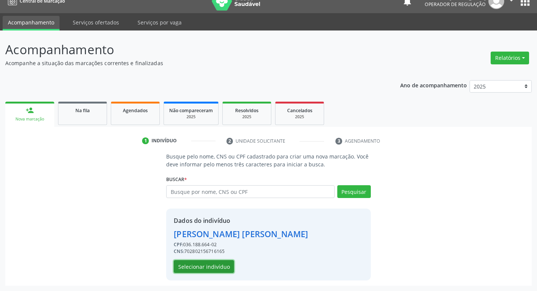
click at [213, 264] on button "Selecionar indivíduo" at bounding box center [204, 266] width 60 height 13
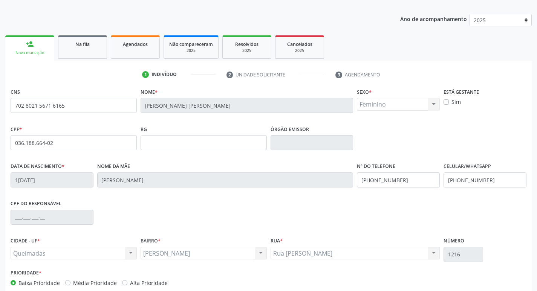
scroll to position [117, 0]
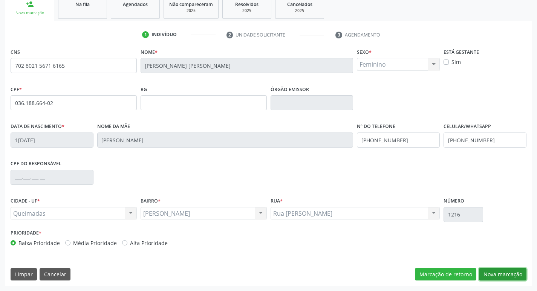
click at [497, 279] on button "Nova marcação" at bounding box center [502, 274] width 47 height 13
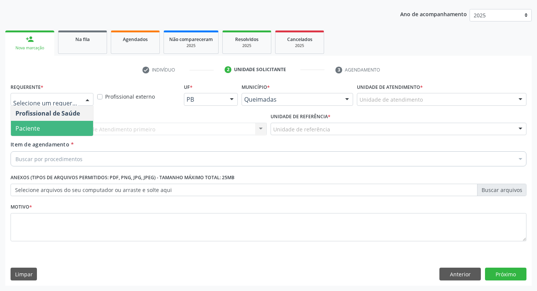
click at [42, 134] on span "Paciente" at bounding box center [52, 128] width 82 height 15
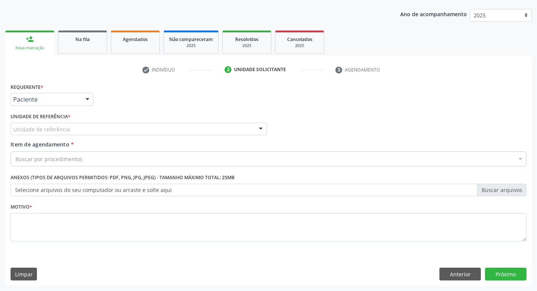
click at [47, 134] on div "Unidade de referência" at bounding box center [139, 129] width 256 height 13
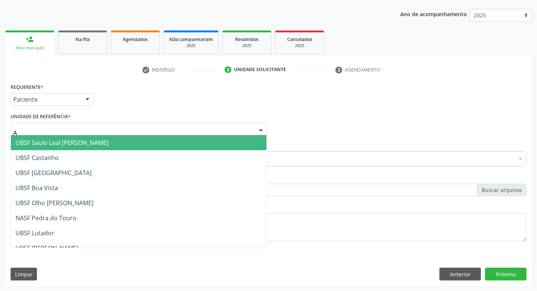
type input "AN"
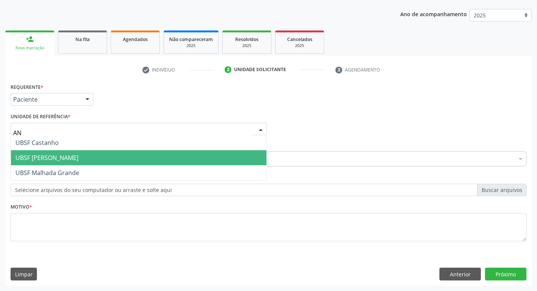
click at [60, 155] on span "UBSF [PERSON_NAME]" at bounding box center [46, 158] width 63 height 8
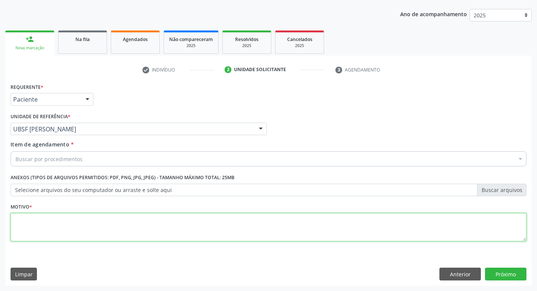
click at [53, 229] on textarea at bounding box center [269, 227] width 516 height 29
type textarea "AVALIACAO"
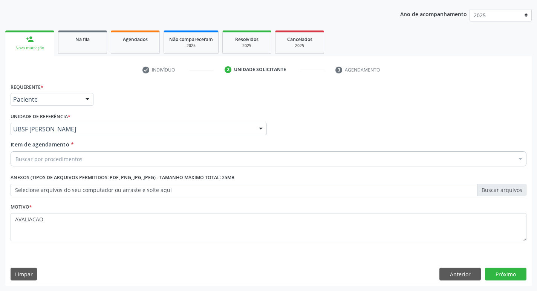
click at [22, 164] on div "Buscar por procedimentos" at bounding box center [269, 159] width 516 height 15
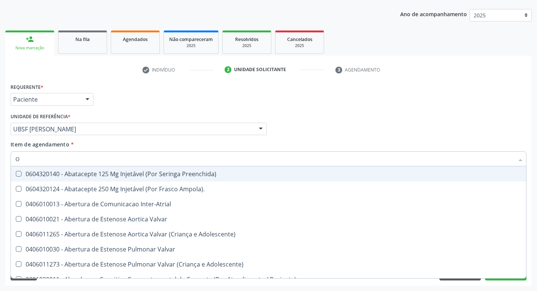
type input "OFTALMOLO"
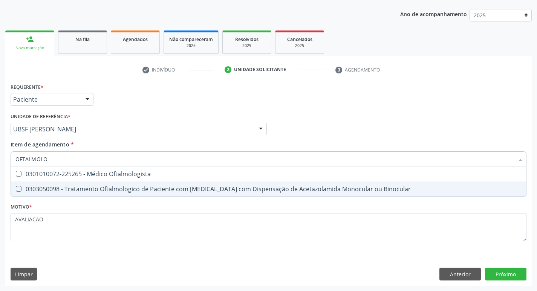
click at [101, 181] on span "0301010072-225265 - Médico Oftalmologista" at bounding box center [268, 174] width 515 height 15
checkbox Oftalmologista "true"
click at [508, 277] on div "Requerente * Paciente Profissional de Saúde Paciente Nenhum resultado encontrad…" at bounding box center [268, 183] width 527 height 205
checkbox Binocular "true"
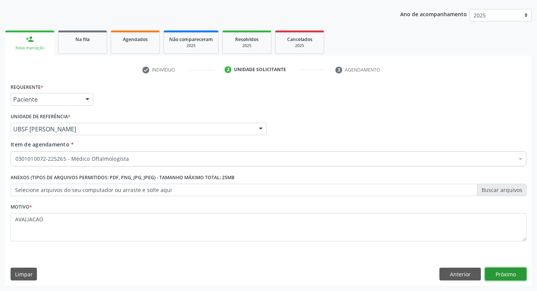
click at [499, 275] on button "Próximo" at bounding box center [505, 274] width 41 height 13
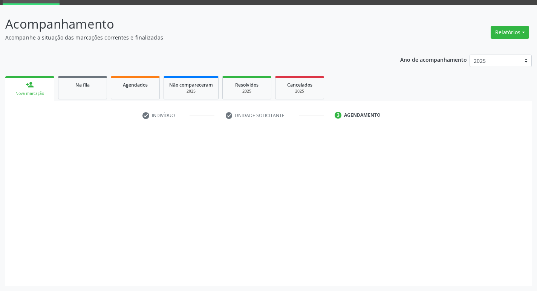
scroll to position [37, 0]
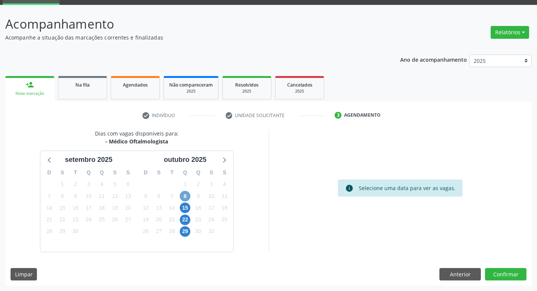
click at [187, 198] on span "8" at bounding box center [185, 196] width 11 height 11
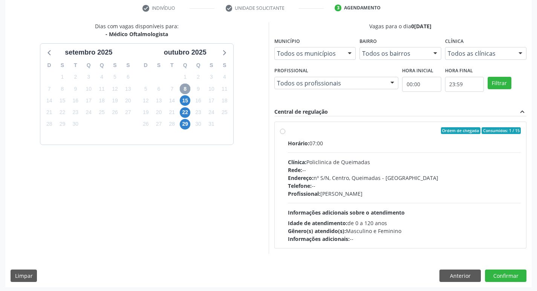
scroll to position [146, 0]
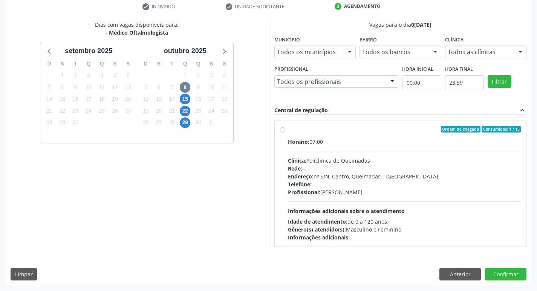
click at [342, 187] on div "Telefone: --" at bounding box center [404, 185] width 233 height 8
click at [285, 133] on input "Ordem de chegada Consumidos: 1 / 15 Horário: 07:00 Clínica: Policlinica de Quei…" at bounding box center [282, 129] width 5 height 7
radio input "true"
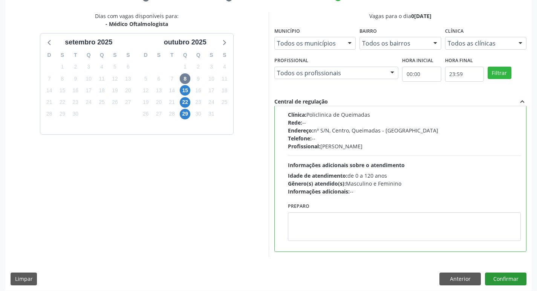
scroll to position [159, 0]
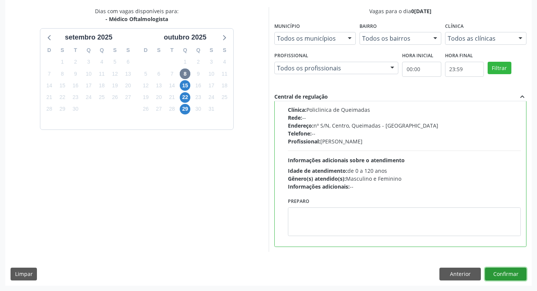
click at [494, 275] on button "Confirmar" at bounding box center [505, 274] width 41 height 13
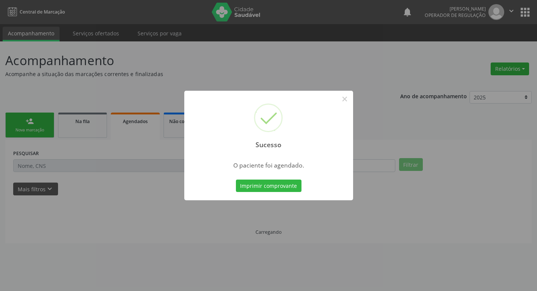
scroll to position [0, 0]
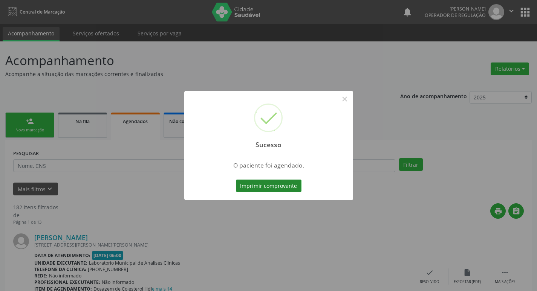
click at [260, 191] on button "Imprimir comprovante" at bounding box center [269, 186] width 66 height 13
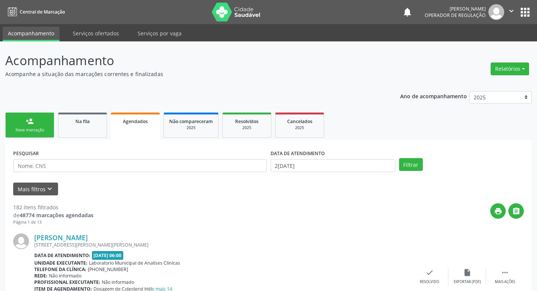
click at [44, 124] on link "person_add Nova marcação" at bounding box center [29, 125] width 49 height 25
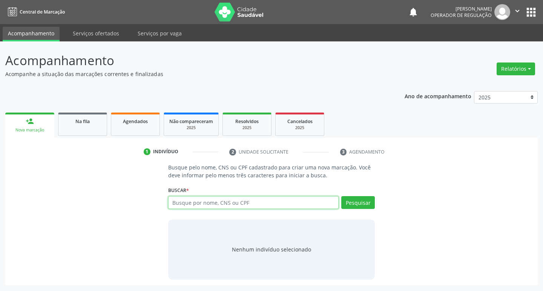
click at [184, 206] on input "text" at bounding box center [253, 202] width 171 height 13
click at [228, 205] on input "text" at bounding box center [253, 202] width 171 height 13
type input "706801230526826"
click at [353, 205] on button "Pesquisar" at bounding box center [358, 202] width 34 height 13
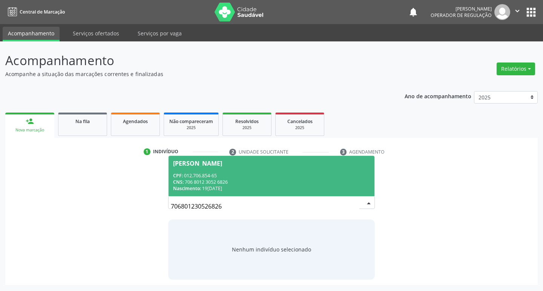
click at [201, 185] on div "CNS: 706 8012 3052 6826" at bounding box center [271, 182] width 197 height 6
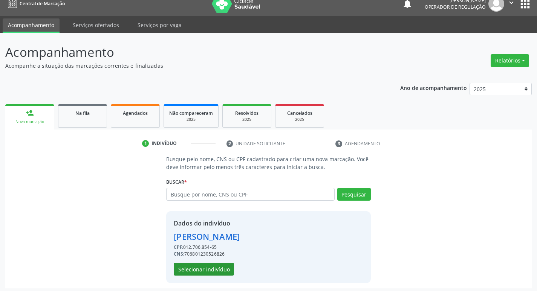
scroll to position [11, 0]
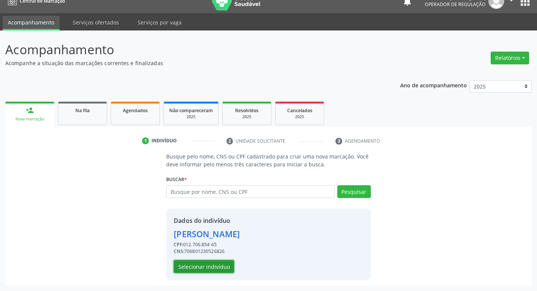
click at [188, 272] on button "Selecionar indivíduo" at bounding box center [204, 266] width 60 height 13
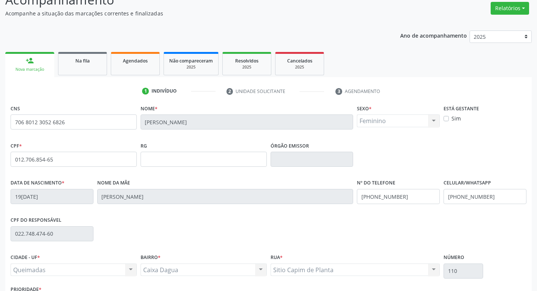
scroll to position [117, 0]
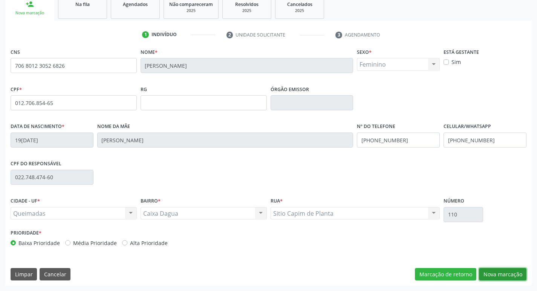
click at [501, 275] on button "Nova marcação" at bounding box center [502, 274] width 47 height 13
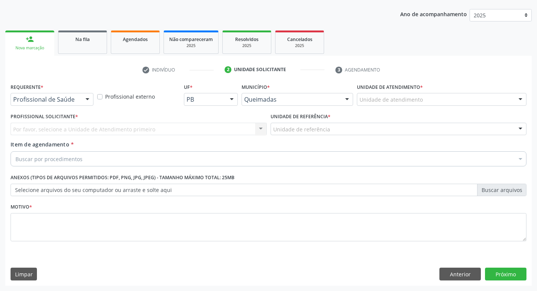
scroll to position [82, 0]
click at [64, 95] on div "Profissional de Saúde" at bounding box center [52, 99] width 83 height 13
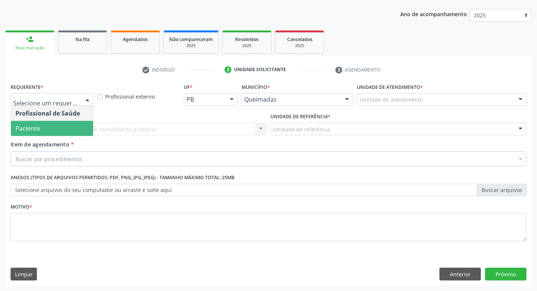
click at [60, 129] on span "Paciente" at bounding box center [52, 128] width 82 height 15
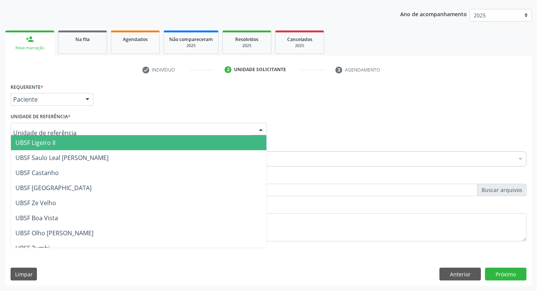
click at [76, 128] on div at bounding box center [139, 129] width 256 height 13
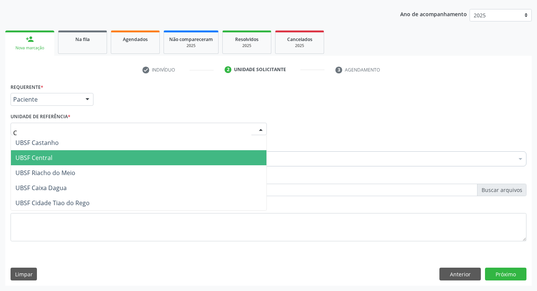
type input "CA"
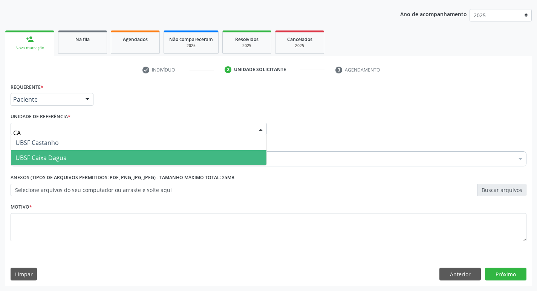
click at [67, 156] on span "UBSF Caixa Dagua" at bounding box center [139, 157] width 256 height 15
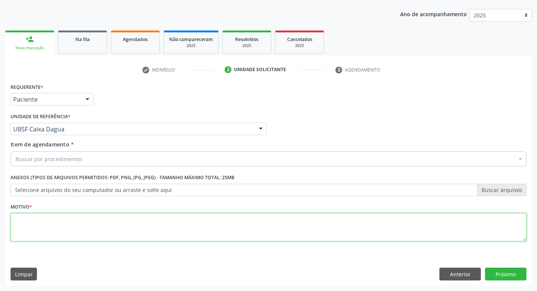
click at [67, 224] on textarea at bounding box center [269, 227] width 516 height 29
type textarea "RETORNO"
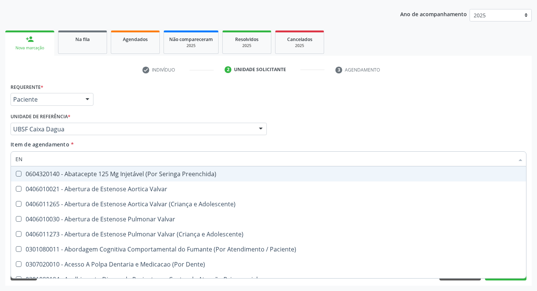
type input "ENDOCR"
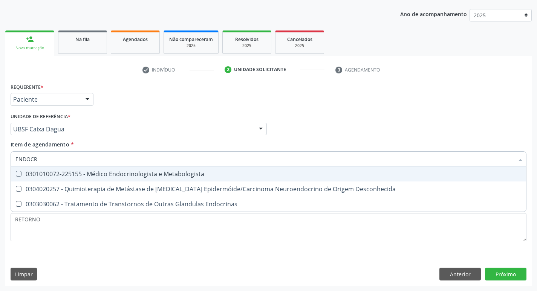
click at [141, 178] on span "0301010072-225155 - Médico Endocrinologista e Metabologista" at bounding box center [268, 174] width 515 height 15
checkbox Metabologista "true"
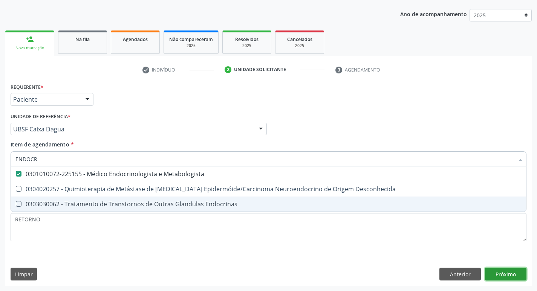
click at [509, 277] on div "Requerente * Paciente Profissional de Saúde Paciente Nenhum resultado encontrad…" at bounding box center [268, 183] width 527 height 205
checkbox Desconhecida "true"
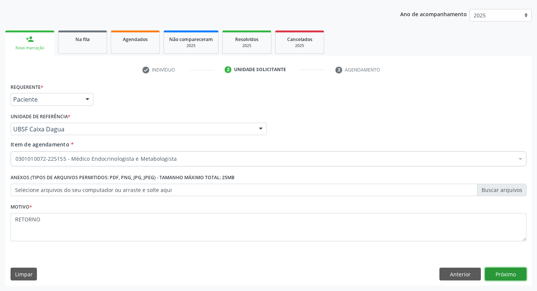
click at [506, 274] on button "Próximo" at bounding box center [505, 274] width 41 height 13
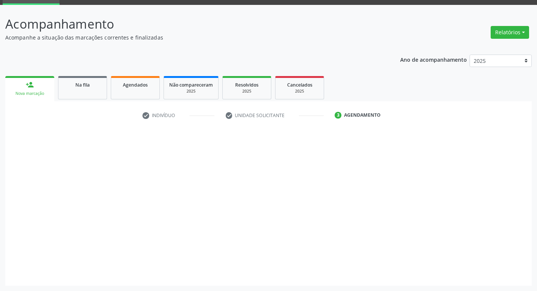
scroll to position [37, 0]
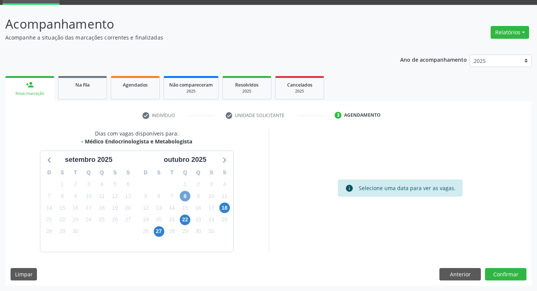
click at [183, 200] on span "8" at bounding box center [185, 196] width 11 height 11
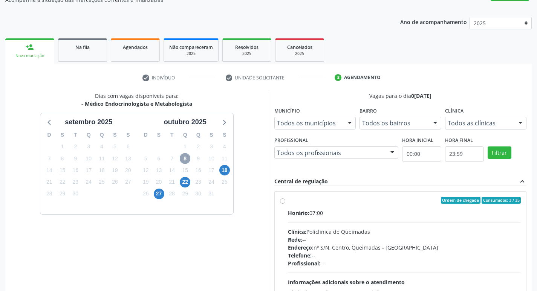
scroll to position [146, 0]
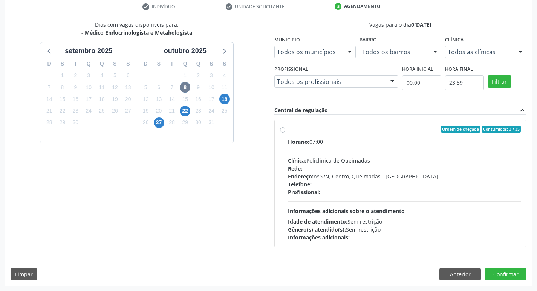
click at [362, 180] on div "Endereço: nº S/N, Centro, Queimadas - [GEOGRAPHIC_DATA]" at bounding box center [404, 177] width 233 height 8
click at [285, 133] on input "Ordem de chegada Consumidos: 3 / 35 Horário: 07:00 Clínica: Policlinica de Quei…" at bounding box center [282, 129] width 5 height 7
radio input "true"
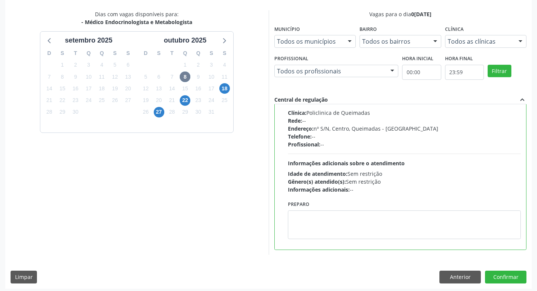
scroll to position [159, 0]
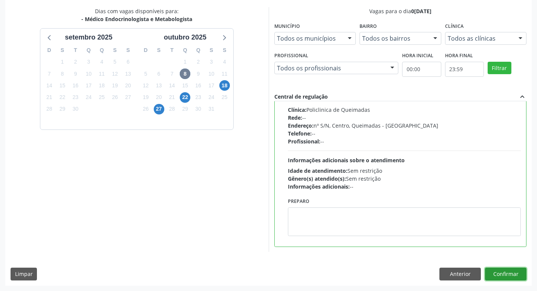
click at [506, 269] on button "Confirmar" at bounding box center [505, 274] width 41 height 13
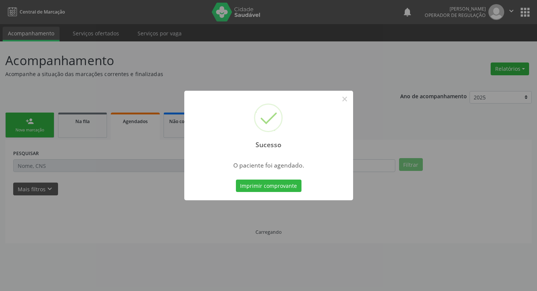
scroll to position [0, 0]
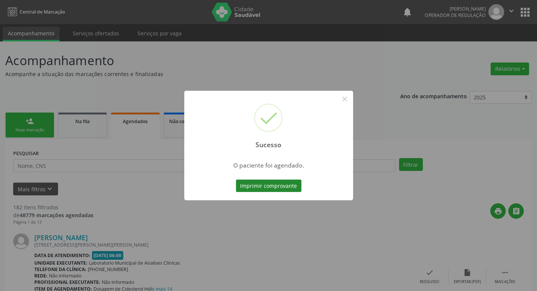
click at [258, 185] on button "Imprimir comprovante" at bounding box center [269, 186] width 66 height 13
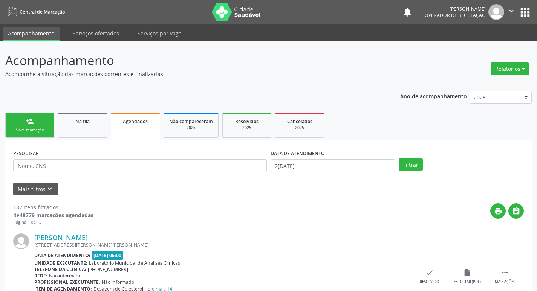
click at [38, 127] on link "person_add Nova marcação" at bounding box center [29, 125] width 49 height 25
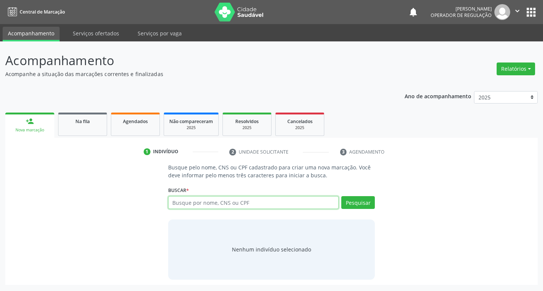
click at [249, 204] on input "text" at bounding box center [253, 202] width 171 height 13
type input "704706588912340"
click at [359, 199] on button "Pesquisar" at bounding box center [358, 202] width 34 height 13
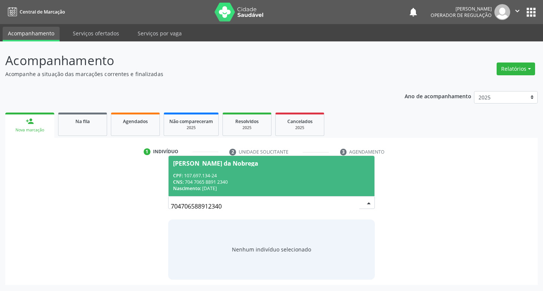
click at [215, 183] on div "CNS: 704 7065 8891 2340" at bounding box center [271, 182] width 197 height 6
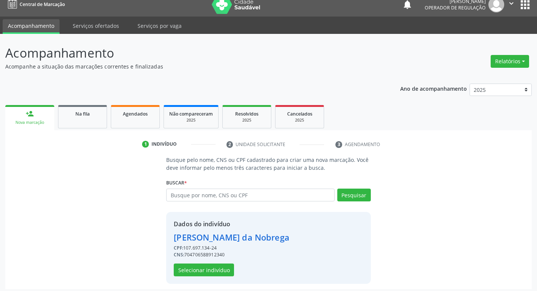
scroll to position [11, 0]
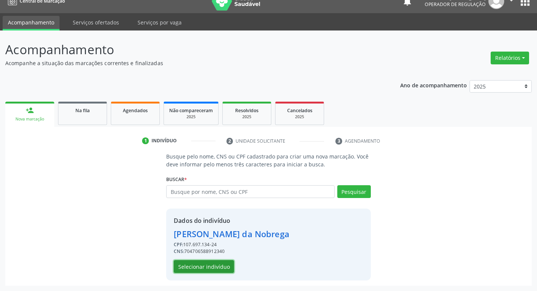
click at [205, 269] on button "Selecionar indivíduo" at bounding box center [204, 266] width 60 height 13
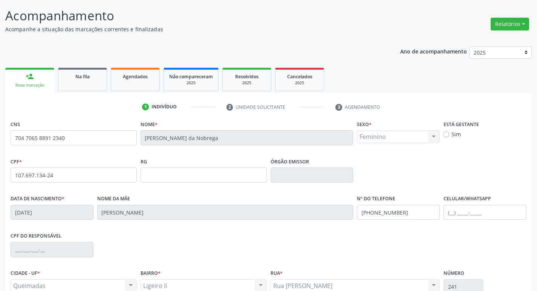
scroll to position [117, 0]
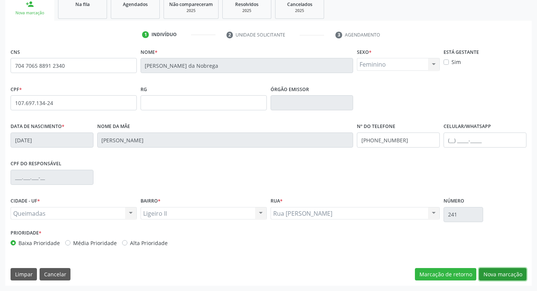
click at [495, 274] on button "Nova marcação" at bounding box center [502, 274] width 47 height 13
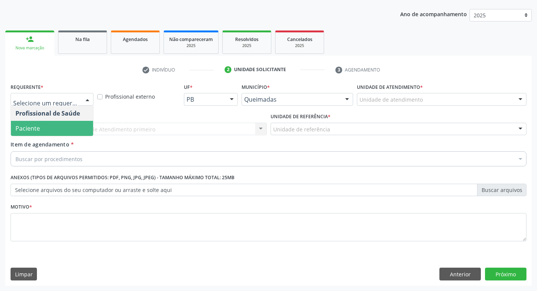
click at [52, 133] on span "Paciente" at bounding box center [52, 128] width 82 height 15
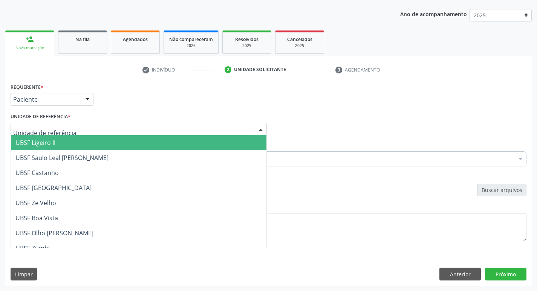
click at [67, 144] on span "UBSF Ligeiro II" at bounding box center [139, 142] width 256 height 15
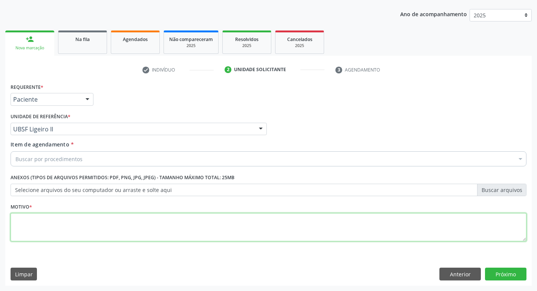
click at [31, 220] on textarea at bounding box center [269, 227] width 516 height 29
type textarea "AVALIACAO"
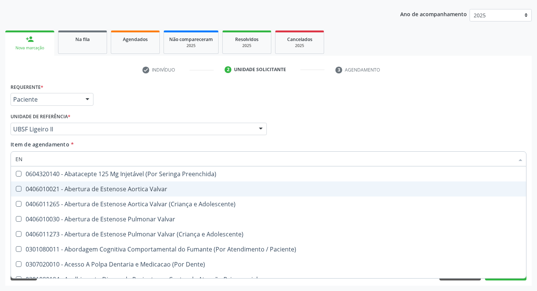
type input "ENDOCR"
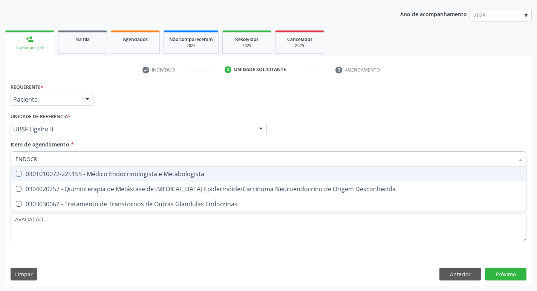
click at [164, 168] on span "0301010072-225155 - Médico Endocrinologista e Metabologista" at bounding box center [268, 174] width 515 height 15
checkbox Metabologista "true"
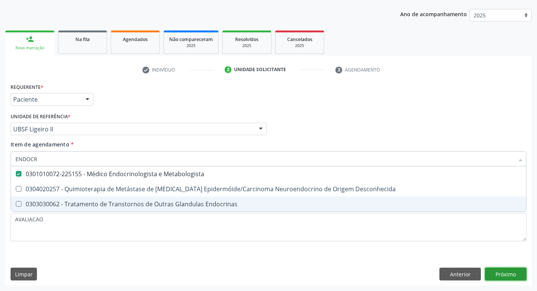
click at [503, 275] on div "Requerente * Paciente Profissional de Saúde Paciente Nenhum resultado encontrad…" at bounding box center [268, 183] width 527 height 205
checkbox Desconhecida "true"
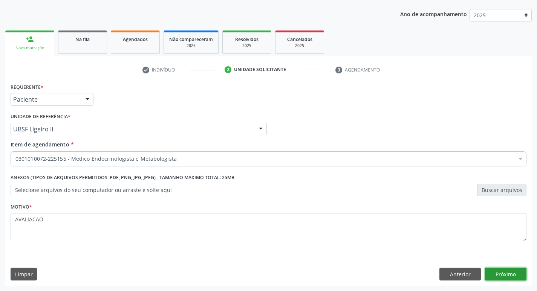
click at [518, 271] on button "Próximo" at bounding box center [505, 274] width 41 height 13
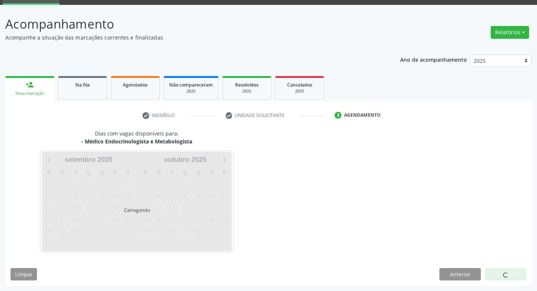
scroll to position [37, 0]
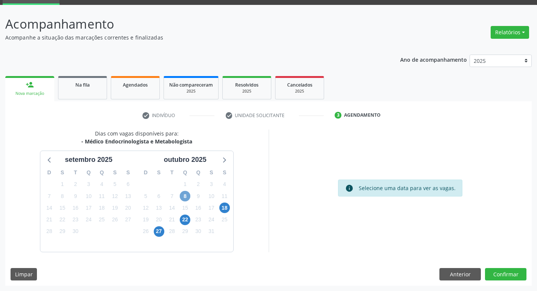
click at [185, 197] on span "8" at bounding box center [185, 196] width 11 height 11
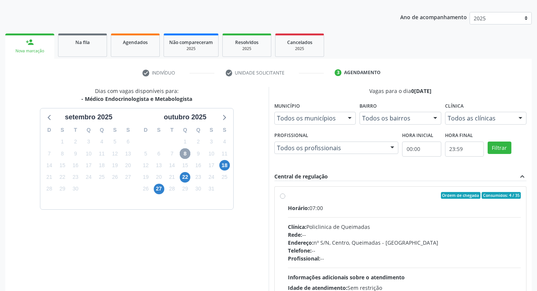
scroll to position [146, 0]
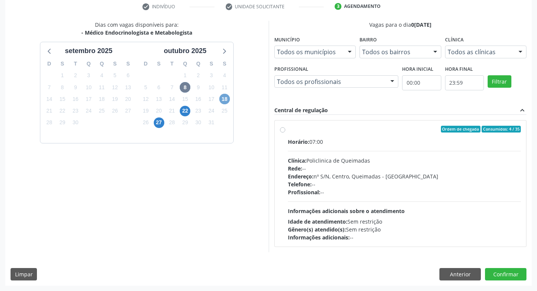
click at [227, 103] on span "18" at bounding box center [224, 99] width 11 height 11
click at [339, 192] on div "Profissional: Emille Araujo Cavalcante da Cunha" at bounding box center [404, 192] width 233 height 8
click at [285, 133] on input "Ordem de chegada Consumidos: 4 / 30 Horário: 07:00 Clínica: Policlinica de Quei…" at bounding box center [282, 129] width 5 height 7
radio input "true"
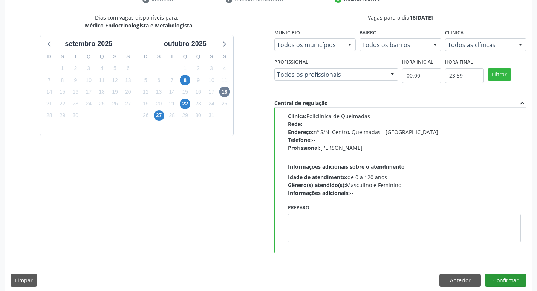
scroll to position [159, 0]
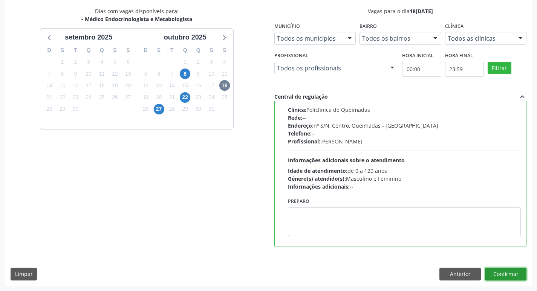
click at [507, 272] on button "Confirmar" at bounding box center [505, 274] width 41 height 13
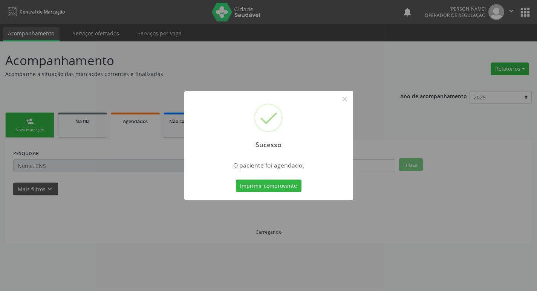
scroll to position [0, 0]
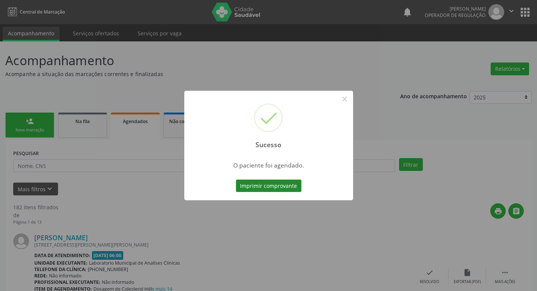
click at [258, 188] on button "Imprimir comprovante" at bounding box center [269, 186] width 66 height 13
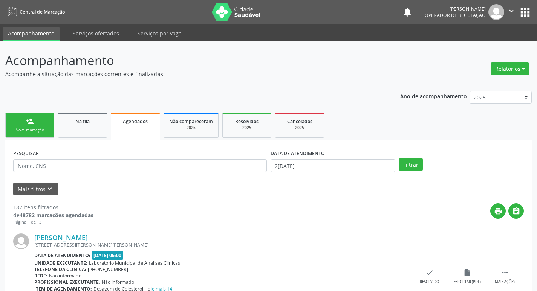
click at [40, 118] on link "person_add Nova marcação" at bounding box center [29, 125] width 49 height 25
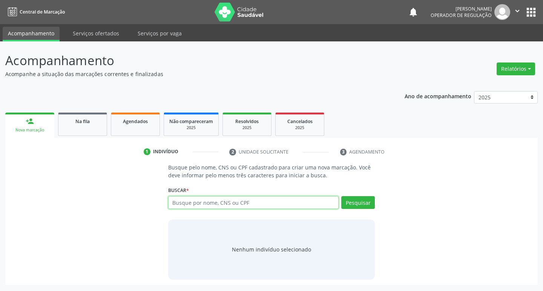
click at [183, 205] on input "text" at bounding box center [253, 202] width 171 height 13
click at [204, 205] on input "text" at bounding box center [253, 202] width 171 height 13
type input "706405664467681"
click at [348, 197] on button "Pesquisar" at bounding box center [358, 202] width 34 height 13
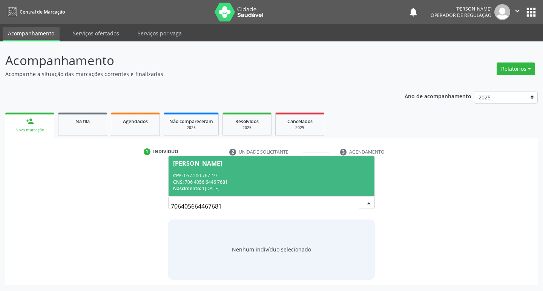
click at [230, 183] on div "CNS: 706 4056 6446 7681" at bounding box center [271, 182] width 197 height 6
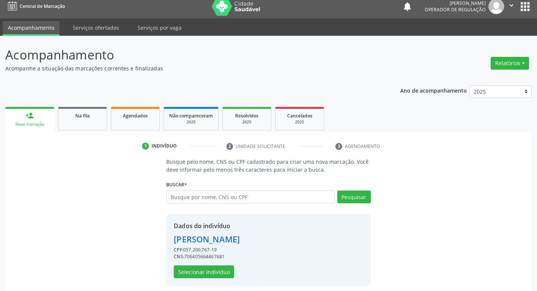
scroll to position [11, 0]
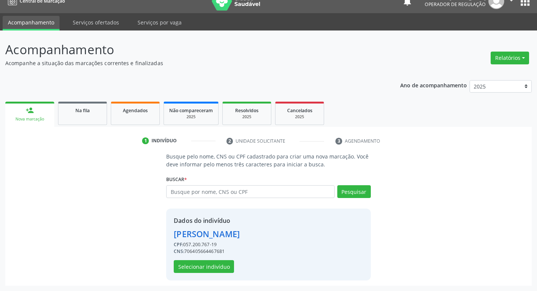
click at [197, 274] on div "Dados do indivíduo Elena Gomes Bezerra CPF: 057.200.767-19 CNS: 706405664467681…" at bounding box center [268, 245] width 204 height 72
click at [193, 265] on button "Selecionar indivíduo" at bounding box center [204, 266] width 60 height 13
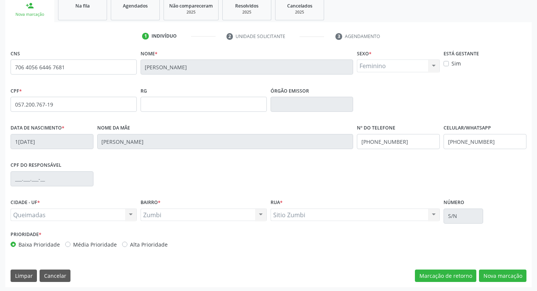
scroll to position [117, 0]
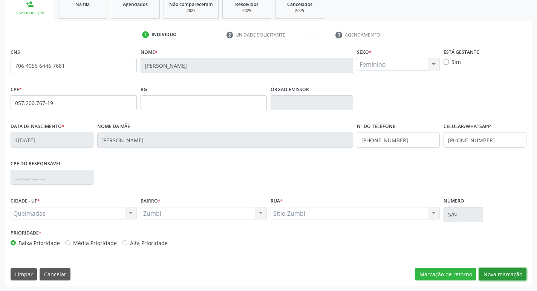
click at [492, 274] on button "Nova marcação" at bounding box center [502, 274] width 47 height 13
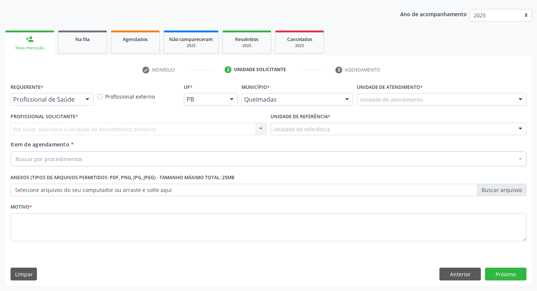
scroll to position [82, 0]
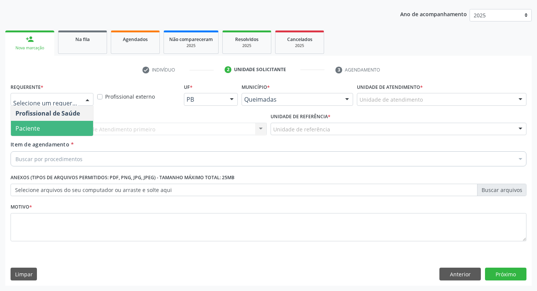
click at [39, 131] on span "Paciente" at bounding box center [27, 128] width 25 height 8
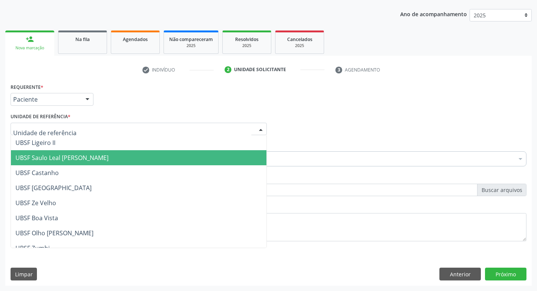
type input "Z"
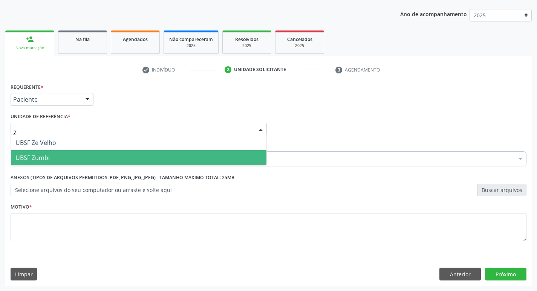
click at [43, 154] on span "UBSF Zumbi" at bounding box center [32, 158] width 34 height 8
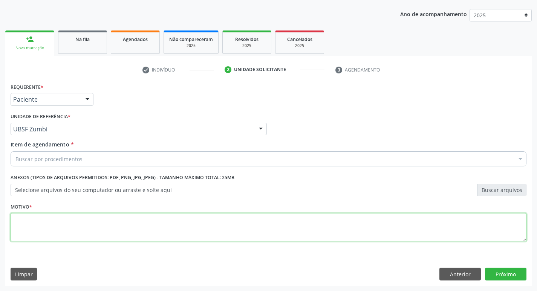
click at [29, 228] on textarea at bounding box center [269, 227] width 516 height 29
type textarea "AVALIACAO"
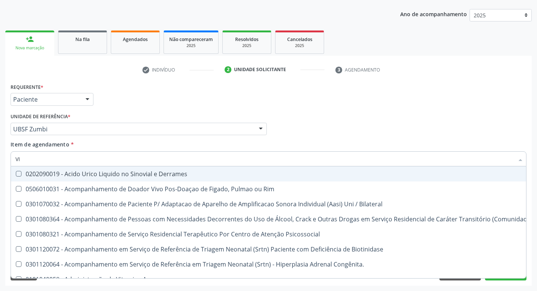
type input "VITAM"
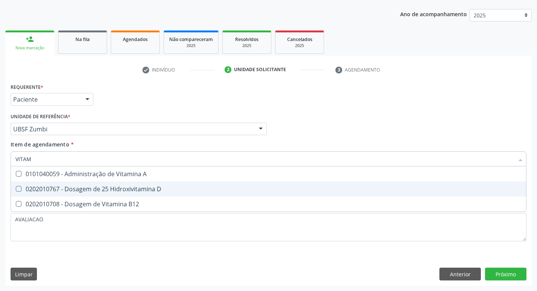
click at [101, 184] on span "0202010767 - Dosagem de 25 Hidroxivitamina D" at bounding box center [268, 189] width 515 height 15
checkbox D "true"
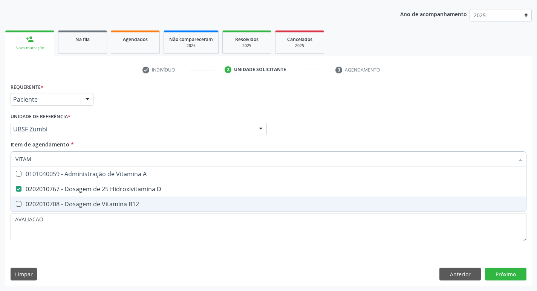
click at [102, 206] on div "0202010708 - Dosagem de Vitamina B12" at bounding box center [268, 204] width 506 height 6
checkbox B12 "true"
type input "VITA"
checkbox D "false"
checkbox B12 "false"
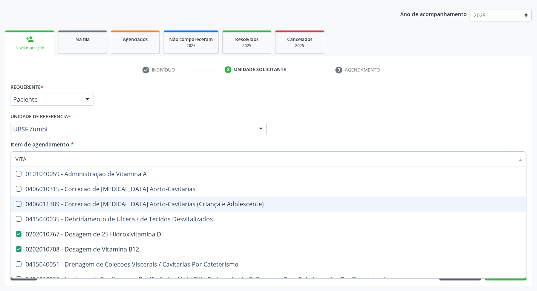
type input "VIT"
checkbox D "false"
checkbox Cateterismo "true"
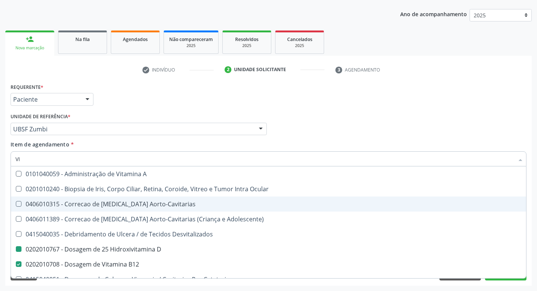
type input "V"
checkbox D "false"
checkbox B12 "false"
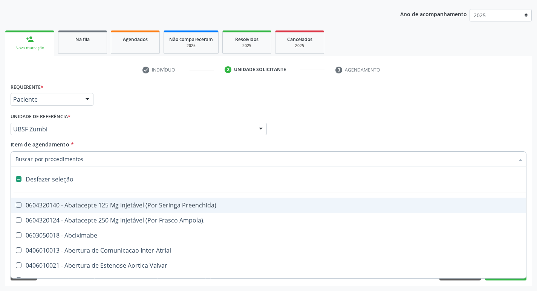
type input "H"
checkbox Coronariano "true"
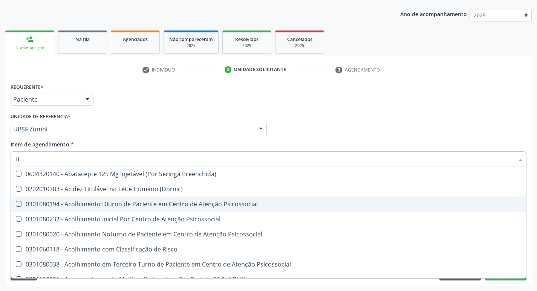
type input "HEMOGR"
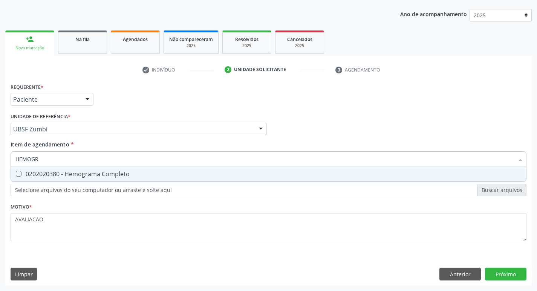
click at [118, 168] on span "0202020380 - Hemograma Completo" at bounding box center [268, 174] width 515 height 15
checkbox Completo "true"
click at [508, 270] on div "Requerente * Paciente Profissional de Saúde Paciente Nenhum resultado encontrad…" at bounding box center [268, 183] width 527 height 205
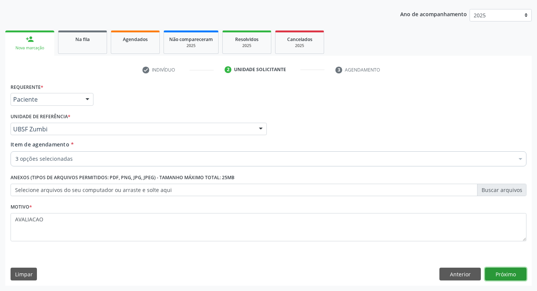
drag, startPoint x: 501, startPoint y: 271, endPoint x: 495, endPoint y: 273, distance: 7.2
click at [495, 273] on button "Próximo" at bounding box center [505, 274] width 41 height 13
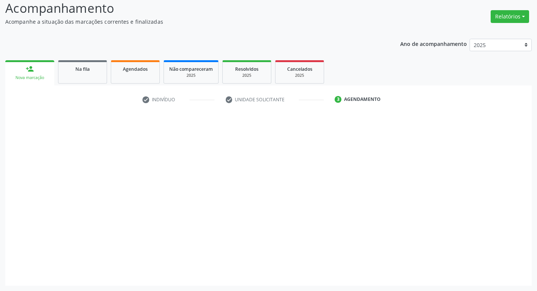
scroll to position [52, 0]
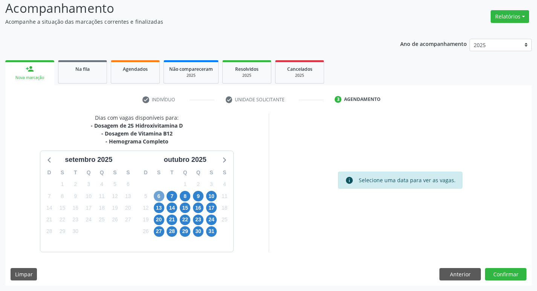
click at [161, 195] on span "6" at bounding box center [159, 196] width 11 height 11
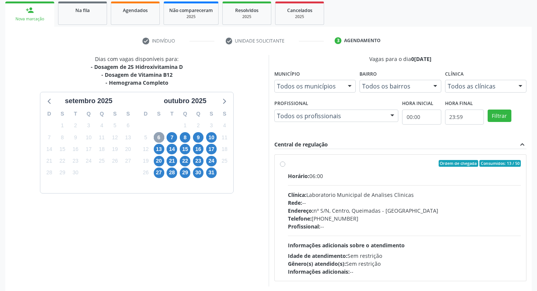
scroll to position [146, 0]
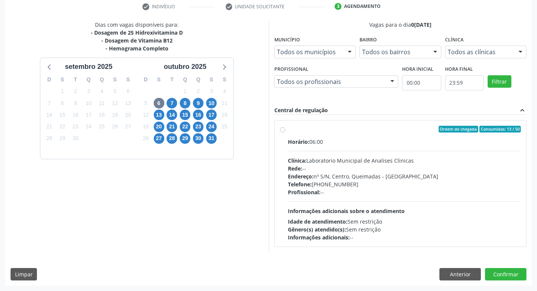
click at [374, 180] on div "Endereço: nº S/N, Centro, Queimadas - [GEOGRAPHIC_DATA]" at bounding box center [404, 177] width 233 height 8
click at [285, 133] on input "Ordem de chegada Consumidos: 13 / 50 Horário: 06:00 Clínica: Laboratorio Munici…" at bounding box center [282, 129] width 5 height 7
radio input "true"
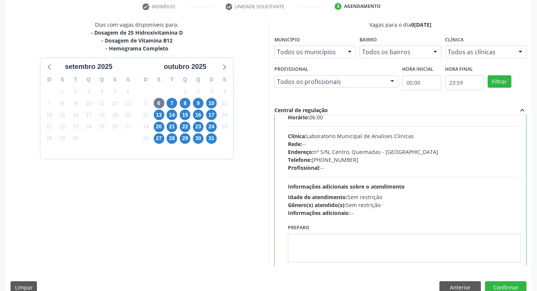
scroll to position [37, 0]
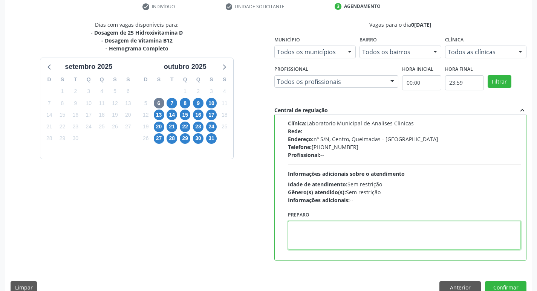
click at [330, 238] on textarea at bounding box center [404, 235] width 233 height 29
paste textarea "IR EM [GEOGRAPHIC_DATA]"
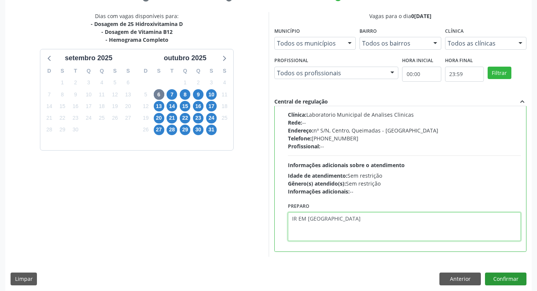
scroll to position [159, 0]
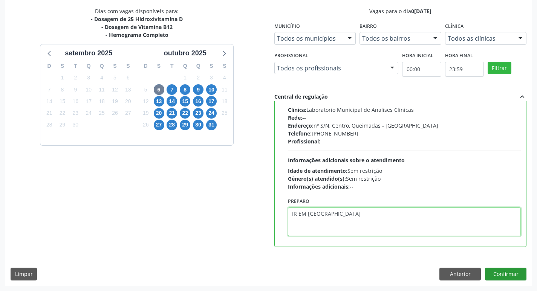
type textarea "IR EM [GEOGRAPHIC_DATA]"
click at [512, 275] on button "Confirmar" at bounding box center [505, 274] width 41 height 13
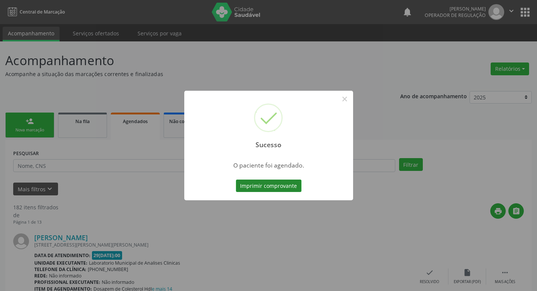
click at [250, 184] on button "Imprimir comprovante" at bounding box center [269, 186] width 66 height 13
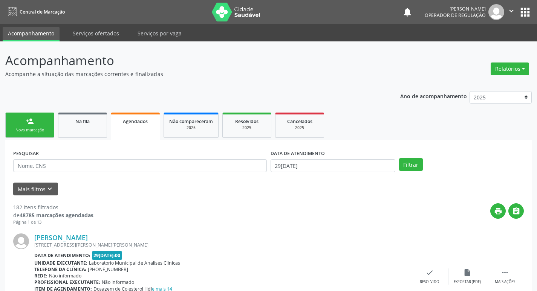
click at [44, 125] on div "Sucesso × O paciente foi agendado. Imprimir comprovante Cancel" at bounding box center [268, 145] width 537 height 291
click at [40, 123] on link "person_add Nova marcação" at bounding box center [29, 125] width 49 height 25
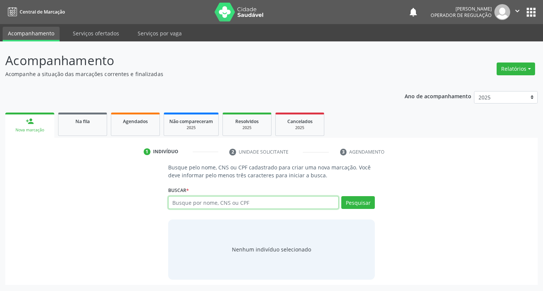
click at [245, 202] on input "text" at bounding box center [253, 202] width 171 height 13
type input "706807267394228"
click at [365, 207] on button "Pesquisar" at bounding box center [358, 202] width 34 height 13
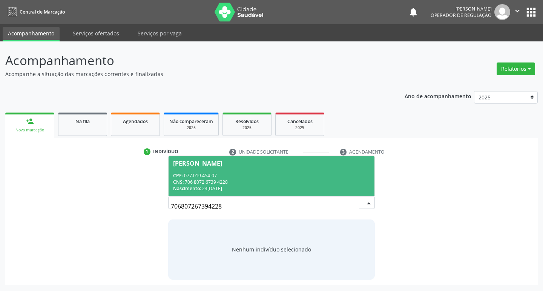
click at [244, 173] on div "CPF: 077.019.454-07" at bounding box center [271, 176] width 197 height 6
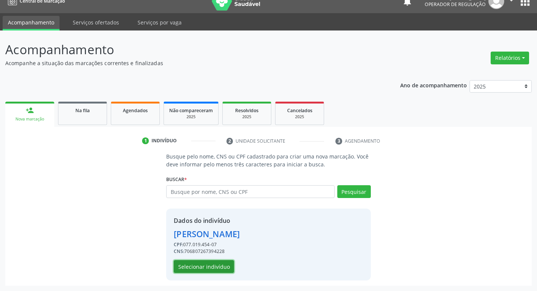
click at [222, 265] on button "Selecionar indivíduo" at bounding box center [204, 266] width 60 height 13
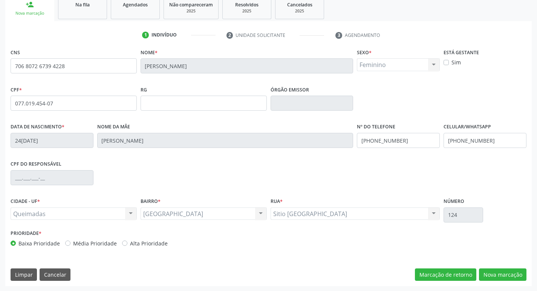
scroll to position [117, 0]
click at [498, 273] on button "Nova marcação" at bounding box center [502, 274] width 47 height 13
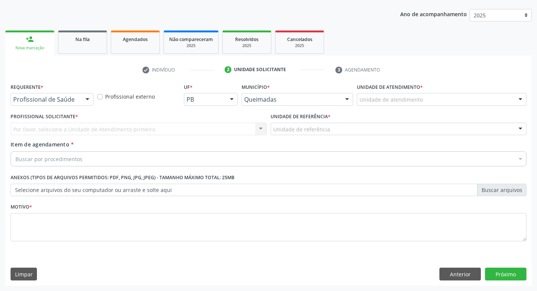
scroll to position [82, 0]
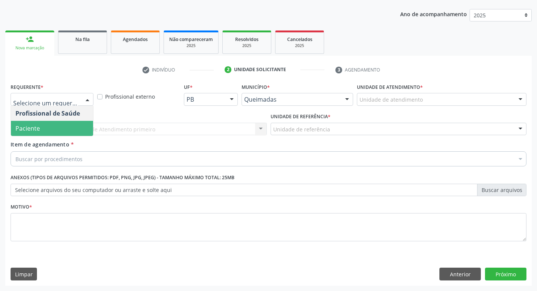
click at [55, 132] on span "Paciente" at bounding box center [52, 128] width 82 height 15
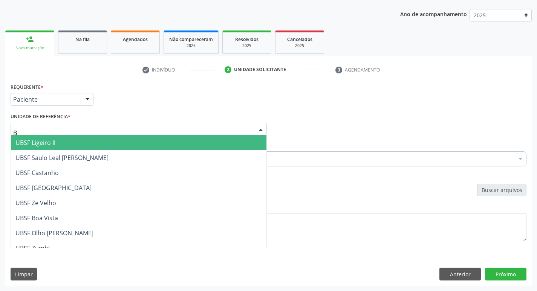
type input "BA"
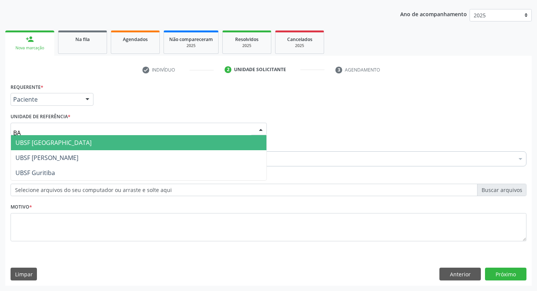
click at [50, 144] on span "UBSF [GEOGRAPHIC_DATA]" at bounding box center [53, 143] width 76 height 8
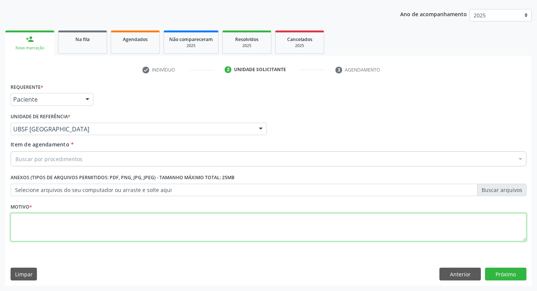
click at [46, 219] on textarea at bounding box center [269, 227] width 516 height 29
type textarea "AVALIACAO"
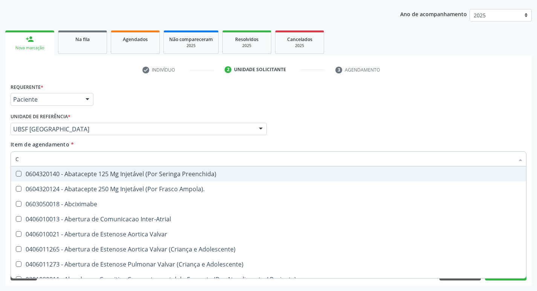
type input "CULTURA"
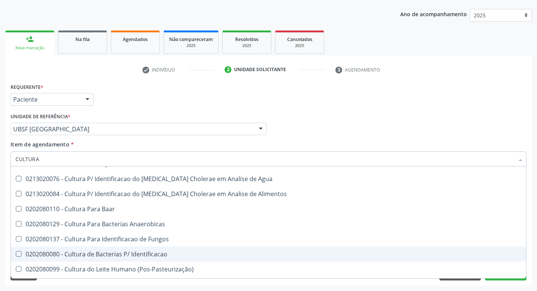
scroll to position [54, 0]
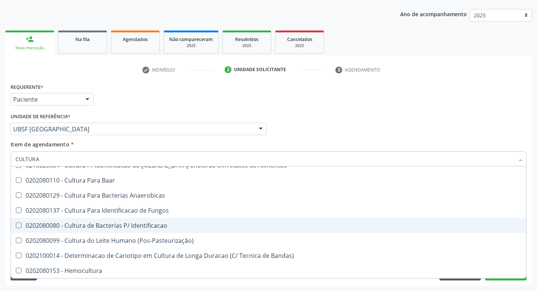
click at [165, 225] on div "0202080080 - Cultura de Bacterias P/ Identificacao" at bounding box center [268, 226] width 506 height 6
checkbox Identificacao "true"
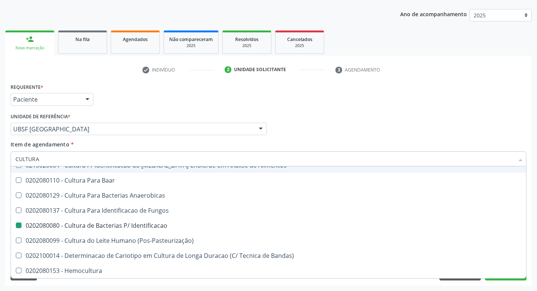
click at [411, 111] on div "Profissional Solicitante Por favor, selecione a Unidade de Atendimento primeiro…" at bounding box center [269, 125] width 520 height 29
checkbox Herpesvirus "true"
checkbox Identificacao "false"
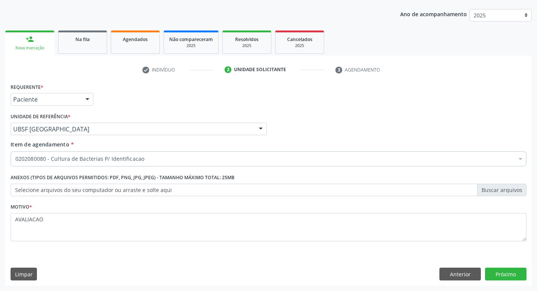
scroll to position [0, 0]
click at [504, 273] on button "Próximo" at bounding box center [505, 274] width 41 height 13
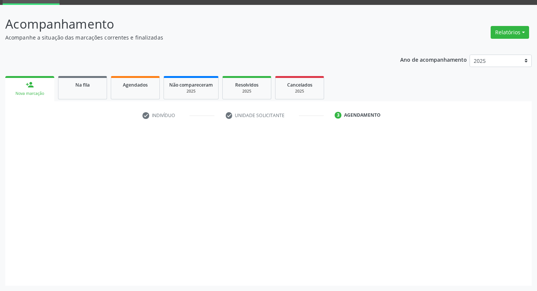
scroll to position [37, 0]
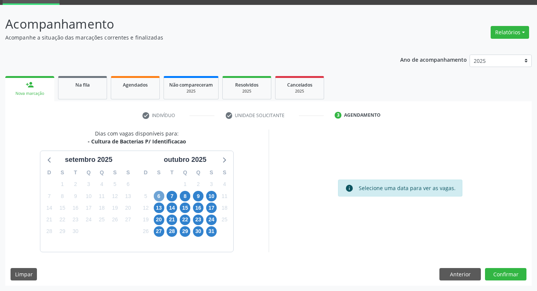
click at [163, 198] on span "6" at bounding box center [159, 196] width 11 height 11
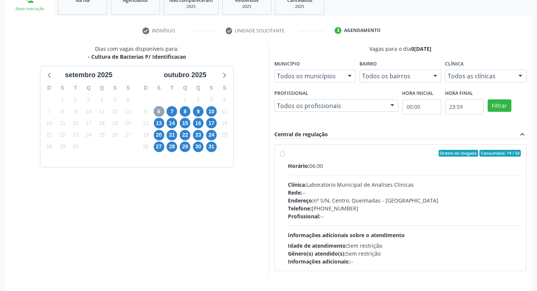
scroll to position [146, 0]
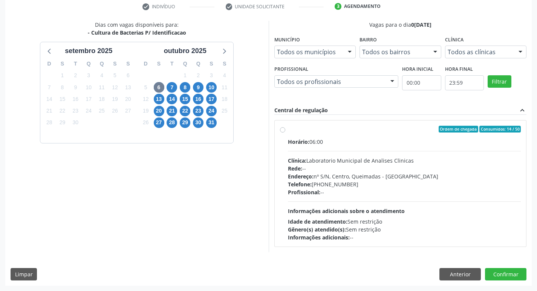
click at [383, 173] on div "Endereço: nº S/N, Centro, Queimadas - [GEOGRAPHIC_DATA]" at bounding box center [404, 177] width 233 height 8
click at [285, 133] on input "Ordem de chegada Consumidos: 14 / 50 Horário: 06:00 Clínica: Laboratorio Munici…" at bounding box center [282, 129] width 5 height 7
radio input "true"
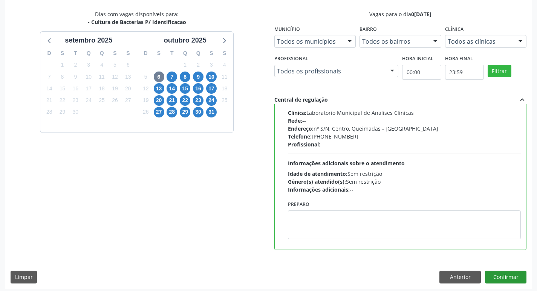
scroll to position [159, 0]
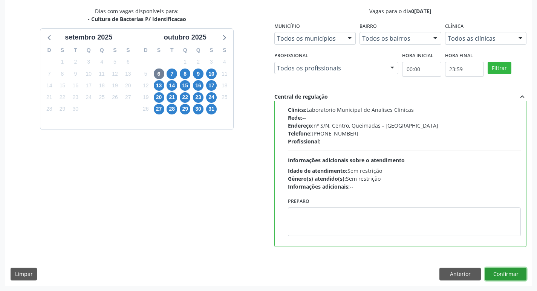
click at [507, 270] on button "Confirmar" at bounding box center [505, 274] width 41 height 13
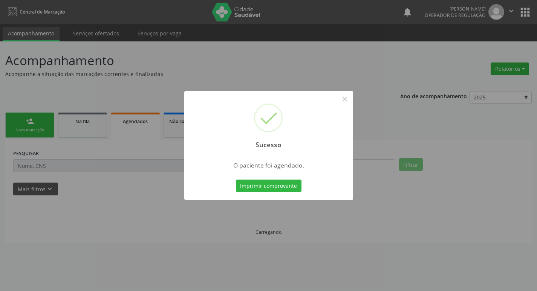
scroll to position [0, 0]
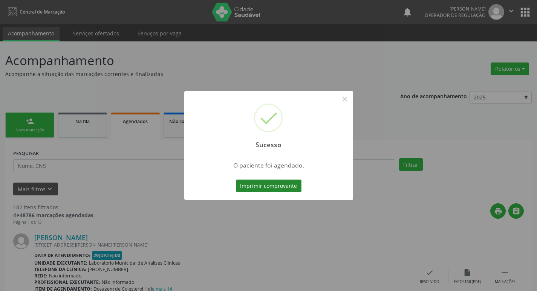
click at [291, 192] on button "Imprimir comprovante" at bounding box center [269, 186] width 66 height 13
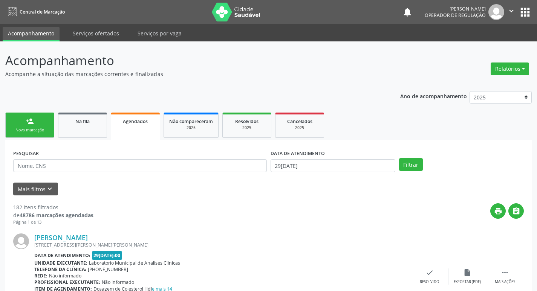
click at [11, 125] on link "person_add Nova marcação" at bounding box center [29, 125] width 49 height 25
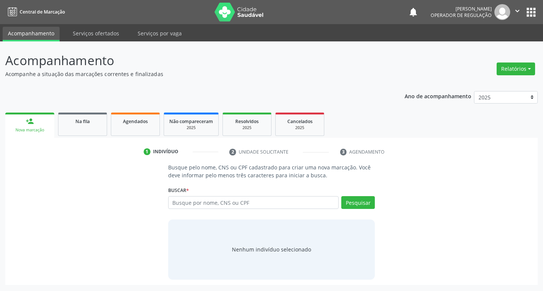
click at [195, 209] on div "Busque por nome, CNS ou CPF Nenhum resultado encontrado para: " " Digite nome, …" at bounding box center [271, 205] width 207 height 18
click at [188, 198] on input "text" at bounding box center [253, 202] width 171 height 13
type input "707404083995775"
click at [363, 203] on button "Pesquisar" at bounding box center [358, 202] width 34 height 13
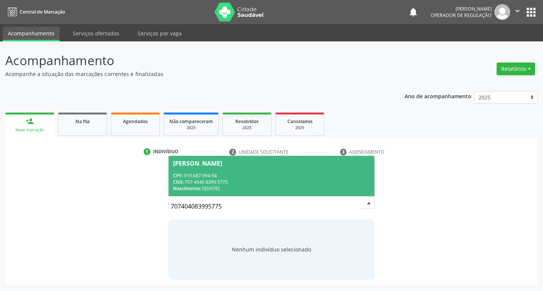
click at [255, 188] on div "Nascimento: 0[DATE]" at bounding box center [271, 188] width 197 height 6
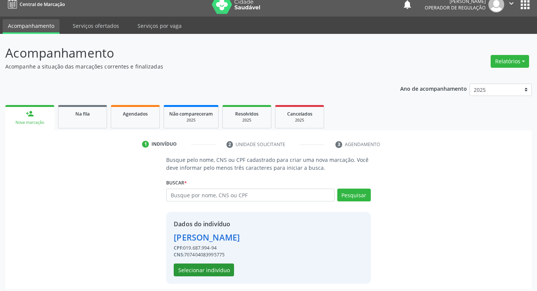
scroll to position [11, 0]
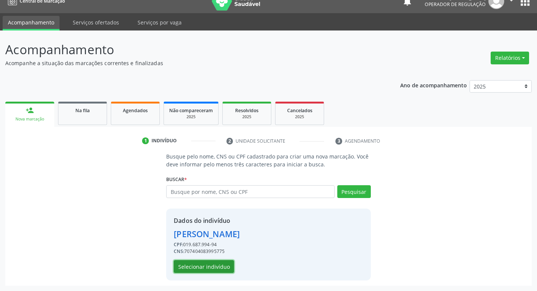
click at [208, 265] on button "Selecionar indivíduo" at bounding box center [204, 266] width 60 height 13
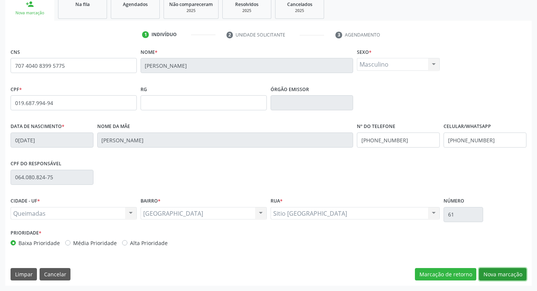
click at [507, 277] on button "Nova marcação" at bounding box center [502, 274] width 47 height 13
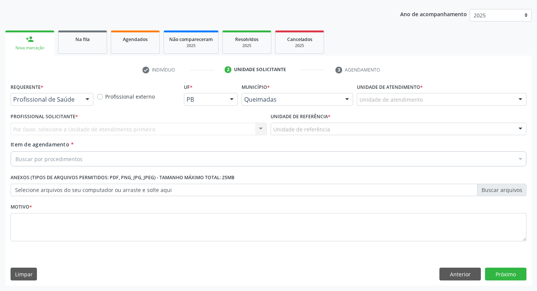
scroll to position [82, 0]
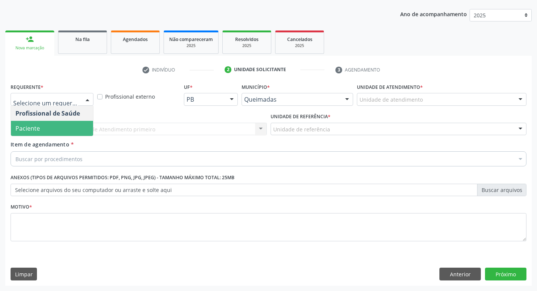
click at [23, 129] on span "Paciente" at bounding box center [27, 128] width 25 height 8
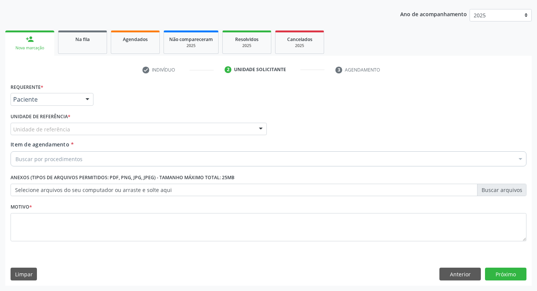
click at [57, 135] on div "Unidade de referência" at bounding box center [139, 129] width 256 height 13
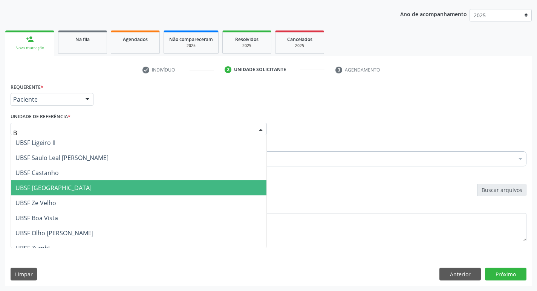
type input "BA"
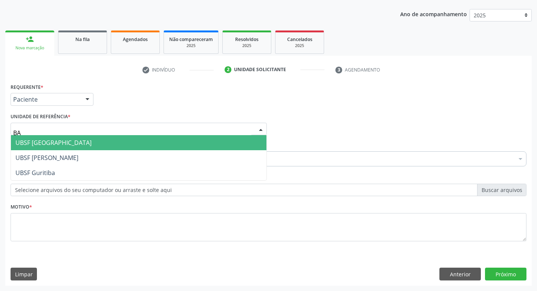
click at [68, 150] on span "UBSF [GEOGRAPHIC_DATA]" at bounding box center [139, 142] width 256 height 15
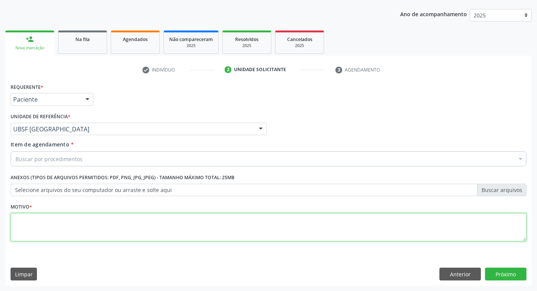
click at [46, 216] on textarea at bounding box center [269, 227] width 516 height 29
type textarea "AVALIACAO"
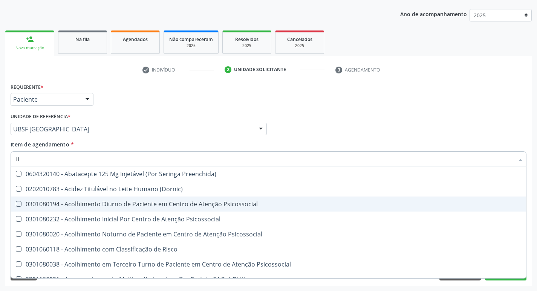
type input "HEMOGLOBINA G"
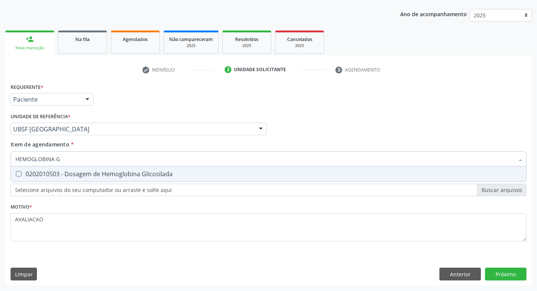
drag, startPoint x: 103, startPoint y: 175, endPoint x: 95, endPoint y: 176, distance: 7.6
click at [98, 175] on div "0202010503 - Dosagem de Hemoglobina Glicosilada" at bounding box center [268, 174] width 506 height 6
checkbox Glicosilada "true"
type input "HEMOGLOBINA"
checkbox Glicosilada "false"
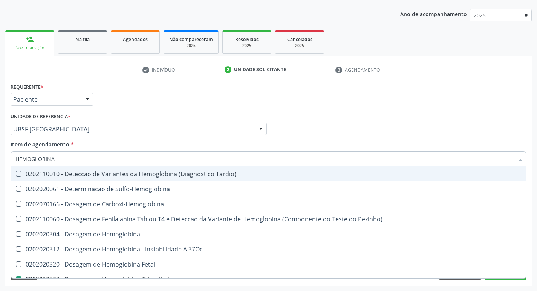
type input "HEMOGLOBIN"
checkbox Glicosilada "false"
checkbox Hemoglobina "true"
type input "HEM"
checkbox Hemoglobina "false"
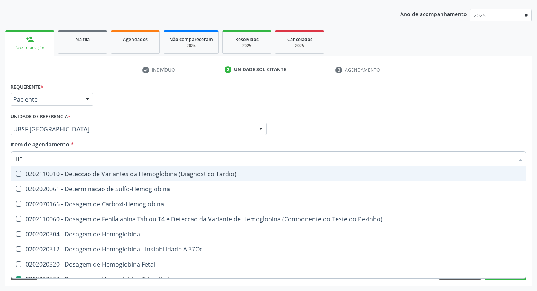
type input "H"
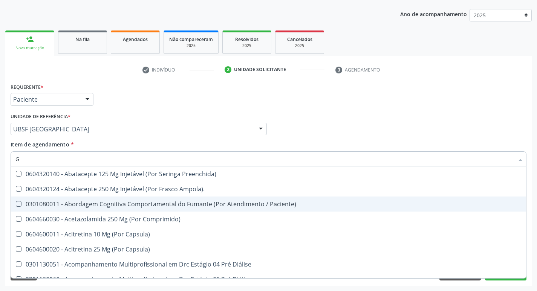
type input "GLICOSE"
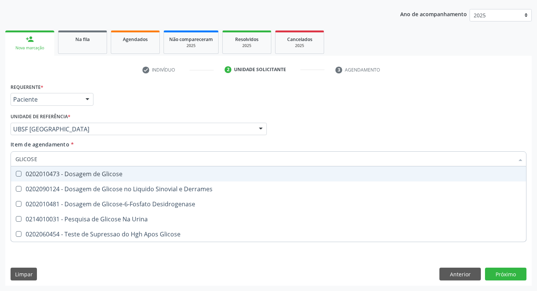
click at [104, 173] on div "0202010473 - Dosagem de Glicose" at bounding box center [268, 174] width 506 height 6
checkbox Glicose "true"
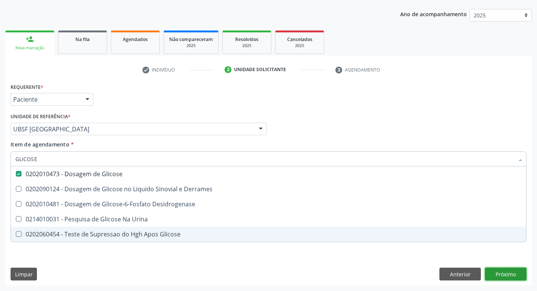
click at [502, 272] on div "Requerente * Paciente Profissional de Saúde Paciente Nenhum resultado encontrad…" at bounding box center [268, 183] width 527 height 205
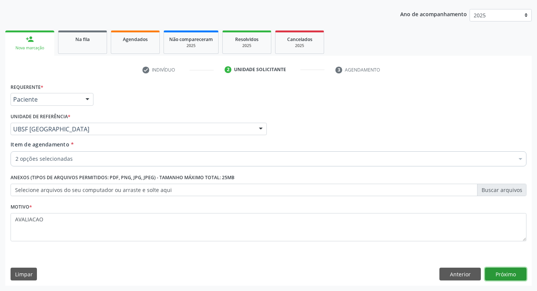
click at [514, 273] on button "Próximo" at bounding box center [505, 274] width 41 height 13
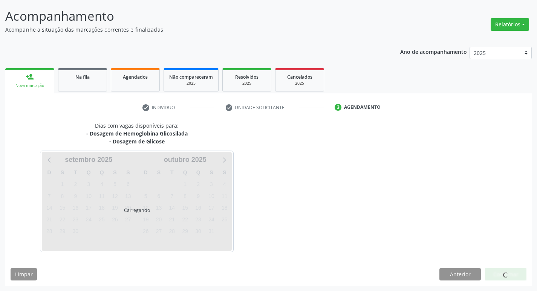
scroll to position [44, 0]
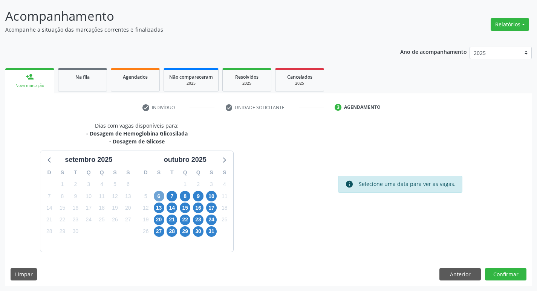
click at [158, 199] on span "6" at bounding box center [159, 196] width 11 height 11
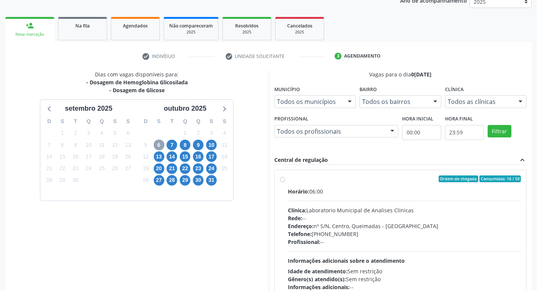
scroll to position [146, 0]
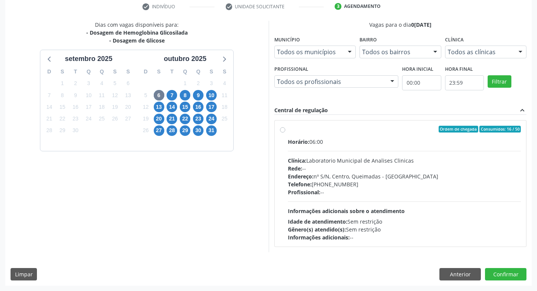
click at [375, 182] on div "Telefone: [PHONE_NUMBER]" at bounding box center [404, 185] width 233 height 8
click at [285, 133] on input "Ordem de chegada Consumidos: 16 / 50 Horário: 06:00 Clínica: Laboratorio Munici…" at bounding box center [282, 129] width 5 height 7
radio input "true"
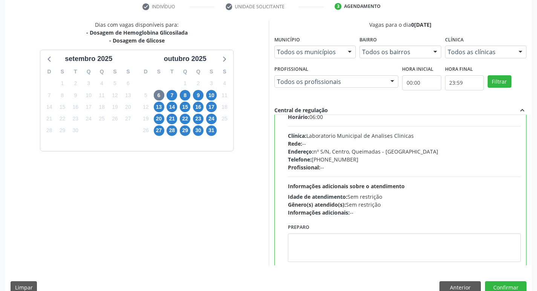
scroll to position [37, 0]
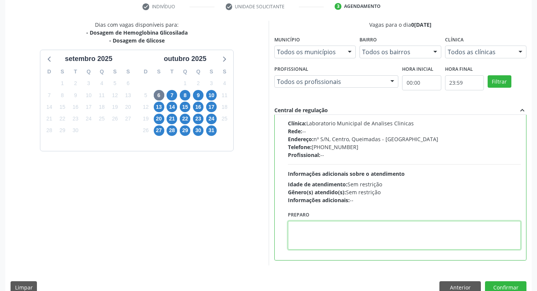
click at [327, 237] on textarea at bounding box center [404, 235] width 233 height 29
paste textarea "IR EM [GEOGRAPHIC_DATA]"
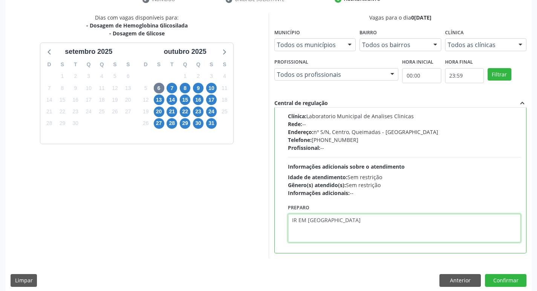
scroll to position [159, 0]
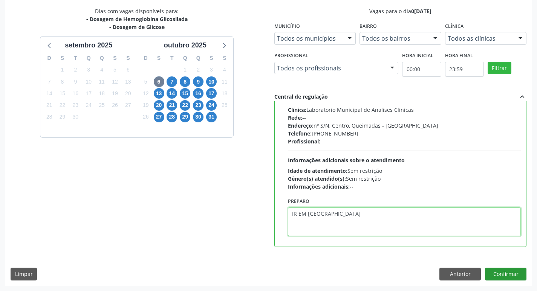
type textarea "IR EM [GEOGRAPHIC_DATA]"
click at [502, 278] on button "Confirmar" at bounding box center [505, 274] width 41 height 13
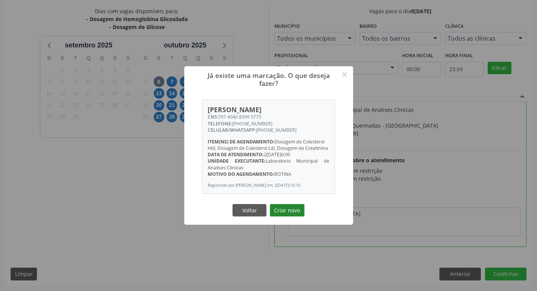
click at [283, 208] on button "Criar novo" at bounding box center [287, 210] width 35 height 13
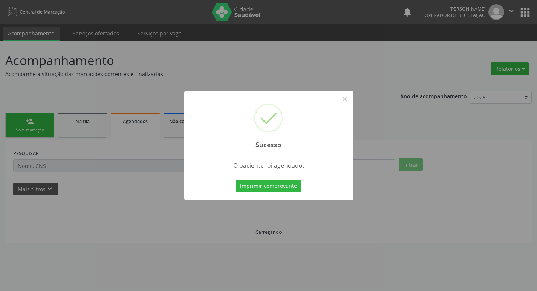
scroll to position [0, 0]
click at [287, 189] on button "Imprimir comprovante" at bounding box center [272, 186] width 66 height 13
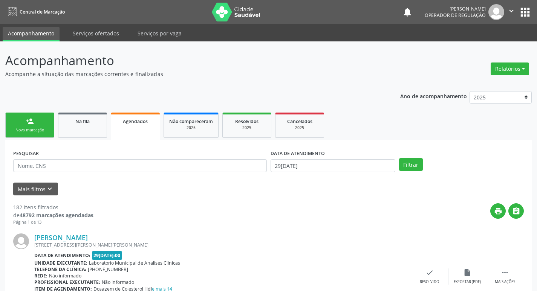
click at [53, 133] on div "Sucesso × O paciente foi agendado. Imprimir comprovante Cancel" at bounding box center [268, 145] width 537 height 291
click at [28, 129] on div "Nova marcação" at bounding box center [30, 130] width 38 height 6
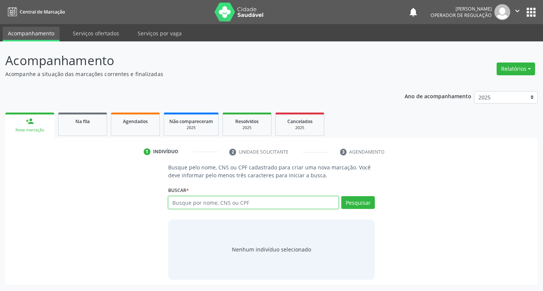
drag, startPoint x: 214, startPoint y: 206, endPoint x: 208, endPoint y: 202, distance: 6.6
click at [214, 206] on input "text" at bounding box center [253, 202] width 171 height 13
type input "702807680043462"
click at [362, 208] on button "Pesquisar" at bounding box center [358, 202] width 34 height 13
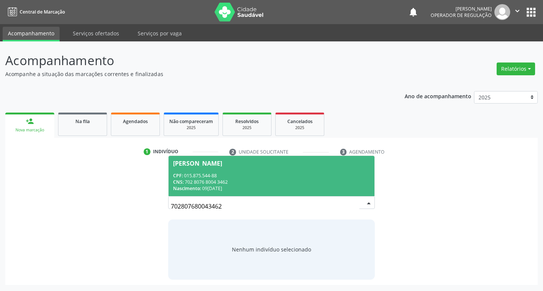
click at [209, 192] on span "Luana Pereira de Oliveira CPF: 015.875.544-88 CNS: 702 8076 8004 3462 Nasciment…" at bounding box center [272, 176] width 206 height 40
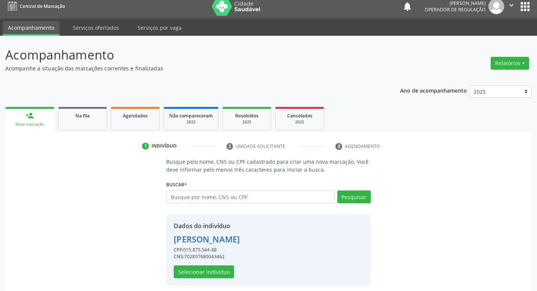
scroll to position [11, 0]
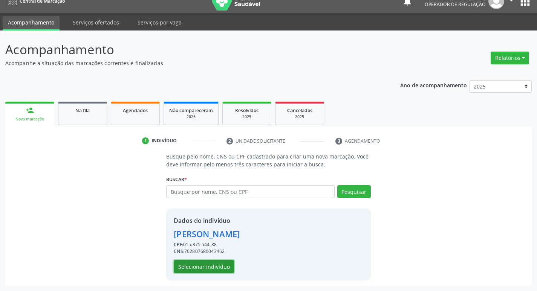
click at [214, 265] on button "Selecionar indivíduo" at bounding box center [204, 266] width 60 height 13
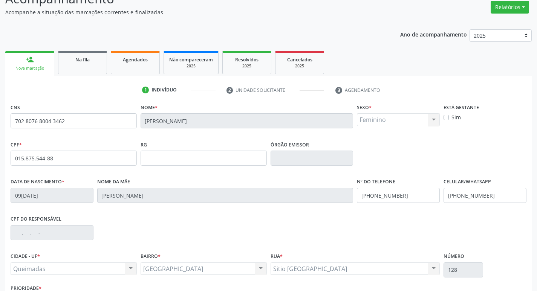
scroll to position [117, 0]
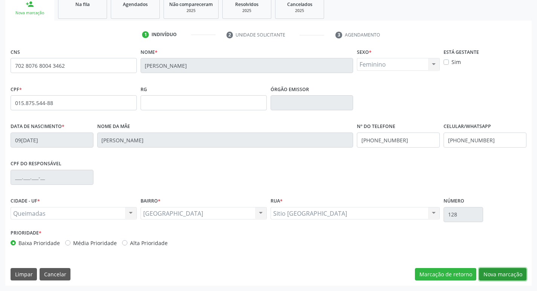
click at [498, 270] on button "Nova marcação" at bounding box center [502, 274] width 47 height 13
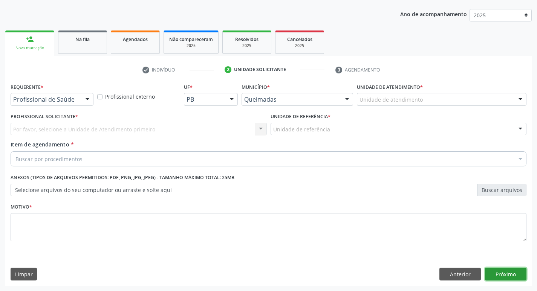
click at [508, 276] on button "Próximo" at bounding box center [505, 274] width 41 height 13
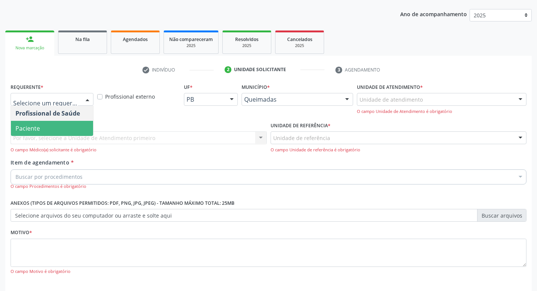
click at [33, 129] on span "Paciente" at bounding box center [27, 128] width 25 height 8
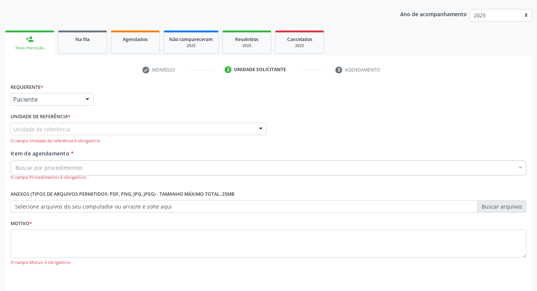
click at [39, 135] on div "Unidade de referência" at bounding box center [139, 129] width 256 height 13
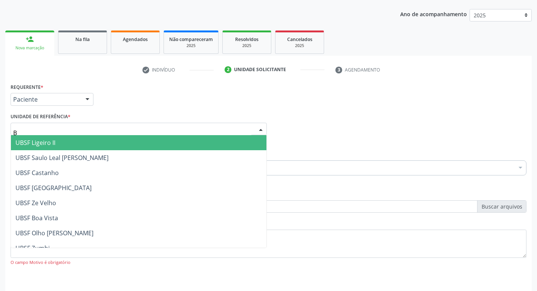
type input "BA"
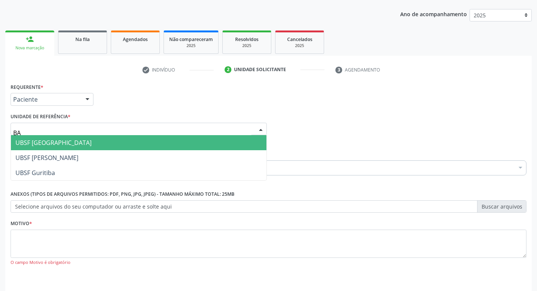
click at [62, 143] on span "UBSF [GEOGRAPHIC_DATA]" at bounding box center [53, 143] width 76 height 8
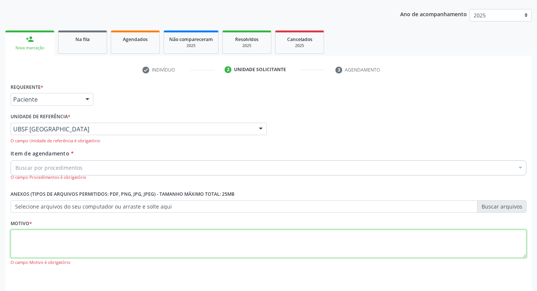
click at [53, 233] on textarea at bounding box center [269, 244] width 516 height 29
type textarea "AVALIACAO"
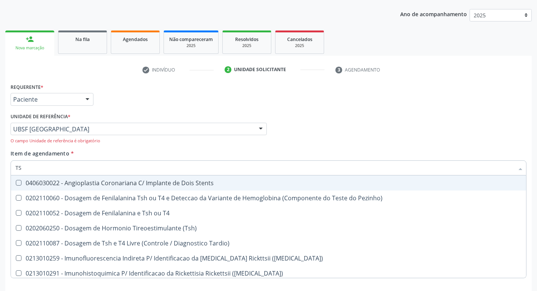
type input "TSH"
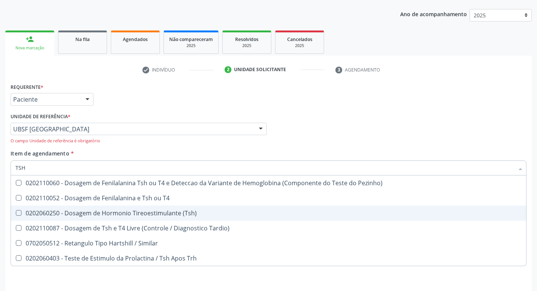
click at [165, 218] on span "0202060250 - Dosagem de Hormonio Tireoestimulante (Tsh)" at bounding box center [268, 213] width 515 height 15
checkbox \(Tsh\) "true"
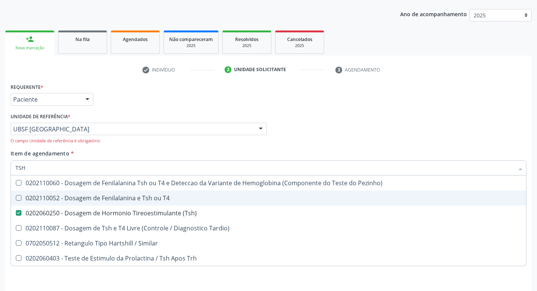
type input "TS"
checkbox \(Tsh\) "false"
checkbox Tardio\) "true"
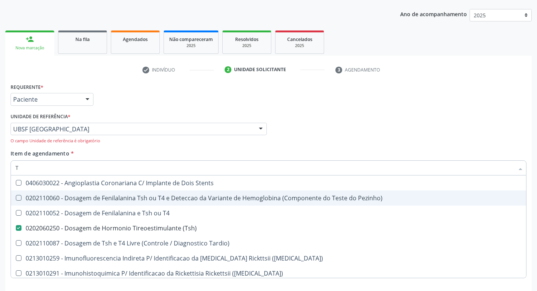
type input "T4"
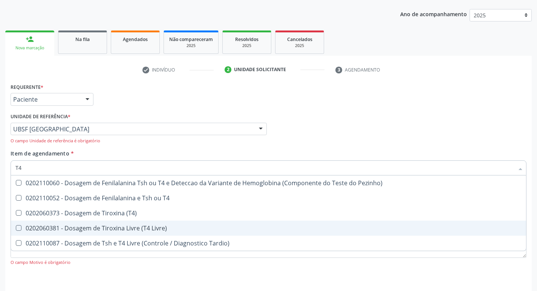
click at [158, 229] on div "0202060381 - Dosagem de Tiroxina Livre (T4 Livre)" at bounding box center [268, 228] width 506 height 6
checkbox Livre\) "true"
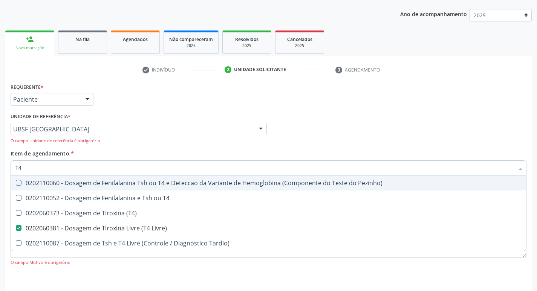
click at [368, 123] on div "Profissional Solicitante Por favor, selecione a Unidade de Atendimento primeiro…" at bounding box center [269, 130] width 520 height 38
checkbox T4 "true"
checkbox \(T4\) "true"
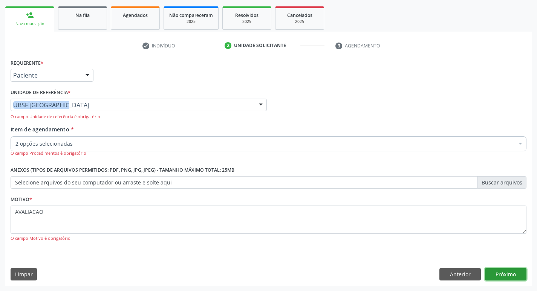
click at [516, 278] on button "Próximo" at bounding box center [505, 274] width 41 height 13
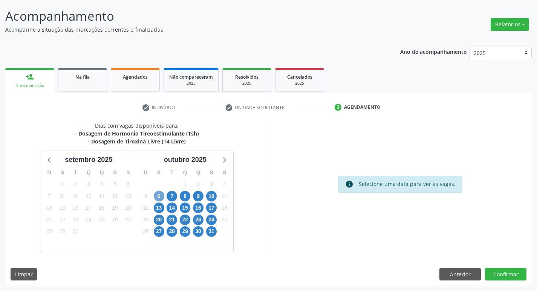
click at [159, 199] on span "6" at bounding box center [159, 196] width 11 height 11
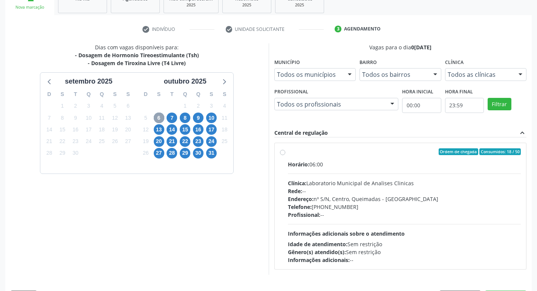
scroll to position [146, 0]
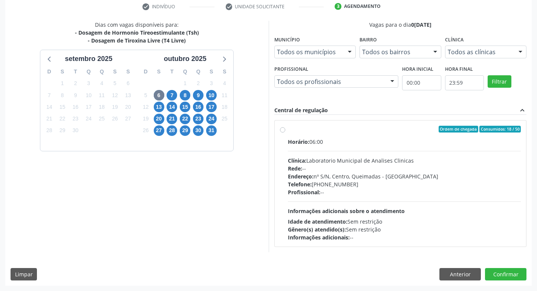
click at [359, 172] on div "Rede: --" at bounding box center [404, 169] width 233 height 8
click at [285, 133] on input "Ordem de chegada Consumidos: 18 / 50 Horário: 06:00 Clínica: Laboratorio Munici…" at bounding box center [282, 129] width 5 height 7
radio input "true"
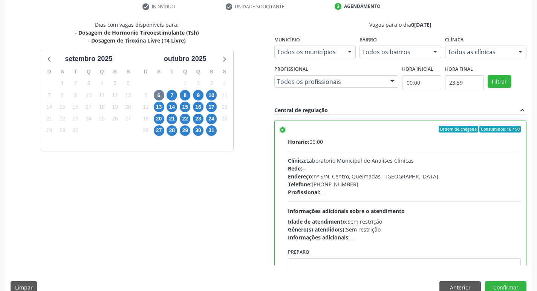
scroll to position [37, 0]
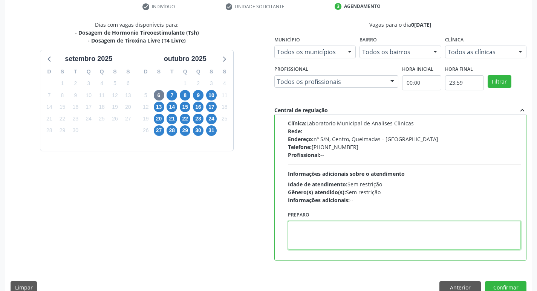
click at [328, 247] on textarea at bounding box center [404, 235] width 233 height 29
paste textarea "IR EM [GEOGRAPHIC_DATA]"
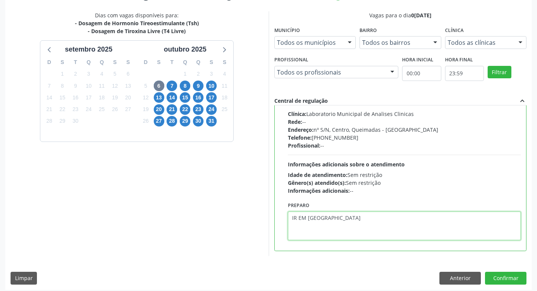
scroll to position [159, 0]
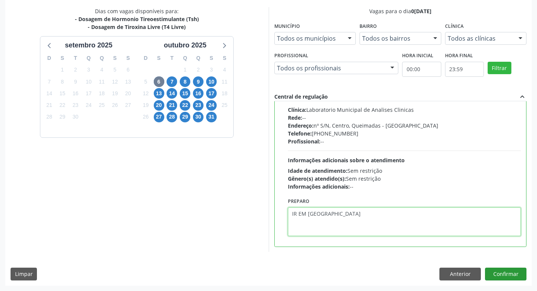
type textarea "IR EM [GEOGRAPHIC_DATA]"
click at [499, 271] on button "Confirmar" at bounding box center [505, 274] width 41 height 13
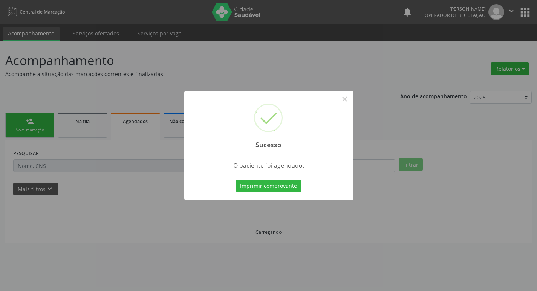
scroll to position [0, 0]
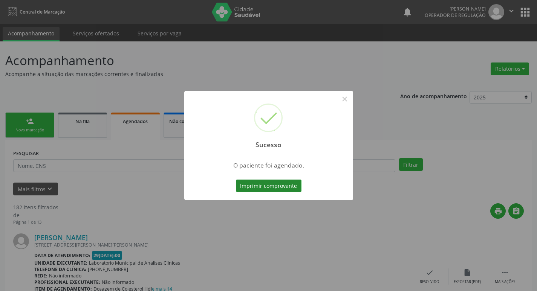
click at [281, 182] on button "Imprimir comprovante" at bounding box center [269, 186] width 66 height 13
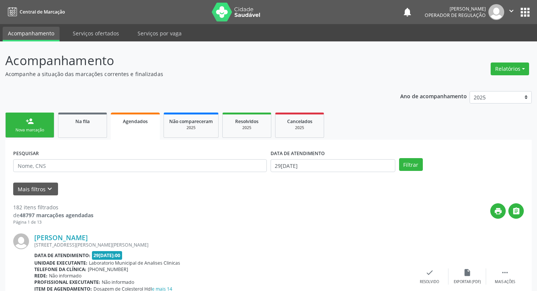
click at [30, 129] on div "Nova marcação" at bounding box center [30, 130] width 38 height 6
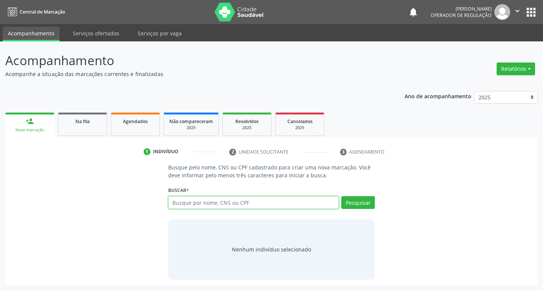
click at [189, 202] on input "text" at bounding box center [253, 202] width 171 height 13
type input "708101594149436"
click at [358, 194] on div "Buscar * Busque por nome, CNS ou CPF Nenhum resultado encontrado para: " " Não …" at bounding box center [271, 199] width 207 height 29
click at [355, 201] on button "Pesquisar" at bounding box center [358, 202] width 34 height 13
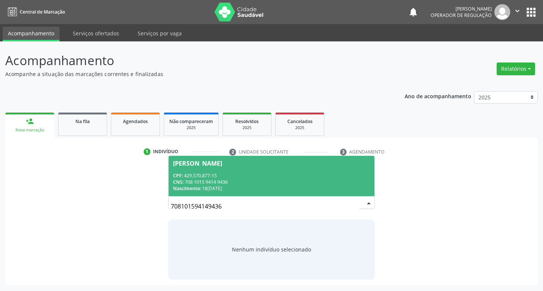
click at [201, 178] on div "CPF: 429.570.877-15" at bounding box center [271, 176] width 197 height 6
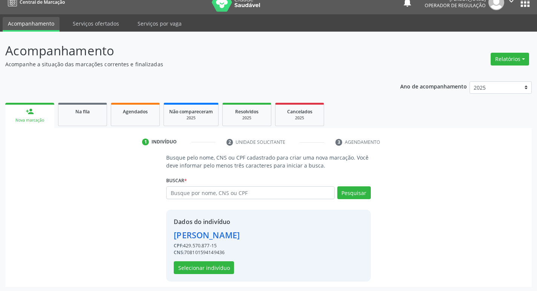
scroll to position [11, 0]
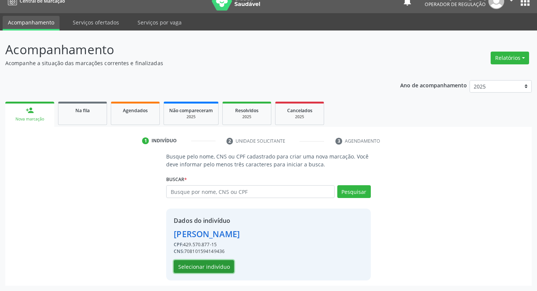
click at [217, 263] on button "Selecionar indivíduo" at bounding box center [204, 266] width 60 height 13
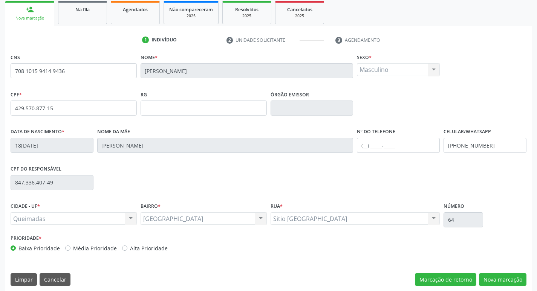
scroll to position [117, 0]
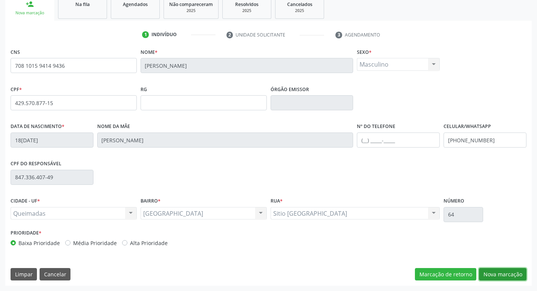
click at [496, 274] on button "Nova marcação" at bounding box center [502, 274] width 47 height 13
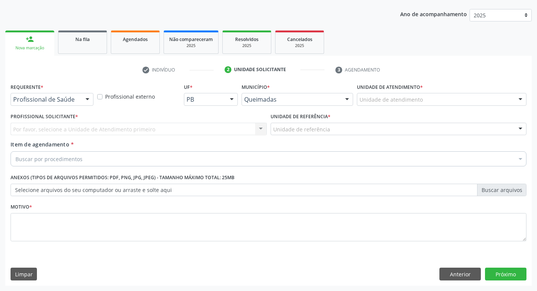
scroll to position [82, 0]
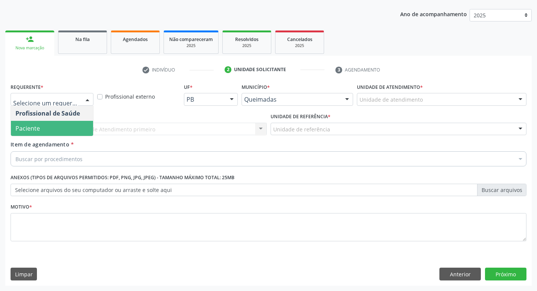
click at [37, 127] on span "Paciente" at bounding box center [27, 128] width 25 height 8
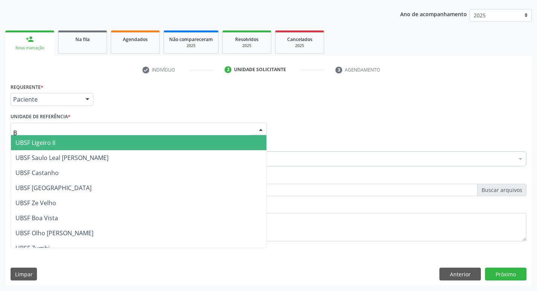
type input "BA"
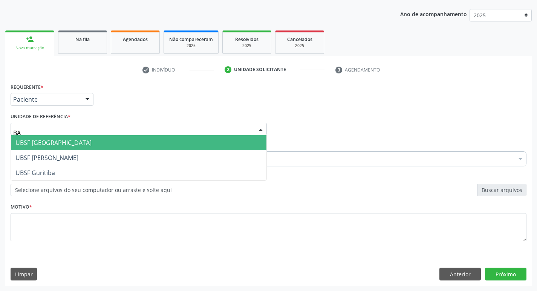
click at [63, 146] on span "UBSF [GEOGRAPHIC_DATA]" at bounding box center [53, 143] width 76 height 8
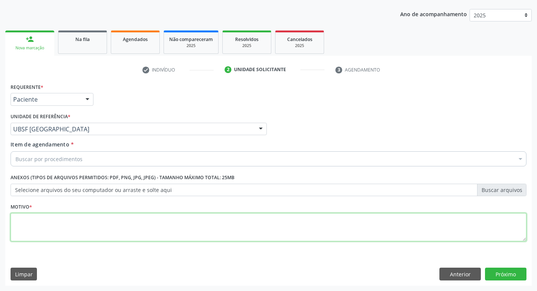
click at [67, 228] on textarea at bounding box center [269, 227] width 516 height 29
type textarea "AVALIACAO"
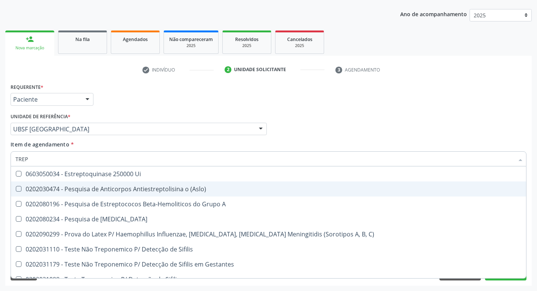
type input "TREPO"
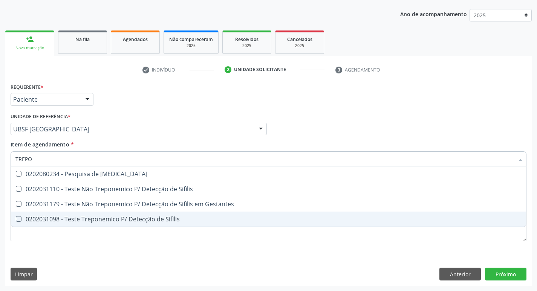
click at [146, 220] on div "0202031098 - Teste Treponemico P/ Detecção de Sifilis" at bounding box center [268, 219] width 506 height 6
checkbox Sifilis "true"
type input "TREP"
checkbox Sifilis "false"
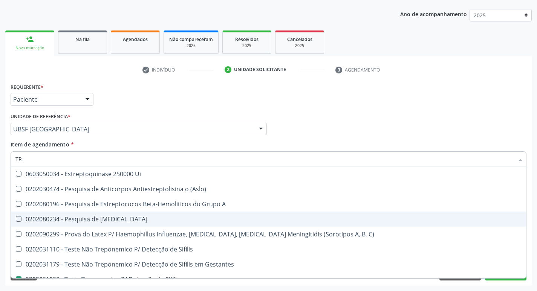
type input "T"
checkbox Sifilis "false"
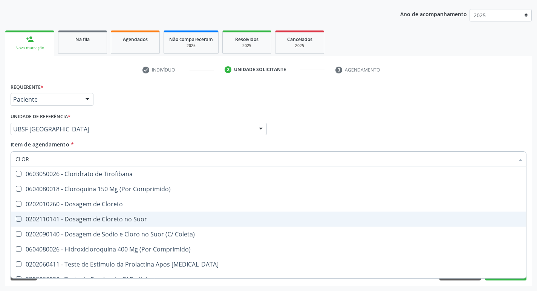
type input "CLORO"
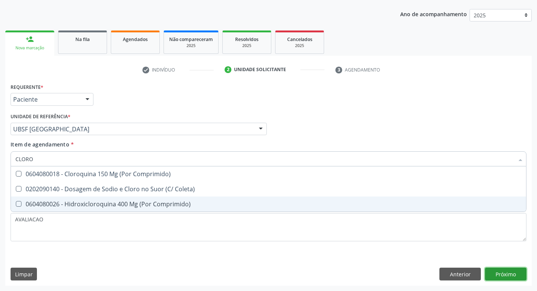
click at [517, 269] on div "Requerente * Paciente Profissional de Saúde Paciente Nenhum resultado encontrad…" at bounding box center [268, 183] width 527 height 205
checkbox Coleta\) "true"
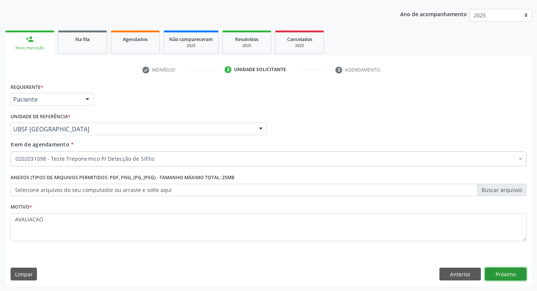
click at [518, 270] on button "Próximo" at bounding box center [505, 274] width 41 height 13
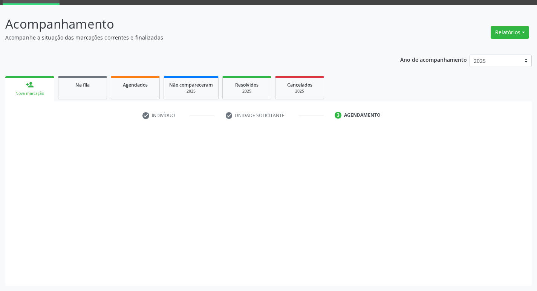
scroll to position [37, 0]
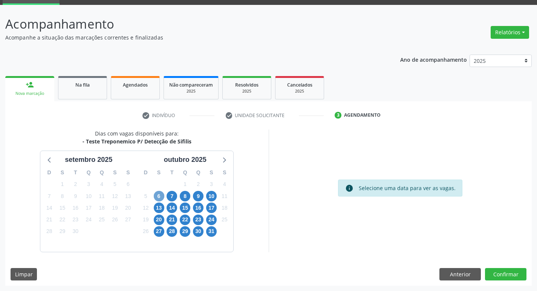
click at [155, 199] on span "6" at bounding box center [159, 196] width 11 height 11
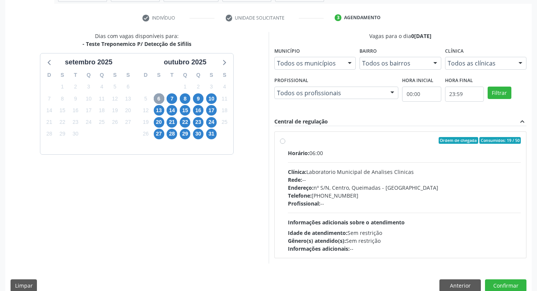
scroll to position [146, 0]
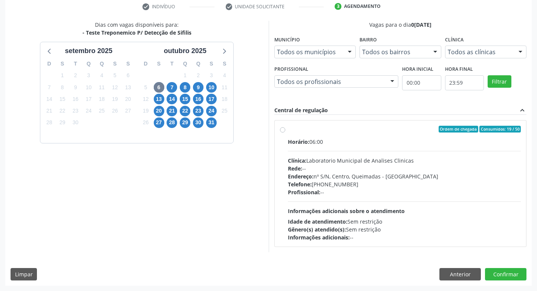
click at [323, 158] on div "Clínica: Laboratorio Municipal de Analises Clinicas" at bounding box center [404, 161] width 233 height 8
click at [285, 133] on input "Ordem de chegada Consumidos: 19 / 50 Horário: 06:00 Clínica: Laboratorio Munici…" at bounding box center [282, 129] width 5 height 7
radio input "true"
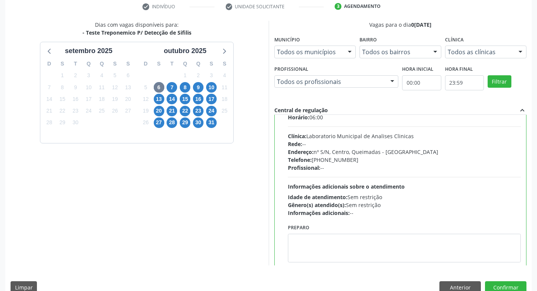
scroll to position [37, 0]
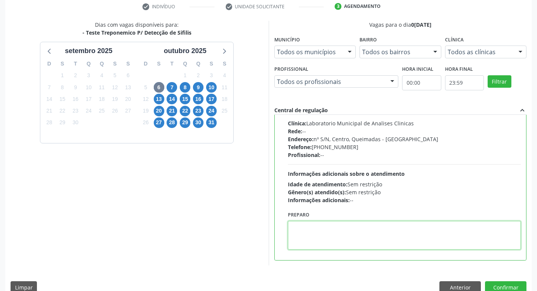
click at [317, 231] on textarea at bounding box center [404, 235] width 233 height 29
paste textarea "IR EM [GEOGRAPHIC_DATA]"
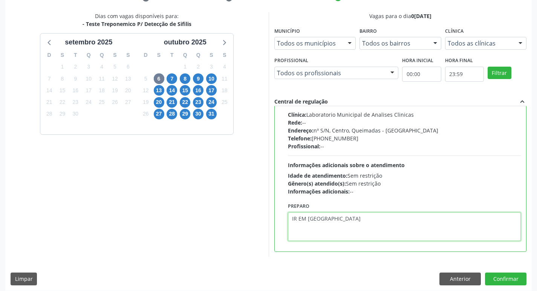
scroll to position [159, 0]
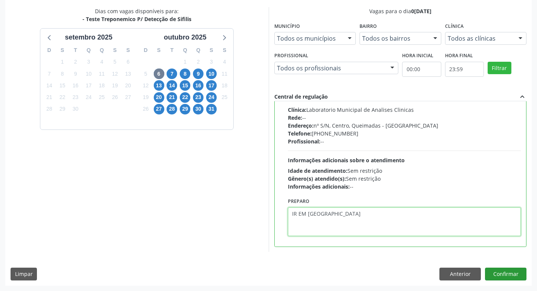
type textarea "IR EM [GEOGRAPHIC_DATA]"
click at [497, 269] on button "Confirmar" at bounding box center [505, 274] width 41 height 13
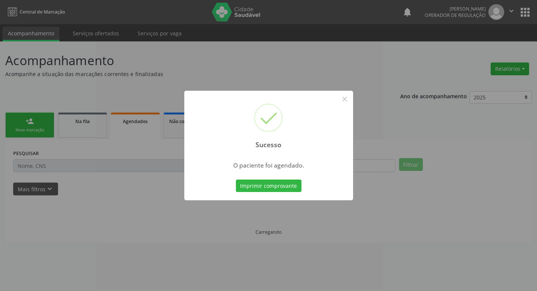
scroll to position [0, 0]
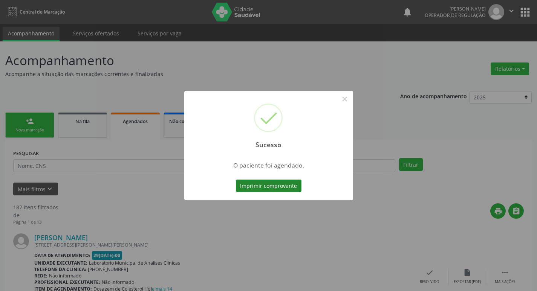
click at [274, 185] on button "Imprimir comprovante" at bounding box center [269, 186] width 66 height 13
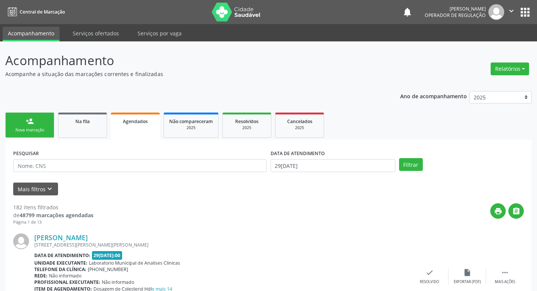
click at [44, 121] on div "Sucesso × O paciente foi agendado. Imprimir comprovante Cancel" at bounding box center [268, 145] width 537 height 291
click at [35, 131] on div "Nova marcação" at bounding box center [30, 130] width 38 height 6
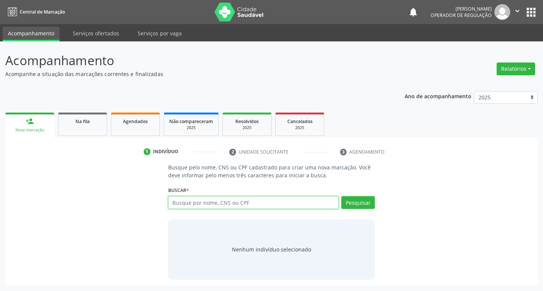
click at [191, 204] on input "text" at bounding box center [253, 202] width 171 height 13
type input "702303103580310"
click at [363, 206] on button "Pesquisar" at bounding box center [358, 202] width 34 height 13
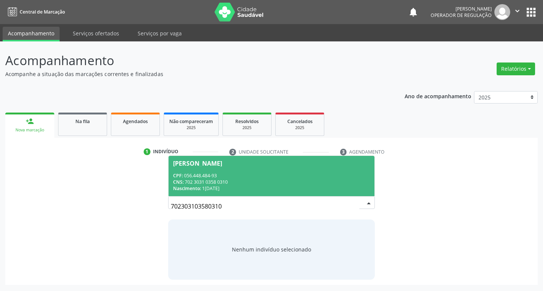
click at [216, 176] on div "CPF: 056.448.484-93" at bounding box center [271, 176] width 197 height 6
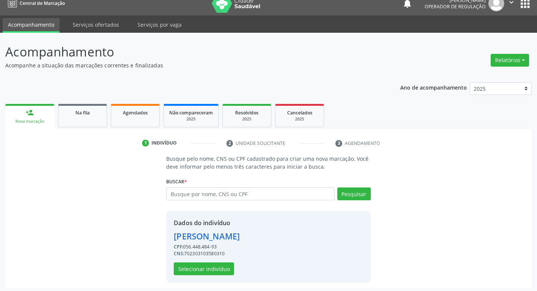
scroll to position [11, 0]
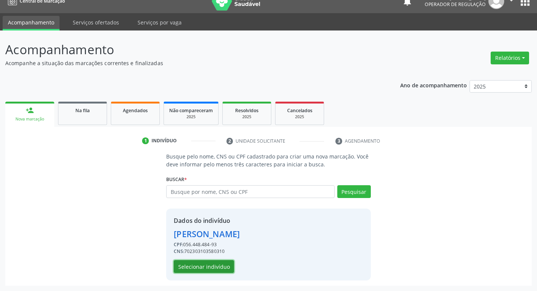
click at [205, 266] on button "Selecionar indivíduo" at bounding box center [204, 266] width 60 height 13
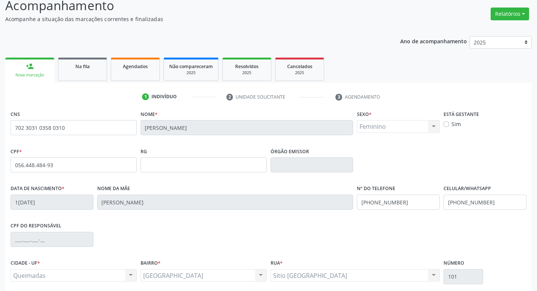
scroll to position [117, 0]
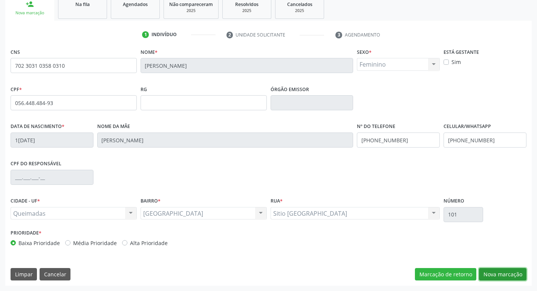
click at [504, 276] on button "Nova marcação" at bounding box center [502, 274] width 47 height 13
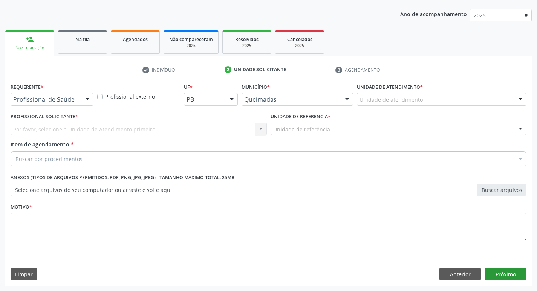
scroll to position [82, 0]
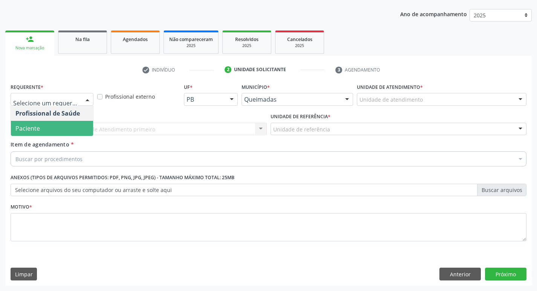
click at [40, 125] on span "Paciente" at bounding box center [52, 128] width 82 height 15
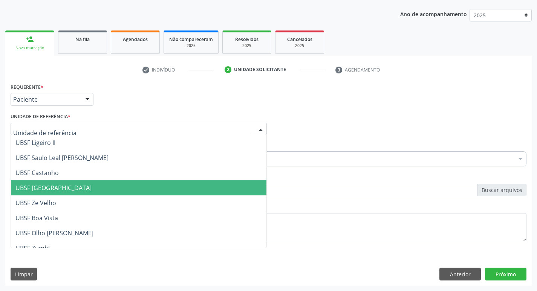
click at [76, 191] on span "UBSF [GEOGRAPHIC_DATA]" at bounding box center [139, 188] width 256 height 15
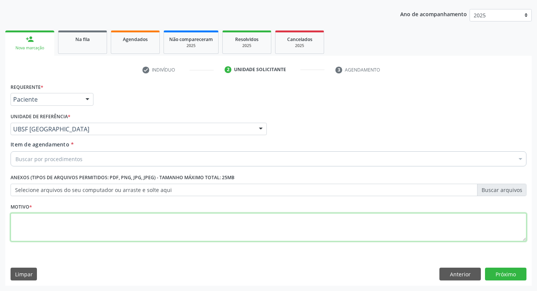
click at [31, 217] on textarea at bounding box center [269, 227] width 516 height 29
type textarea "AVALIACAO"
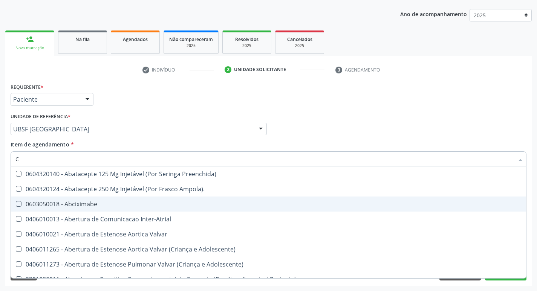
type input "CULTURA"
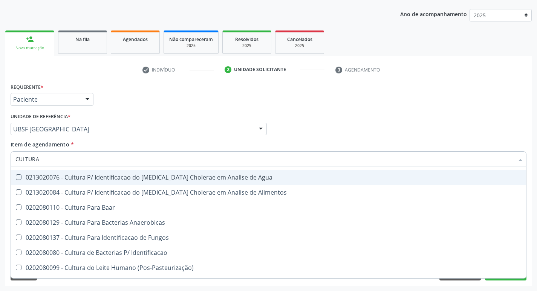
scroll to position [54, 0]
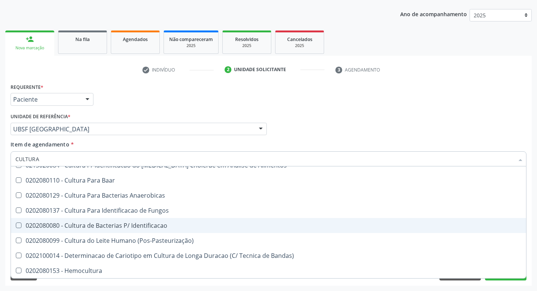
click at [174, 223] on div "0202080080 - Cultura de Bacterias P/ Identificacao" at bounding box center [268, 226] width 506 height 6
checkbox Identificacao "true"
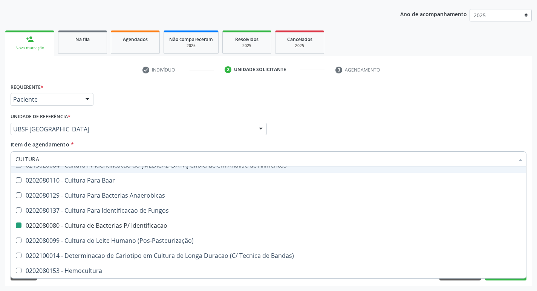
click at [371, 78] on div "check Indivíduo 2 Unidade solicitante 3 Agendamento CNS 702 3031 0358 0310 Nome…" at bounding box center [268, 175] width 527 height 222
checkbox Herpesvirus "true"
checkbox Identificacao "false"
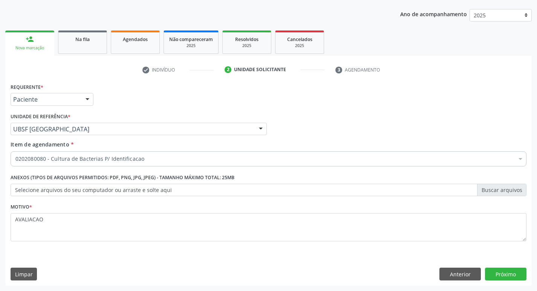
scroll to position [0, 0]
click at [509, 272] on button "Próximo" at bounding box center [505, 274] width 41 height 13
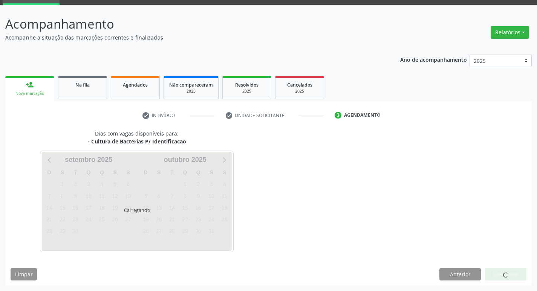
scroll to position [37, 0]
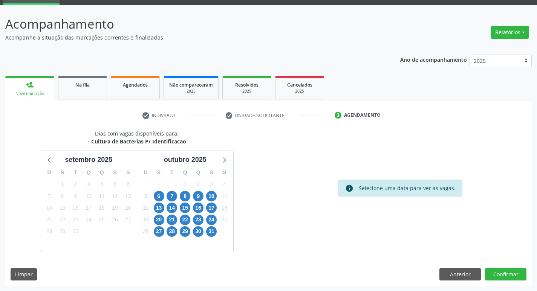
scroll to position [37, 0]
click at [159, 198] on span "6" at bounding box center [159, 196] width 11 height 11
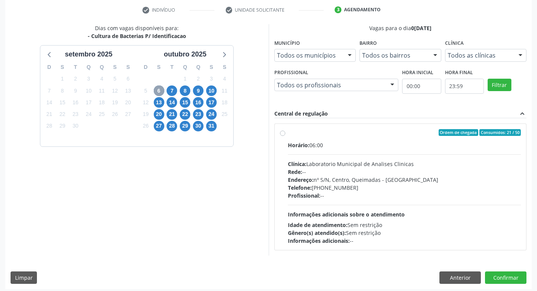
scroll to position [146, 0]
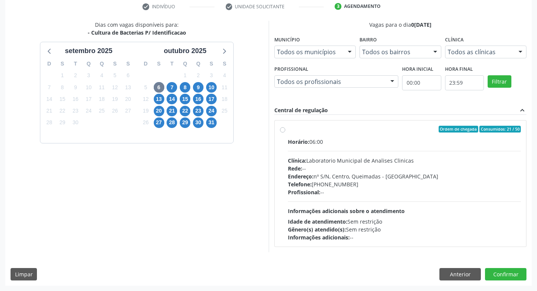
click at [333, 175] on div "Endereço: nº S/N, Centro, Queimadas - PB" at bounding box center [404, 177] width 233 height 8
click at [285, 133] on input "Ordem de chegada Consumidos: 21 / 50 Horário: 06:00 Clínica: Laboratorio Munici…" at bounding box center [282, 129] width 5 height 7
radio input "true"
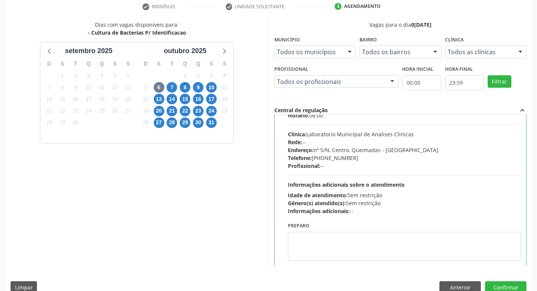
scroll to position [37, 0]
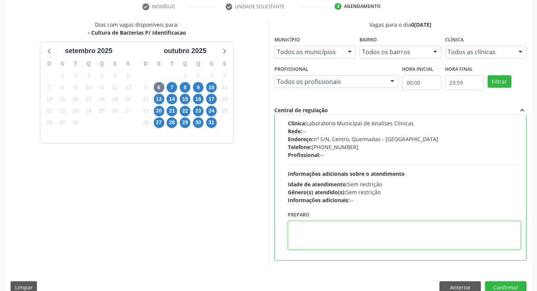
click at [324, 231] on textarea at bounding box center [404, 235] width 233 height 29
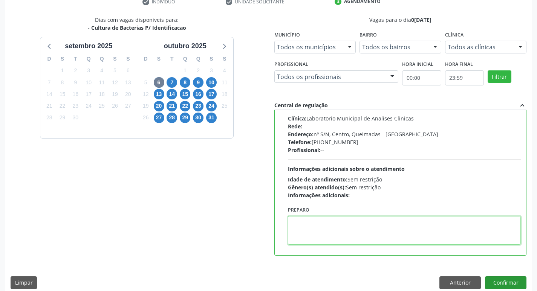
scroll to position [159, 0]
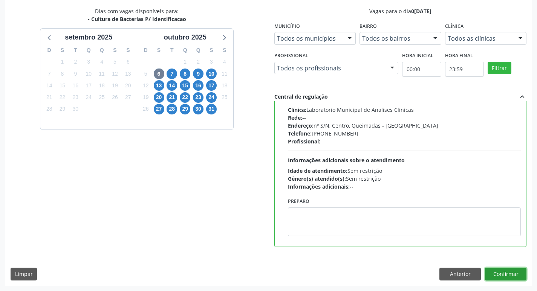
click at [506, 271] on button "Confirmar" at bounding box center [505, 274] width 41 height 13
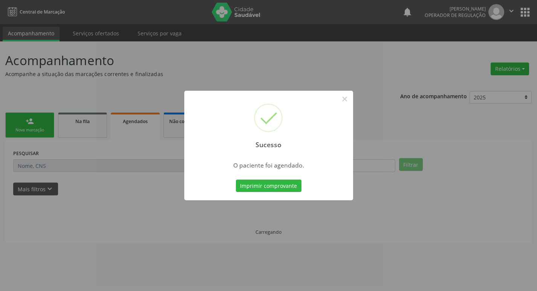
scroll to position [0, 0]
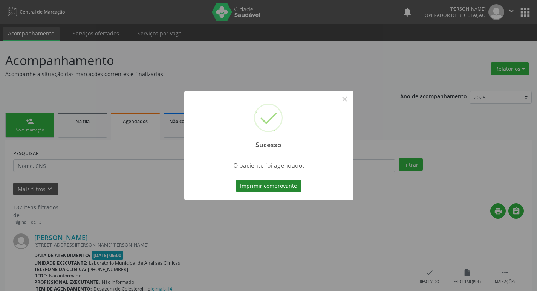
click at [284, 186] on button "Imprimir comprovante" at bounding box center [269, 186] width 66 height 13
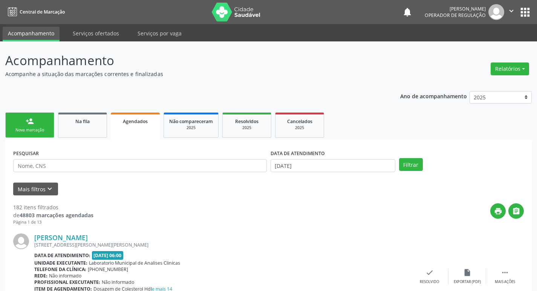
click at [34, 120] on link "person_add Nova marcação" at bounding box center [29, 125] width 49 height 25
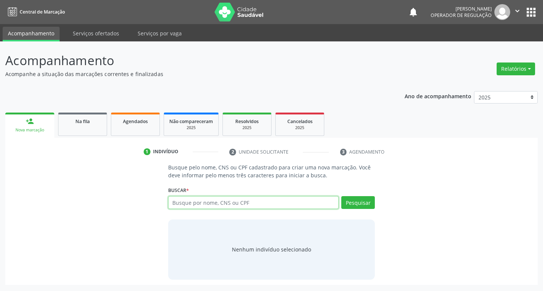
click at [184, 199] on input "text" at bounding box center [253, 202] width 171 height 13
click at [182, 198] on input "text" at bounding box center [253, 202] width 171 height 13
click at [193, 204] on input "text" at bounding box center [253, 202] width 171 height 13
type input "704101107499972"
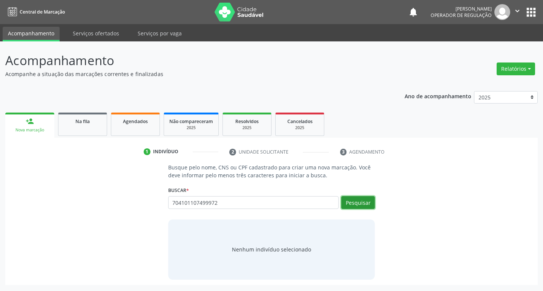
click at [357, 204] on button "Pesquisar" at bounding box center [358, 202] width 34 height 13
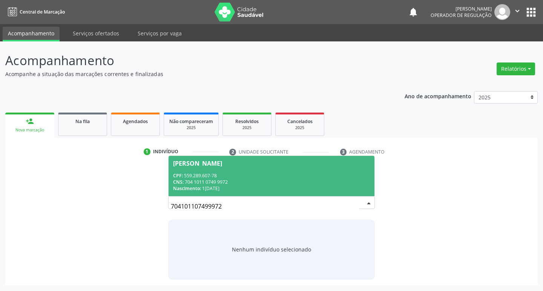
click at [250, 195] on span "Manoel Gonçalves Figueiredo de Morais CPF: 559.289.607-78 CNS: 704 1011 0749 99…" at bounding box center [272, 176] width 206 height 40
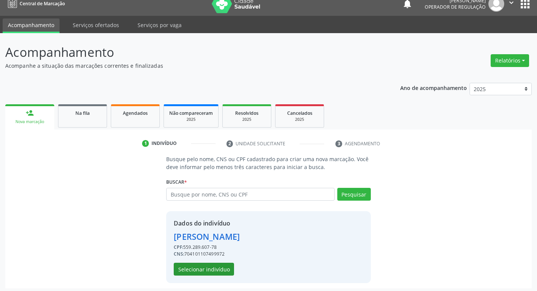
scroll to position [11, 0]
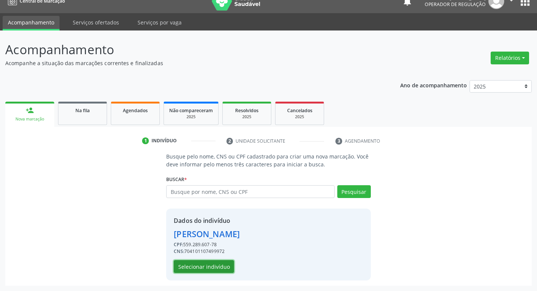
click at [211, 262] on button "Selecionar indivíduo" at bounding box center [204, 266] width 60 height 13
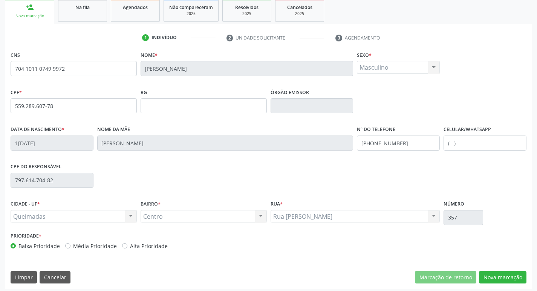
scroll to position [117, 0]
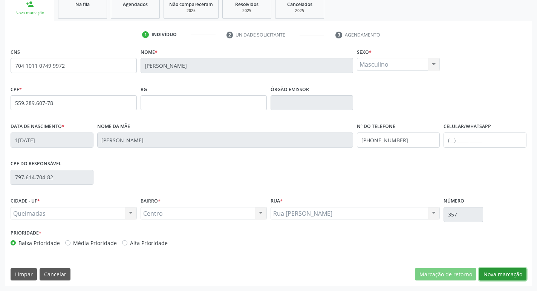
click at [499, 276] on button "Nova marcação" at bounding box center [502, 274] width 47 height 13
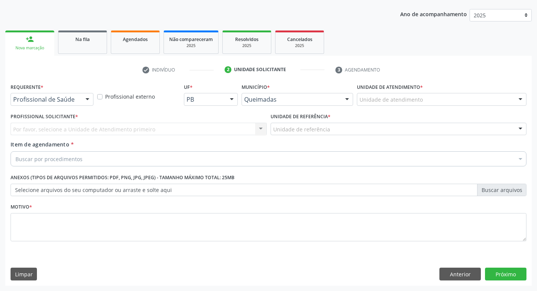
scroll to position [82, 0]
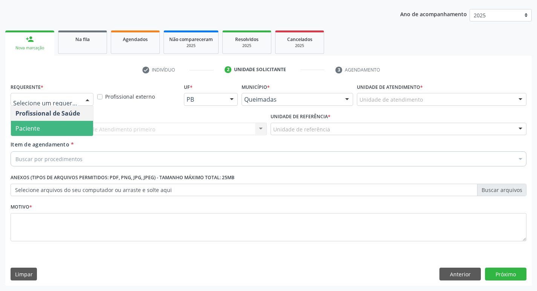
click at [41, 127] on span "Paciente" at bounding box center [52, 128] width 82 height 15
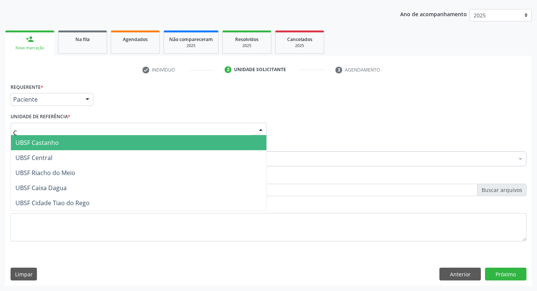
type input "CE"
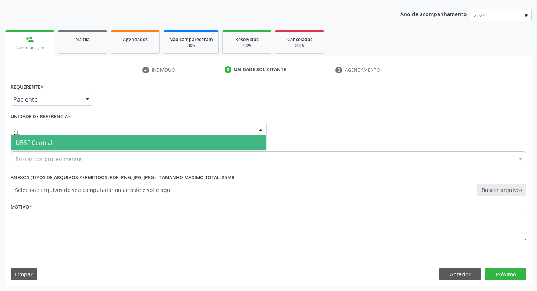
click at [58, 145] on span "UBSF Central" at bounding box center [139, 142] width 256 height 15
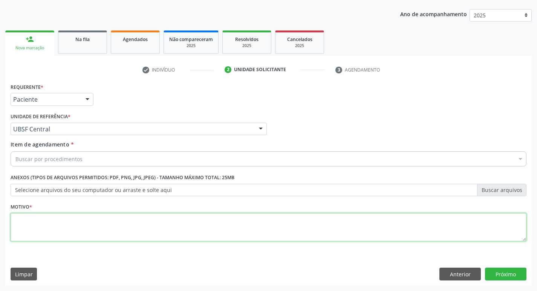
click at [37, 242] on textarea at bounding box center [269, 227] width 516 height 29
type textarea "AVALIACAO"
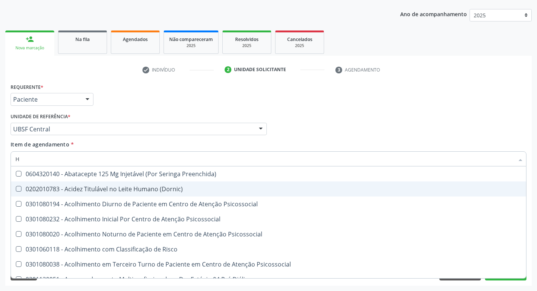
type input "HEMOGR"
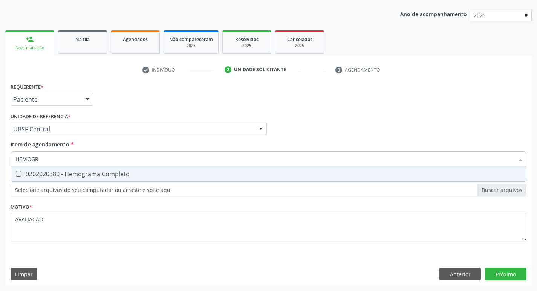
drag, startPoint x: 87, startPoint y: 175, endPoint x: 67, endPoint y: 170, distance: 20.5
click at [84, 175] on div "0202020380 - Hemograma Completo" at bounding box center [268, 174] width 506 height 6
checkbox Completo "true"
type input "HEMOG"
checkbox Completo "false"
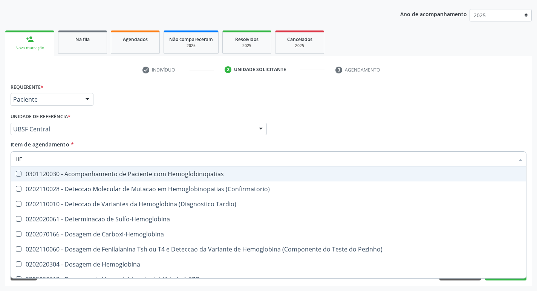
type input "H"
checkbox Completo "false"
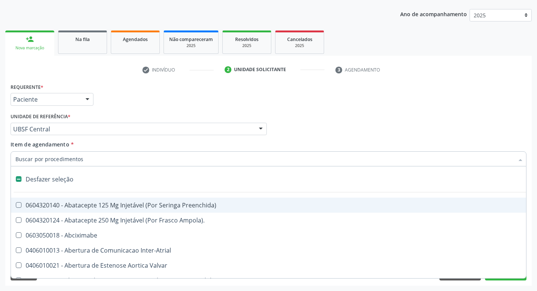
type input "G"
checkbox Persistente "true"
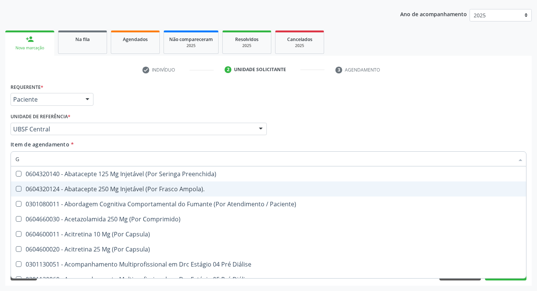
click at [81, 172] on div "0604320140 - Abatacepte 125 Mg Injetável (Por Seringa Preenchida)" at bounding box center [308, 174] width 587 height 6
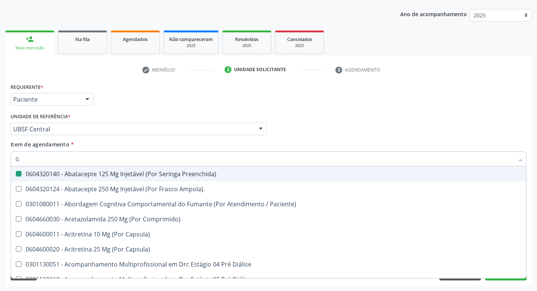
type input "GLICOSE"
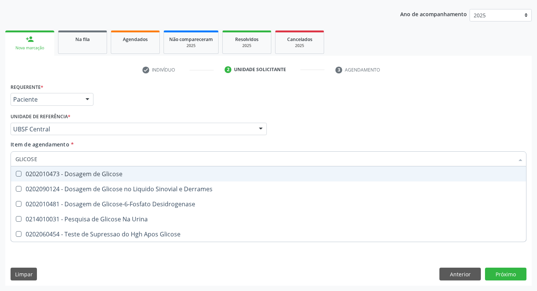
click at [86, 176] on div "0202010473 - Dosagem de Glicose" at bounding box center [268, 174] width 506 height 6
checkbox Glicose "true"
type input "GLICOS"
checkbox Glicose "false"
checkbox Derrames "true"
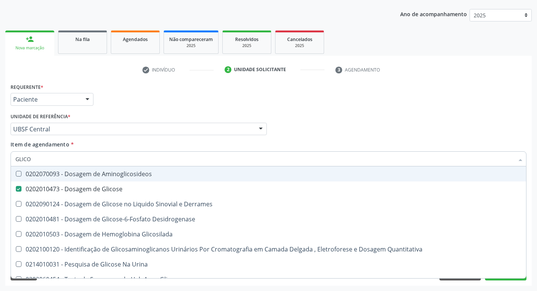
type input "GLIC"
checkbox Glicose "false"
checkbox Derrames "false"
type input "G"
checkbox Aminoglicosideos "true"
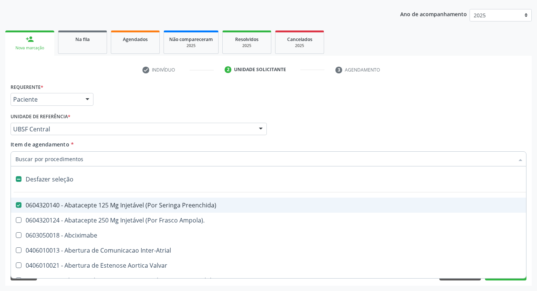
type input "H"
checkbox Convencional\) "true"
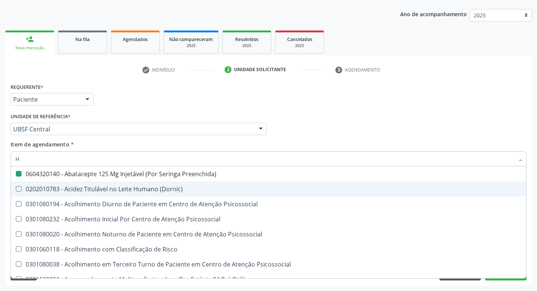
type input "HEMOGLOBINA G"
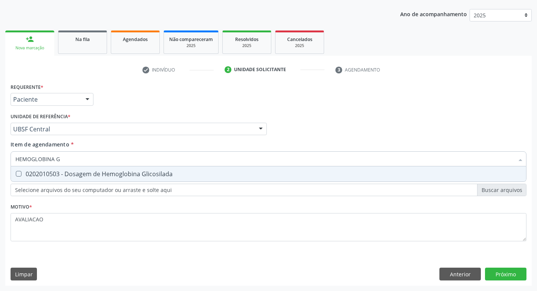
click at [102, 174] on div "0202010503 - Dosagem de Hemoglobina Glicosilada" at bounding box center [268, 174] width 506 height 6
checkbox Glicosilada "true"
type input "HEMOGLOBINA"
checkbox Glicosilada "false"
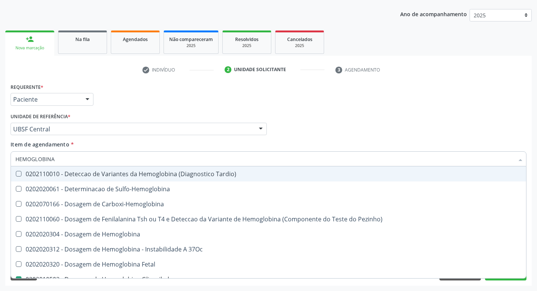
type input "HEMOGLOBIN"
checkbox Glicosilada "false"
checkbox Hemoglobina "true"
type input "H"
checkbox Tardio\) "true"
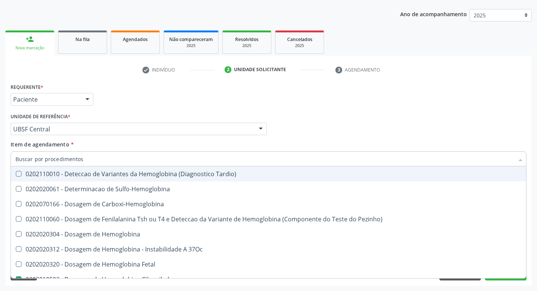
checkbox Hemoglobina "false"
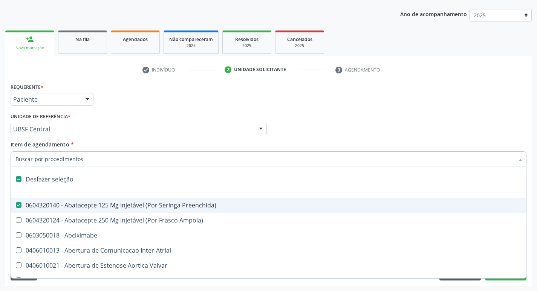
type input "U"
checkbox Preenchida\) "false"
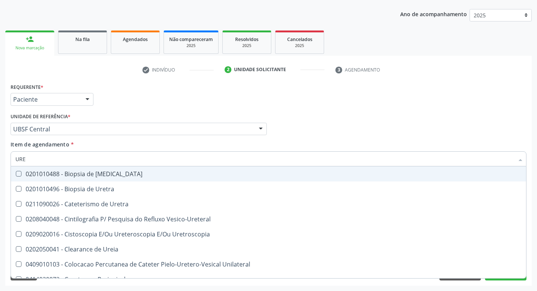
type input "UREI"
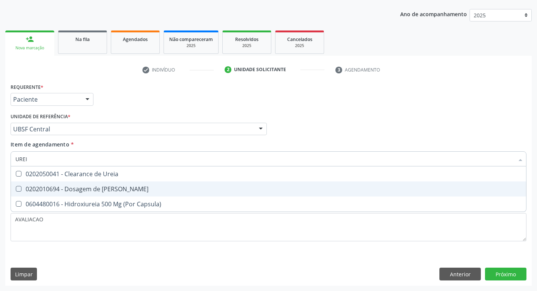
click at [109, 194] on span "0202010694 - Dosagem de Ureia" at bounding box center [268, 189] width 515 height 15
checkbox Ureia "true"
type input "URE"
checkbox Ureia "false"
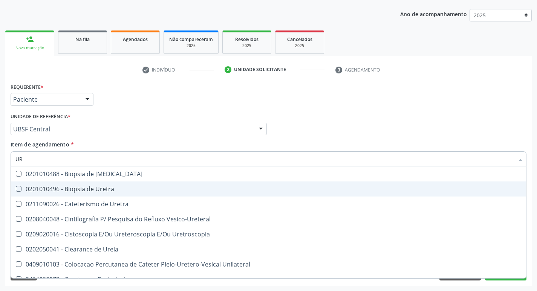
type input "U"
checkbox Ureter "true"
checkbox Ureia "false"
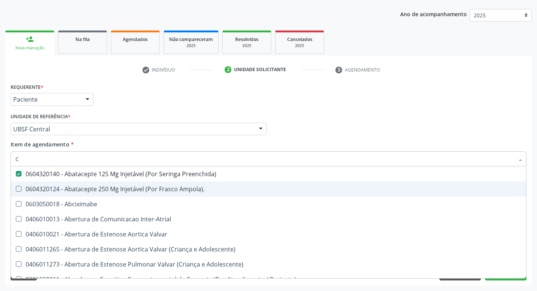
type input "CR"
checkbox Preenchida\) "false"
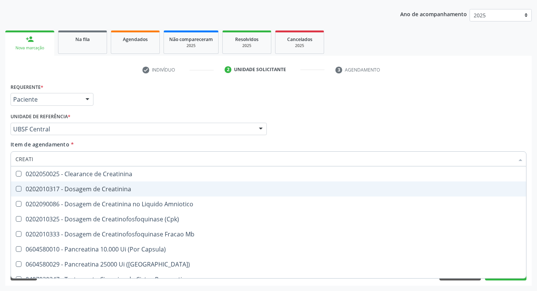
type input "CREATIN"
click at [109, 194] on span "0202010317 - Dosagem de Creatinina" at bounding box center [268, 189] width 515 height 15
checkbox Creatinina "true"
type input "CREAT"
checkbox Creatinina "false"
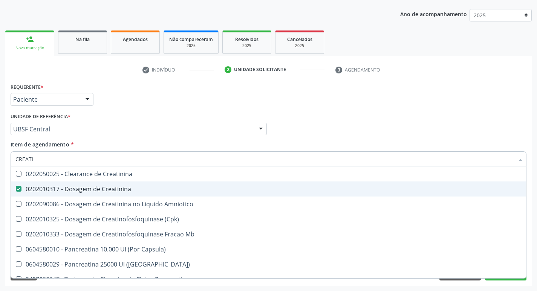
checkbox Amniotico "true"
type input "C"
checkbox Creatinina "true"
checkbox Amniotico "false"
checkbox Mb "false"
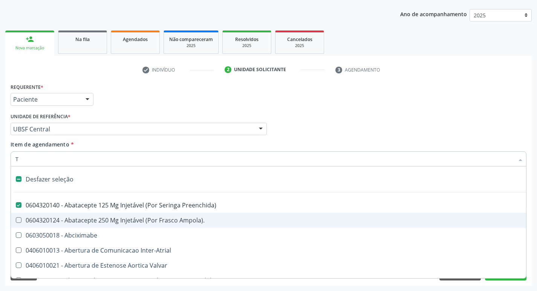
type input "TG"
checkbox Preenchida\) "false"
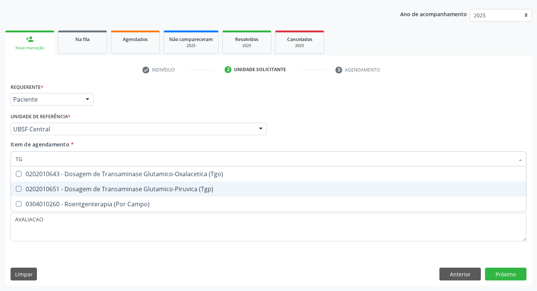
click at [123, 191] on div "0202010651 - Dosagem de Transaminase Glutamico-Piruvica (Tgp)" at bounding box center [268, 189] width 506 height 6
checkbox \(Tgp\) "true"
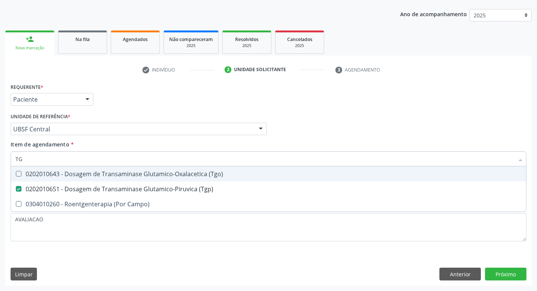
click at [124, 173] on div "0202010643 - Dosagem de Transaminase Glutamico-Oxalacetica (Tgo)" at bounding box center [268, 174] width 506 height 6
checkbox \(Tgo\) "true"
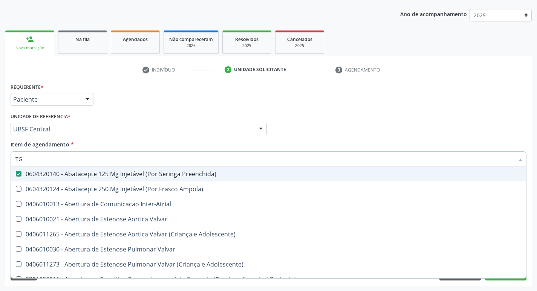
type input "T"
checkbox Ampola\)\ "false"
type input "CO"
checkbox Preenchida\) "false"
checkbox Comprimido\) "true"
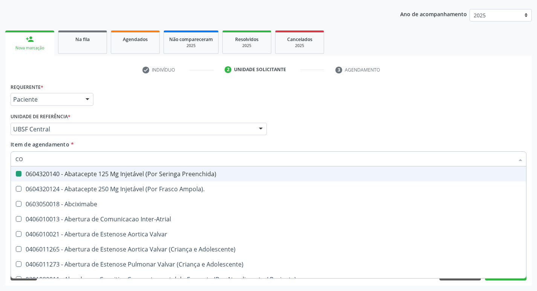
checkbox Transcutanea "true"
checkbox Colecistostomia "true"
checkbox \(Hemicolectomia\) "true"
checkbox Osseo "true"
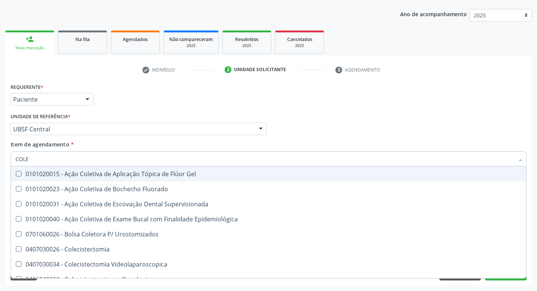
type input "COLES"
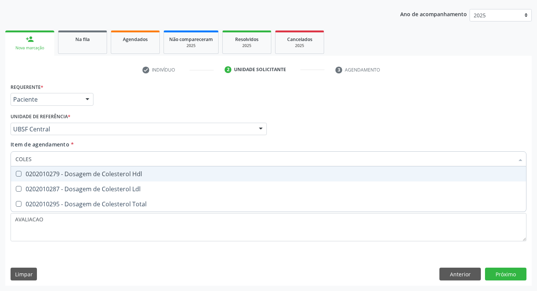
click at [124, 173] on div "0202010279 - Dosagem de Colesterol Hdl" at bounding box center [268, 174] width 506 height 6
checkbox Hdl "true"
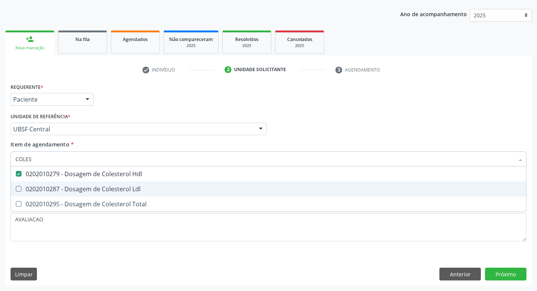
click at [127, 186] on div "0202010287 - Dosagem de Colesterol Ldl" at bounding box center [268, 189] width 506 height 6
checkbox Ldl "true"
type input "COLE"
checkbox Hdl "false"
checkbox Ldl "false"
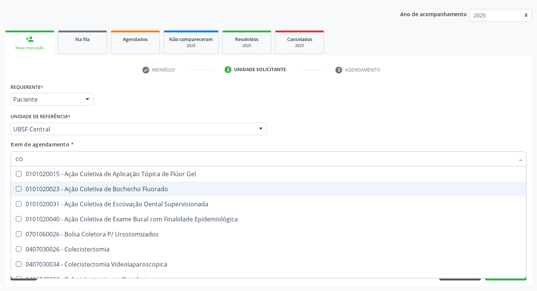
type input "C"
checkbox Gel "true"
checkbox Hdl "false"
checkbox Ldl "false"
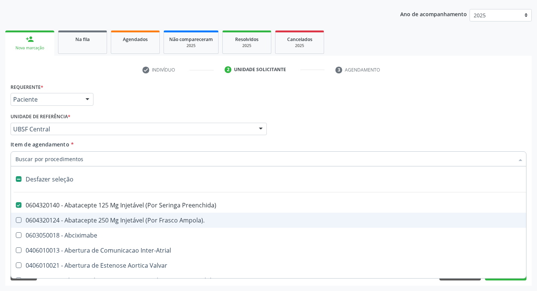
type input "2"
checkbox Monopolar "true"
checkbox Quadril "true"
checkbox Biologica "true"
checkbox Vagina "true"
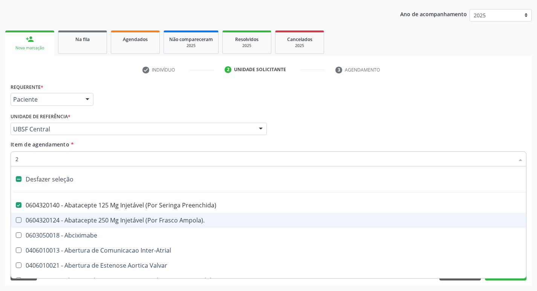
checkbox Puerperal "true"
checkbox Congenita "true"
checkbox Adolescente\) "true"
checkbox Congenita "true"
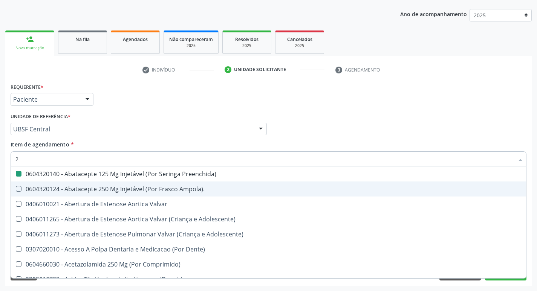
type input "20205001"
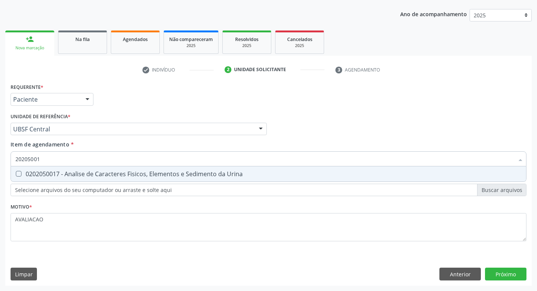
click at [130, 177] on div "0202050017 - Analise de Caracteres Fisicos, Elementos e Sedimento da Urina" at bounding box center [268, 174] width 506 height 6
checkbox Urina "true"
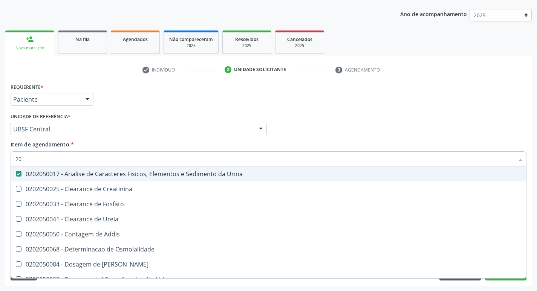
type input "2"
type input "TSH"
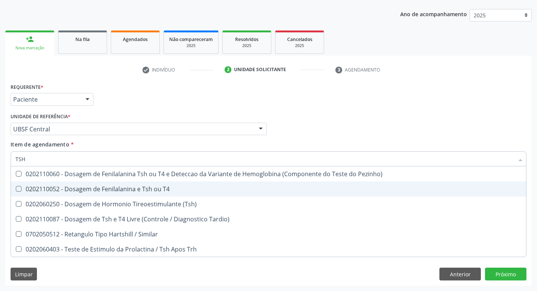
checkbox Pezinho\) "false"
checkbox Tardio\) "false"
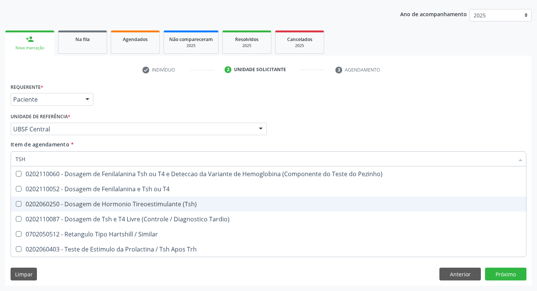
click at [170, 205] on div "0202060250 - Dosagem de Hormonio Tireoestimulante (Tsh)" at bounding box center [268, 204] width 506 height 6
checkbox \(Tsh\) "true"
type input "TS"
checkbox \(Tsh\) "false"
checkbox Tardio\) "true"
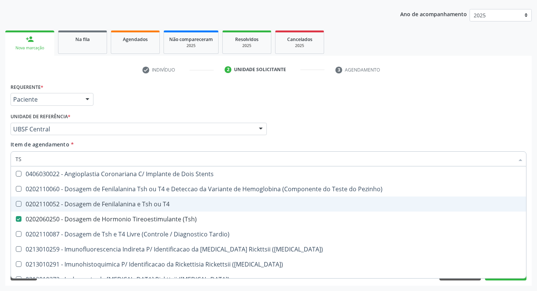
type input "T"
checkbox Stents "true"
checkbox \(Tsh\) "false"
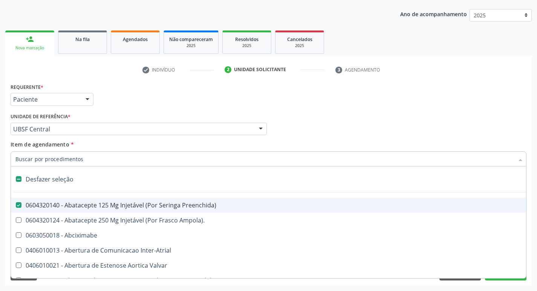
type input "T"
checkbox Dedo "true"
checkbox Urina "false"
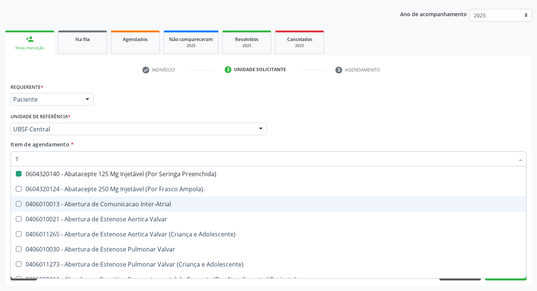
type input "T4"
checkbox Preenchida\) "false"
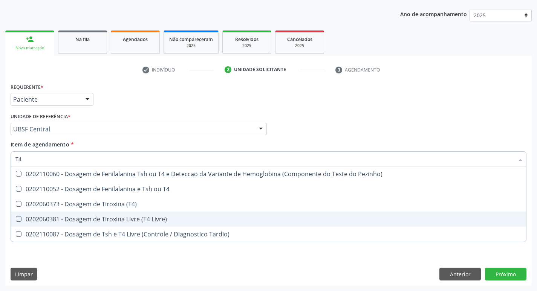
click at [175, 216] on span "0202060381 - Dosagem de Tiroxina Livre (T4 Livre)" at bounding box center [268, 219] width 515 height 15
checkbox Livre\) "true"
type input "T"
checkbox Pezinho\) "true"
checkbox Livre\) "false"
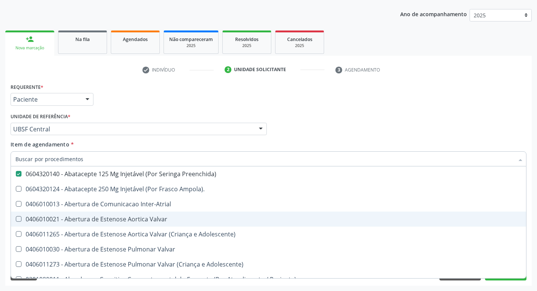
checkbox Urina "false"
checkbox Central "true"
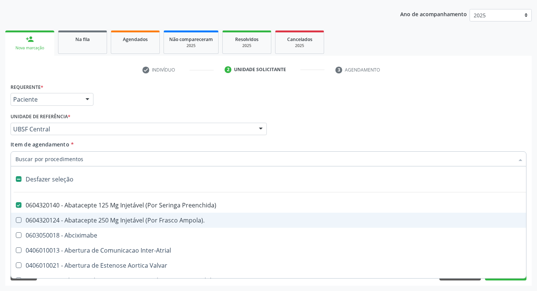
type input "P"
checkbox Urina "false"
checkbox Aortico "true"
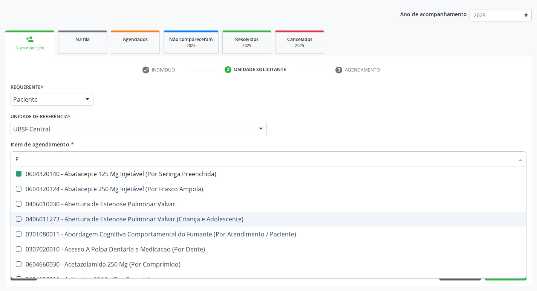
type input "PS"
checkbox Preenchida\) "false"
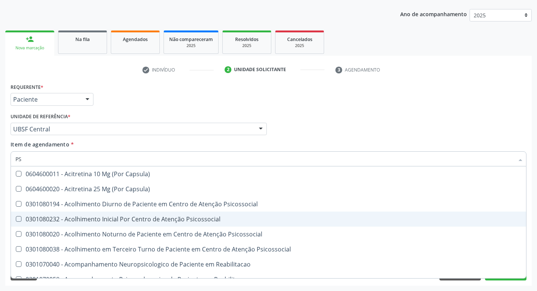
type input "PSA"
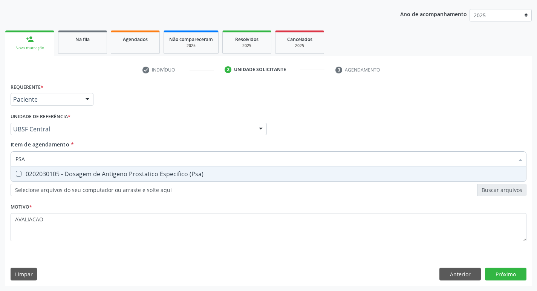
click at [195, 177] on div "0202030105 - Dosagem de Antigeno Prostatico Especifico (Psa)" at bounding box center [268, 174] width 506 height 6
checkbox \(Psa\) "true"
type input "PS"
checkbox \(Psa\) "false"
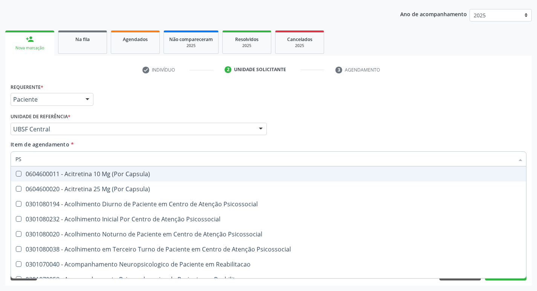
type input "P"
checkbox Capsula\) "true"
checkbox \(Psa\) "false"
checkbox Capsula\) "true"
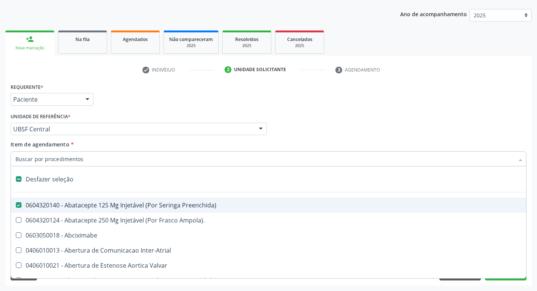
type input "V"
checkbox Urina "false"
checkbox \(Unilateral\) "true"
checkbox Cornea "true"
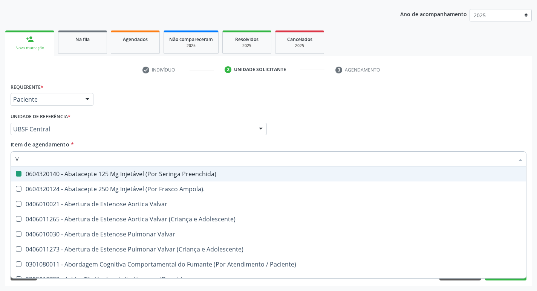
type input "VU"
checkbox Preenchida\) "false"
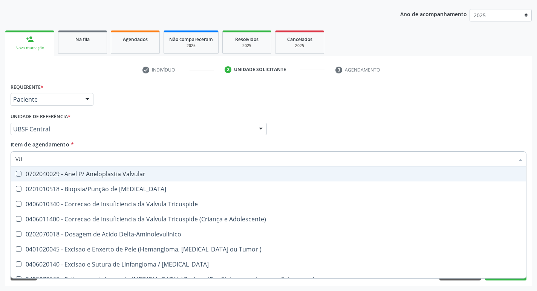
type input "V"
checkbox Valvular "true"
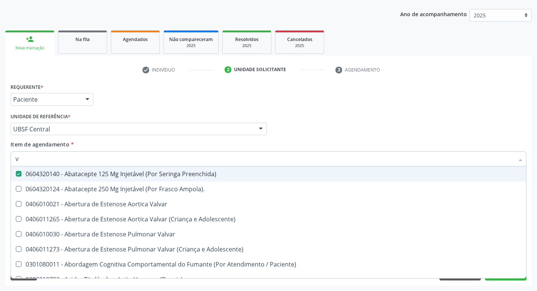
type input "VI"
checkbox Preenchida\) "false"
checkbox Psicoterapia "true"
checkbox Livre\) "false"
checkbox \(Tgp\) "false"
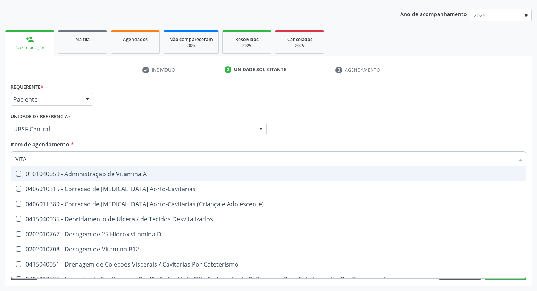
type input "VITAM"
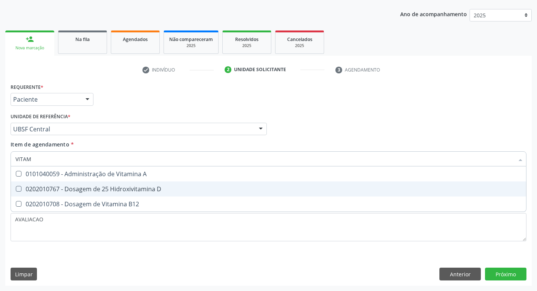
click at [184, 193] on span "0202010767 - Dosagem de 25 Hidroxivitamina D" at bounding box center [268, 189] width 515 height 15
checkbox D "true"
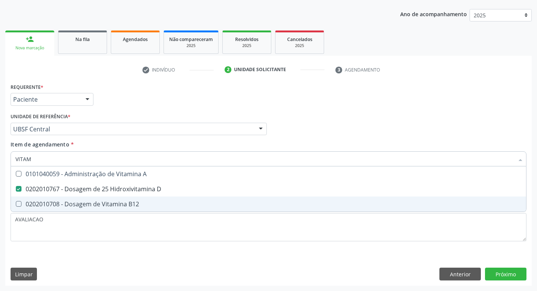
click at [181, 204] on div "0202010708 - Dosagem de Vitamina B12" at bounding box center [268, 204] width 506 height 6
click at [502, 272] on div "Requerente * Paciente Profissional de Saúde Paciente Nenhum resultado encontrad…" at bounding box center [268, 183] width 527 height 205
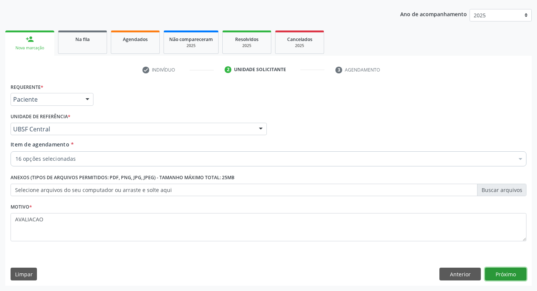
click at [517, 274] on button "Próximo" at bounding box center [505, 274] width 41 height 13
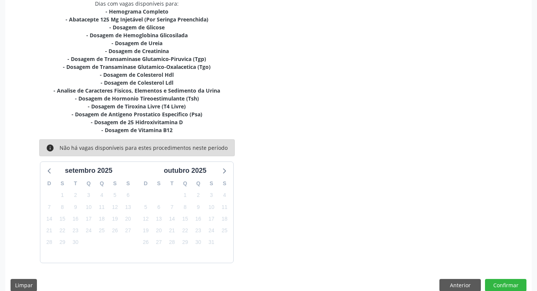
scroll to position [178, 0]
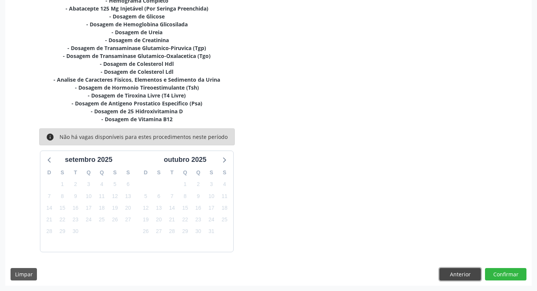
click at [467, 273] on button "Anterior" at bounding box center [460, 274] width 41 height 13
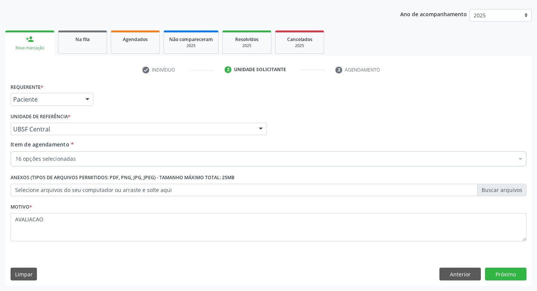
scroll to position [82, 0]
click at [72, 154] on div "16 opções selecionadas" at bounding box center [269, 159] width 516 height 15
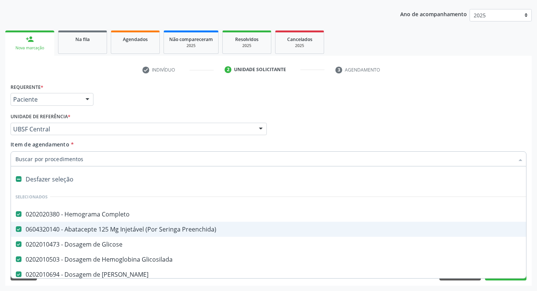
click at [137, 227] on div "0604320140 - Abatacepte 125 Mg Injetável (Por Seringa Preenchida)" at bounding box center [308, 230] width 587 height 6
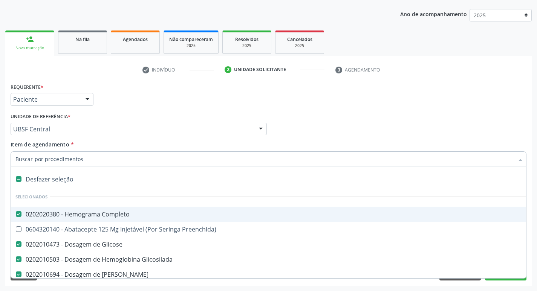
click at [377, 124] on div "Profissional Solicitante Por favor, selecione a Unidade de Atendimento primeiro…" at bounding box center [269, 125] width 520 height 29
checkbox Preenchida\) "true"
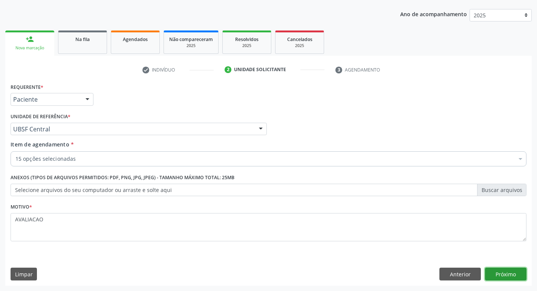
click at [503, 278] on button "Próximo" at bounding box center [505, 274] width 41 height 13
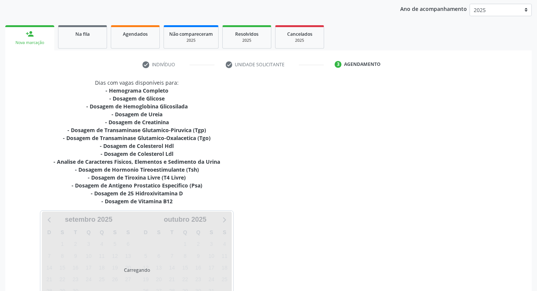
scroll to position [147, 0]
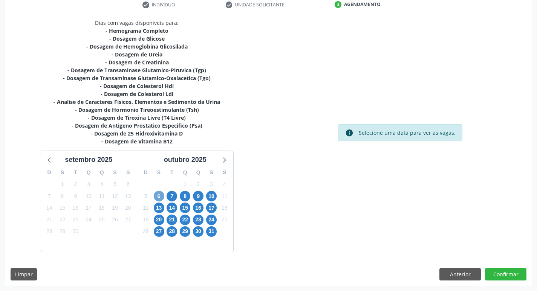
click at [157, 198] on span "6" at bounding box center [159, 196] width 11 height 11
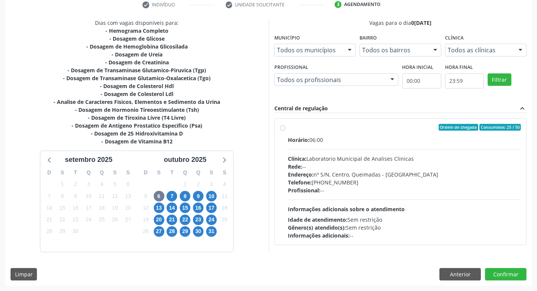
click at [411, 153] on div "Horário: 06:00 Clínica: Laboratorio Municipal de Analises Clinicas Rede: -- End…" at bounding box center [404, 188] width 233 height 104
click at [285, 131] on input "Ordem de chegada Consumidos: 25 / 50 Horário: 06:00 Clínica: Laboratorio Munici…" at bounding box center [282, 127] width 5 height 7
radio input "true"
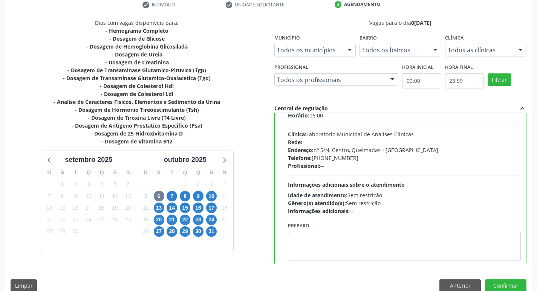
scroll to position [37, 0]
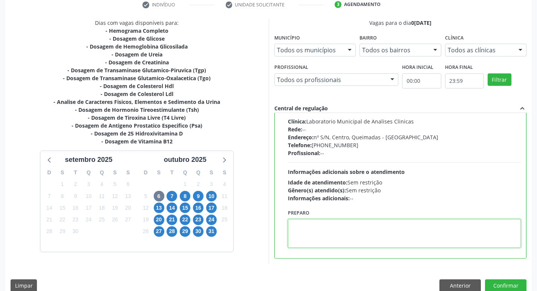
click at [315, 234] on textarea at bounding box center [404, 233] width 233 height 29
paste textarea "IR EM [GEOGRAPHIC_DATA]"
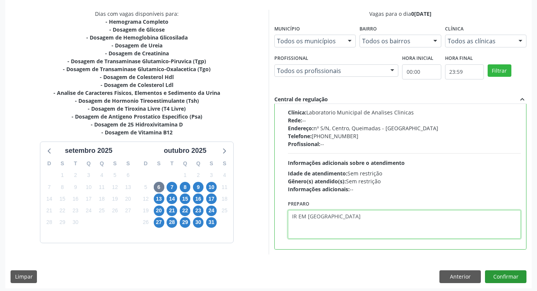
scroll to position [159, 0]
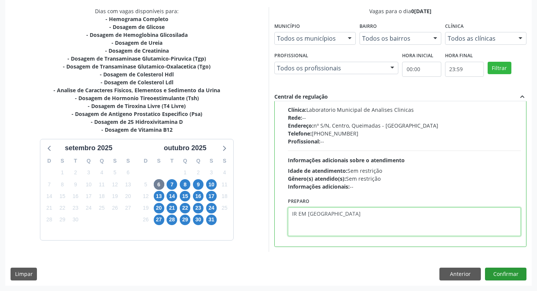
type textarea "IR EM [GEOGRAPHIC_DATA]"
click at [504, 276] on button "Confirmar" at bounding box center [505, 274] width 41 height 13
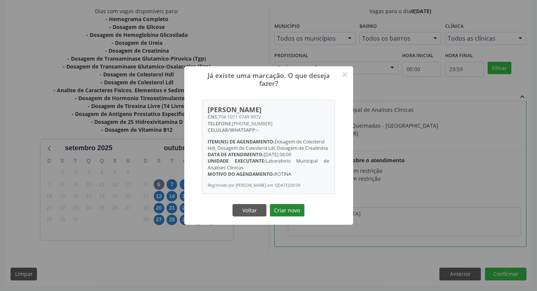
click at [281, 217] on button "Criar novo" at bounding box center [287, 210] width 35 height 13
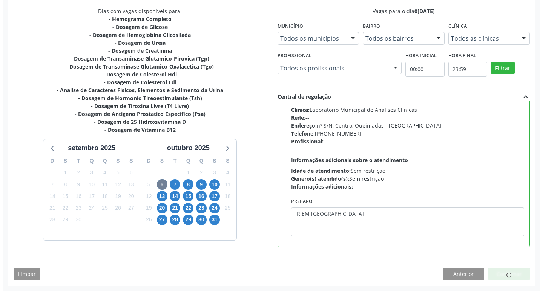
scroll to position [0, 0]
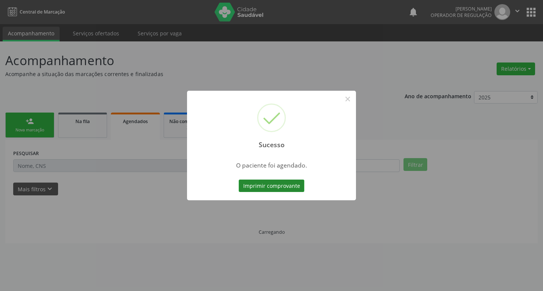
click at [247, 188] on button "Imprimir comprovante" at bounding box center [272, 186] width 66 height 13
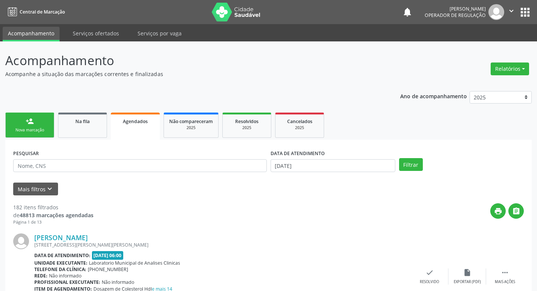
click at [28, 127] on div "Sucesso × O paciente foi agendado. Imprimir comprovante Cancel" at bounding box center [268, 145] width 537 height 291
click at [37, 127] on div "Sucesso × O paciente foi agendado. Imprimir comprovante Cancel" at bounding box center [268, 145] width 537 height 291
click at [29, 128] on div "Sucesso × O paciente foi agendado. Imprimir comprovante Cancel" at bounding box center [268, 145] width 537 height 291
click at [41, 133] on div "Sucesso × O paciente foi agendado. Imprimir comprovante Cancel" at bounding box center [268, 145] width 537 height 291
